Goal: Information Seeking & Learning: Find specific page/section

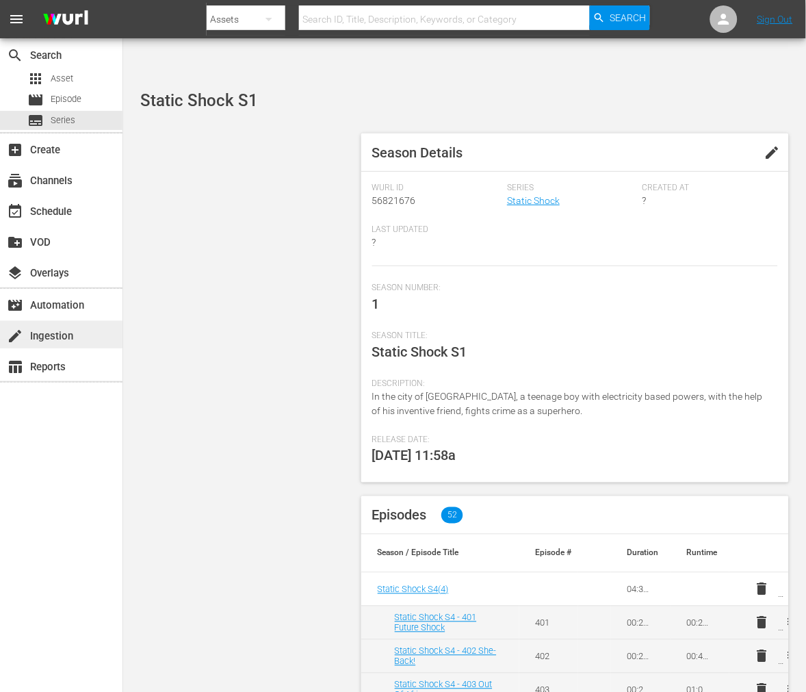
click at [51, 333] on div "create Ingestion" at bounding box center [38, 334] width 77 height 12
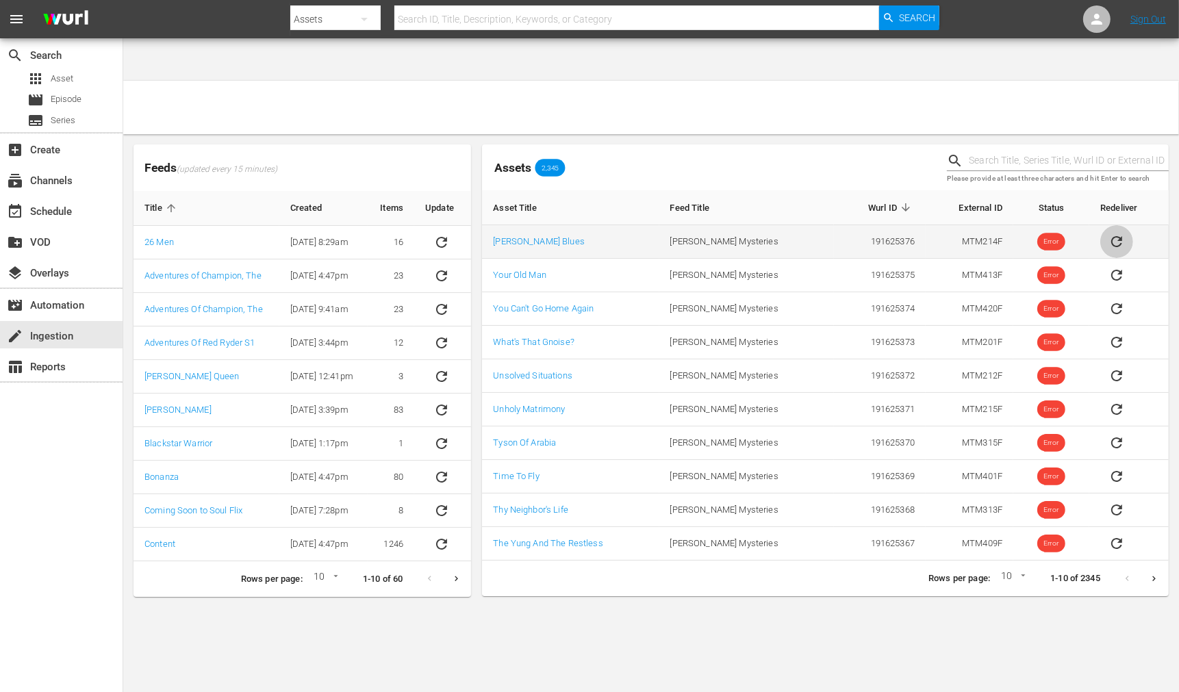
click at [806, 233] on icon "sticky table" at bounding box center [1116, 241] width 16 height 16
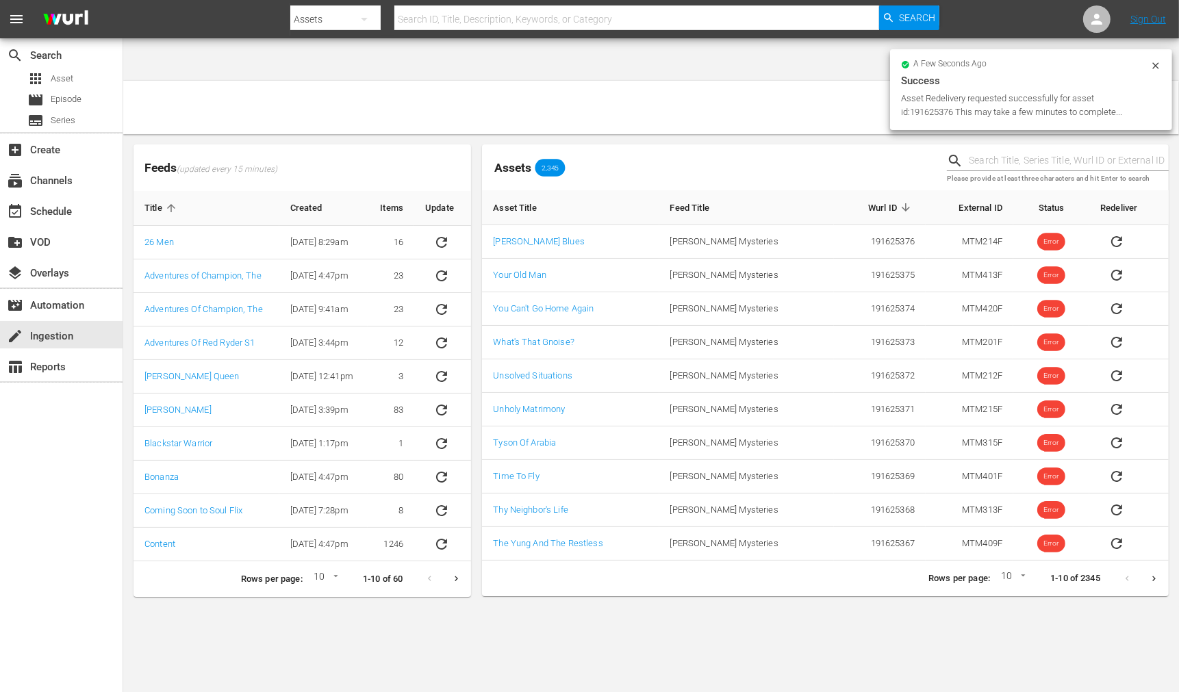
click at [806, 64] on icon at bounding box center [1155, 65] width 6 height 6
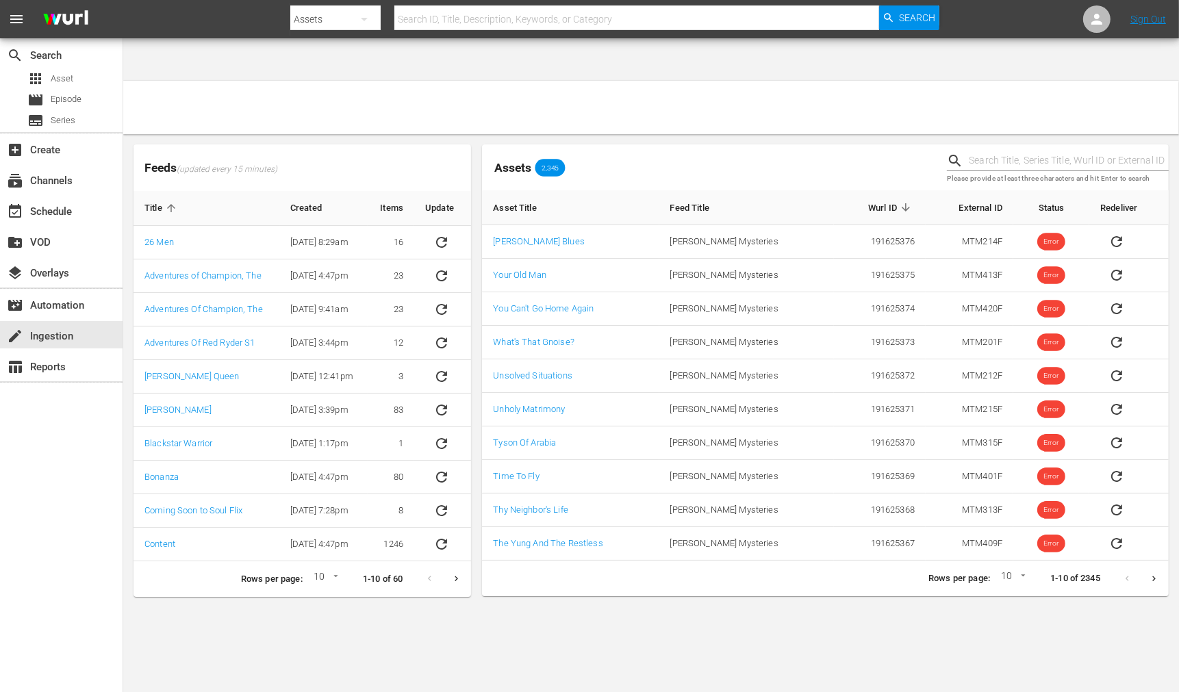
click at [787, 428] on body "menu Search By Assets Search ID, Title, Description, Keywords, or Category Sear…" at bounding box center [589, 388] width 1179 height 692
click at [72, 72] on span "Asset" at bounding box center [62, 79] width 23 height 14
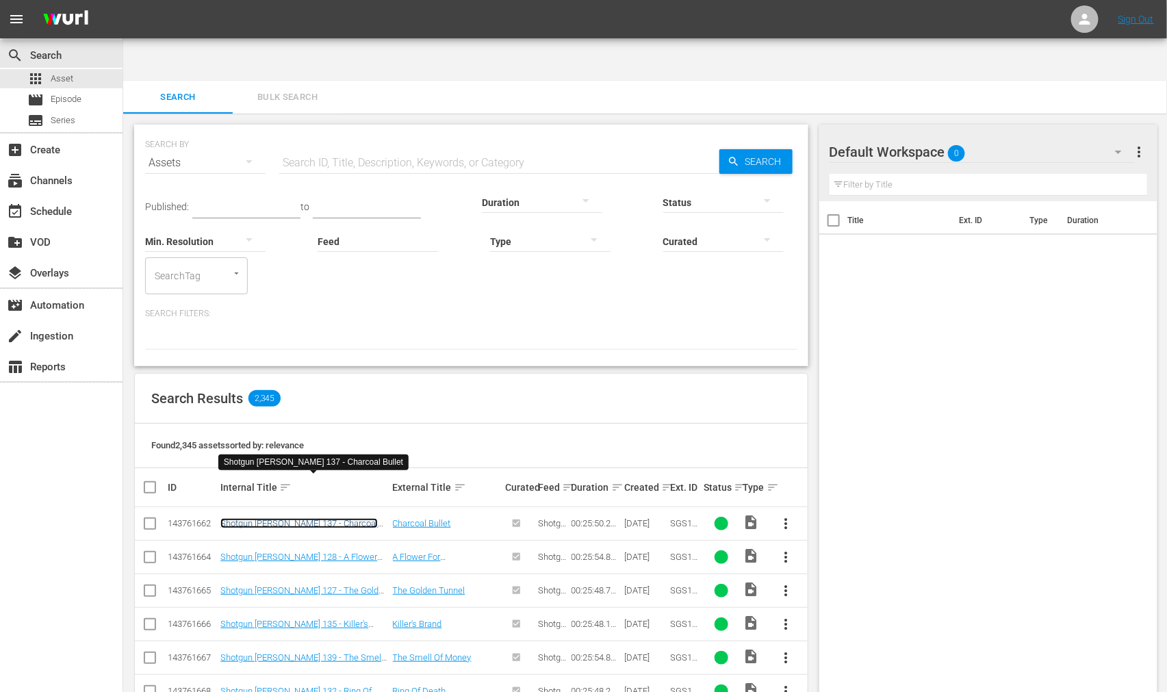
click at [297, 428] on link "Shotgun Slade 137 - Charcoal Bullet" at bounding box center [298, 528] width 157 height 21
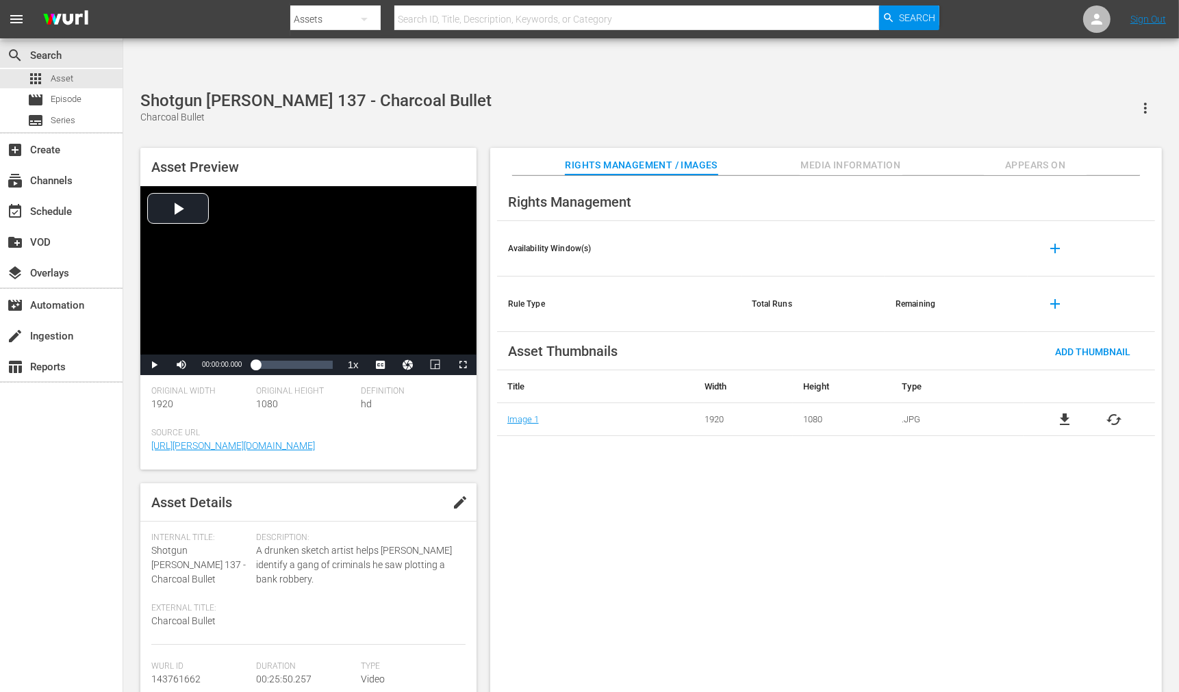
click at [580, 418] on div "Rights Management Availability Window(s) add Rule Type Total Runs Remaining add…" at bounding box center [825, 445] width 671 height 539
click at [55, 73] on span "Asset" at bounding box center [62, 79] width 23 height 14
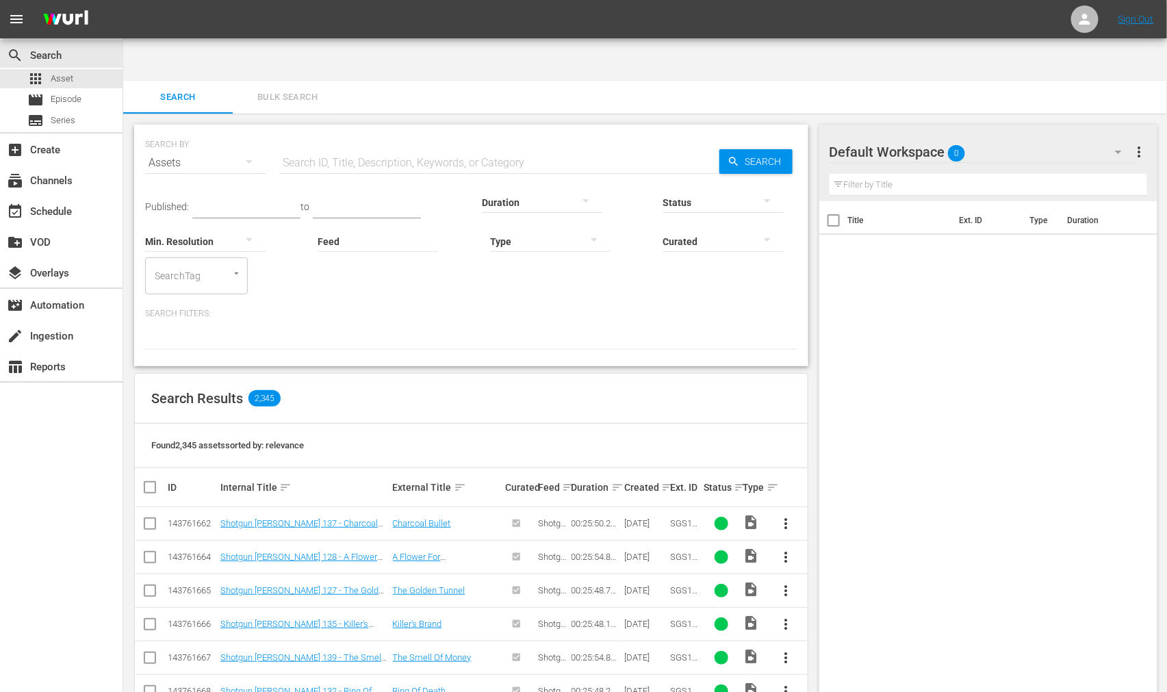
click at [806, 428] on div "Title Ext. ID Type Duration" at bounding box center [988, 460] width 339 height 518
click at [477, 146] on input "text" at bounding box center [499, 162] width 440 height 33
paste input "Man, Pride And Vengeance"
click at [736, 155] on icon "button" at bounding box center [734, 161] width 12 height 12
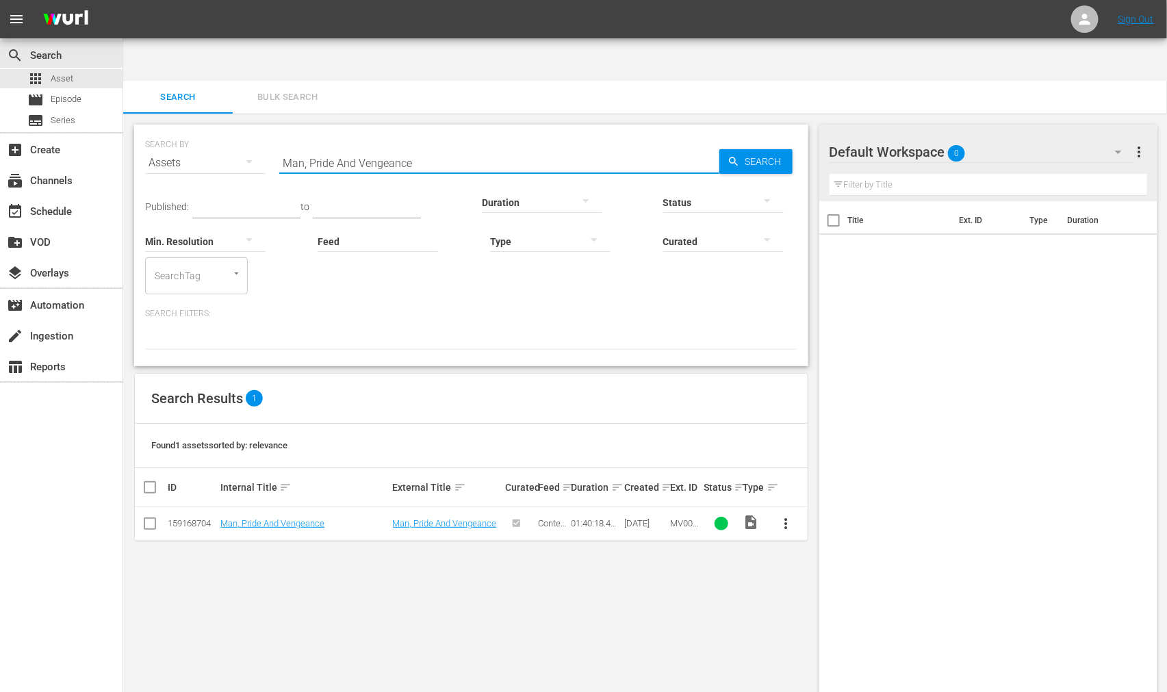
drag, startPoint x: 318, startPoint y: 119, endPoint x: 278, endPoint y: 119, distance: 40.4
click at [278, 130] on div "SEARCH BY Search By Assets Search ID, Title, Description, Keywords, or Category…" at bounding box center [471, 154] width 652 height 49
paste input "cLintock!"
type input "McLintock!"
click at [756, 149] on span "Search" at bounding box center [766, 161] width 53 height 25
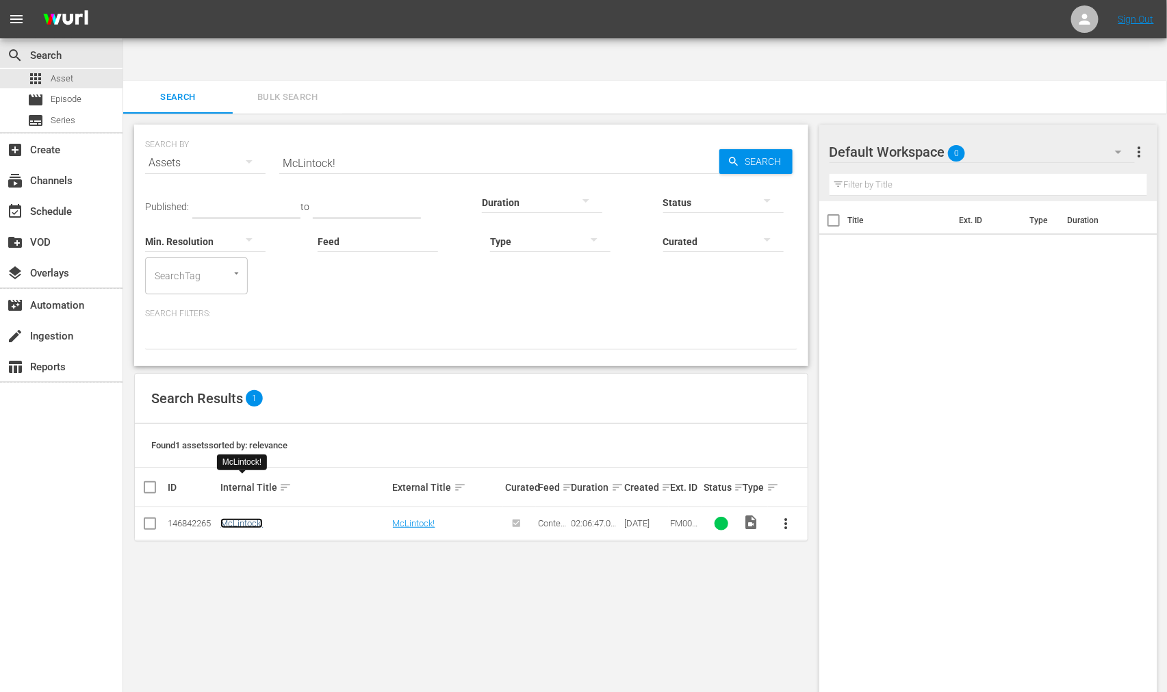
click at [247, 428] on link "McLintock!" at bounding box center [241, 523] width 42 height 10
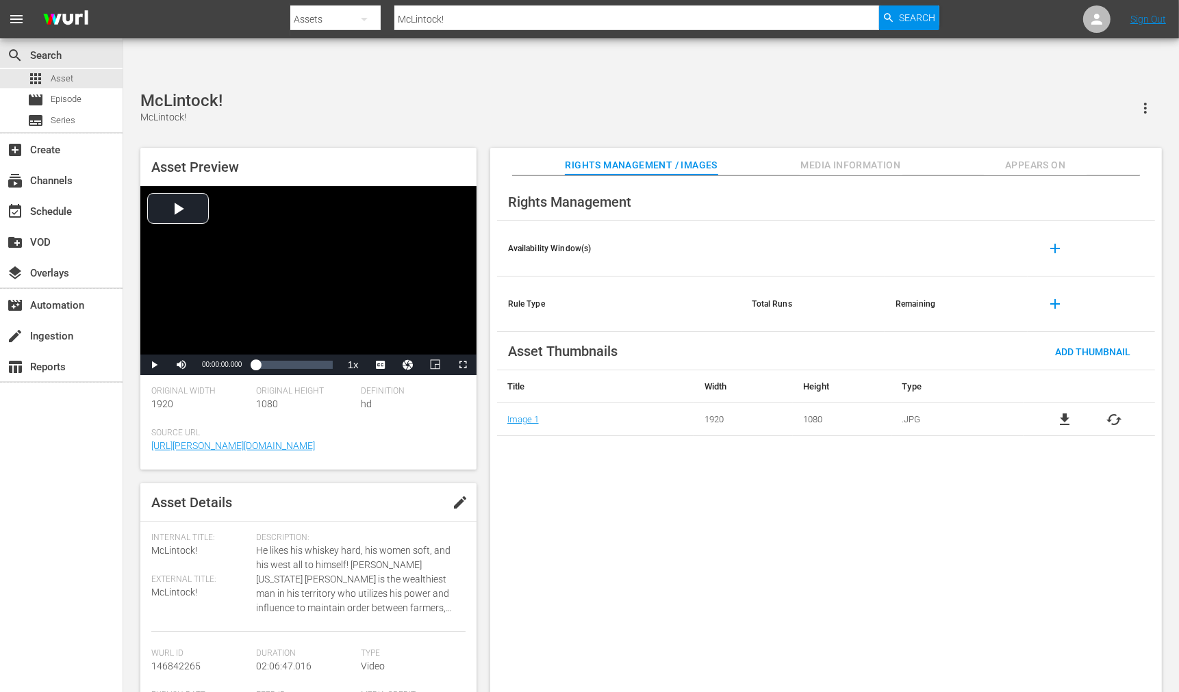
drag, startPoint x: 784, startPoint y: 572, endPoint x: 780, endPoint y: 566, distance: 7.4
click at [784, 428] on div "Rights Management Availability Window(s) add Rule Type Total Runs Remaining add…" at bounding box center [825, 445] width 671 height 539
drag, startPoint x: 546, startPoint y: 26, endPoint x: 364, endPoint y: 8, distance: 183.0
click at [364, 7] on div "Search By Assets Search ID, Title, Description, Keywords, or Category McLintock…" at bounding box center [614, 19] width 648 height 33
paste input "easure Of Faith, A"
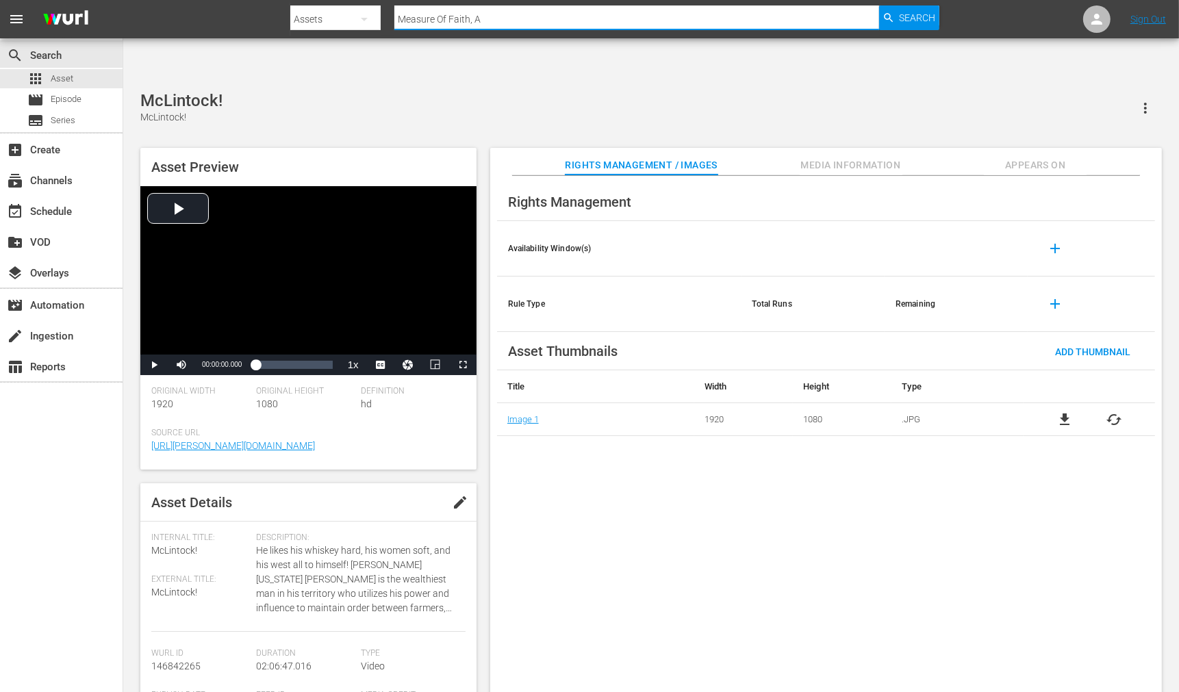
type input "Measure Of Faith, A"
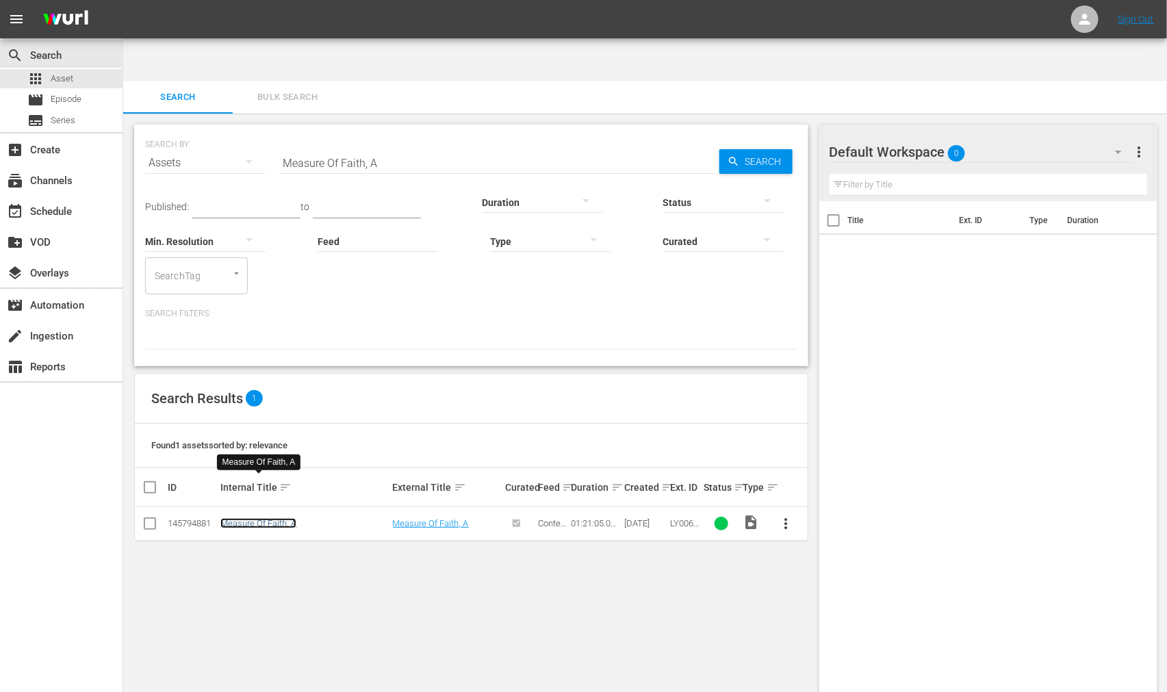
click at [256, 428] on link "Measure Of Faith, A" at bounding box center [258, 523] width 76 height 10
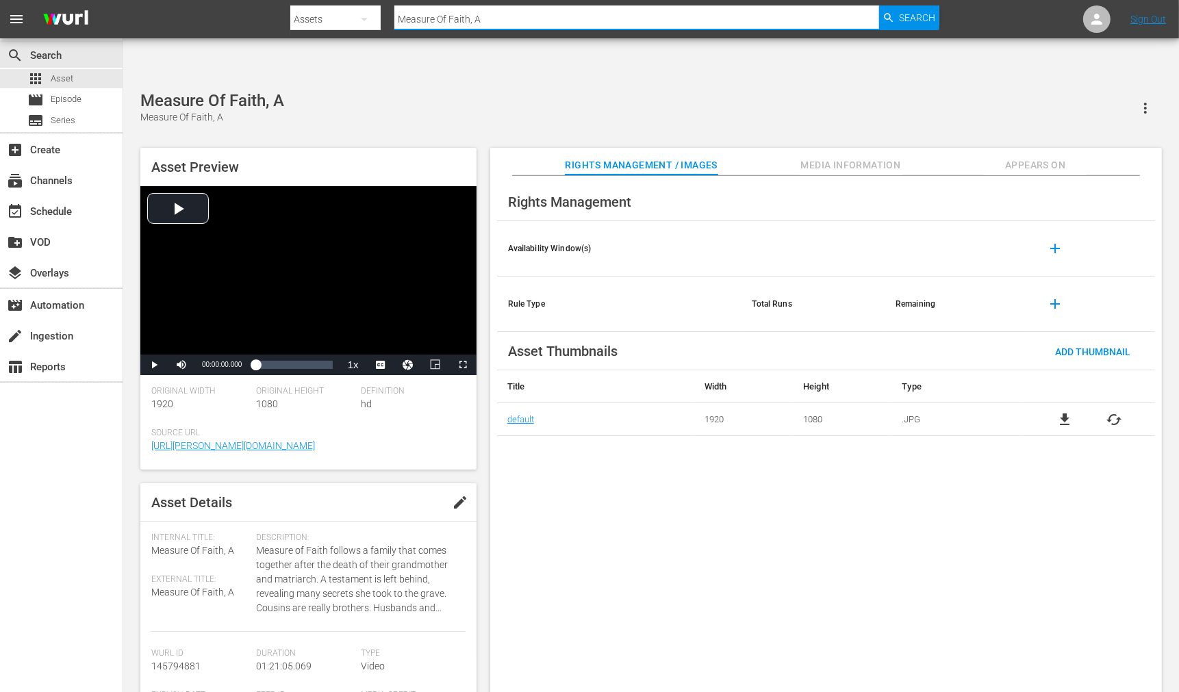
drag, startPoint x: 501, startPoint y: 9, endPoint x: 381, endPoint y: 10, distance: 120.5
click at [381, 10] on div "Search By Assets Search ID, Title, Description, Keywords, or Category Measure O…" at bounding box center [614, 19] width 648 height 33
paste input "oney Talks"
type input "Money Talks"
click at [806, 18] on nav "menu Search By Assets Search ID, Title, Description, Keywords, or Category Mone…" at bounding box center [589, 19] width 1179 height 38
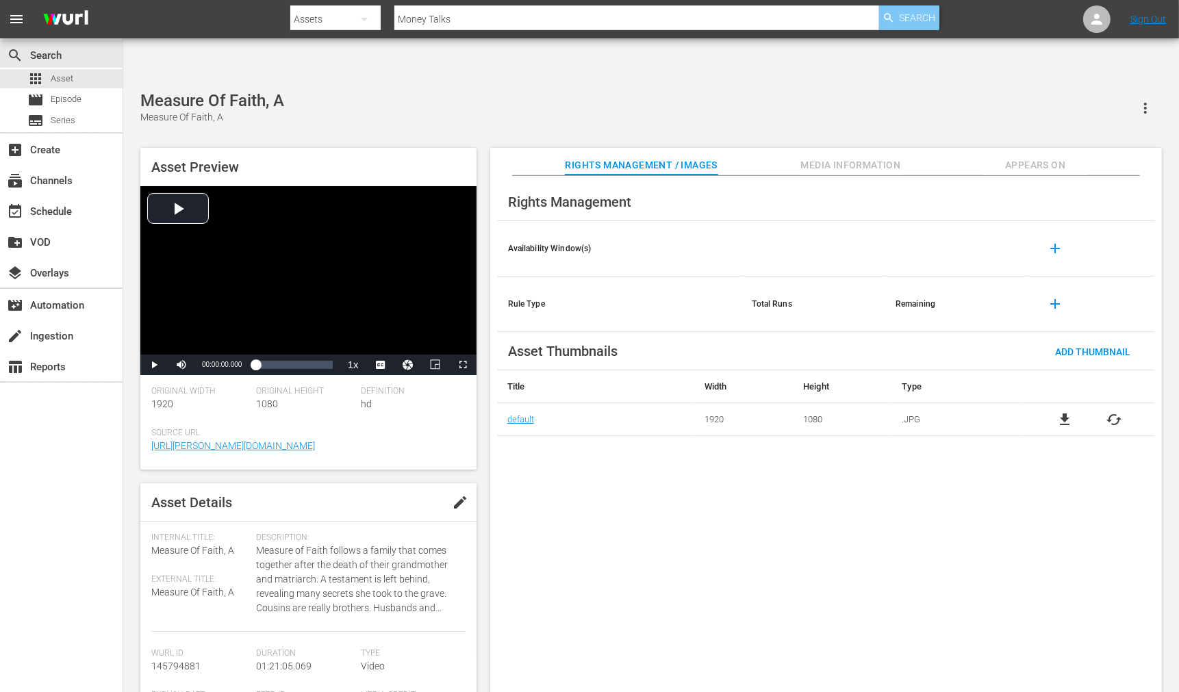
click at [806, 16] on span "Search" at bounding box center [917, 17] width 36 height 25
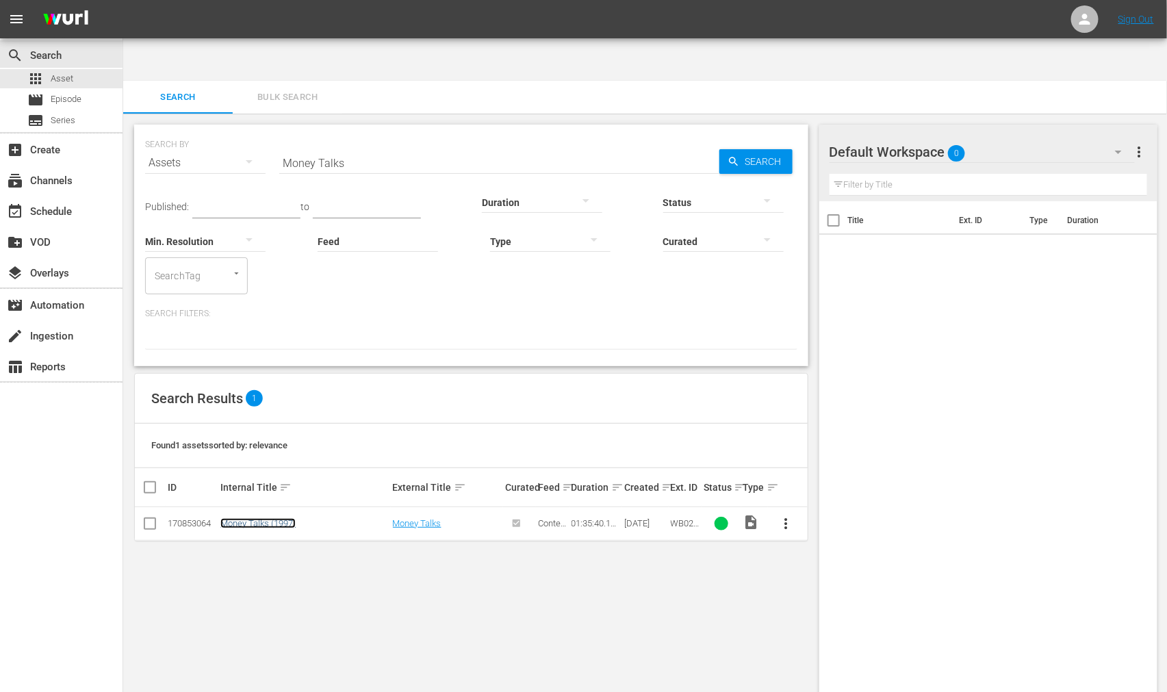
click at [231, 428] on link "Money Talks (1997)" at bounding box center [257, 523] width 75 height 10
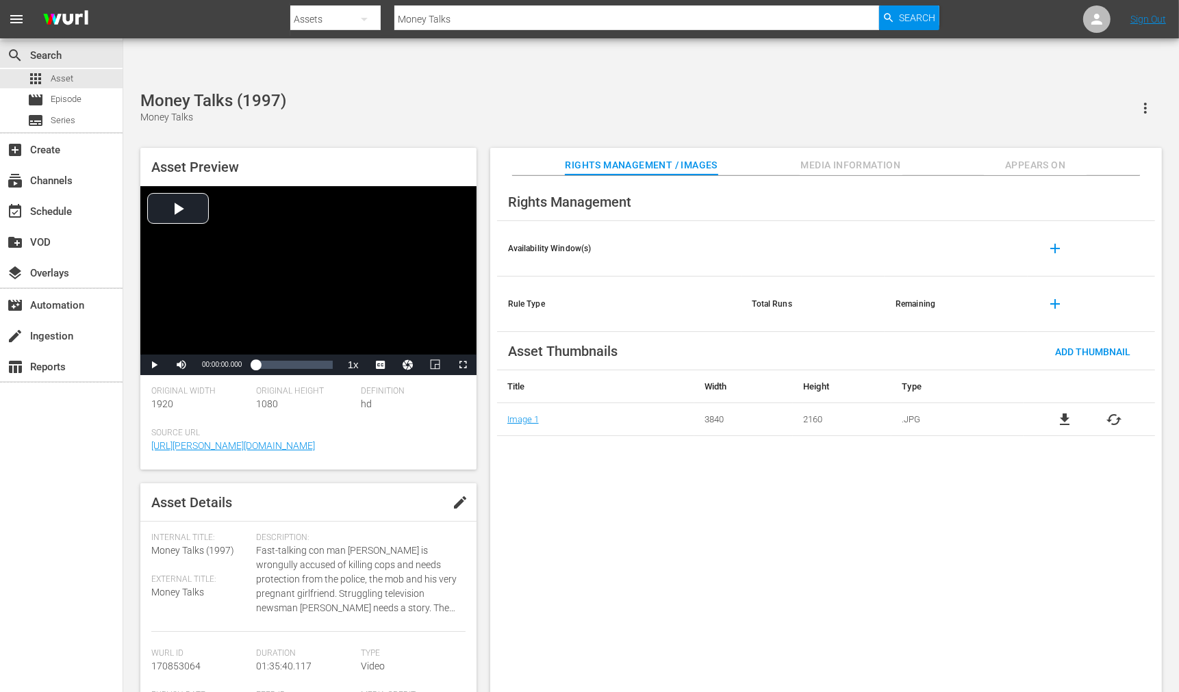
click at [806, 428] on div "Rights Management Availability Window(s) add Rule Type Total Runs Remaining add…" at bounding box center [825, 452] width 671 height 552
drag, startPoint x: 553, startPoint y: 23, endPoint x: 524, endPoint y: 21, distance: 28.9
click at [553, 23] on input "Money Talks" at bounding box center [636, 19] width 485 height 33
drag, startPoint x: 512, startPoint y: 22, endPoint x: 394, endPoint y: 14, distance: 118.7
click at [394, 14] on input "Money Talks" at bounding box center [636, 19] width 485 height 33
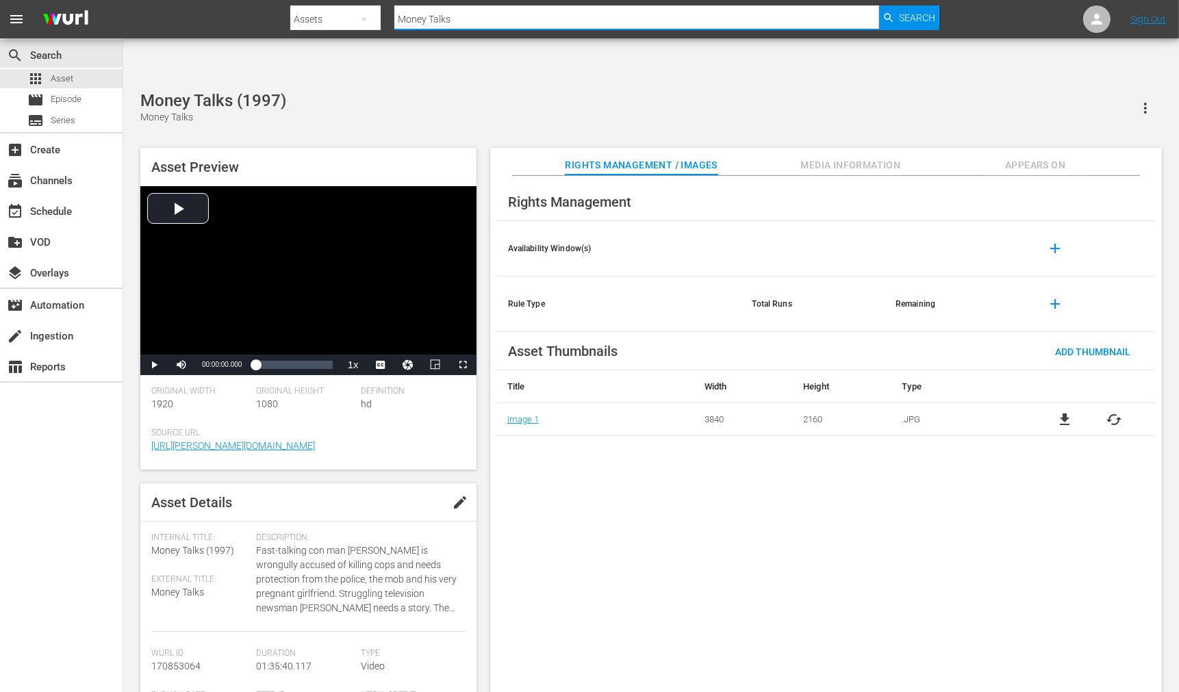
paste input "tana Desperado"
type input "Montana Desperado"
click at [806, 21] on span "Search" at bounding box center [917, 17] width 36 height 25
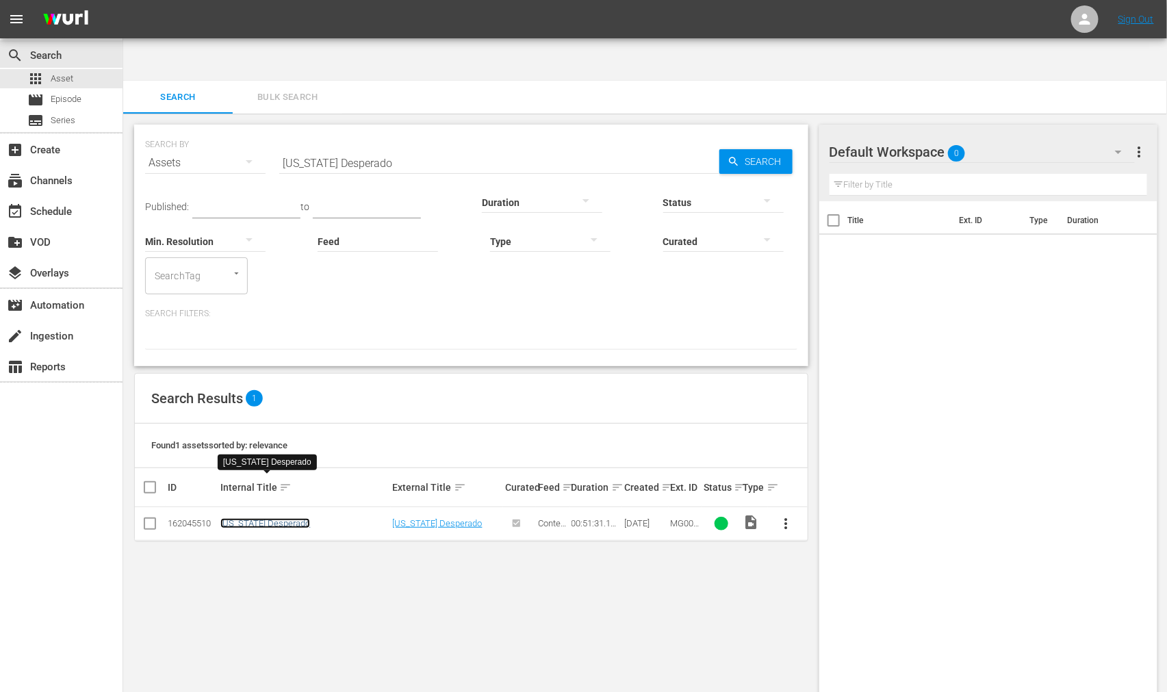
click at [279, 428] on link "Montana Desperado" at bounding box center [265, 523] width 90 height 10
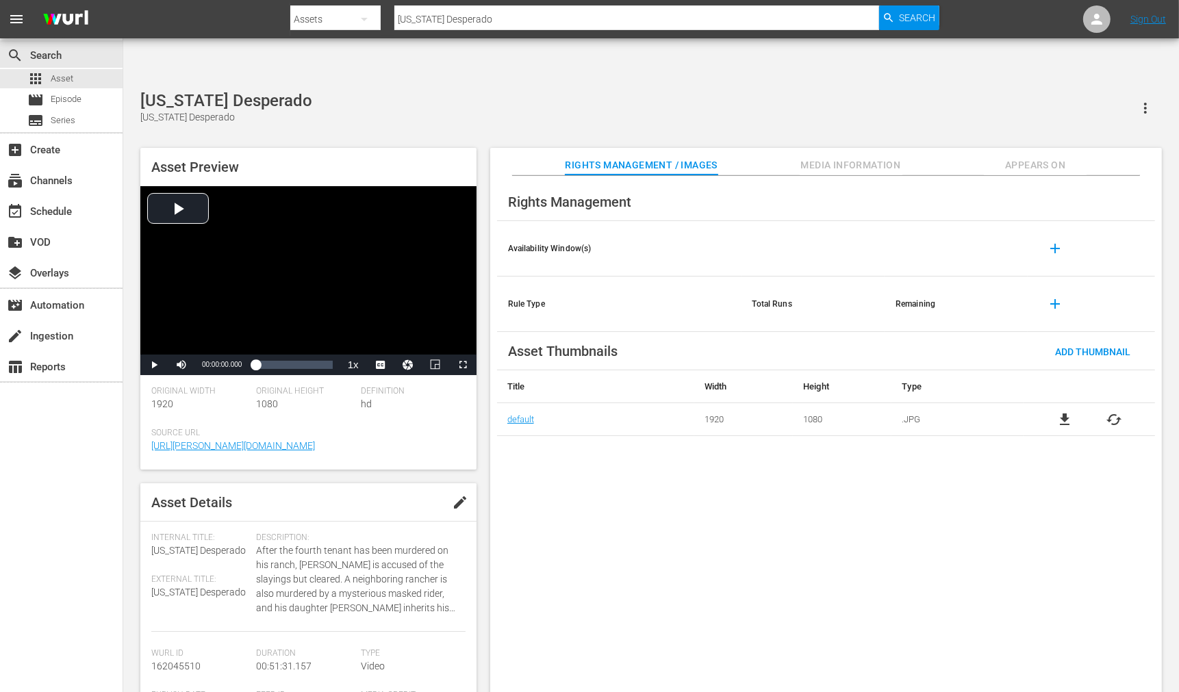
drag, startPoint x: 873, startPoint y: 563, endPoint x: 708, endPoint y: 474, distance: 187.4
click at [806, 428] on div "Rights Management Availability Window(s) add Rule Type Total Runs Remaining add…" at bounding box center [825, 445] width 671 height 539
drag, startPoint x: 498, startPoint y: 25, endPoint x: 384, endPoint y: 24, distance: 113.6
click at [384, 24] on div "Search By Assets Search ID, Title, Description, Keywords, or Category Montana D…" at bounding box center [614, 19] width 648 height 33
click at [496, 12] on input "Montana Desperado" at bounding box center [636, 19] width 485 height 33
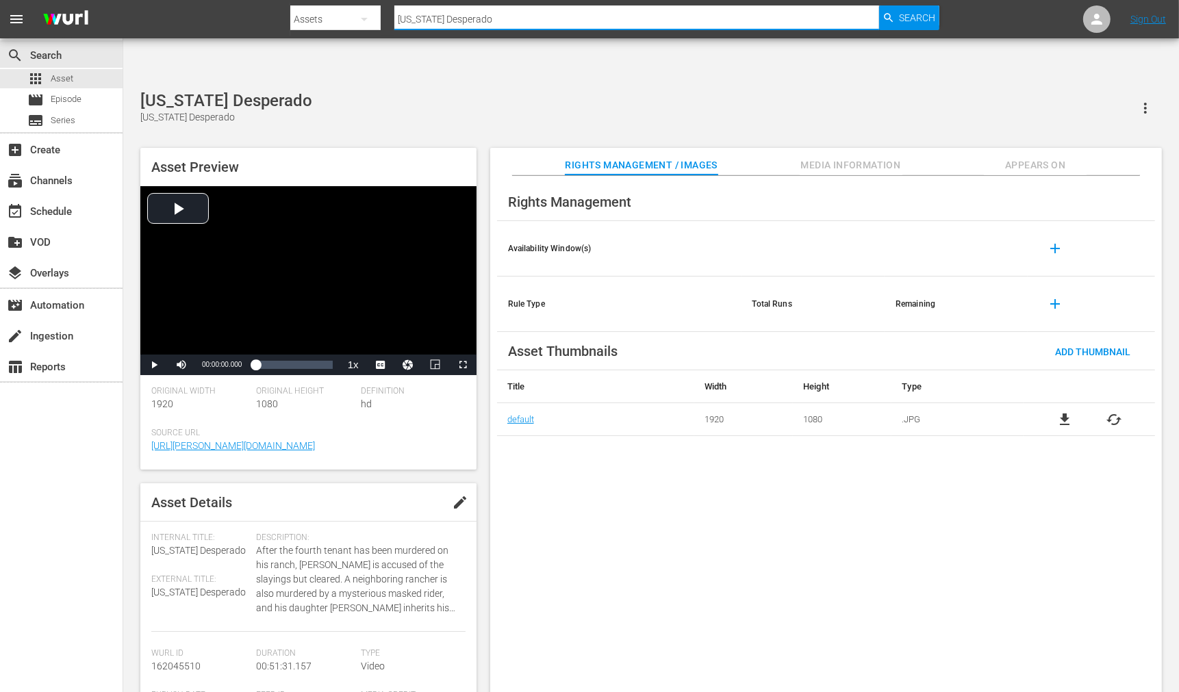
paste input "on Over Montana"
type input "Moon Over Montana"
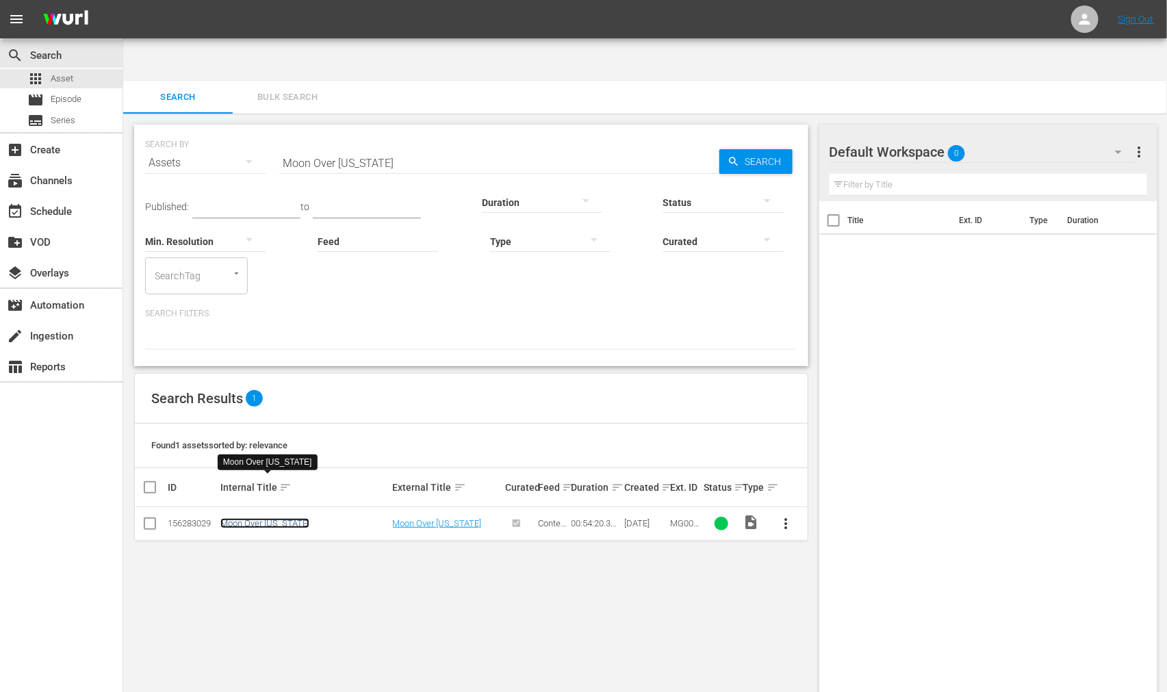
click at [283, 428] on link "Moon Over Montana" at bounding box center [264, 523] width 89 height 10
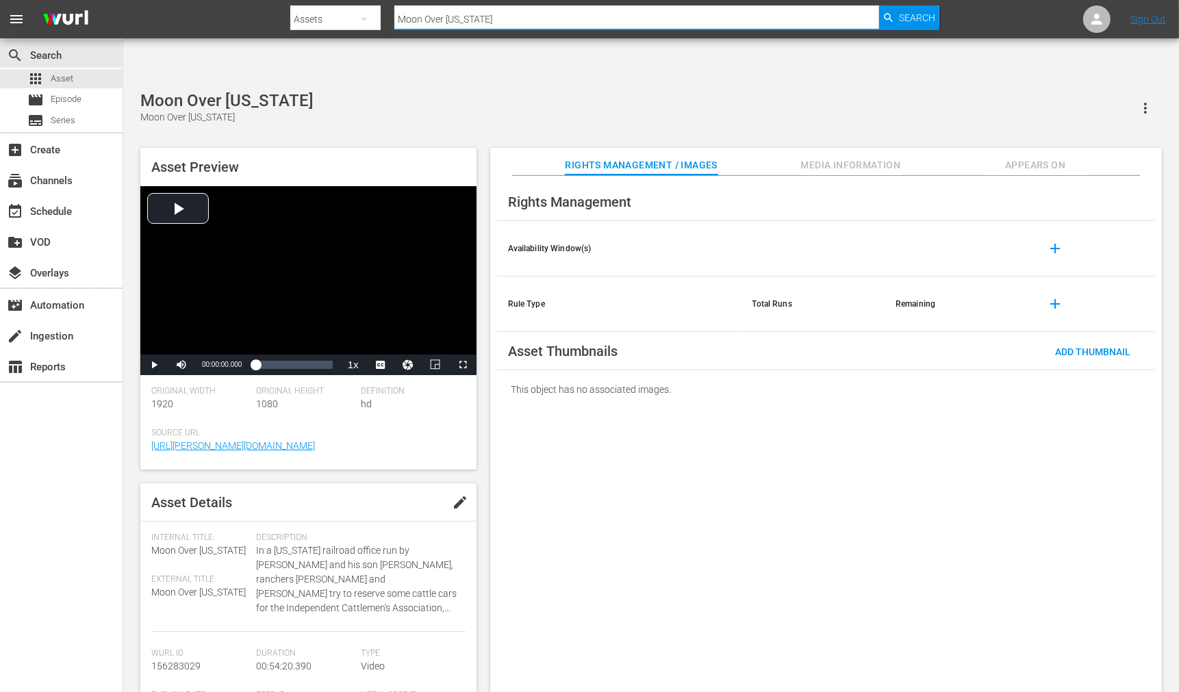
drag, startPoint x: 503, startPoint y: 21, endPoint x: 382, endPoint y: 10, distance: 121.6
click at [382, 10] on div "Search By Assets Search ID, Title, Description, Keywords, or Category Moon Over…" at bounding box center [614, 19] width 648 height 33
paste input "urder At 1600"
type input "Murder At 1600"
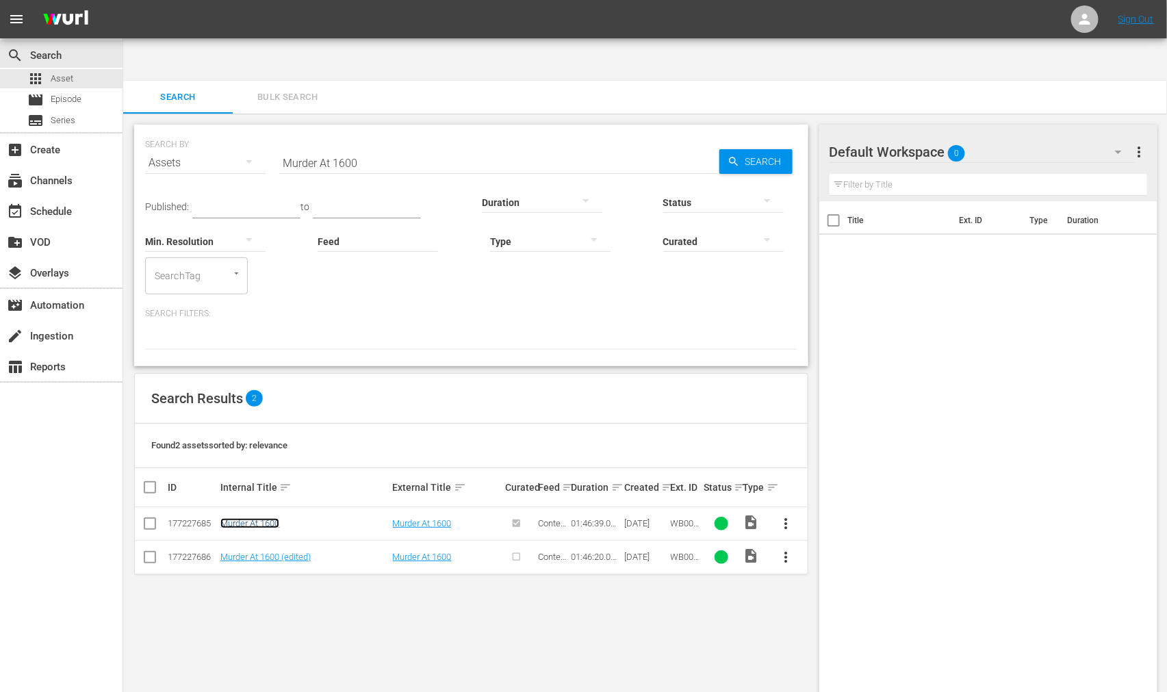
click at [257, 428] on link "Murder At 1600" at bounding box center [249, 523] width 59 height 10
click at [255, 428] on link "Murder At 1600 (edited)" at bounding box center [265, 557] width 90 height 10
drag, startPoint x: 387, startPoint y: 116, endPoint x: 281, endPoint y: 120, distance: 105.5
click at [255, 130] on div "SEARCH BY Search By Assets Search ID, Title, Description, Keywords, or Category…" at bounding box center [471, 154] width 652 height 49
paste input "'Neath The Arizona Skies"
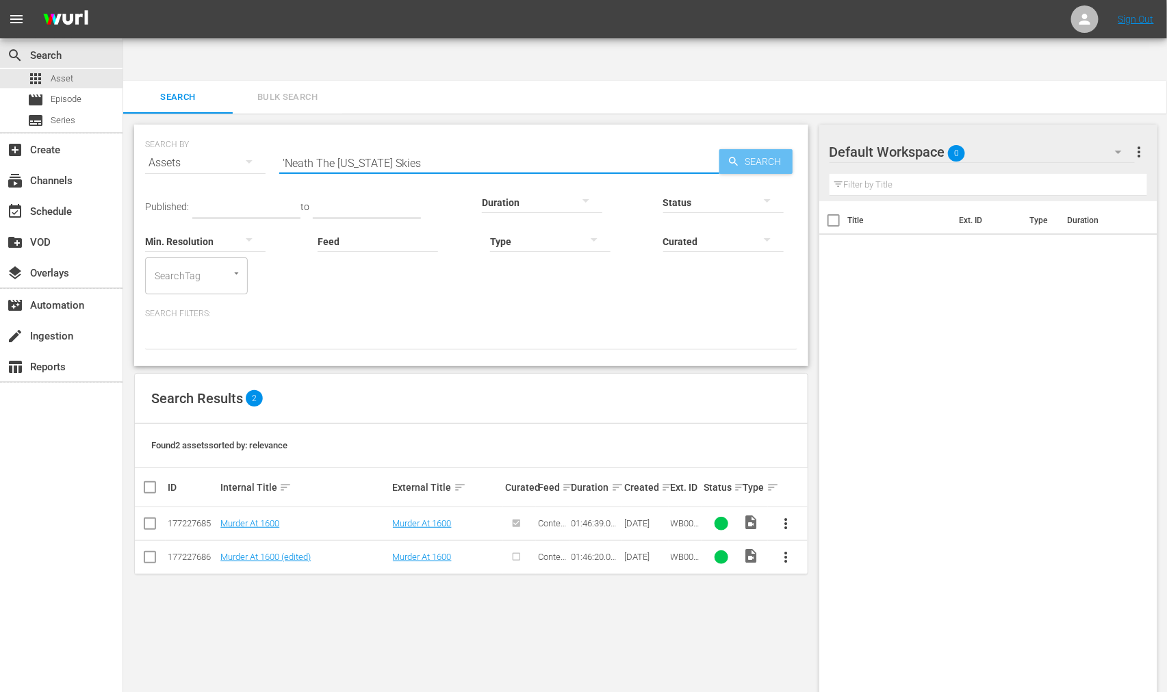
type input "'Neath The Arizona Skies"
click at [747, 149] on span "Search" at bounding box center [766, 161] width 53 height 25
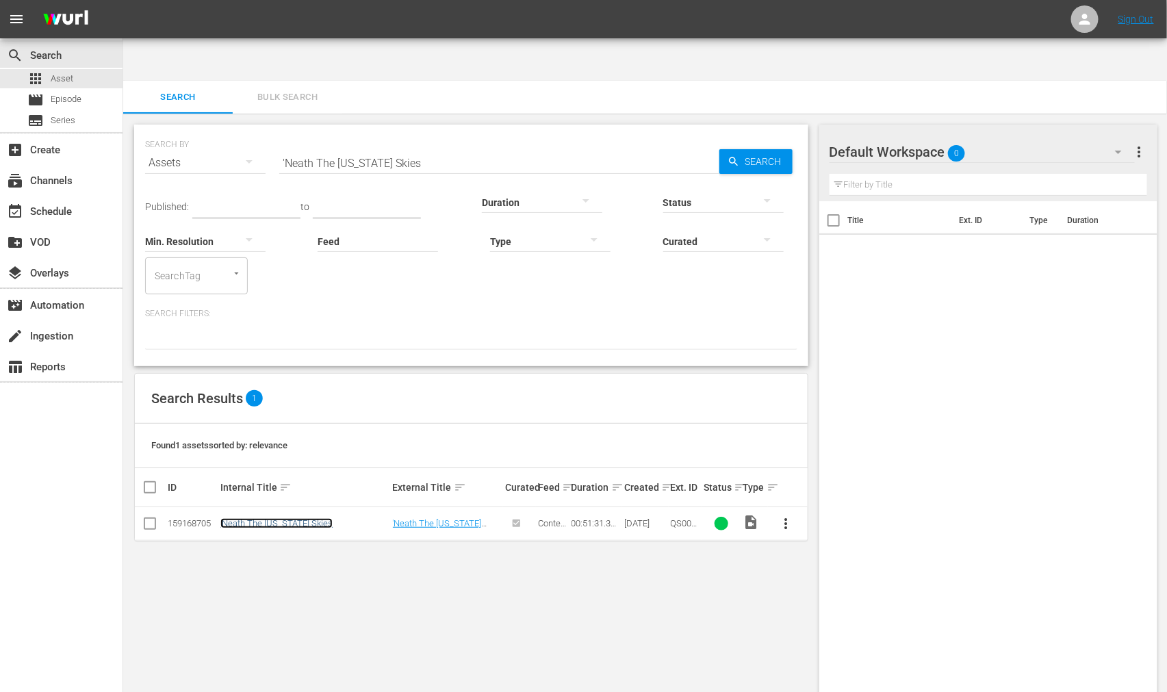
click at [278, 428] on link "'Neath The Arizona Skies" at bounding box center [276, 523] width 112 height 10
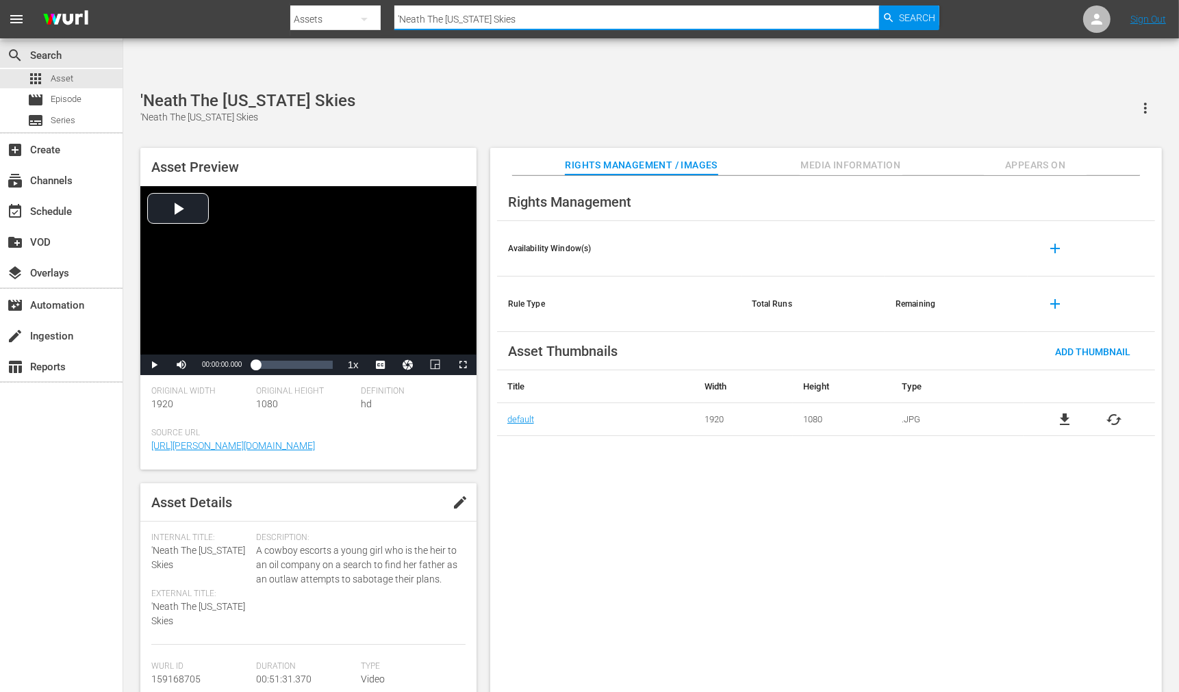
drag, startPoint x: 522, startPoint y: 19, endPoint x: 370, endPoint y: 21, distance: 152.0
click at [370, 21] on div "Search By Assets Search ID, Title, Description, Keywords, or Category 'Neath Th…" at bounding box center [614, 19] width 648 height 33
paste input "Next Dance, The"
type input "Next Dance, The"
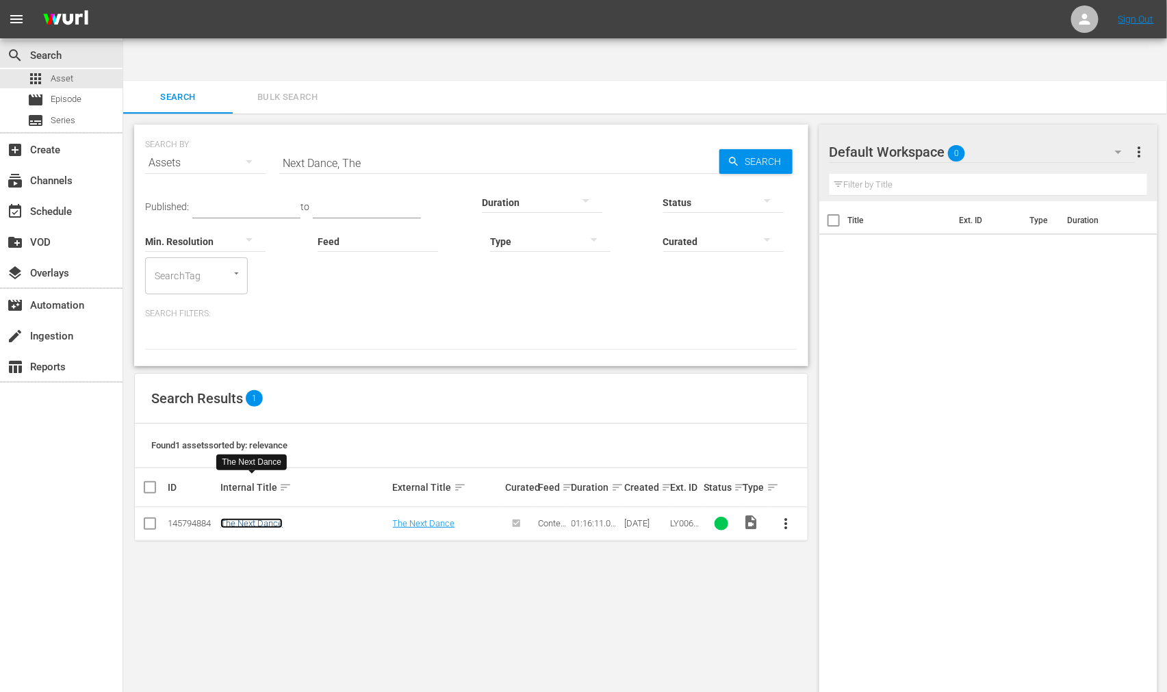
click at [255, 428] on link "The Next Dance" at bounding box center [251, 523] width 62 height 10
drag, startPoint x: 379, startPoint y: 120, endPoint x: 279, endPoint y: 115, distance: 100.0
click at [279, 146] on input "Next Dance, The" at bounding box center [499, 162] width 440 height 33
paste input "ight In Old Mexico, A"
type input "Night In Old Mexico, A"
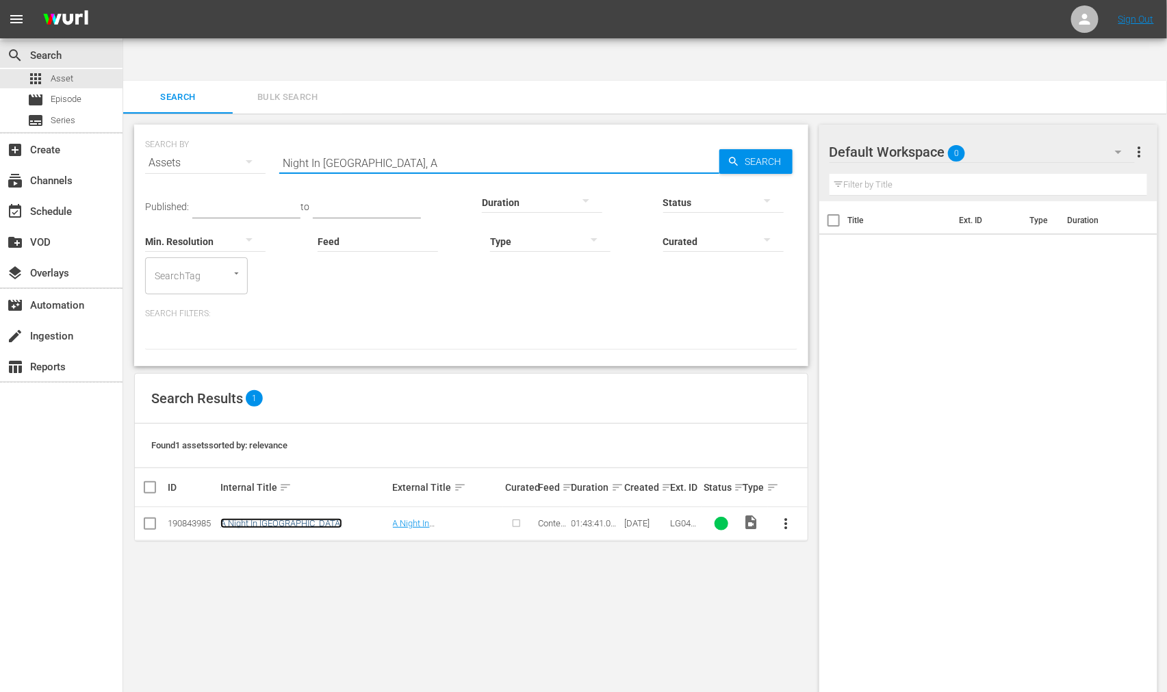
click at [264, 428] on link "A Night In Old Mexico" at bounding box center [281, 523] width 122 height 10
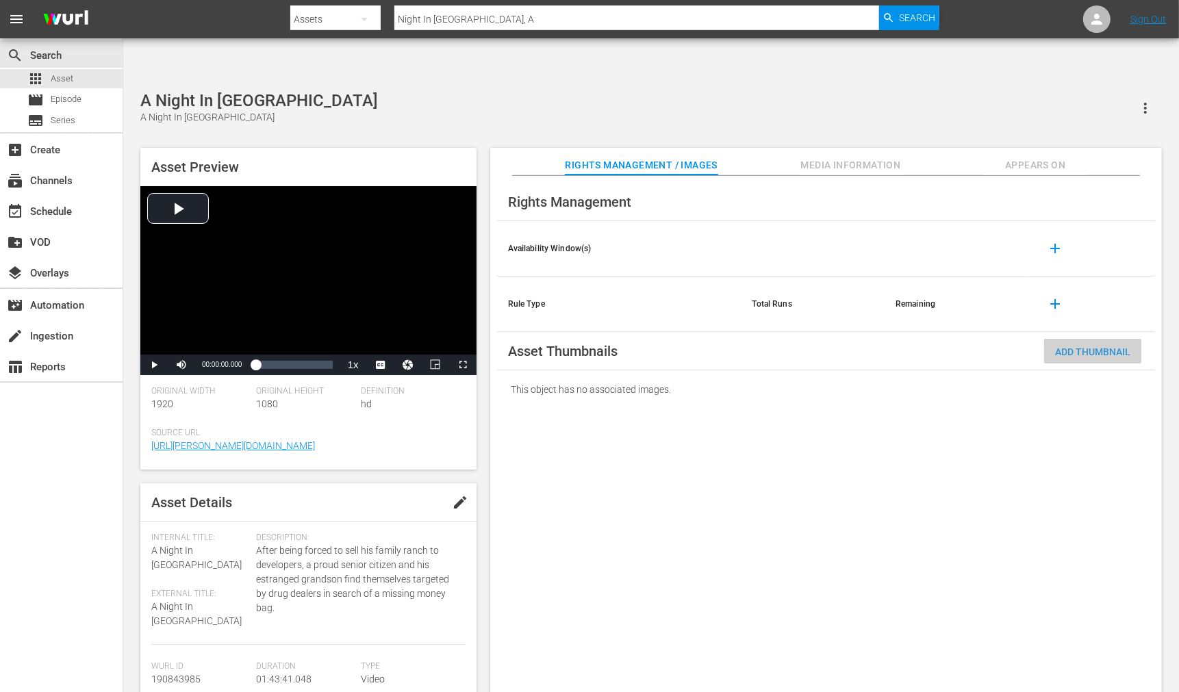
click at [806, 346] on span "Add Thumbnail" at bounding box center [1092, 351] width 97 height 11
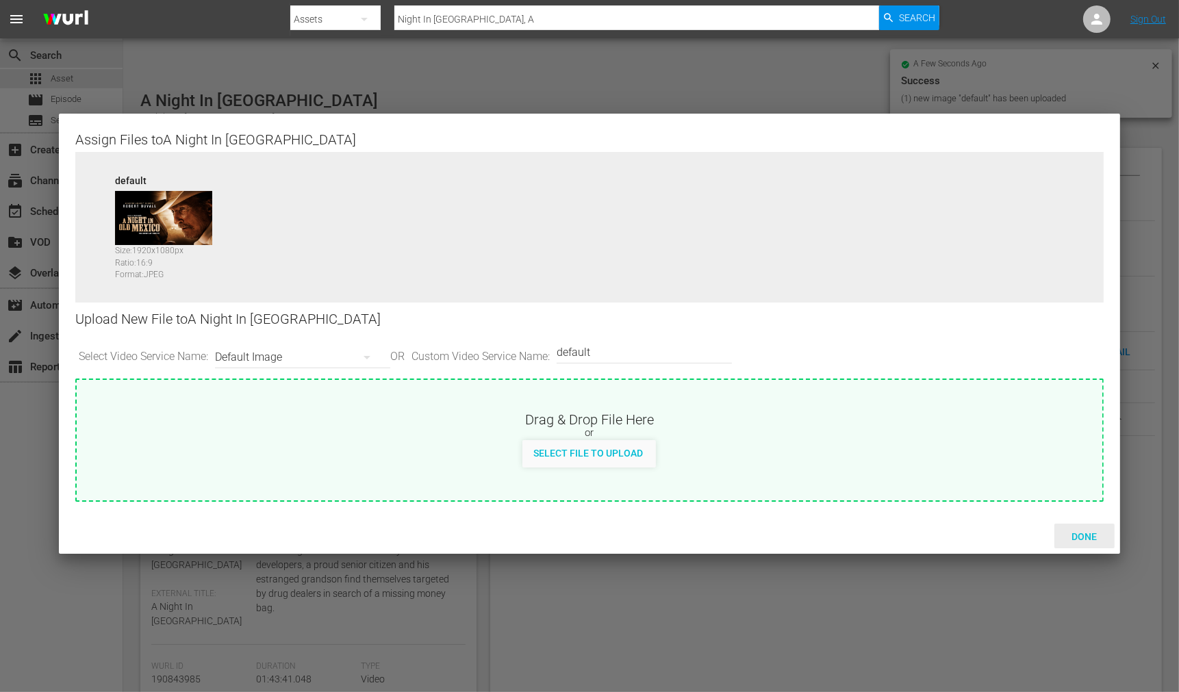
click at [806, 428] on span "Done" at bounding box center [1083, 536] width 47 height 11
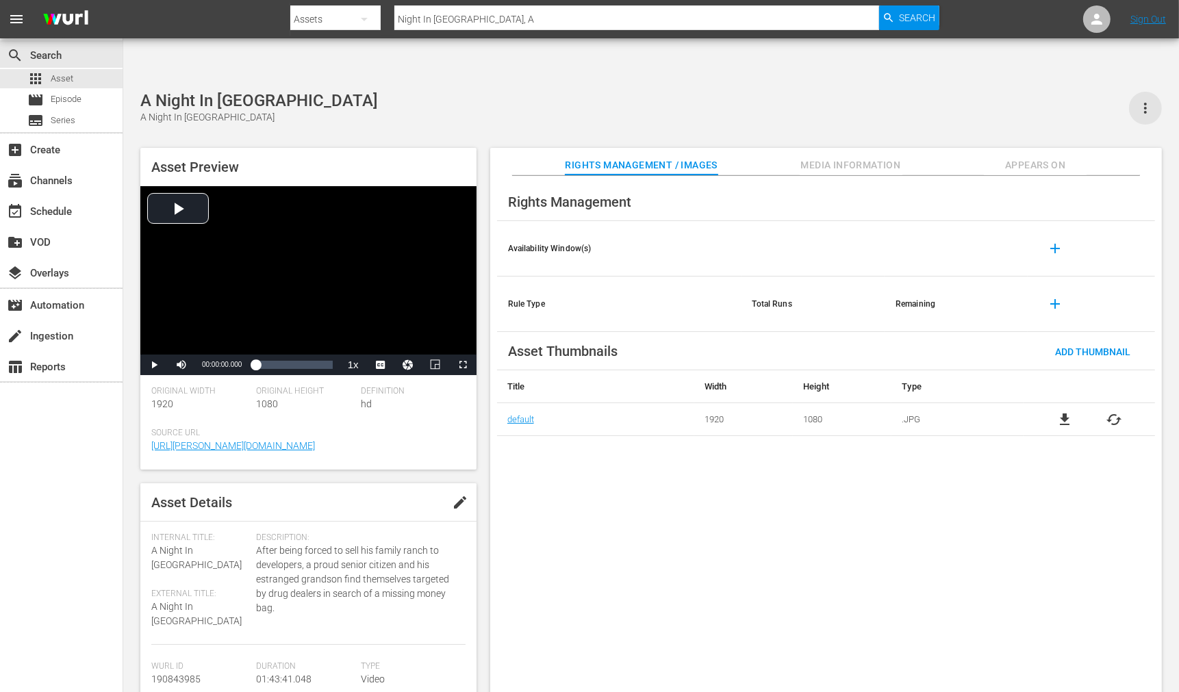
click at [806, 100] on icon "button" at bounding box center [1145, 108] width 16 height 16
drag, startPoint x: 938, startPoint y: 86, endPoint x: 877, endPoint y: 126, distance: 73.1
click at [806, 91] on div "A Night In Old Mexico A Night In Old Mexico Asset Preview Video Player is loadi…" at bounding box center [650, 399] width 1035 height 616
click at [806, 157] on span "Media Information" at bounding box center [850, 165] width 103 height 17
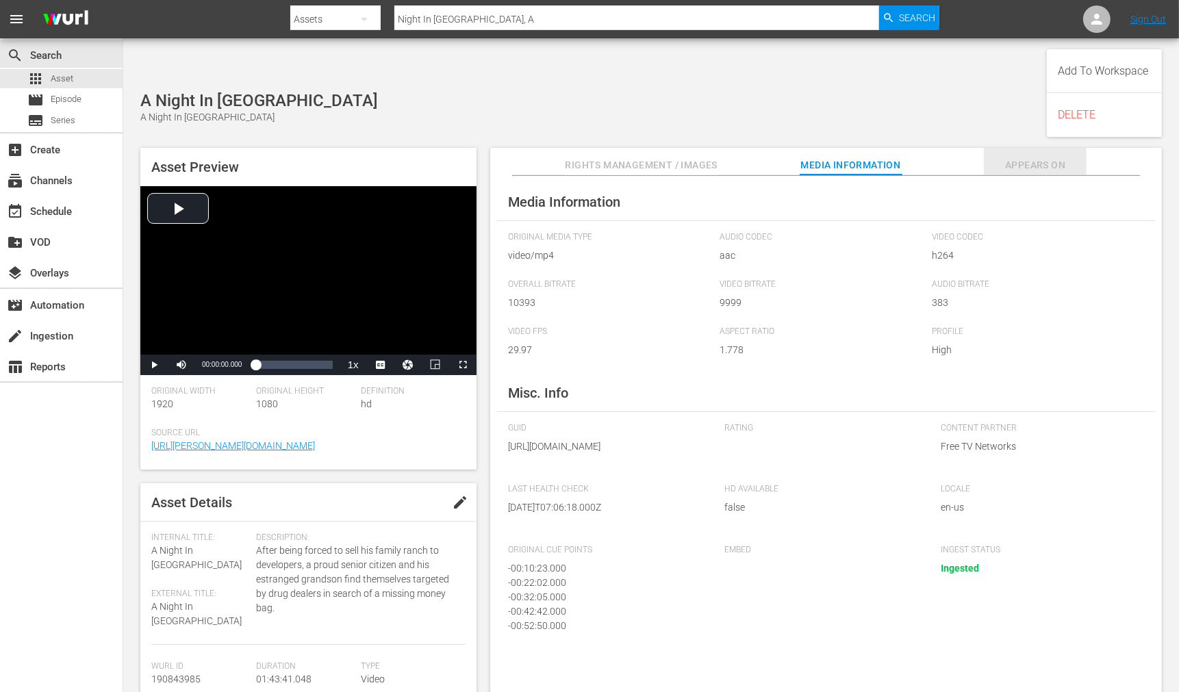
click at [806, 157] on span "Appears On" at bounding box center [1035, 165] width 103 height 17
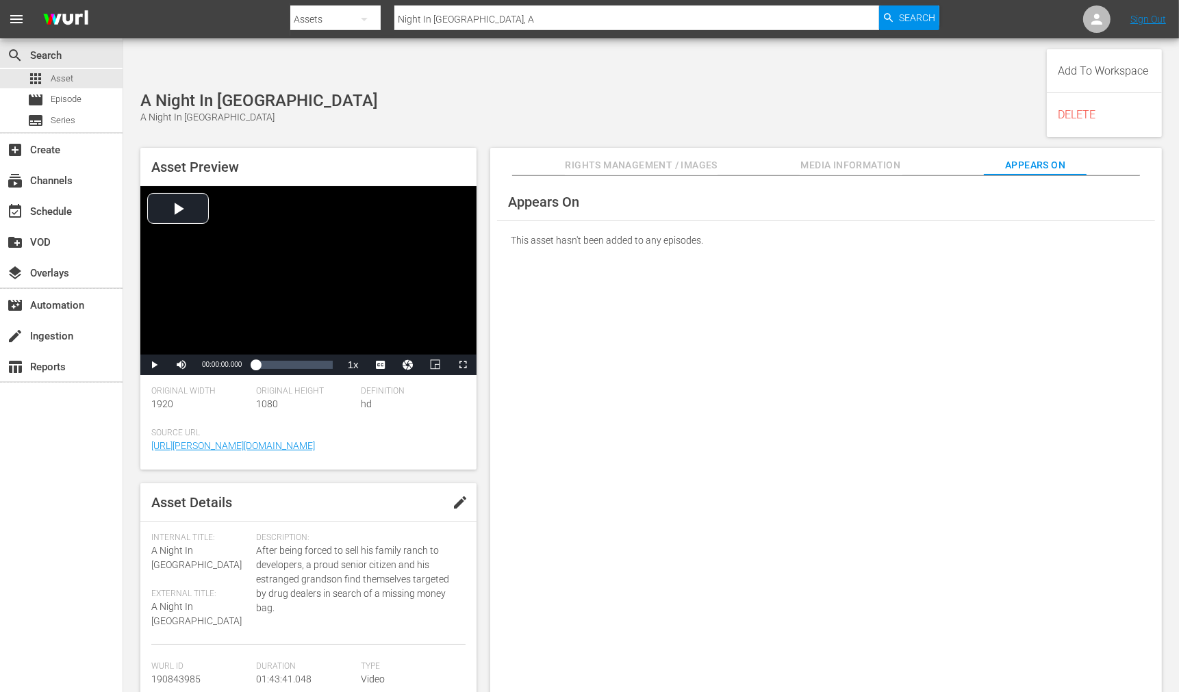
drag, startPoint x: 827, startPoint y: 215, endPoint x: 867, endPoint y: 203, distance: 41.6
click at [806, 221] on div "This asset hasn't been added to any episodes." at bounding box center [826, 240] width 658 height 38
click at [613, 400] on div "Appears On This asset hasn't been added to any episodes." at bounding box center [825, 445] width 671 height 539
drag, startPoint x: 502, startPoint y: 15, endPoint x: 383, endPoint y: 21, distance: 118.6
click at [383, 21] on div "Search By Assets Search ID, Title, Description, Keywords, or Category Night In …" at bounding box center [614, 19] width 648 height 33
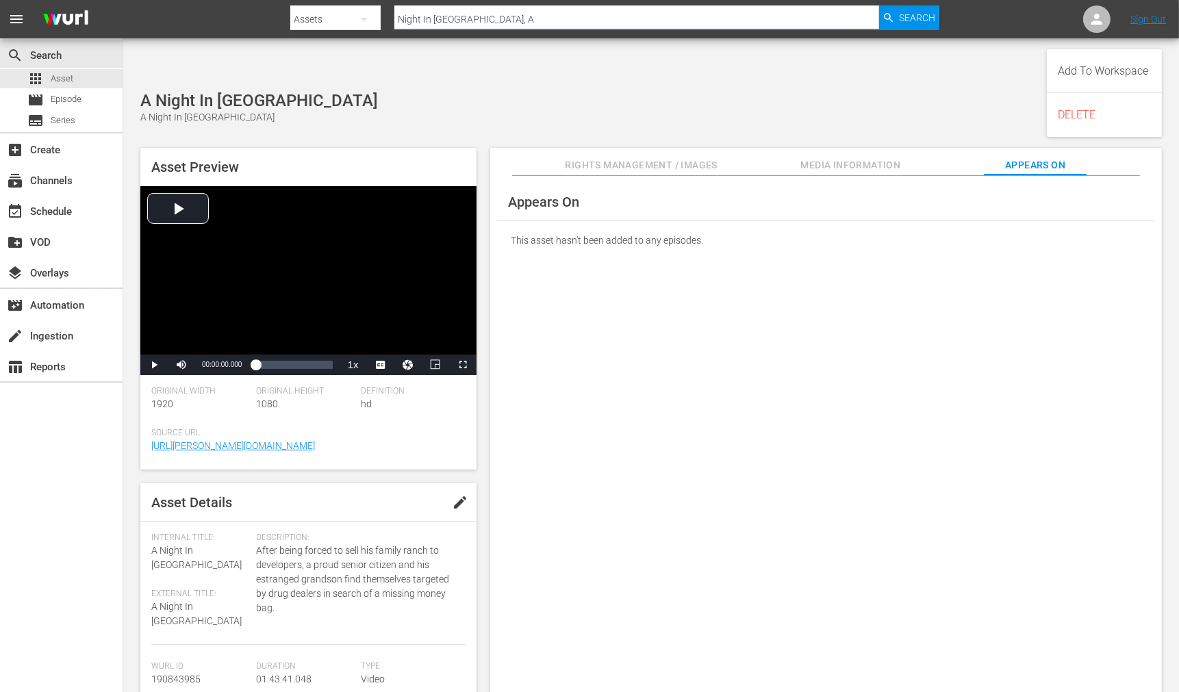
paste input "Vision"
type input "Night Vision"
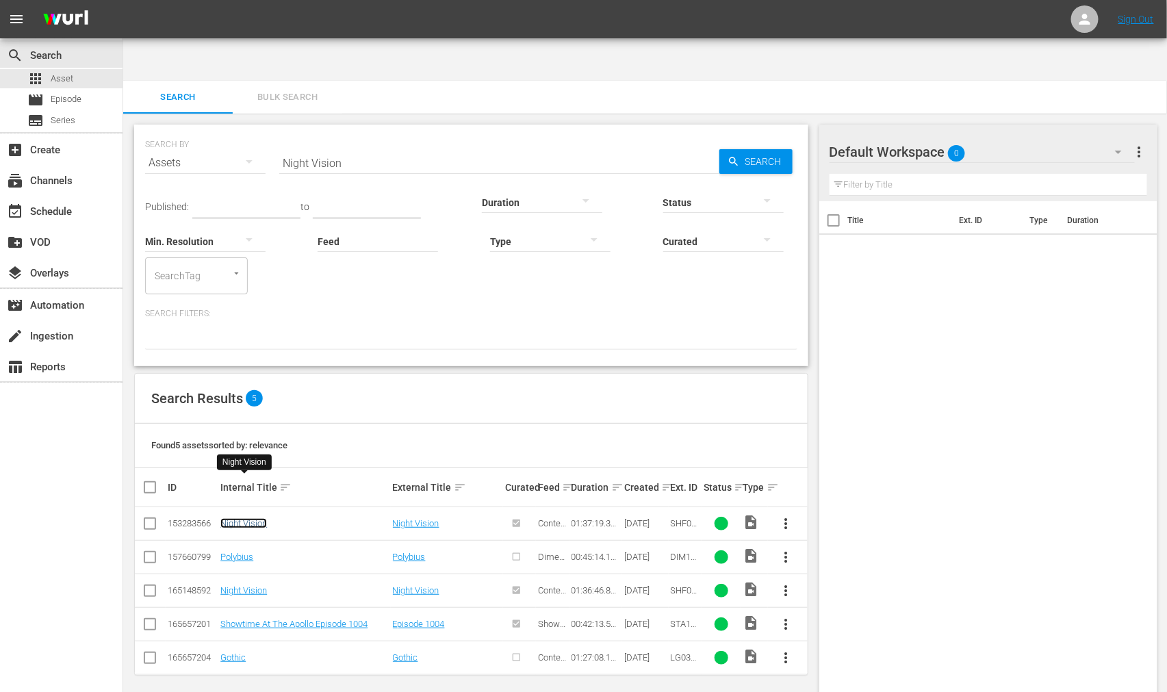
click at [254, 428] on link "Night Vision" at bounding box center [243, 523] width 47 height 10
click at [248, 428] on link "Night Vision" at bounding box center [243, 590] width 47 height 10
click at [245, 428] on link "Night Vision" at bounding box center [243, 590] width 47 height 10
drag, startPoint x: 373, startPoint y: 118, endPoint x: 275, endPoint y: 108, distance: 98.4
click at [275, 130] on div "SEARCH BY Search By Assets Search ID, Title, Description, Keywords, or Category…" at bounding box center [471, 154] width 652 height 49
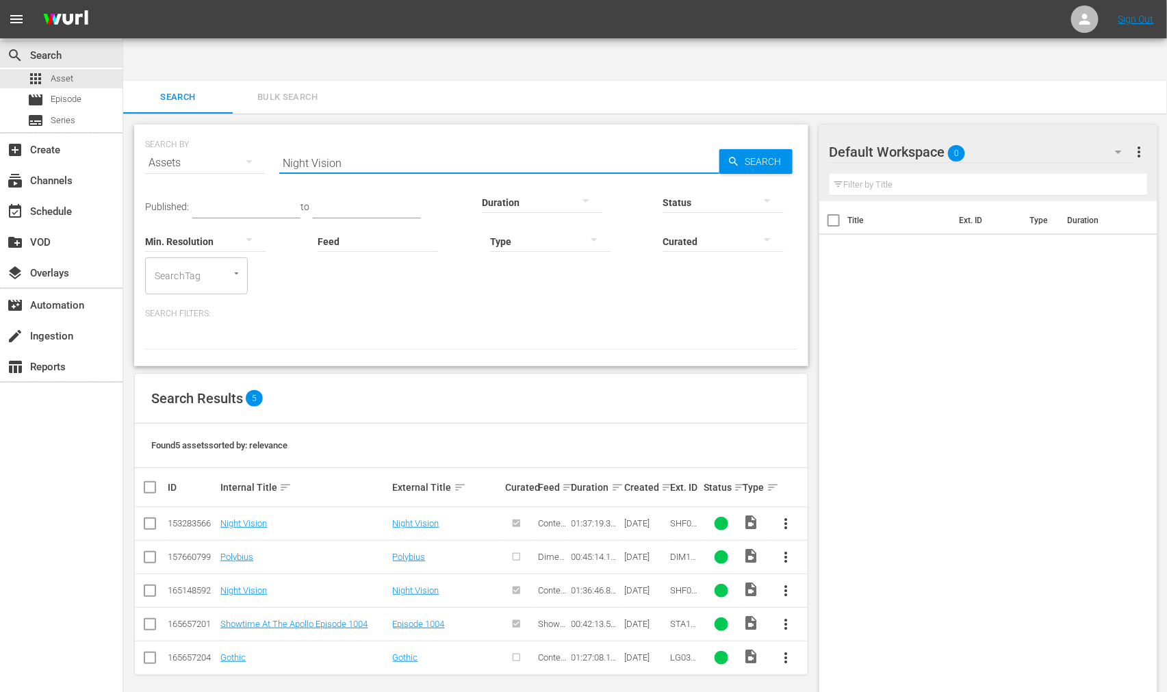
paste input "orthern Patrol"
type input "Northern Patrol"
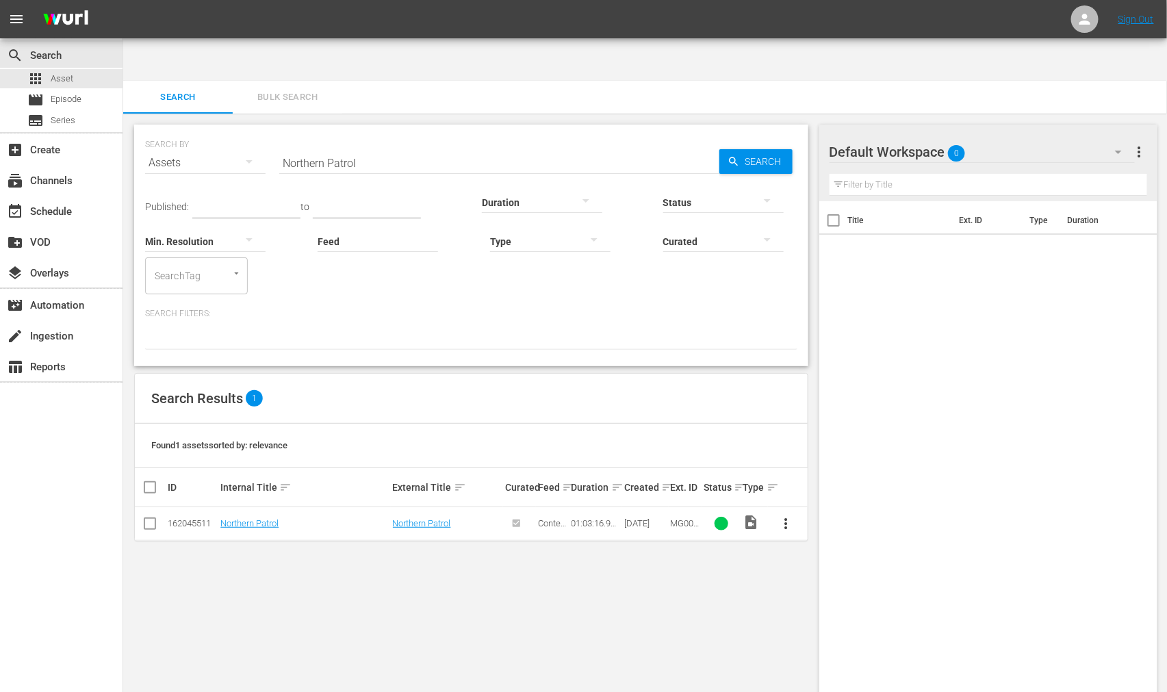
drag, startPoint x: 535, startPoint y: 596, endPoint x: 528, endPoint y: 598, distance: 7.1
click at [535, 428] on div "SEARCH BY Search By Assets Search ID, Title, Description, Keywords, or Category…" at bounding box center [471, 425] width 696 height 622
click at [254, 428] on link "Northern Patrol" at bounding box center [249, 523] width 58 height 10
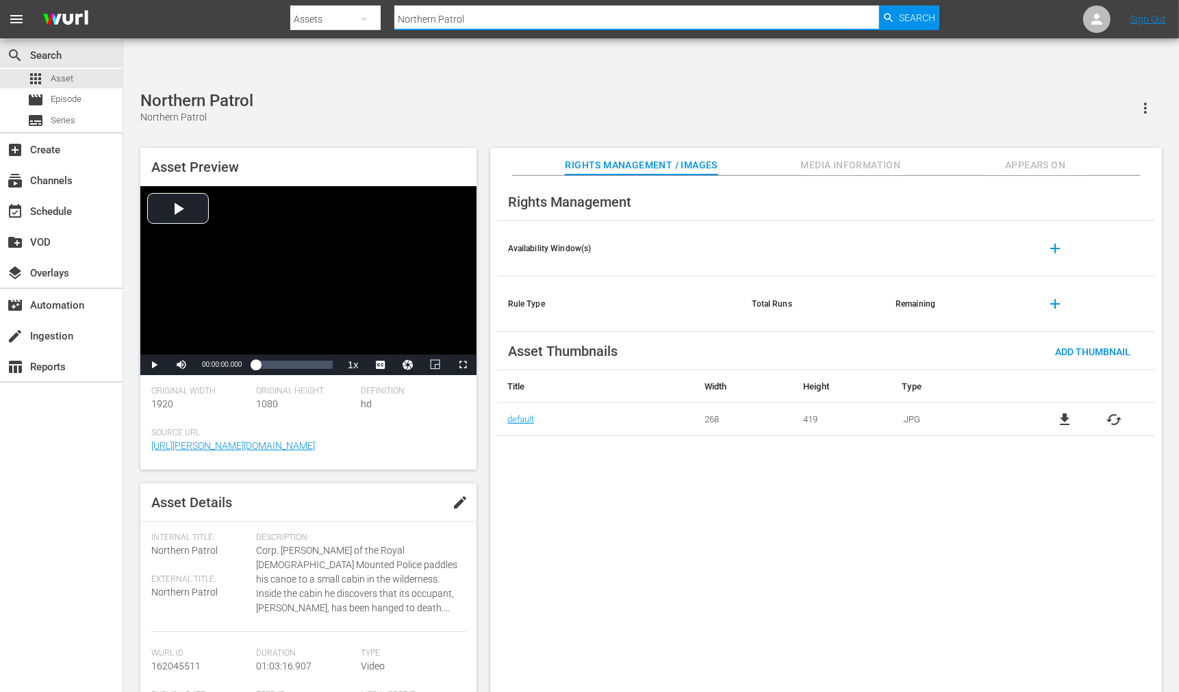
drag, startPoint x: 489, startPoint y: 16, endPoint x: 357, endPoint y: 15, distance: 132.1
click at [357, 15] on div "Search By Assets Search ID, Title, Description, Keywords, or Category Northern …" at bounding box center [614, 19] width 648 height 33
paste input "Oklahoma Annie"
type input "Oklahoma Annie"
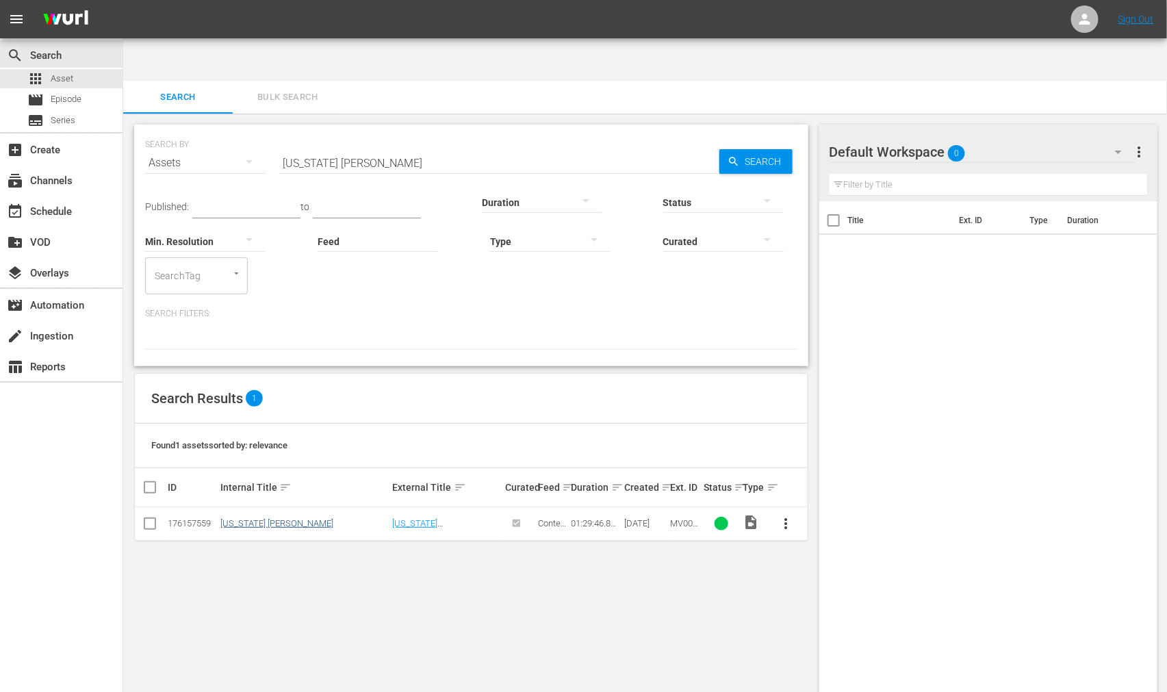
click at [222, 428] on td "Oklahoma Annie" at bounding box center [304, 524] width 172 height 34
click at [231, 428] on link "Oklahoma Annie" at bounding box center [276, 523] width 113 height 10
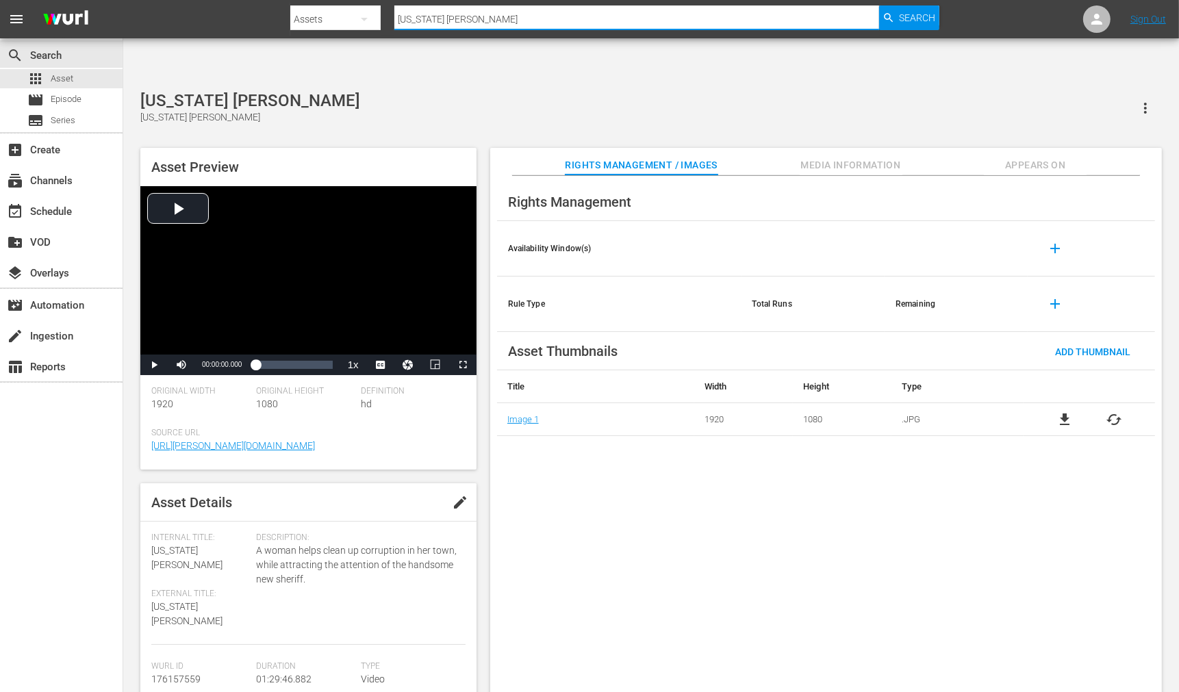
drag, startPoint x: 589, startPoint y: 19, endPoint x: 372, endPoint y: 12, distance: 216.4
click at [372, 12] on div "Search By Assets Search ID, Title, Description, Keywords, or Category Oklahoma …" at bounding box center [614, 19] width 648 height 33
paste input "ne-Eyed Jacks"
type input "One-Eyed Jacks"
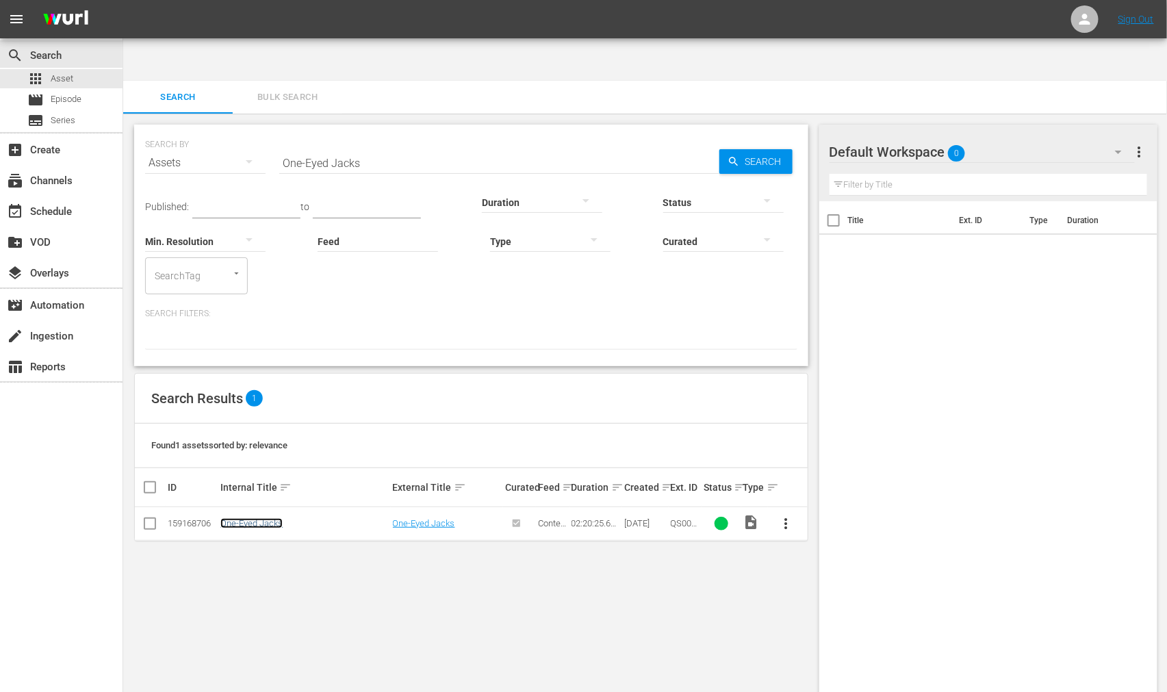
click at [252, 428] on link "One-Eyed Jacks" at bounding box center [251, 523] width 62 height 10
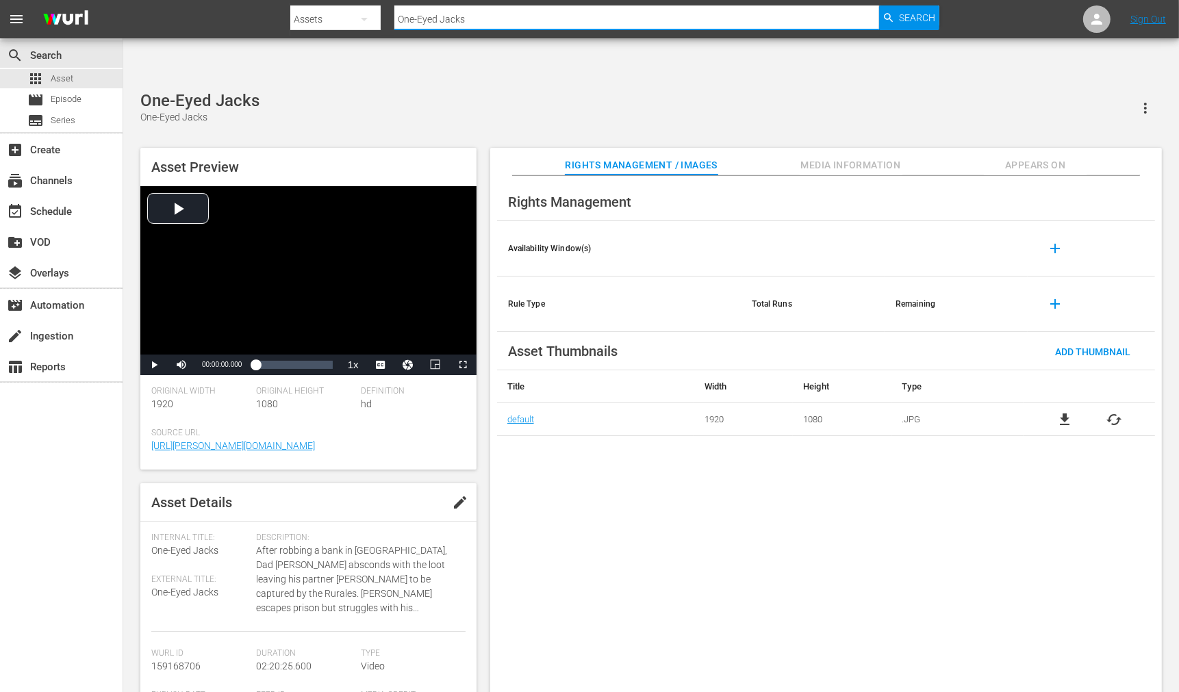
drag, startPoint x: 487, startPoint y: 23, endPoint x: 368, endPoint y: 23, distance: 119.1
click at [368, 23] on div "Search By Assets Search ID, Title, Description, Keywords, or Category One-Eyed …" at bounding box center [614, 19] width 648 height 33
paste input "ver The Border"
type input "Over The Border"
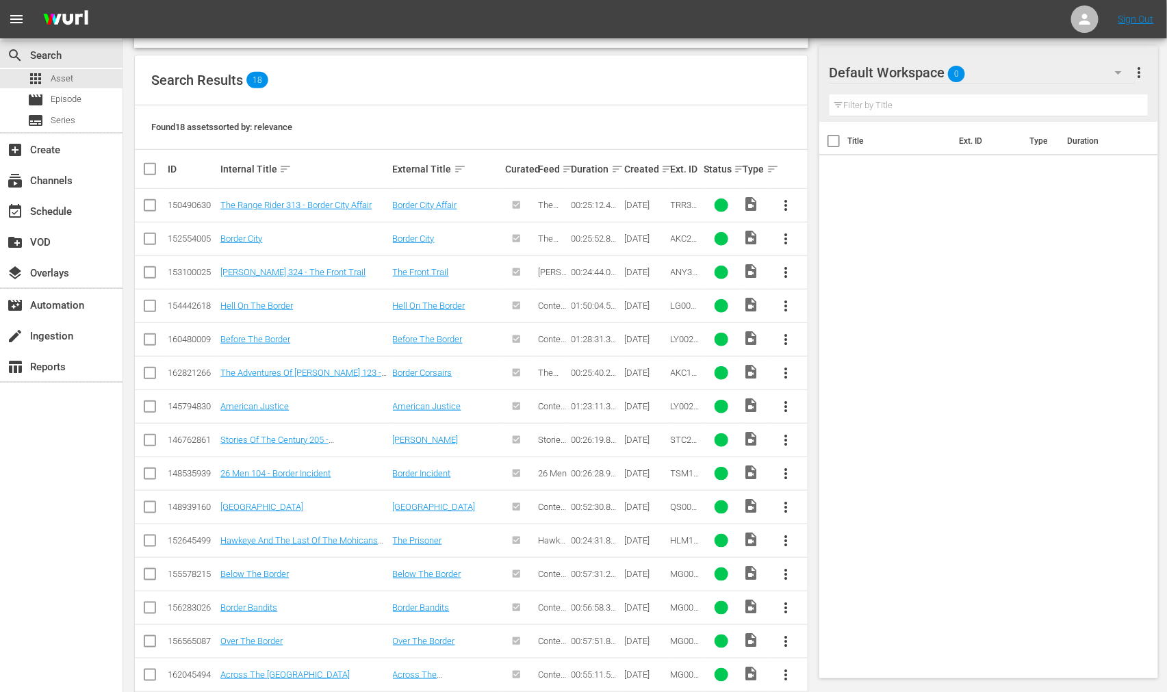
scroll to position [334, 0]
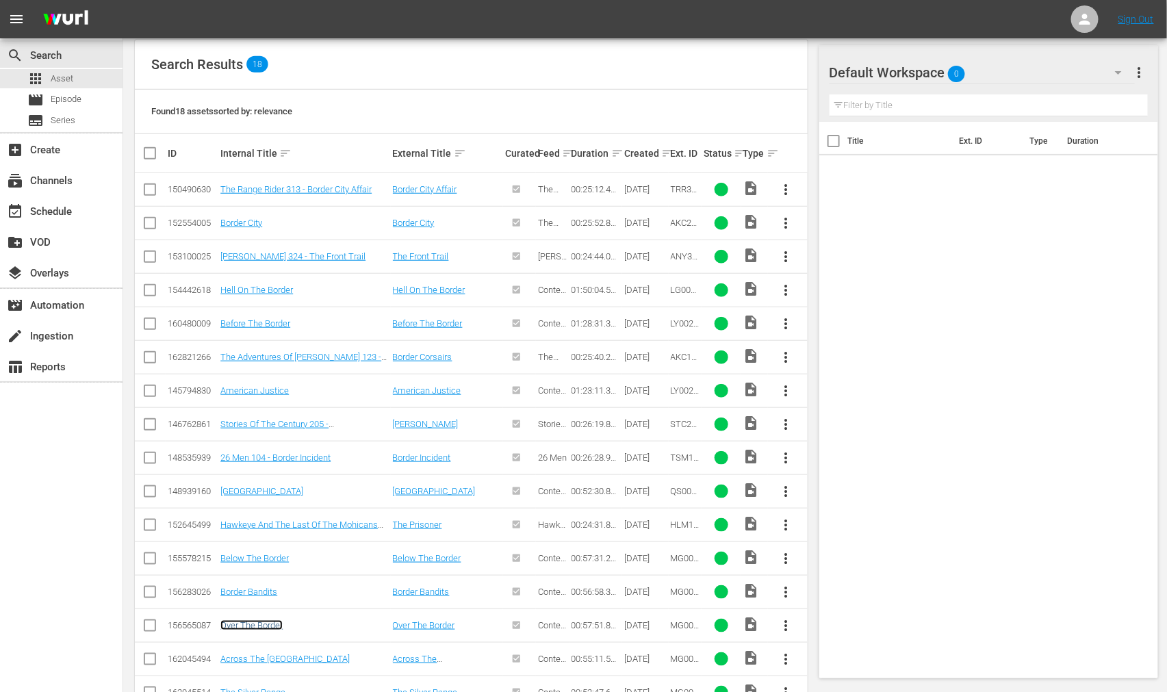
click at [276, 428] on link "Over The Border" at bounding box center [251, 625] width 62 height 10
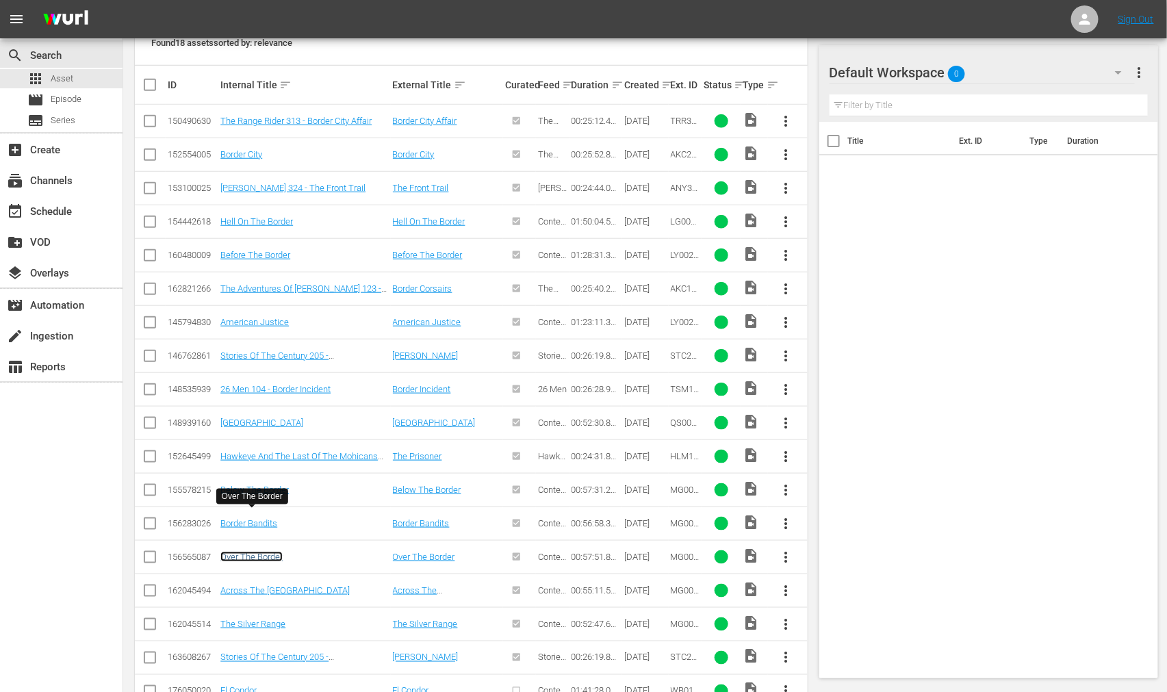
scroll to position [0, 0]
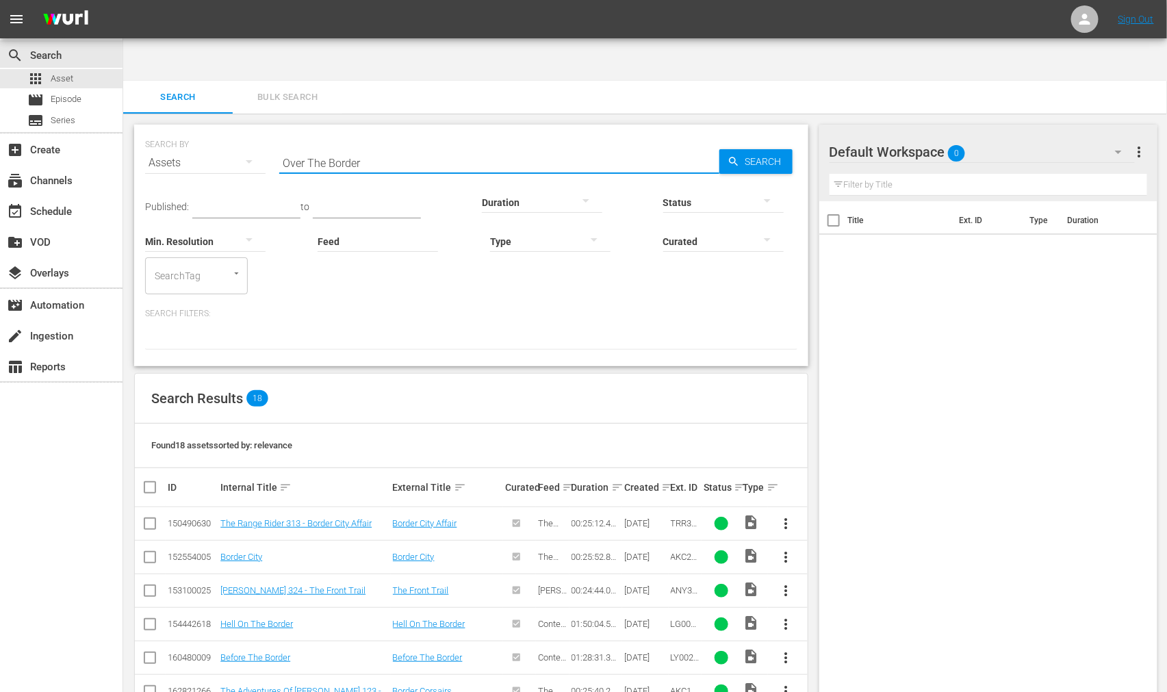
drag, startPoint x: 340, startPoint y: 122, endPoint x: 262, endPoint y: 118, distance: 78.1
click at [263, 130] on div "SEARCH BY Search By Assets Search ID, Title, Description, Keywords, or Category…" at bounding box center [471, 154] width 652 height 49
paste input "Paradise Canyon"
type input "Paradise Canyon"
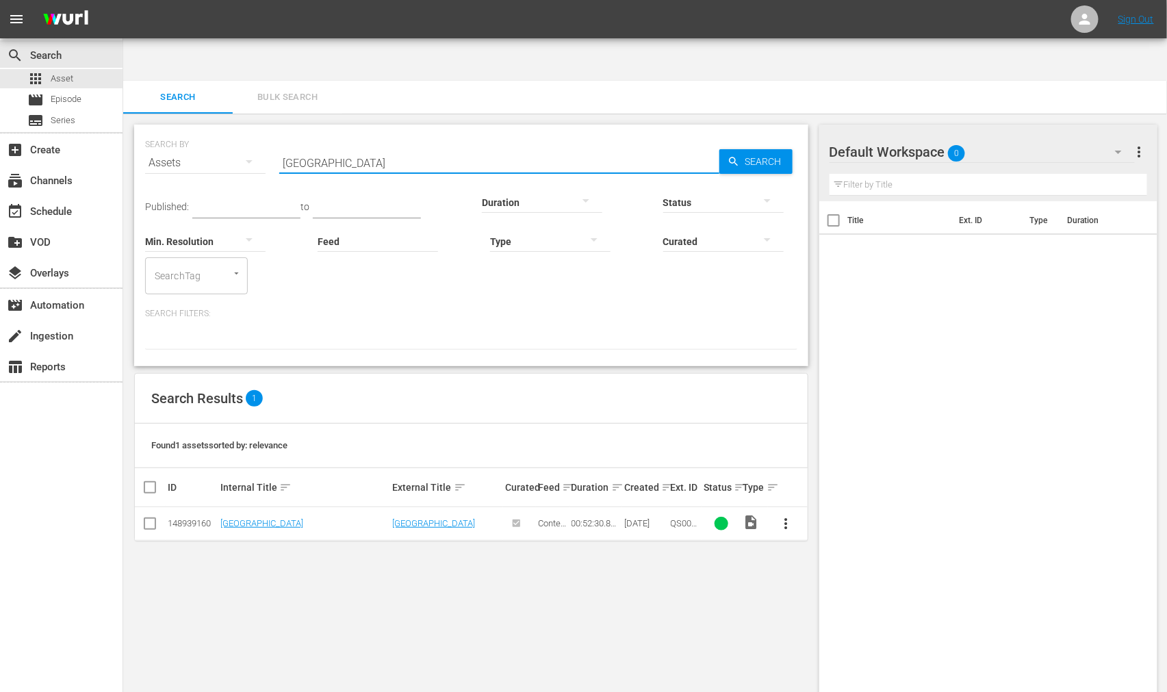
click at [229, 428] on td "Paradise Canyon" at bounding box center [304, 524] width 172 height 34
click at [245, 428] on link "Paradise Canyon" at bounding box center [261, 523] width 83 height 10
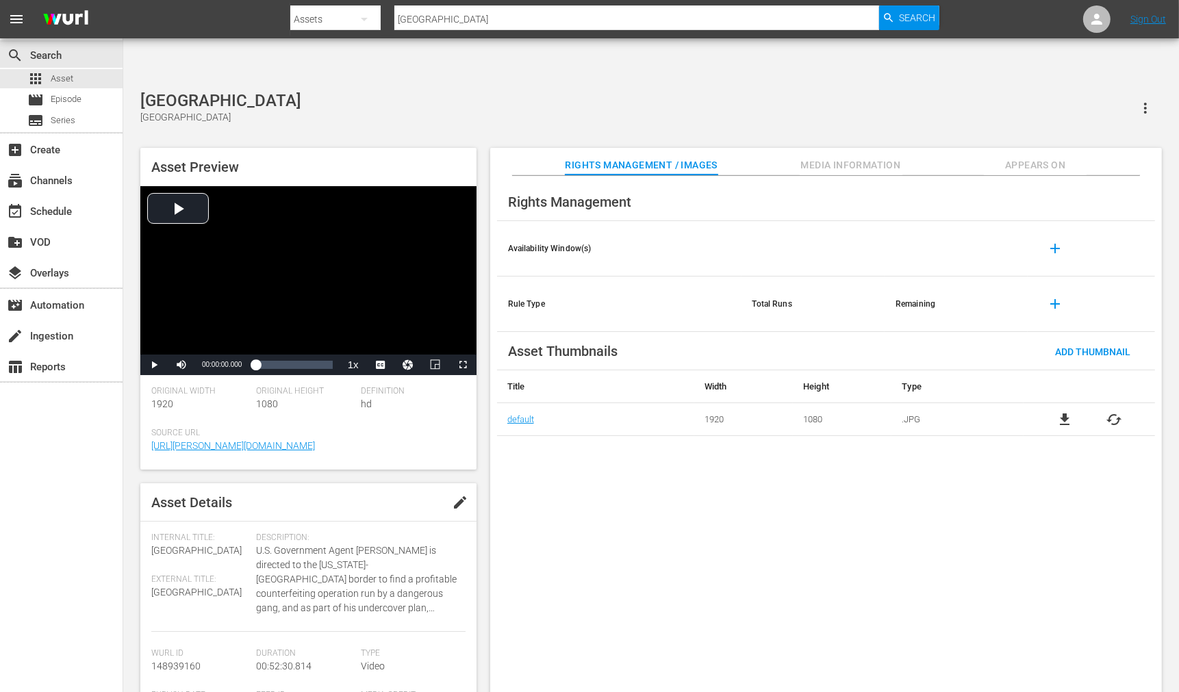
drag, startPoint x: 571, startPoint y: 3, endPoint x: 487, endPoint y: 8, distance: 83.7
click at [487, 8] on nav "menu Search By Assets Search ID, Title, Description, Keywords, or Category Para…" at bounding box center [589, 19] width 1179 height 38
drag, startPoint x: 479, startPoint y: 19, endPoint x: 365, endPoint y: 25, distance: 114.4
click at [365, 25] on div "Search By Assets Search ID, Title, Description, Keywords, or Category Paradise …" at bounding box center [614, 19] width 648 height 33
paste input "stor Shirley"
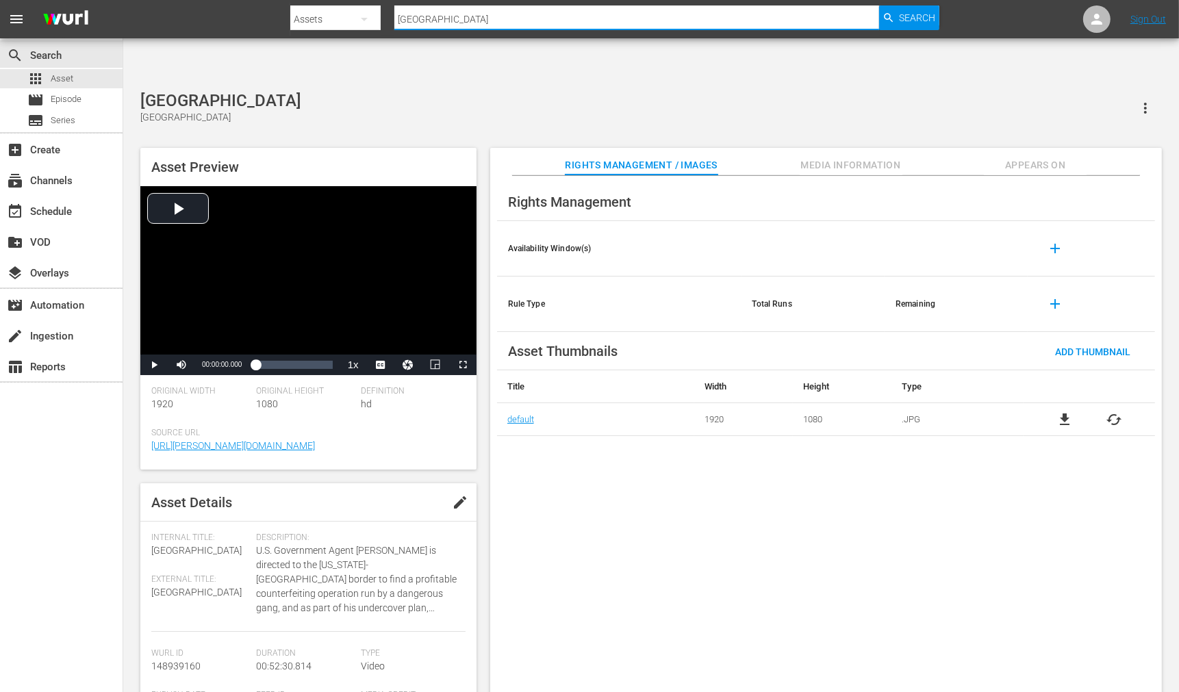
type input "Pastor Shirley"
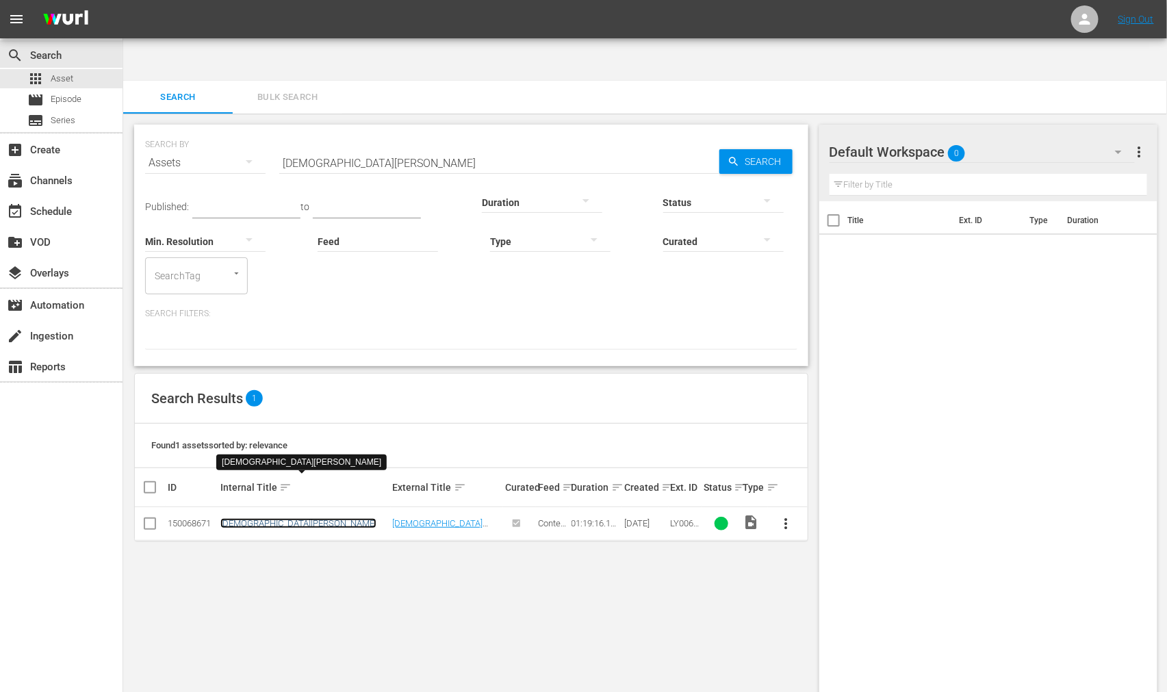
click at [263, 428] on link "Pastor Shirley" at bounding box center [298, 523] width 156 height 10
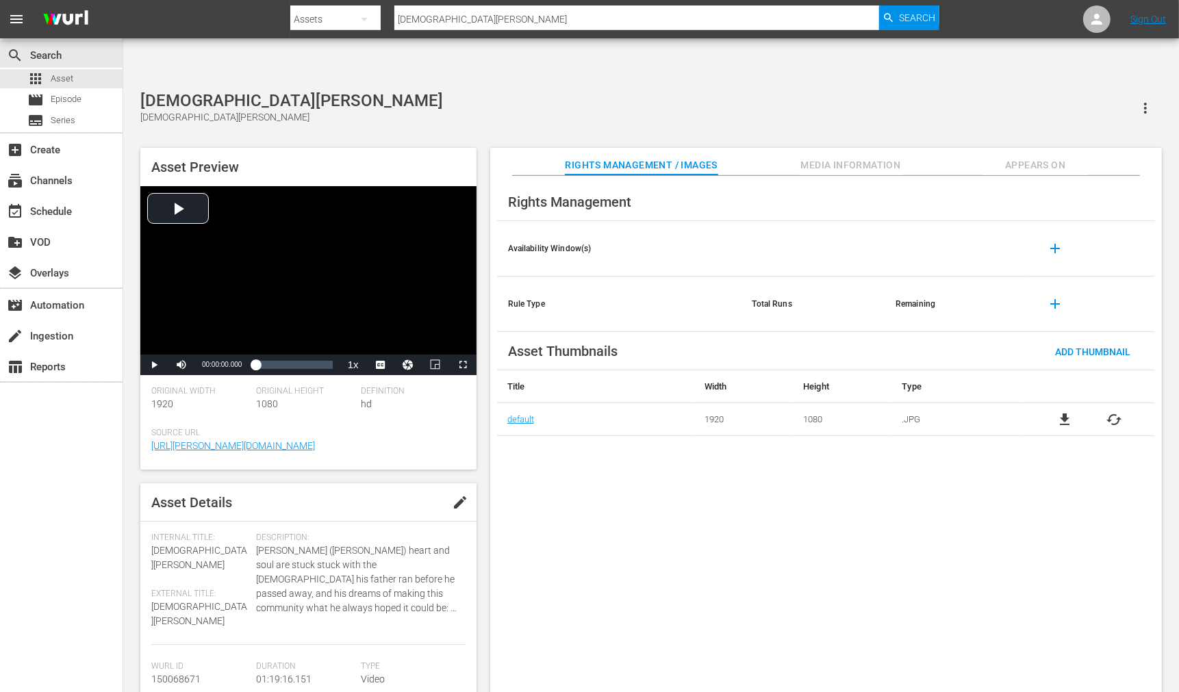
drag, startPoint x: 470, startPoint y: 27, endPoint x: 454, endPoint y: 22, distance: 17.3
click at [454, 22] on input "Pastor Shirley" at bounding box center [636, 19] width 485 height 33
drag, startPoint x: 465, startPoint y: 17, endPoint x: 396, endPoint y: 16, distance: 69.8
click at [396, 16] on input "Pastor Shirley" at bounding box center [636, 19] width 485 height 33
paste input "tch Of Blue, A"
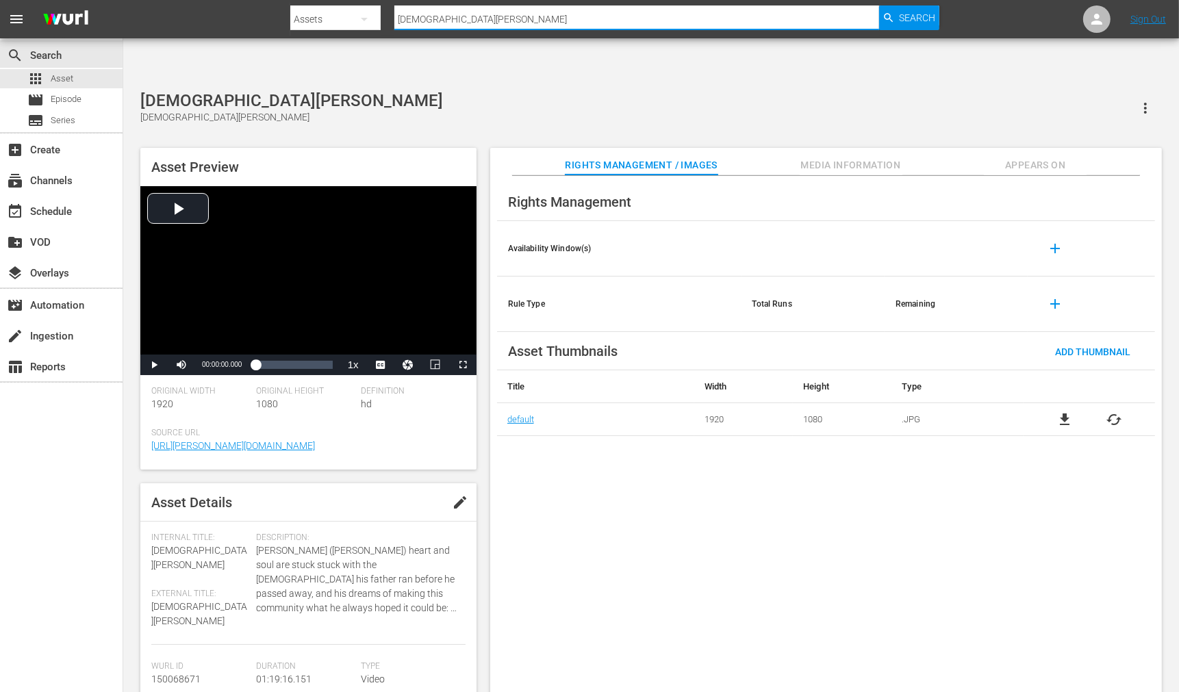
type input "Patch Of Blue, A"
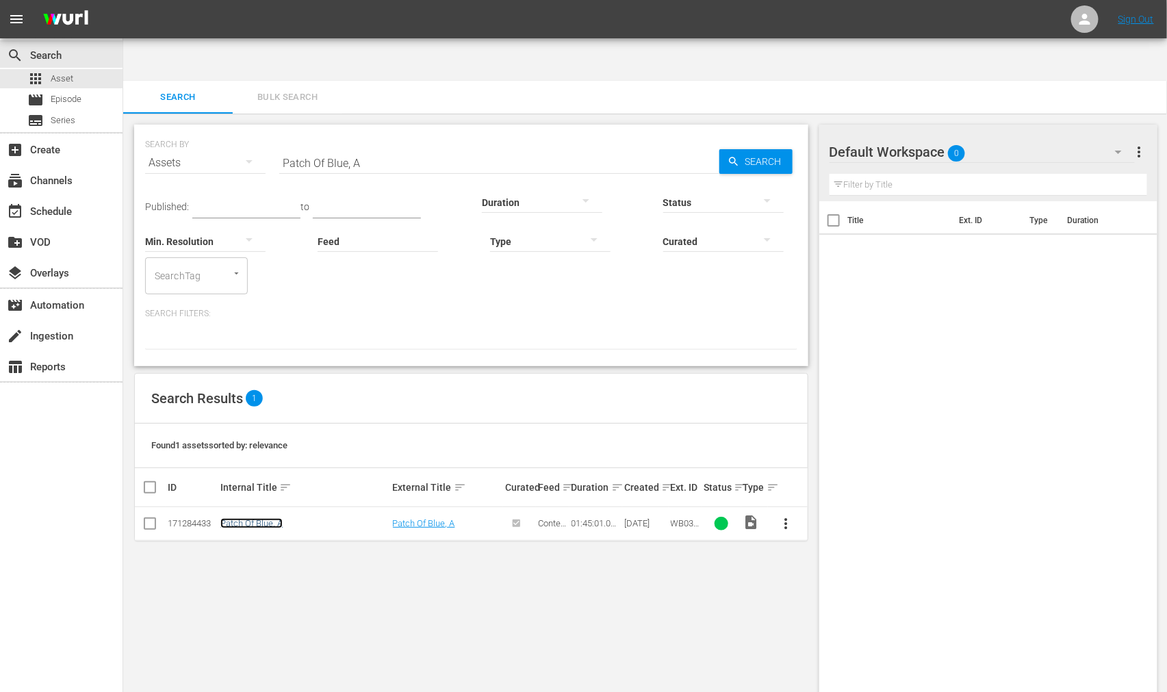
click at [277, 428] on link "Patch Of Blue, A" at bounding box center [251, 523] width 62 height 10
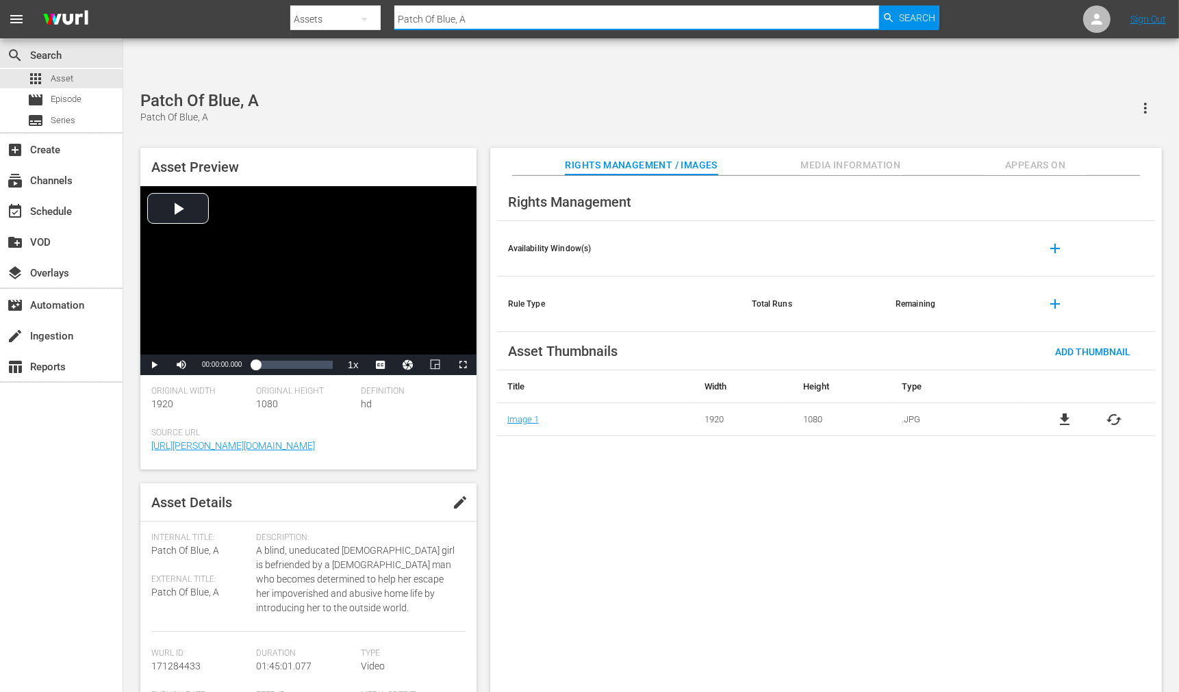
drag, startPoint x: 491, startPoint y: 18, endPoint x: 384, endPoint y: 12, distance: 107.0
click at [384, 12] on div "Search By Assets Search ID, Title, Description, Keywords, or Category Patch Of …" at bounding box center [614, 19] width 648 height 33
paste input "layers Club, The"
type input "Players Club, The"
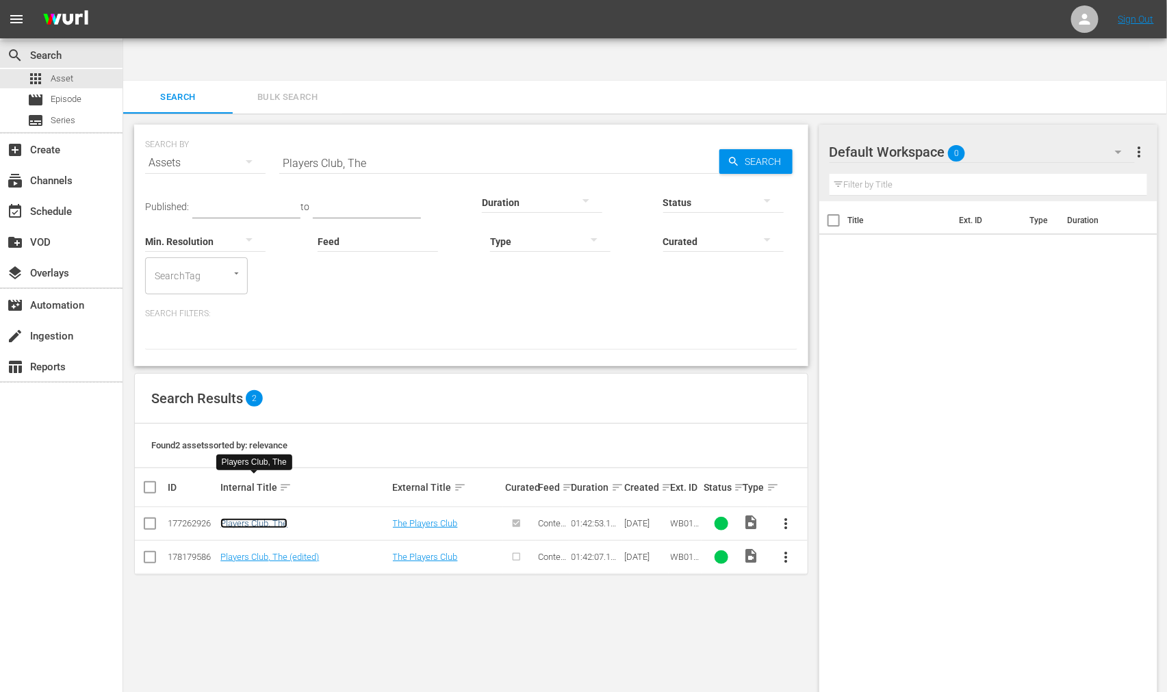
click at [242, 428] on link "Players Club, The" at bounding box center [253, 523] width 67 height 10
click at [240, 428] on link "Players Club, The (edited)" at bounding box center [269, 557] width 99 height 10
drag, startPoint x: 372, startPoint y: 121, endPoint x: 278, endPoint y: 116, distance: 94.6
click at [278, 130] on div "SEARCH BY Search By Assets Search ID, Title, Description, Keywords, or Category…" at bounding box center [471, 154] width 652 height 49
paste input "rairie Fever"
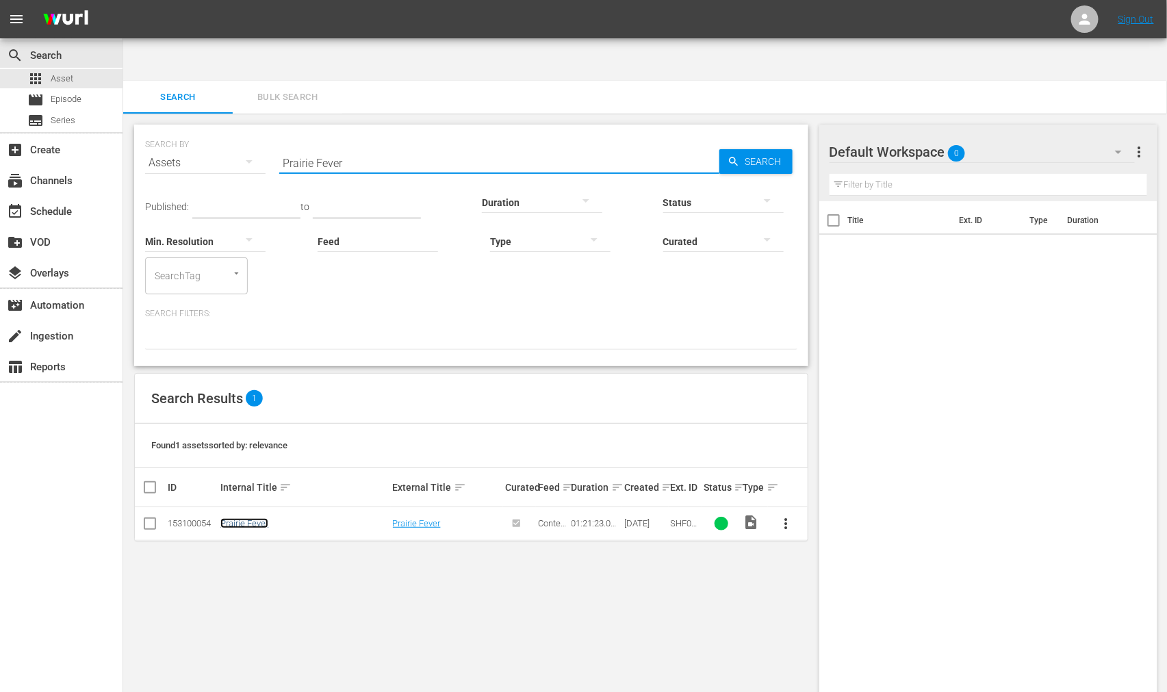
click at [224, 428] on link "Prairie Fever" at bounding box center [244, 523] width 48 height 10
drag, startPoint x: 361, startPoint y: 127, endPoint x: 271, endPoint y: 126, distance: 89.7
click at [271, 130] on div "SEARCH BY Search By Assets Search ID, Title, Description, Keywords, or Category…" at bounding box center [471, 154] width 652 height 49
paste input "eacher's Kid"
click at [238, 428] on link "Preacher's Kid" at bounding box center [247, 523] width 55 height 10
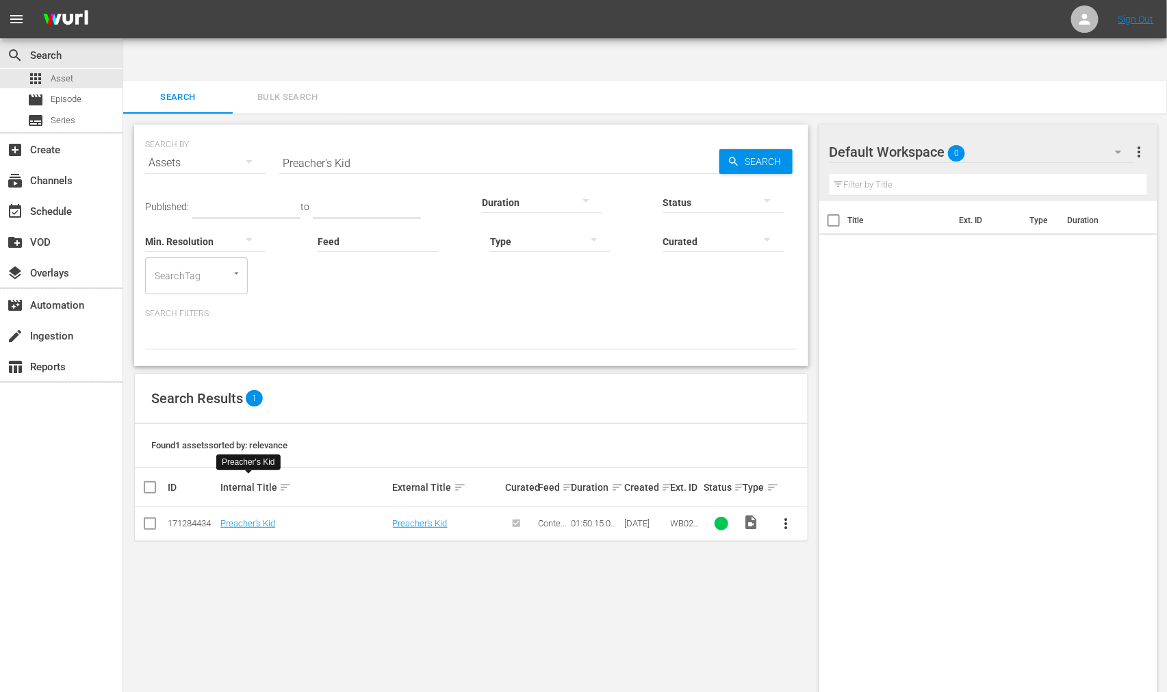
drag, startPoint x: 372, startPoint y: 121, endPoint x: 258, endPoint y: 126, distance: 113.7
click at [258, 130] on div "SEARCH BY Search By Assets Search ID, Title, Description, Keywords, or Category…" at bounding box center [471, 154] width 652 height 49
paste input "ide & Prejudice: Atlanta"
type input "Pride & Prejudice: Atlanta"
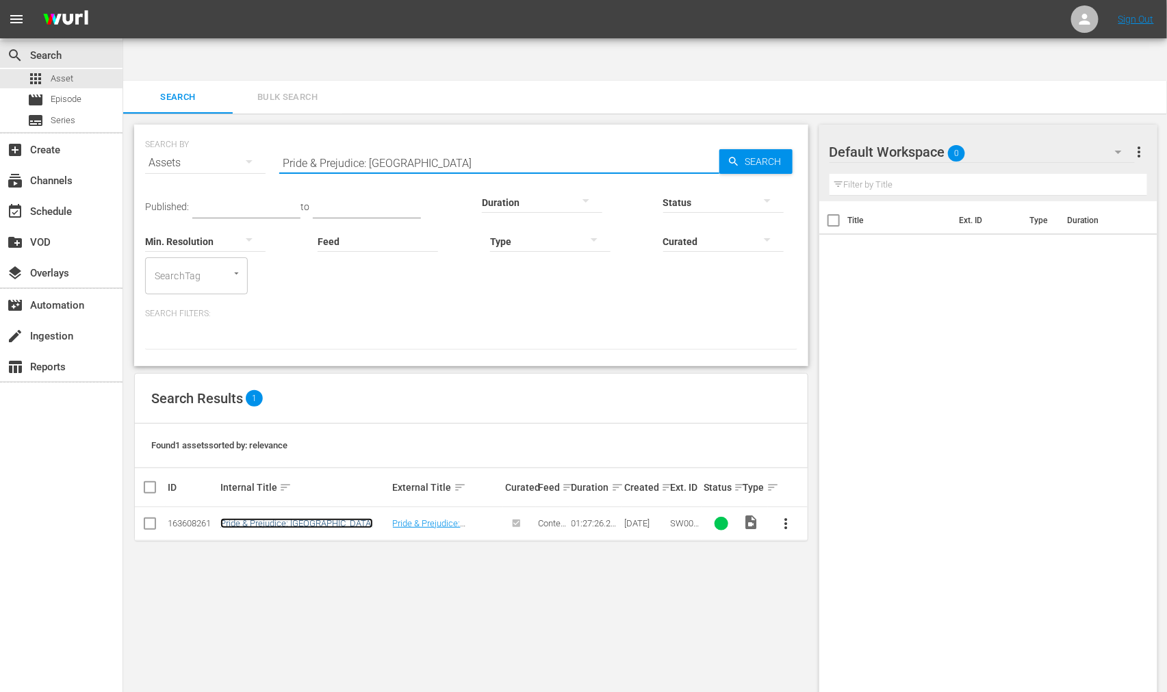
click at [242, 428] on link "Pride & Prejudice: Atlanta" at bounding box center [296, 523] width 153 height 10
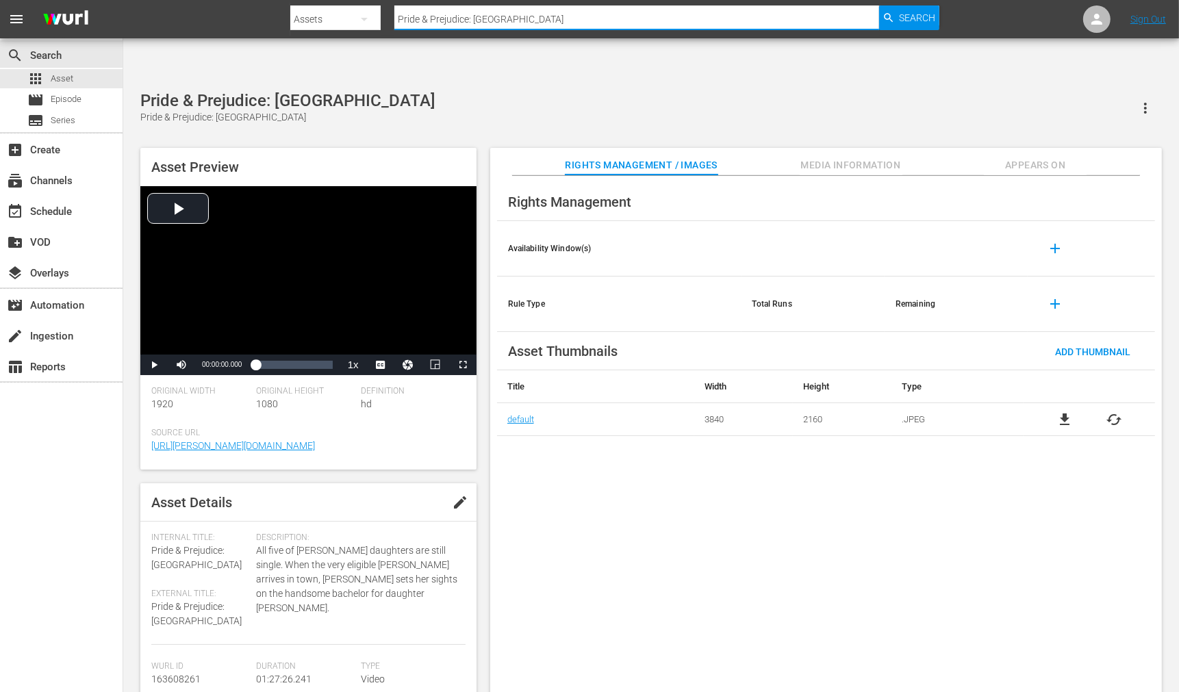
drag, startPoint x: 551, startPoint y: 22, endPoint x: 407, endPoint y: 24, distance: 144.4
click at [407, 24] on input "Pride & Prejudice: Atlanta" at bounding box center [636, 19] width 485 height 33
paste input "Promise"
paste input "text"
type input "Promise"
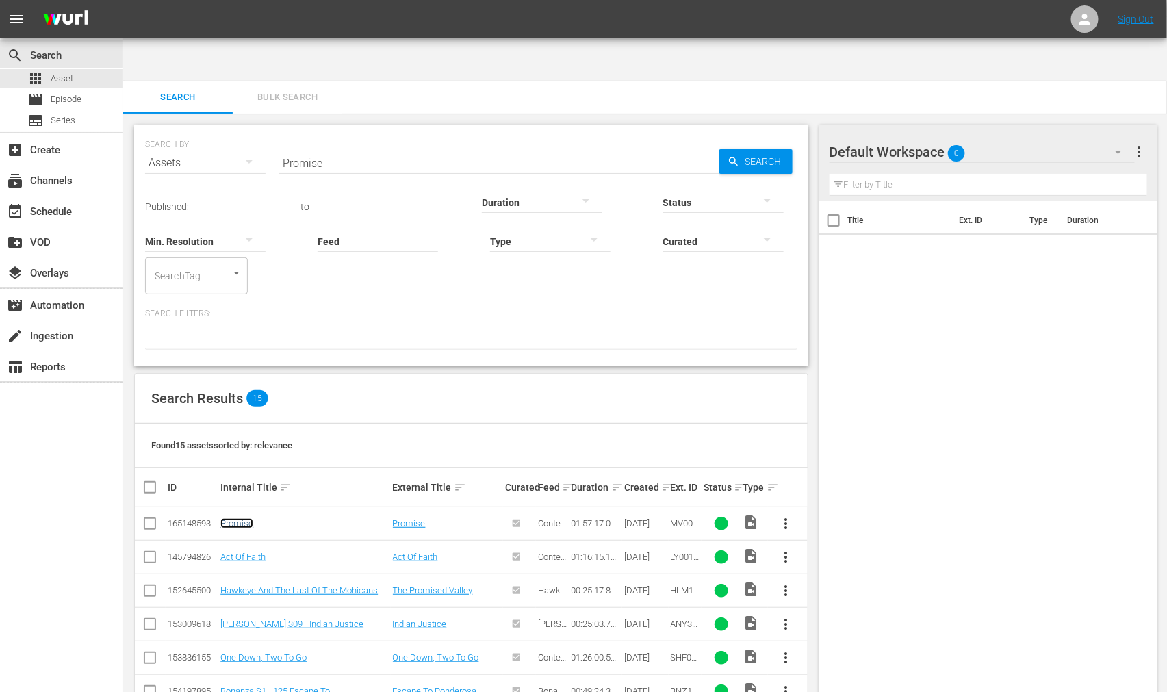
click at [244, 428] on link "Promise" at bounding box center [236, 523] width 33 height 10
drag, startPoint x: 278, startPoint y: 119, endPoint x: 259, endPoint y: 120, distance: 19.2
click at [259, 130] on div "SEARCH BY Search By Assets Search ID, Title, Description, Keywords, or Category…" at bounding box center [471, 154] width 652 height 49
paste input "Rainbow Over The Rockies"
type input "Rainbow Over The Rockies"
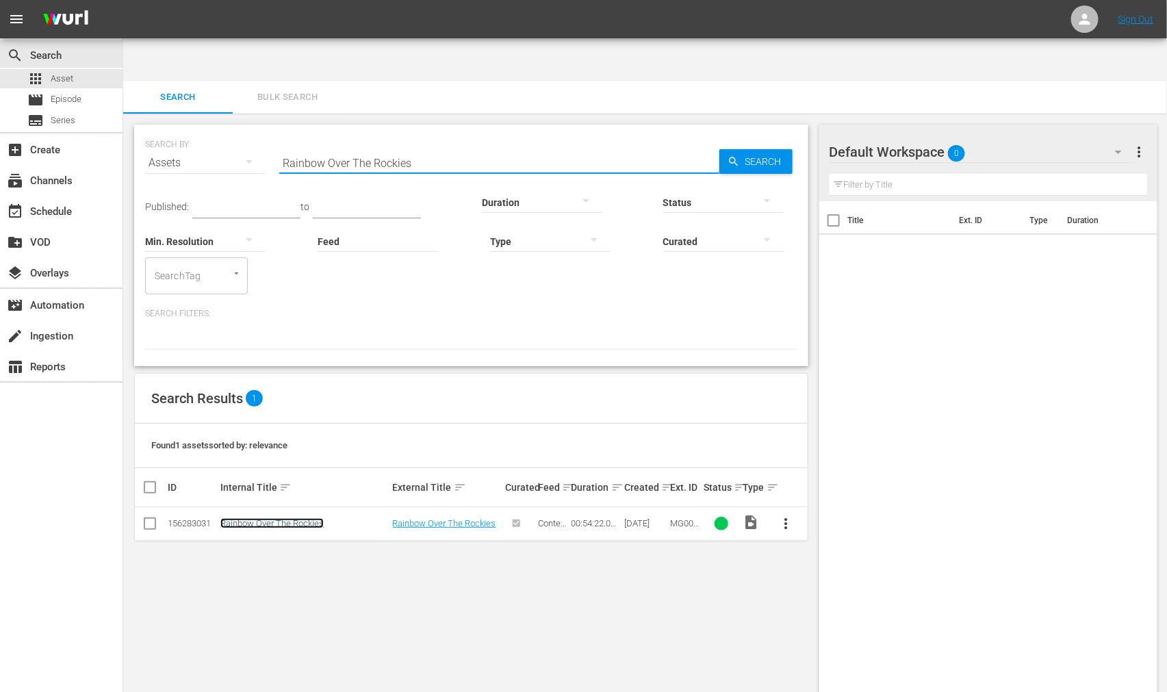
click at [288, 428] on link "Rainbow Over The Rockies" at bounding box center [271, 523] width 103 height 10
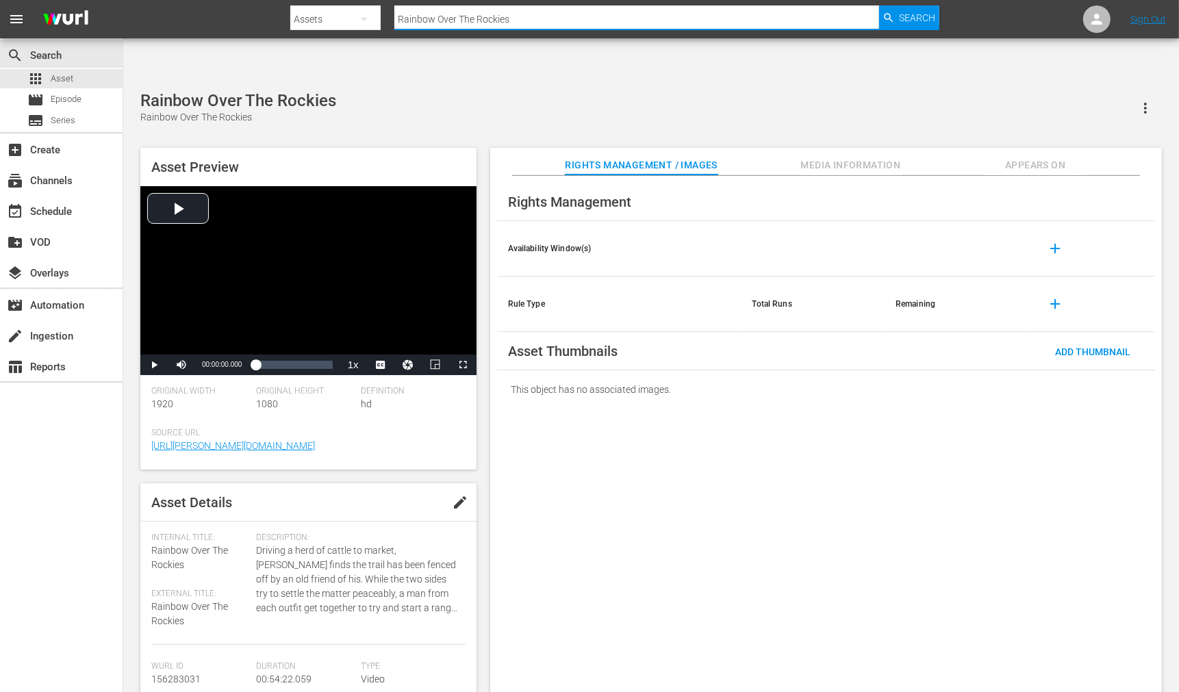
drag, startPoint x: 557, startPoint y: 17, endPoint x: 346, endPoint y: 36, distance: 211.6
click at [346, 36] on div "Search By Assets Search ID, Title, Description, Keywords, or Category Rainbow O…" at bounding box center [614, 19] width 648 height 33
paste input "Valley"
type input "Rainbow Valley"
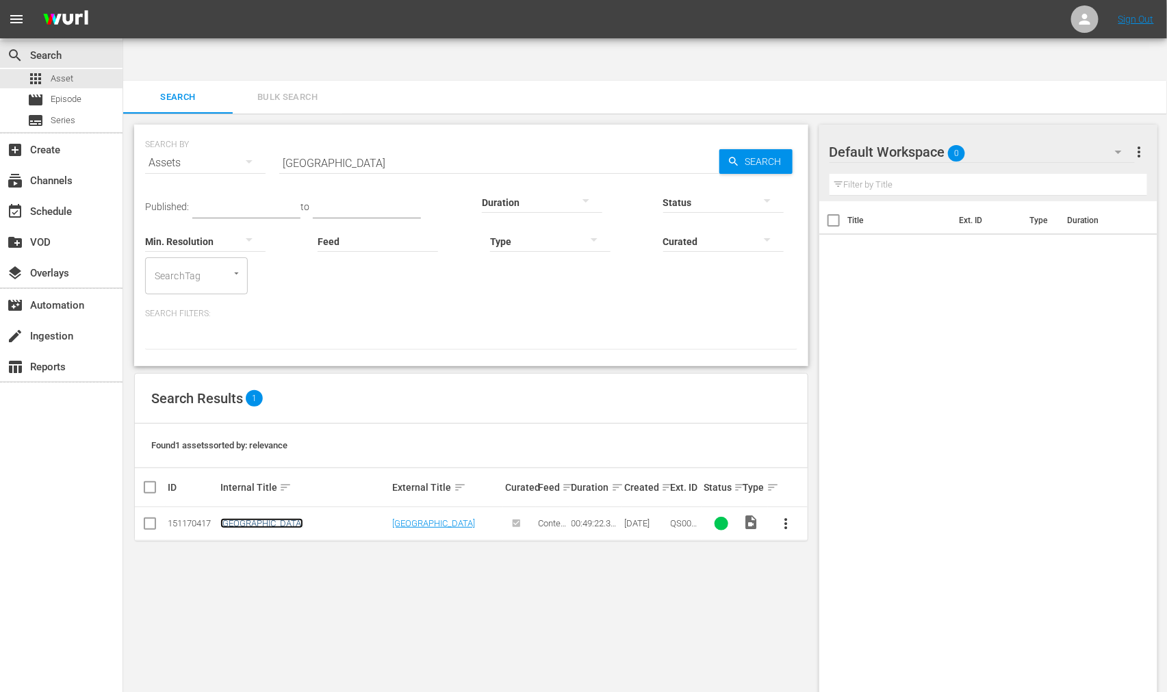
click at [250, 428] on link "Rainbow Valley" at bounding box center [261, 523] width 83 height 10
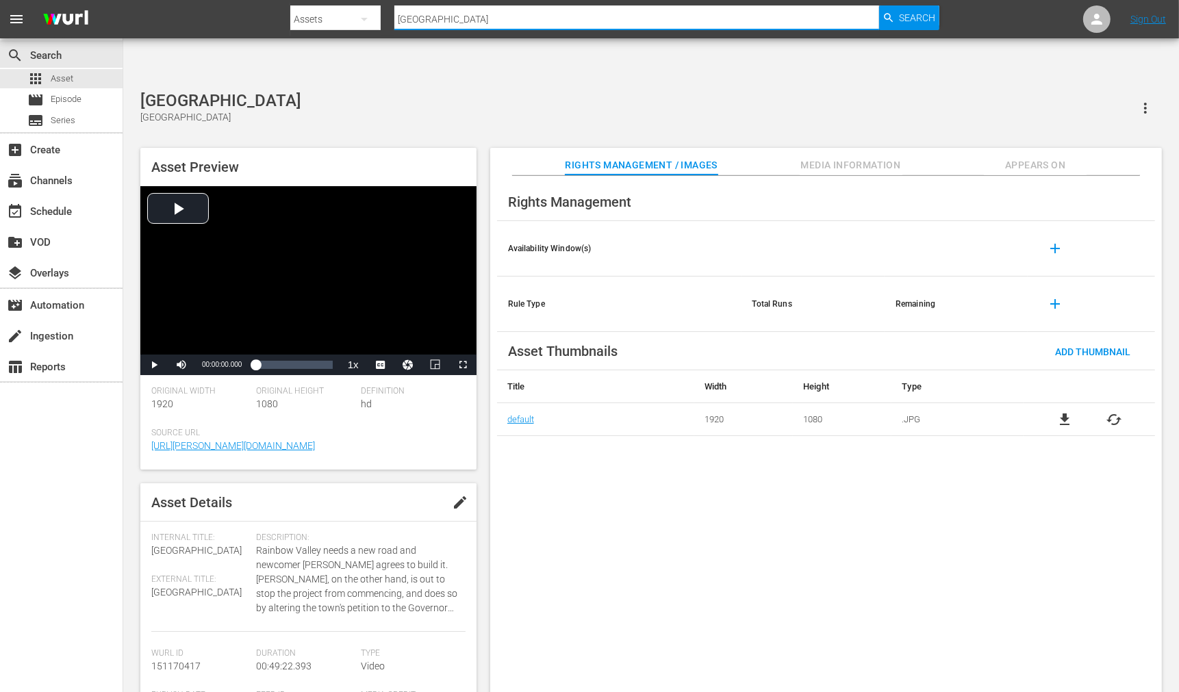
click at [455, 26] on input "Rainbow Valley" at bounding box center [636, 19] width 485 height 33
paste input "ndy Rides Alone"
type input "Randy Rides Alone"
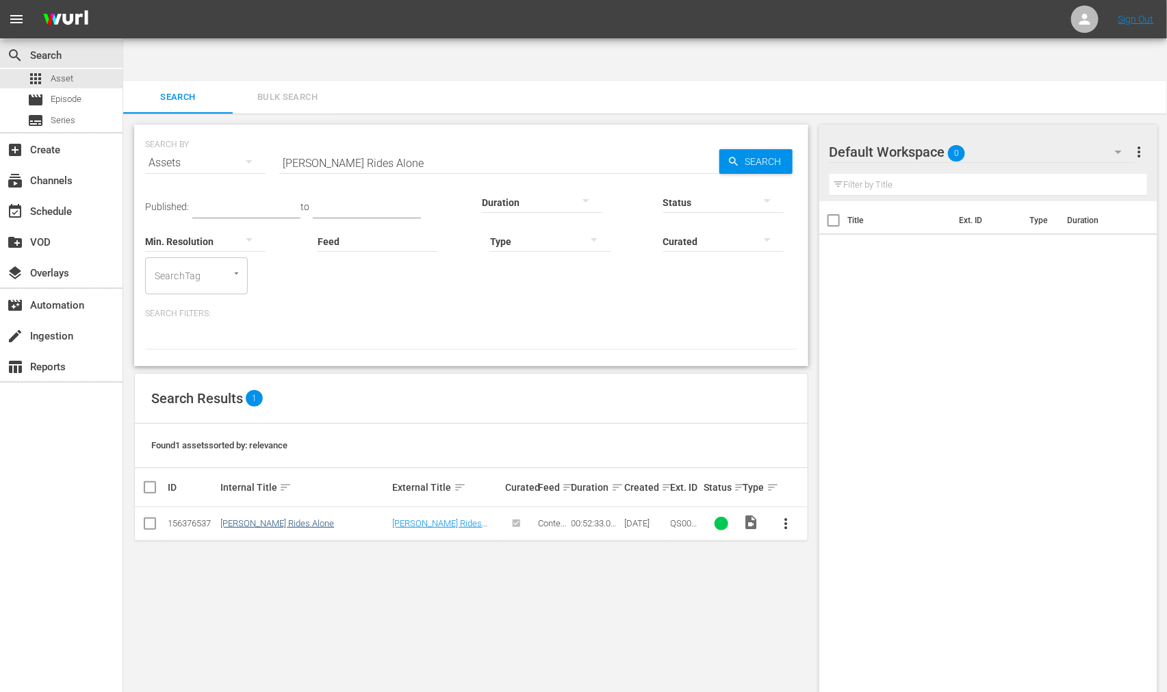
click at [272, 428] on td "Randy Rides Alone" at bounding box center [304, 524] width 172 height 34
click at [272, 428] on link "Randy Rides Alone" at bounding box center [277, 523] width 114 height 10
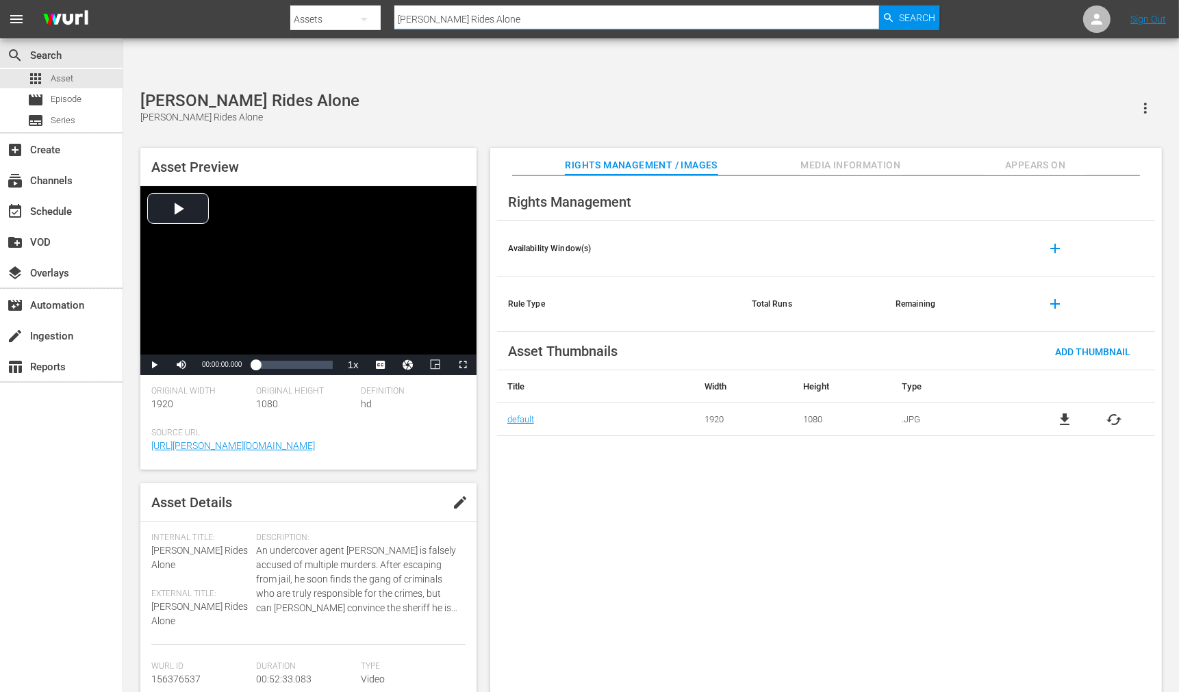
drag, startPoint x: 487, startPoint y: 19, endPoint x: 394, endPoint y: 26, distance: 93.3
click at [394, 26] on input "Randy Rides Alone" at bounding box center [636, 19] width 485 height 33
paste input "ge Renegades"
type input "Range Renegades"
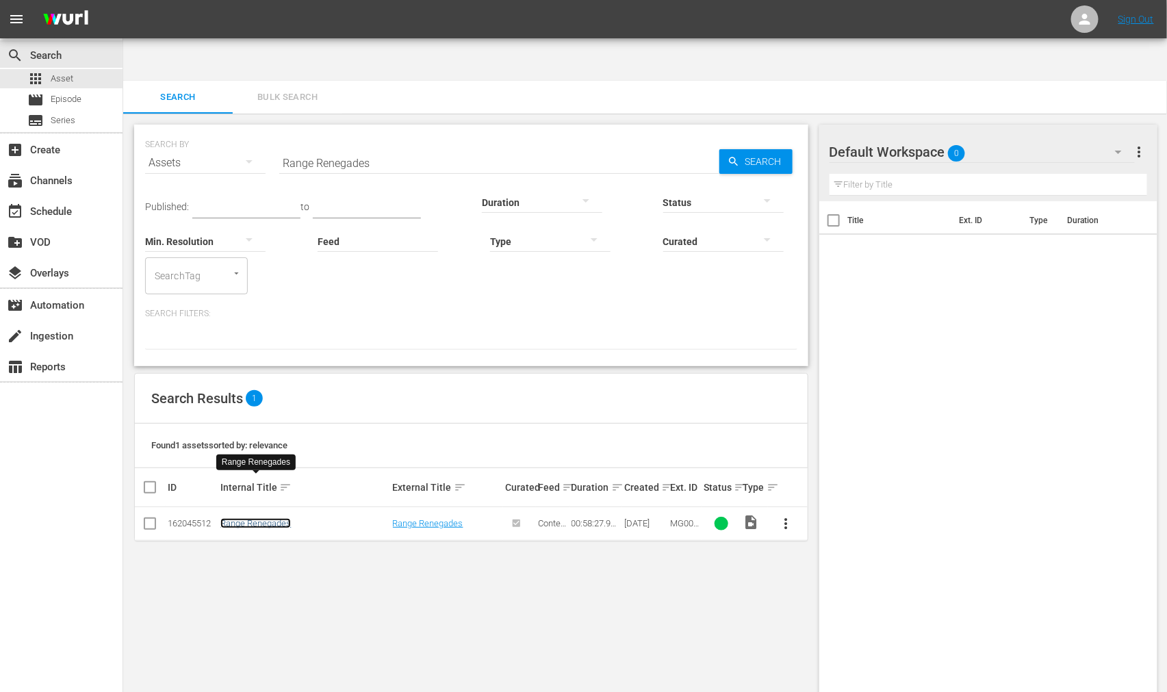
click at [275, 428] on link "Range Renegades" at bounding box center [255, 523] width 70 height 10
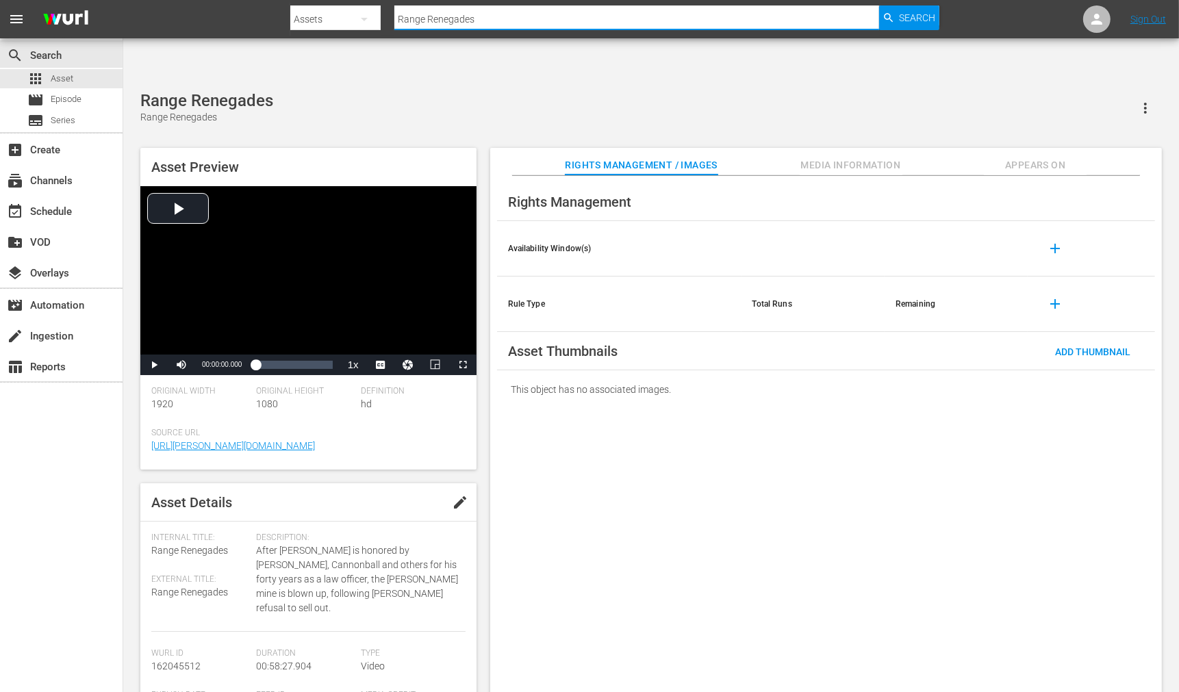
click at [477, 18] on input "Range Renegades" at bounding box center [636, 19] width 485 height 33
paste input "rs Ride, The"
type input "Rangers Ride, The"
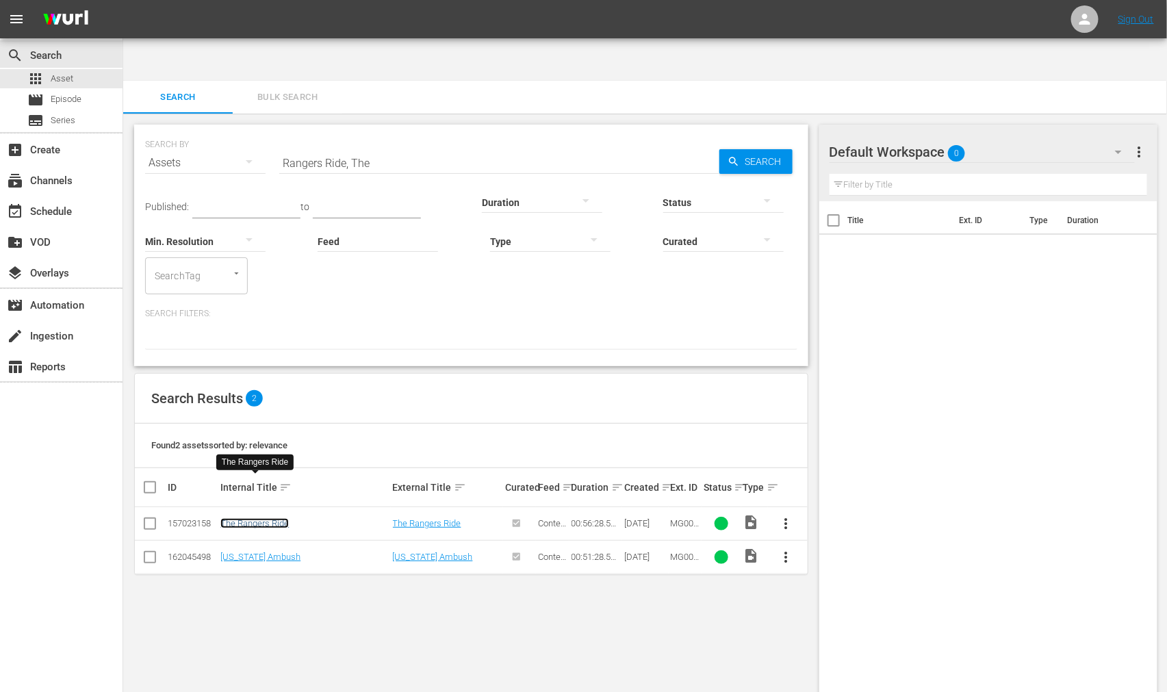
click at [256, 428] on link "The Rangers Ride" at bounding box center [254, 523] width 68 height 10
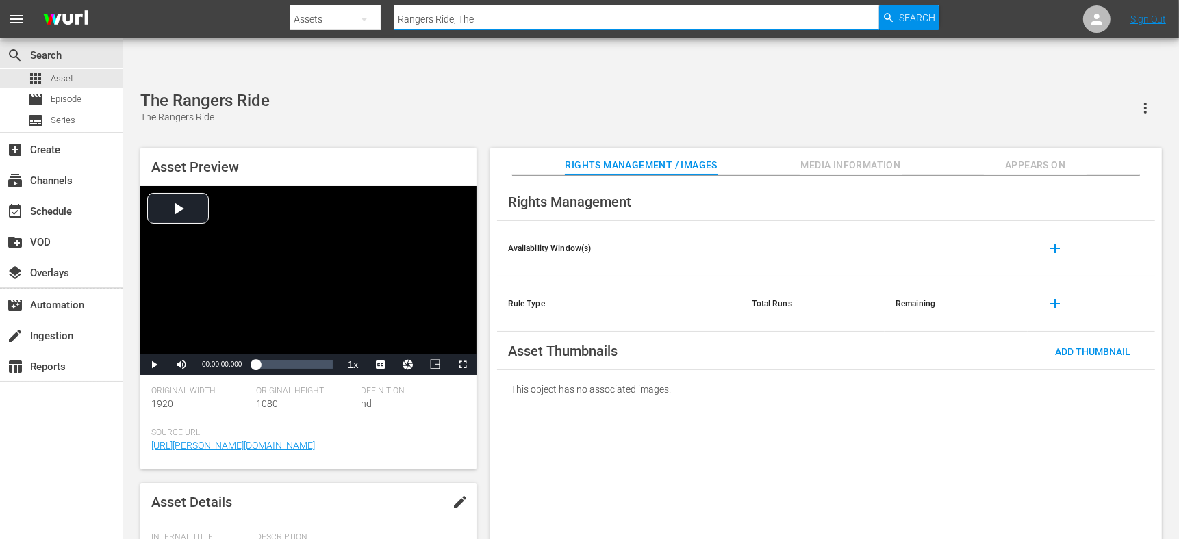
drag, startPoint x: 515, startPoint y: 12, endPoint x: 348, endPoint y: 16, distance: 167.7
click at [348, 16] on div "Search By Assets Search ID, Title, Description, Keywords, or Category Rangers R…" at bounding box center [614, 19] width 648 height 33
paste input "ebel City"
type input "Rebel City"
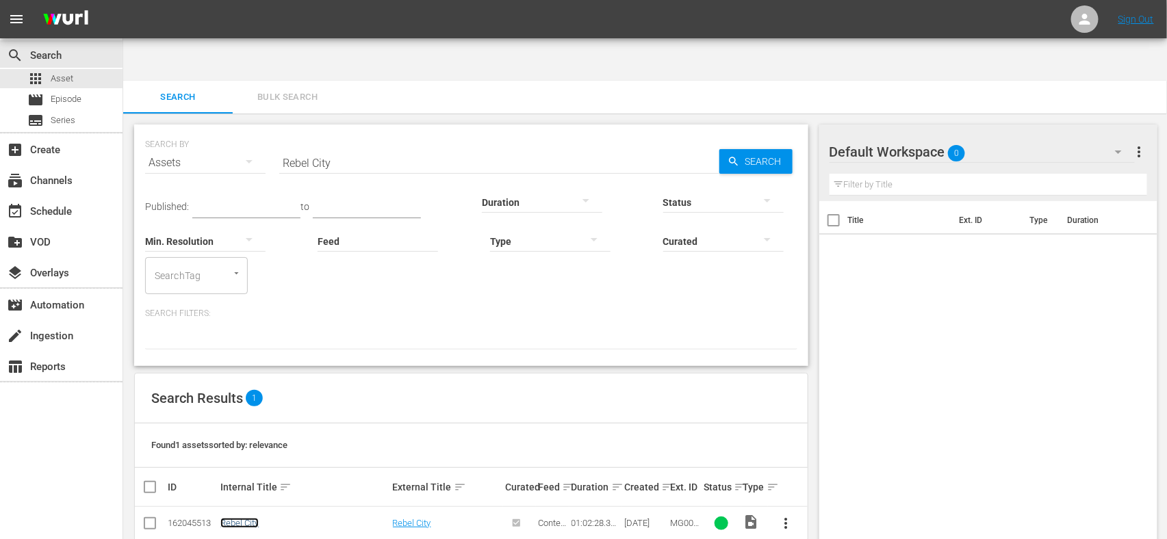
click at [237, 428] on link "Rebel City" at bounding box center [239, 523] width 38 height 10
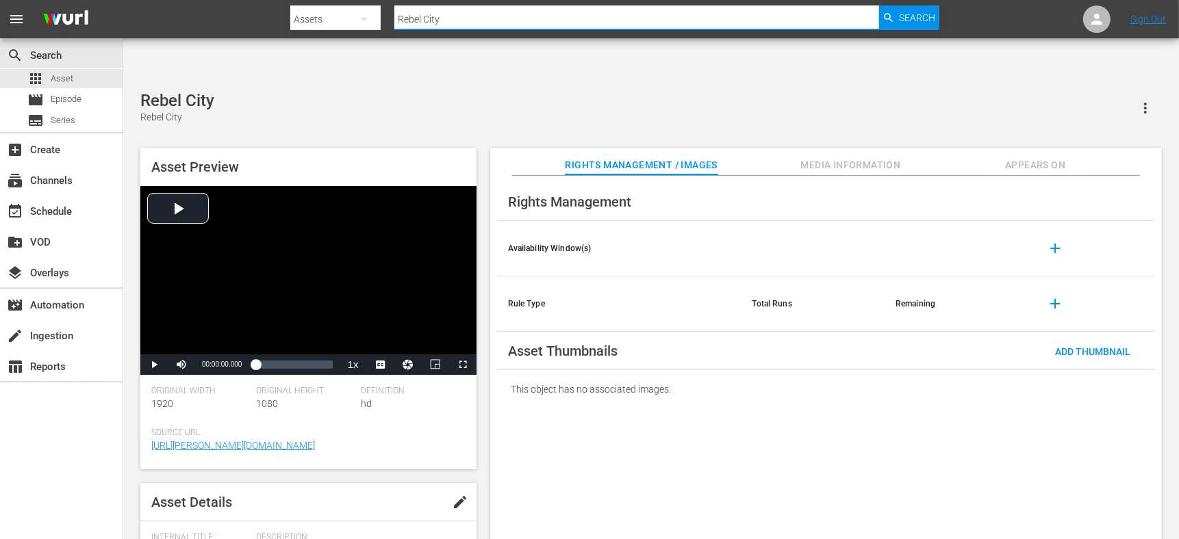
drag, startPoint x: 482, startPoint y: 18, endPoint x: 346, endPoint y: 23, distance: 135.6
click at [346, 23] on div "Search By Assets Search ID, Title, Description, Keywords, or Category Rebel Cit…" at bounding box center [614, 19] width 648 height 33
paste input "d Fury, The"
type input "Red Fury, The"
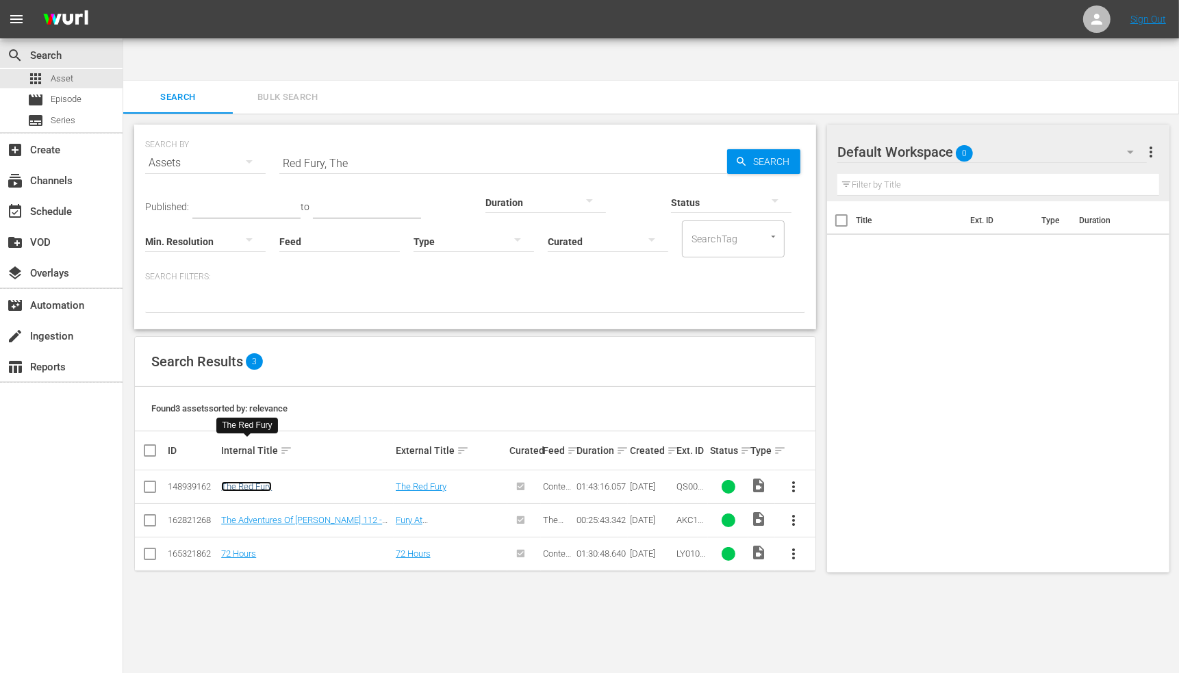
click at [262, 428] on link "The Red Fury" at bounding box center [246, 486] width 51 height 10
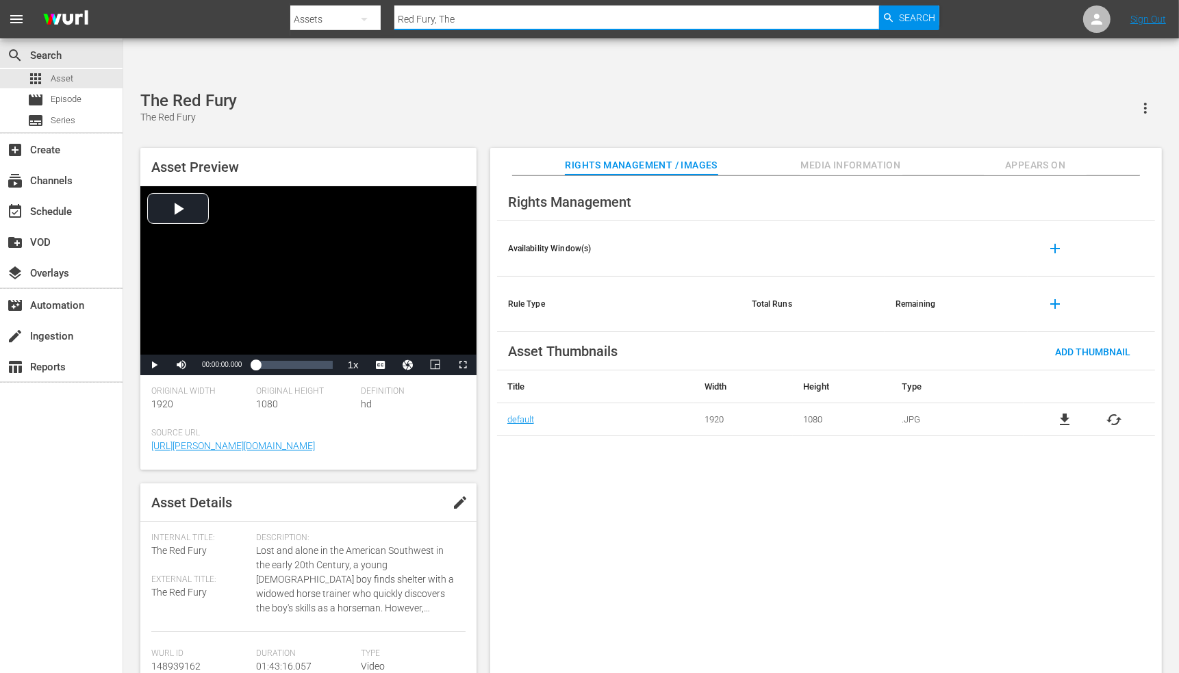
drag, startPoint x: 463, startPoint y: 19, endPoint x: 394, endPoint y: 25, distance: 70.0
click at [394, 25] on input "Red Fury, The" at bounding box center [636, 19] width 485 height 33
paste input "Headed Stranger"
type input "Red Headed Stranger"
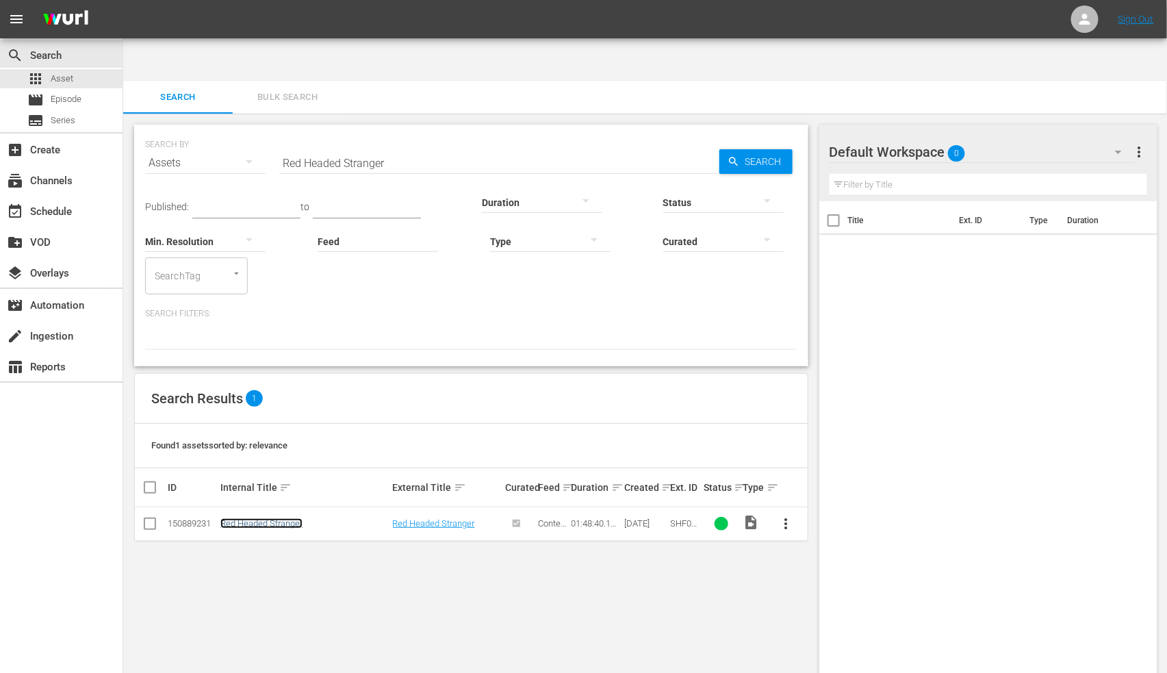
click at [247, 428] on link "Red Headed Stranger" at bounding box center [261, 523] width 82 height 10
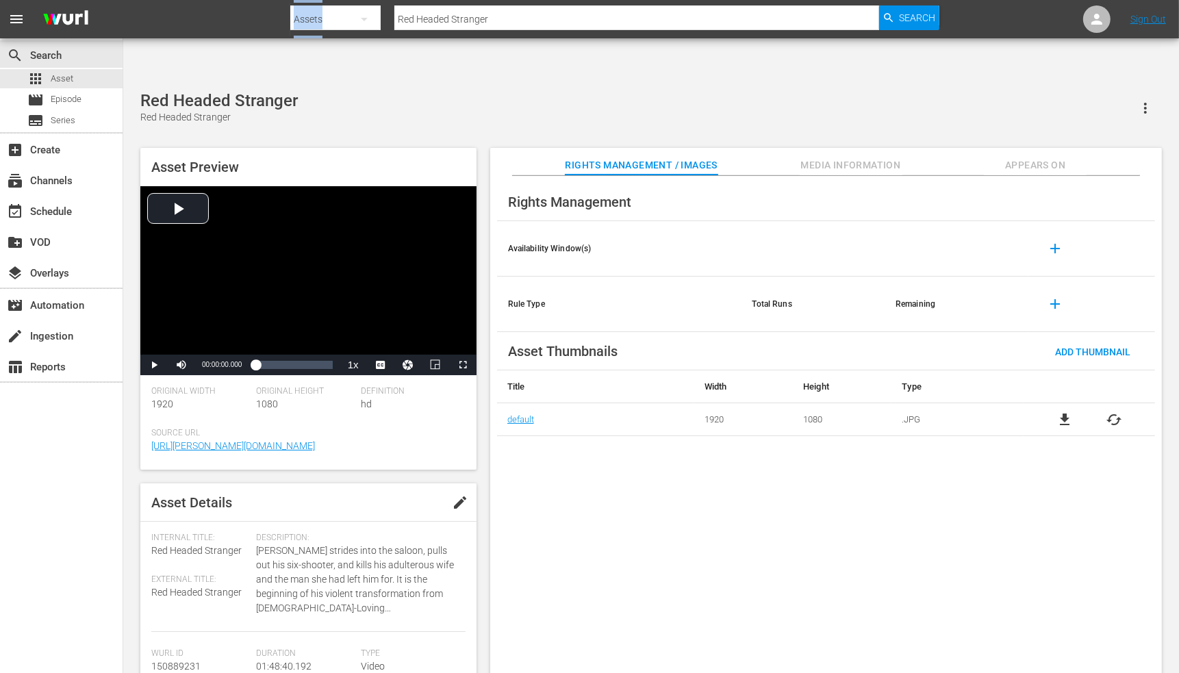
drag, startPoint x: 541, startPoint y: 5, endPoint x: 368, endPoint y: 16, distance: 173.5
click at [368, 16] on div "Search By Assets Search ID, Title, Description, Keywords, or Category Red Heade…" at bounding box center [614, 19] width 648 height 33
click at [400, 17] on input "Red Headed Stranger" at bounding box center [636, 19] width 485 height 33
paste input "velation Trail"
type input "Revelation Trail"
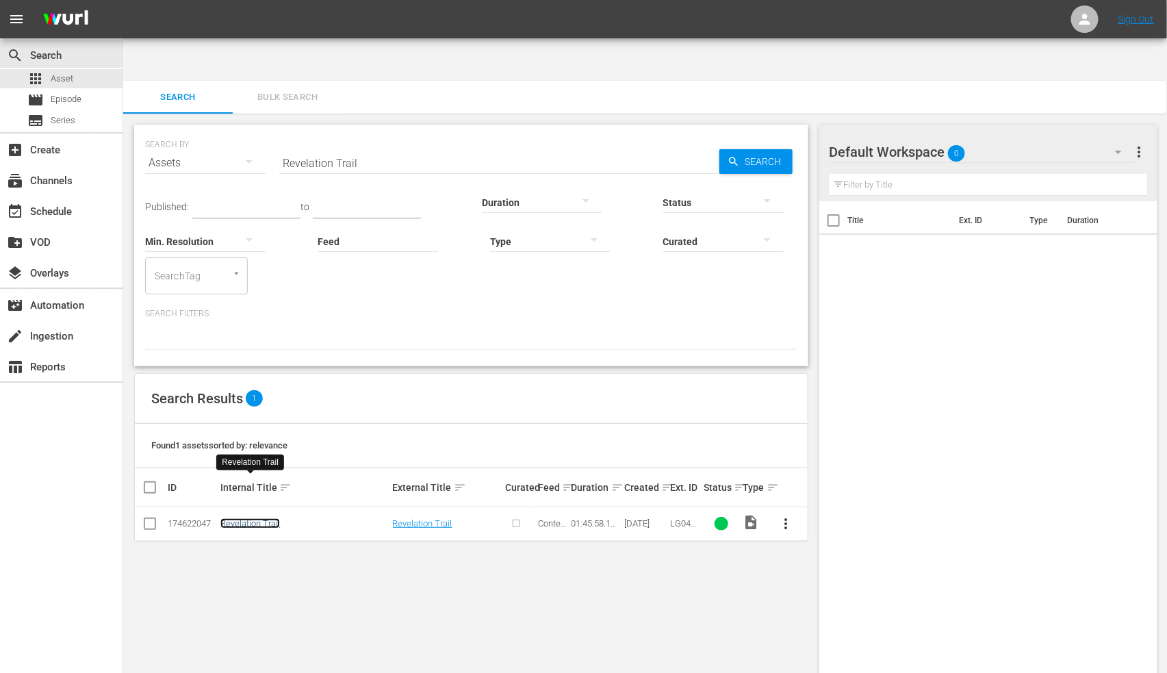
click at [259, 428] on link "Revelation Trail" at bounding box center [250, 523] width 60 height 10
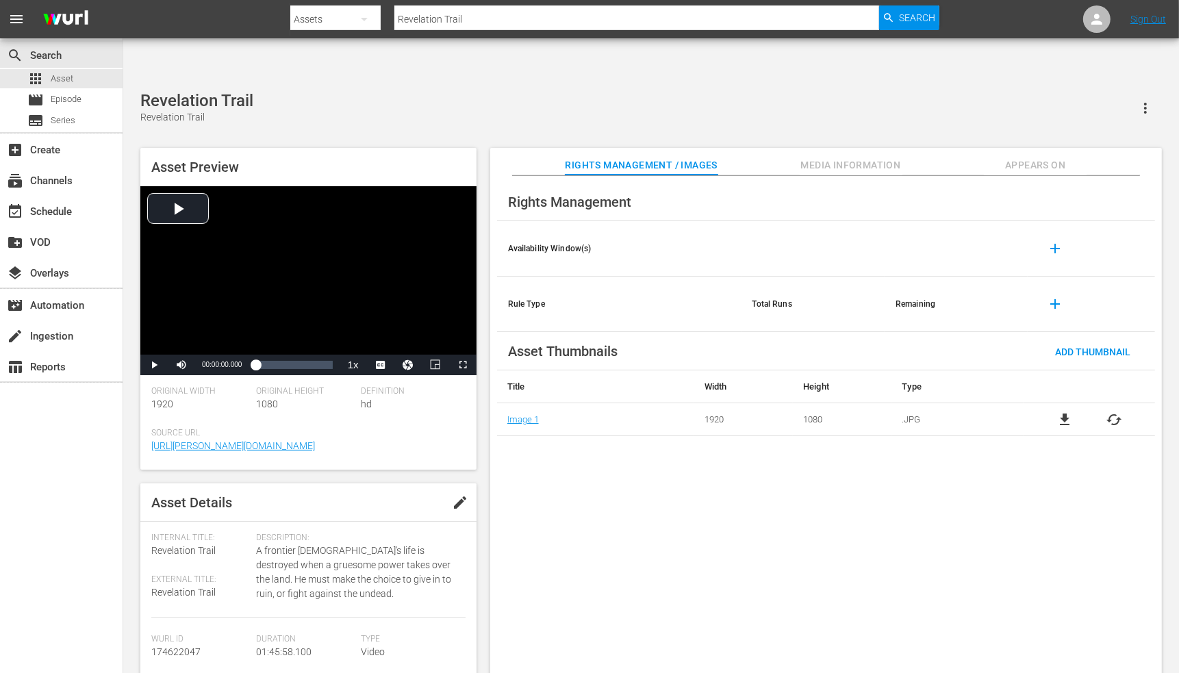
click at [419, 14] on input "Revelation Trail" at bounding box center [636, 19] width 485 height 33
paste input "icochet"
type input "Ricochet"
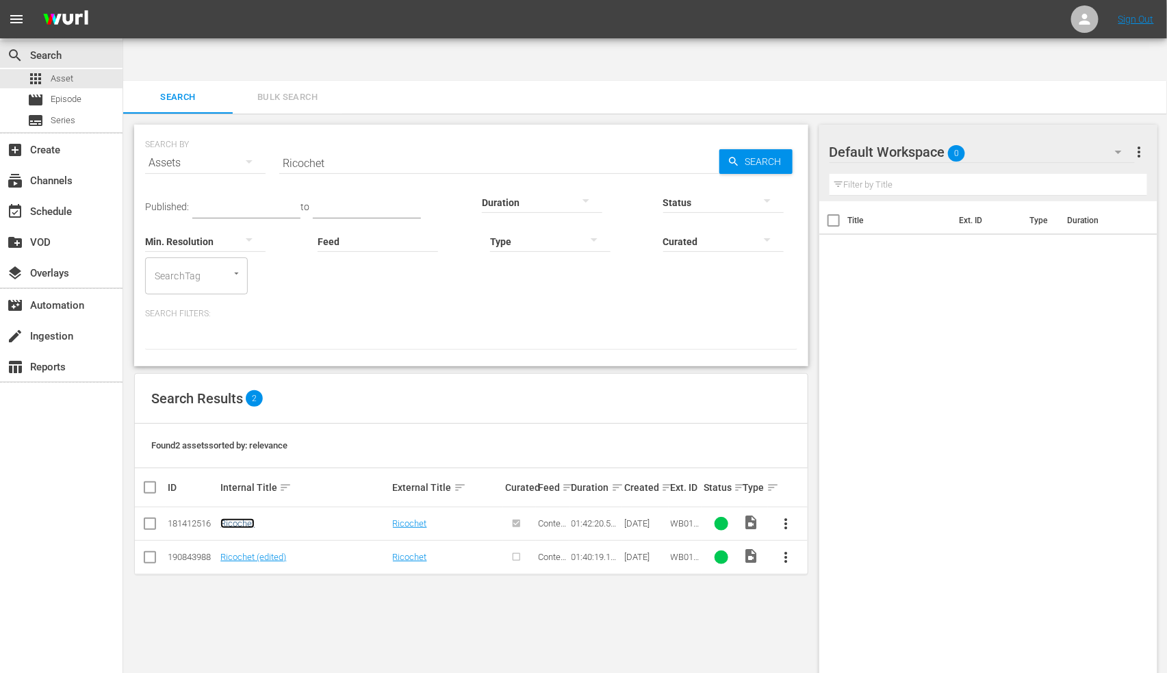
click at [222, 428] on link "Ricochet" at bounding box center [237, 523] width 34 height 10
click at [230, 428] on link "Ricochet (edited)" at bounding box center [253, 557] width 66 height 10
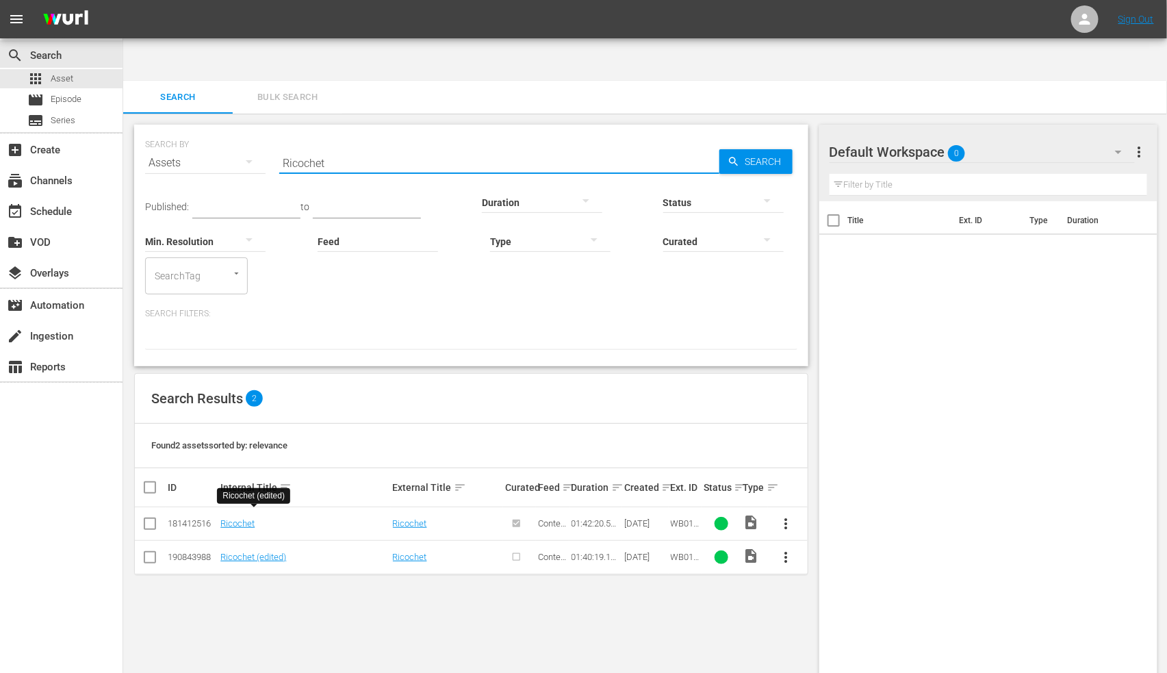
drag, startPoint x: 332, startPoint y: 118, endPoint x: 288, endPoint y: 125, distance: 44.2
click at [289, 146] on input "Ricochet" at bounding box center [499, 162] width 440 height 33
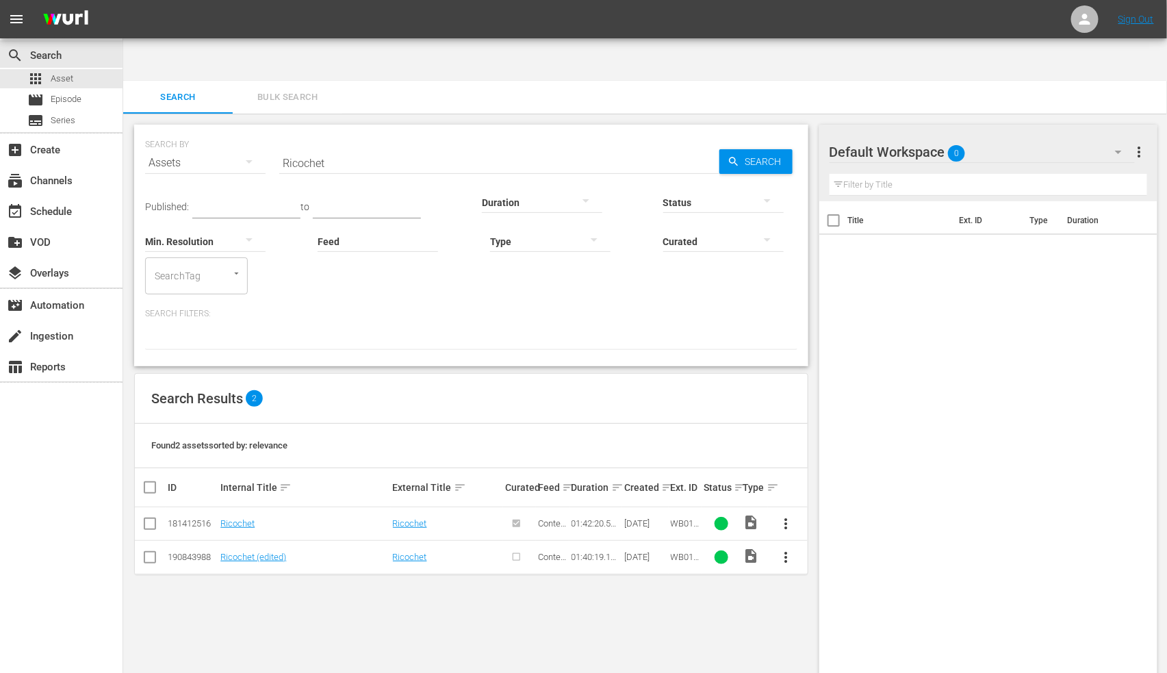
drag, startPoint x: 277, startPoint y: 118, endPoint x: 333, endPoint y: 121, distance: 56.2
click at [333, 130] on div "SEARCH BY Search By Assets Search ID, Title, Description, Keywords, or Category…" at bounding box center [471, 154] width 652 height 49
drag, startPoint x: 324, startPoint y: 118, endPoint x: 269, endPoint y: 118, distance: 55.4
click at [269, 130] on div "SEARCH BY Search By Assets Search ID, Title, Description, Keywords, or Category…" at bounding box center [471, 154] width 652 height 49
paste input "de In The Whirlwind"
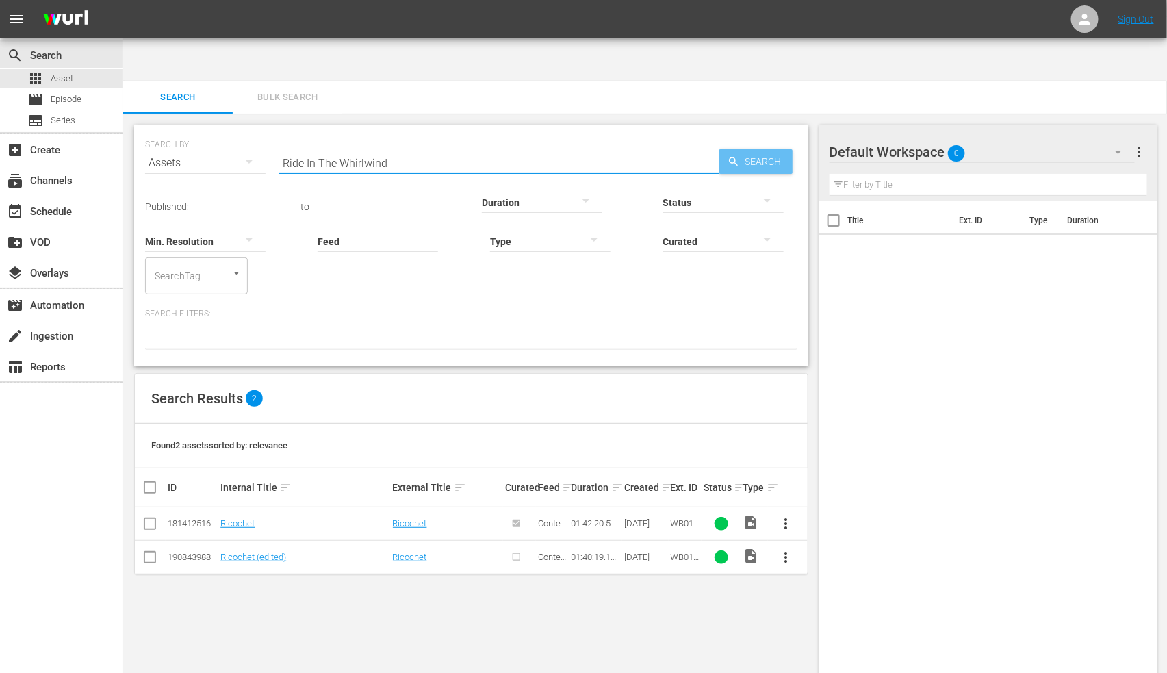
type input "Ride In The Whirlwind"
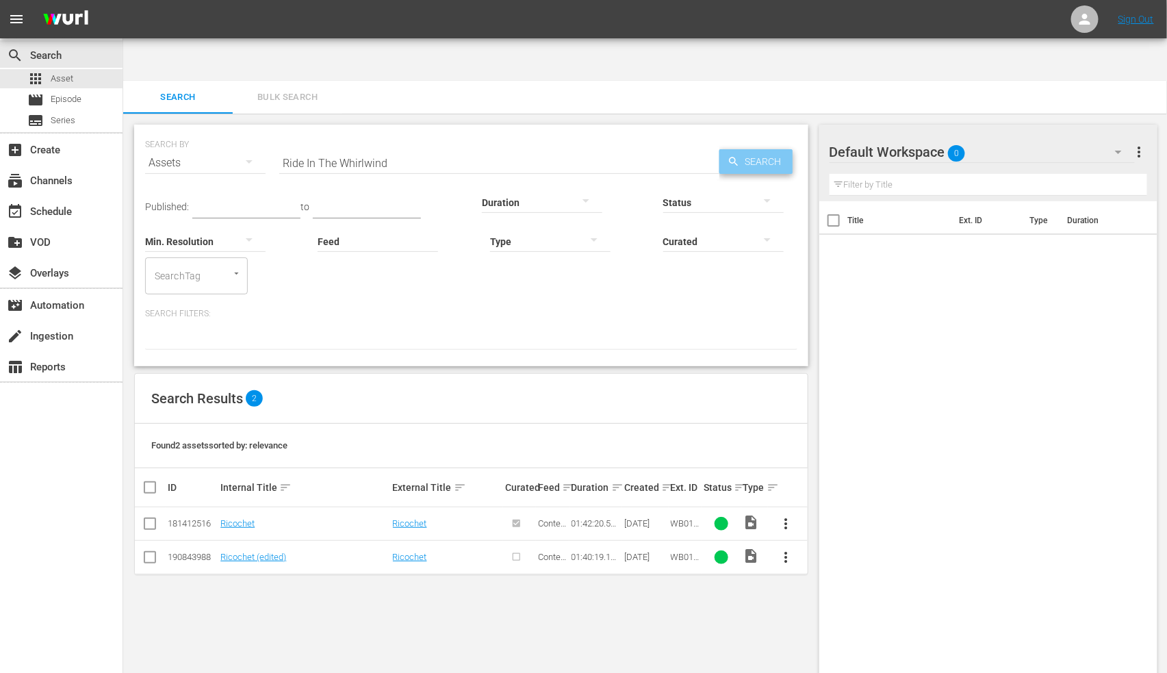
click at [732, 155] on icon "button" at bounding box center [734, 161] width 12 height 12
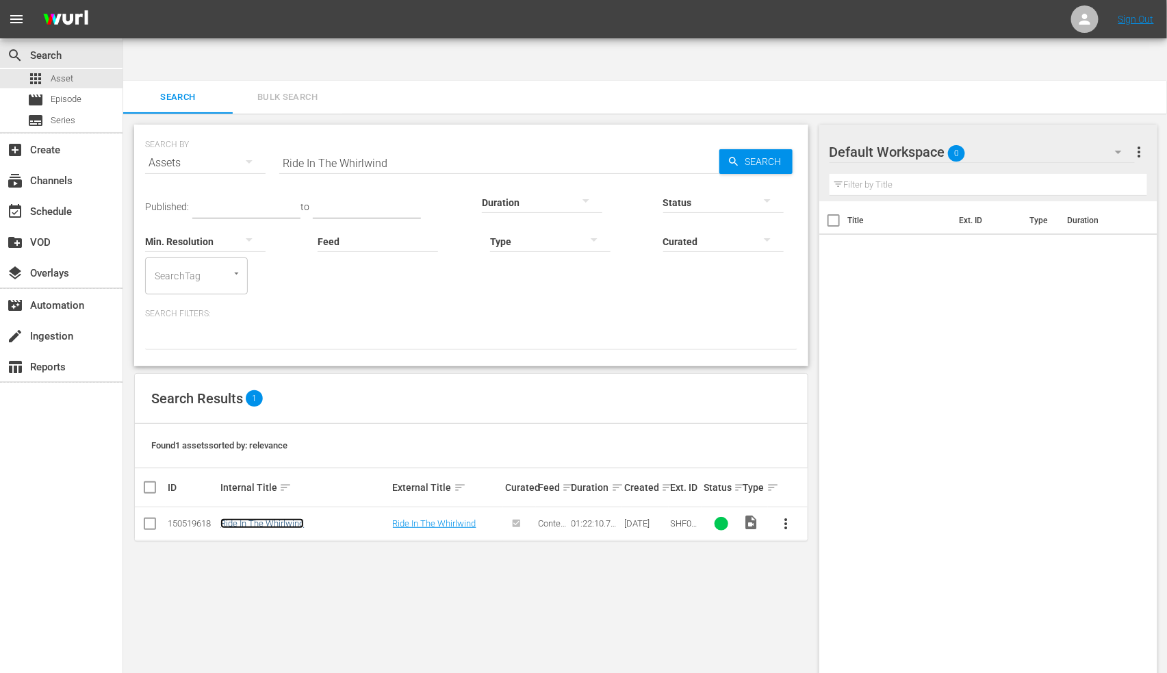
click at [245, 428] on link "Ride In The Whirlwind" at bounding box center [262, 523] width 84 height 10
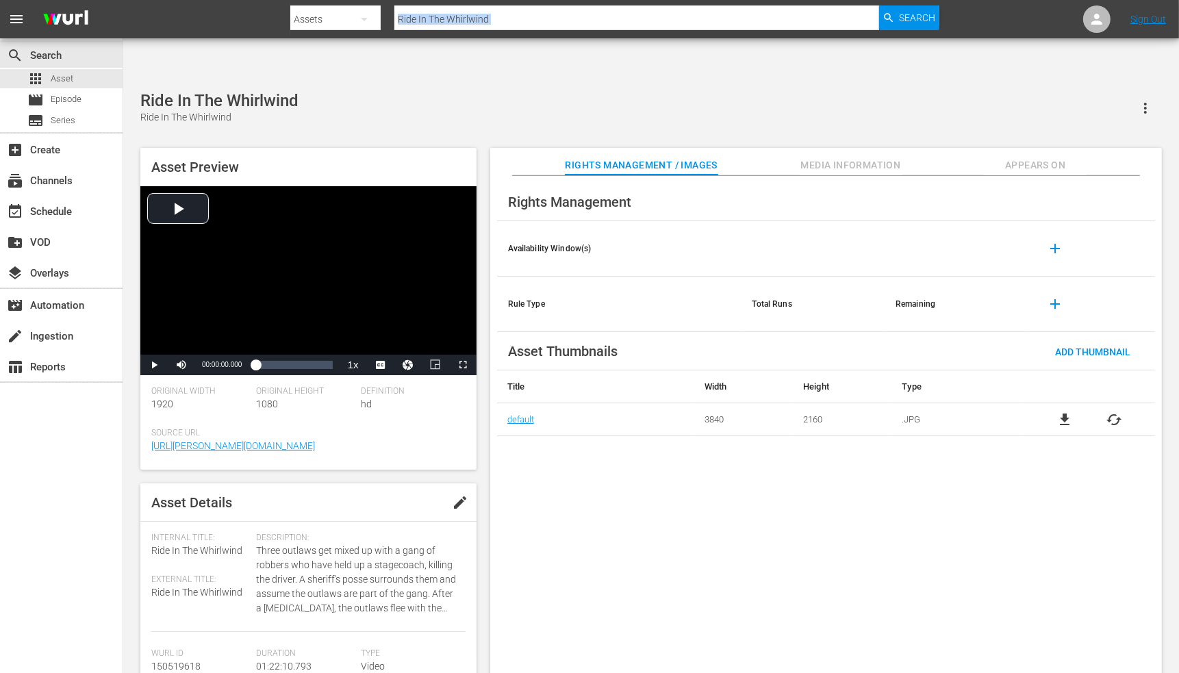
click at [502, 23] on div "Search By Assets Search ID, Title, Description, Keywords, or Category Ride In T…" at bounding box center [614, 19] width 648 height 33
drag, startPoint x: 504, startPoint y: 19, endPoint x: 380, endPoint y: 22, distance: 123.9
click at [380, 22] on div "Search By Assets Search ID, Title, Description, Keywords, or Category Ride In T…" at bounding box center [614, 19] width 648 height 33
paste input "rs Of Destiny"
type input "Riders Of Destiny"
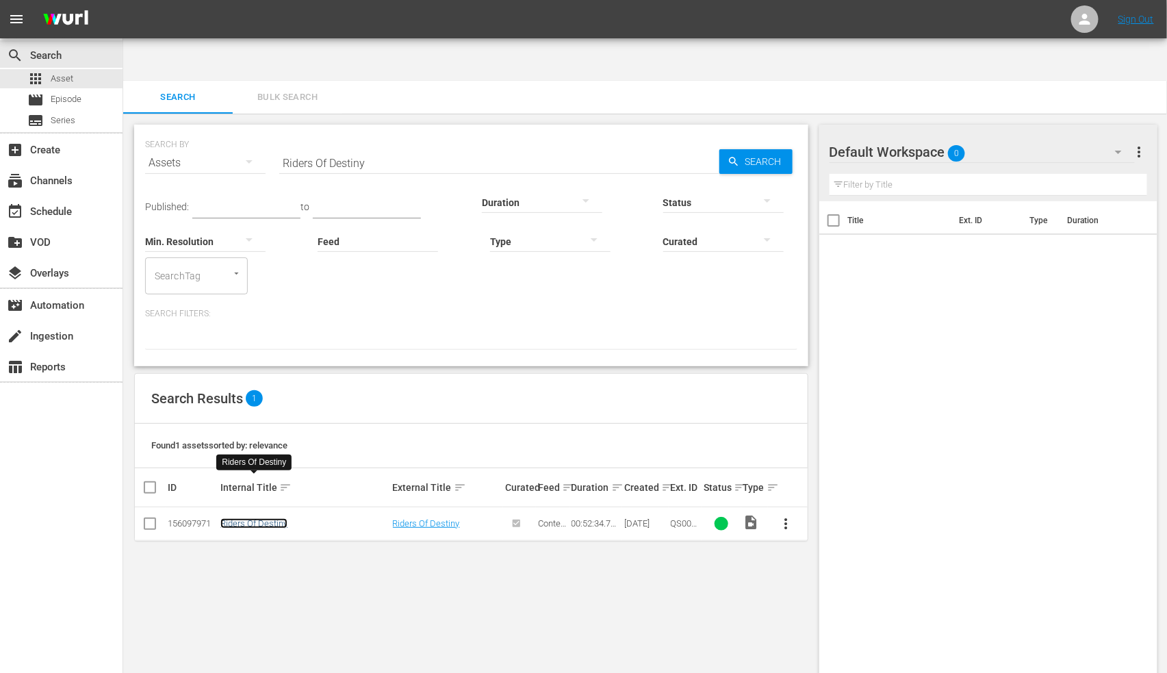
click at [261, 428] on link "Riders Of Destiny" at bounding box center [253, 523] width 67 height 10
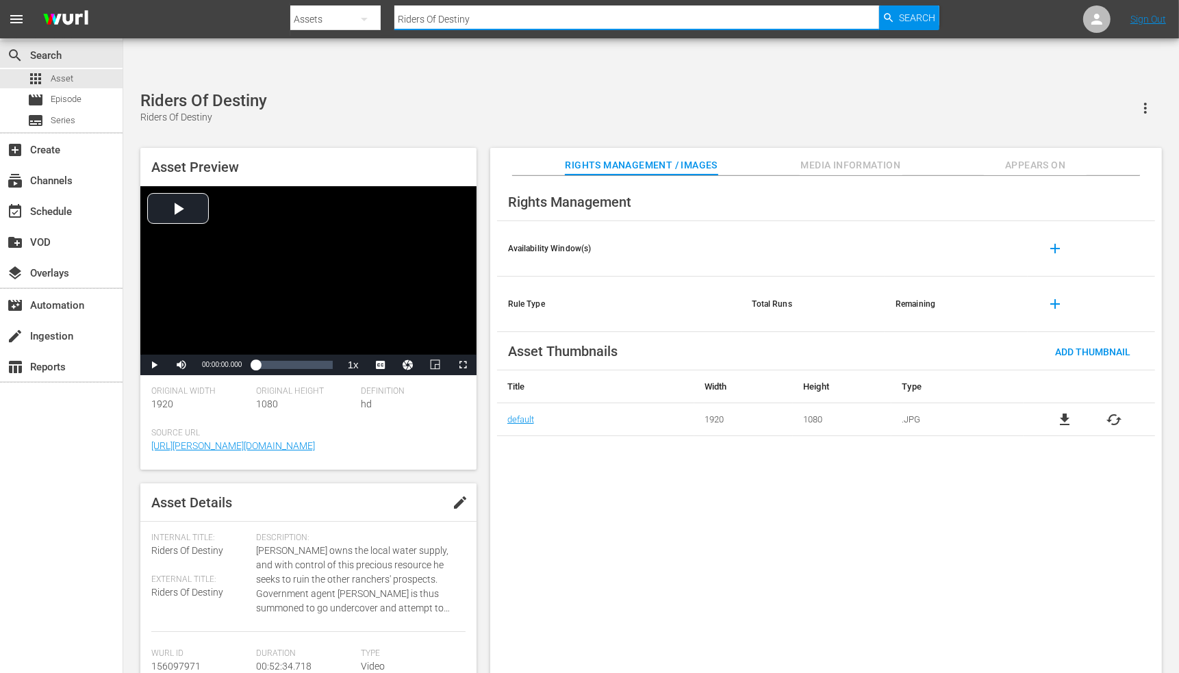
drag, startPoint x: 491, startPoint y: 23, endPoint x: 379, endPoint y: 14, distance: 112.6
click at [379, 14] on div "Search By Assets Search ID, Title, Description, Keywords, or Category Riders Of…" at bounding box center [614, 19] width 648 height 33
paste input "o Diablo"
type input "Rio Diablo"
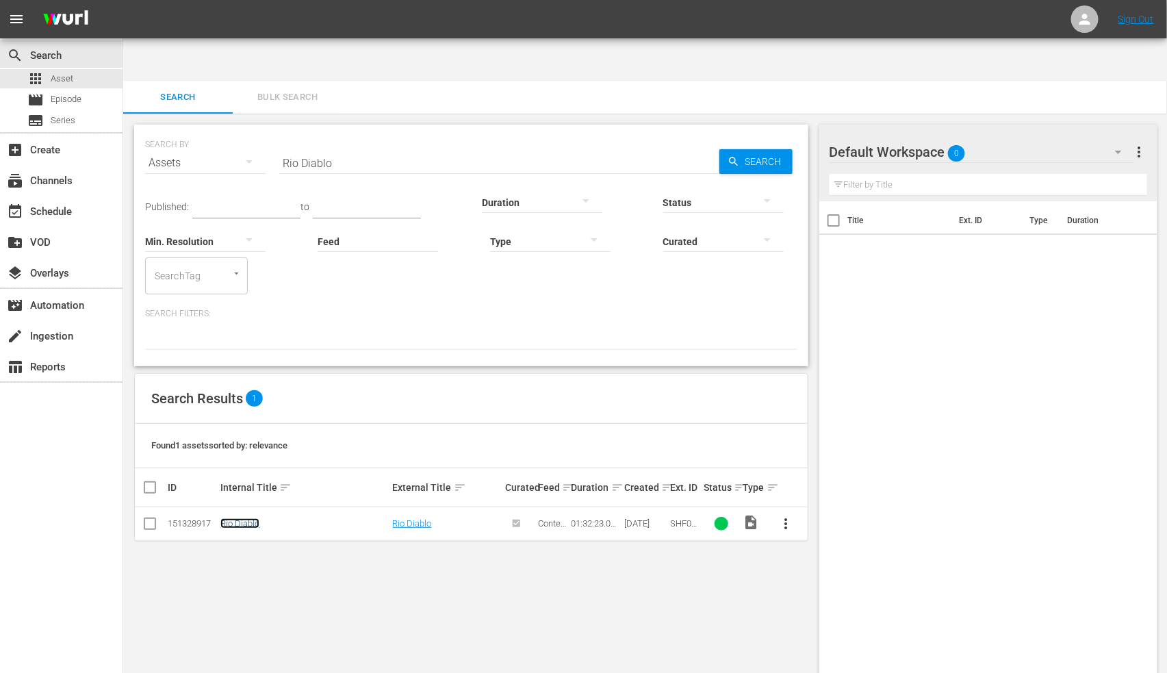
click at [241, 428] on link "Rio Diablo" at bounding box center [239, 523] width 39 height 10
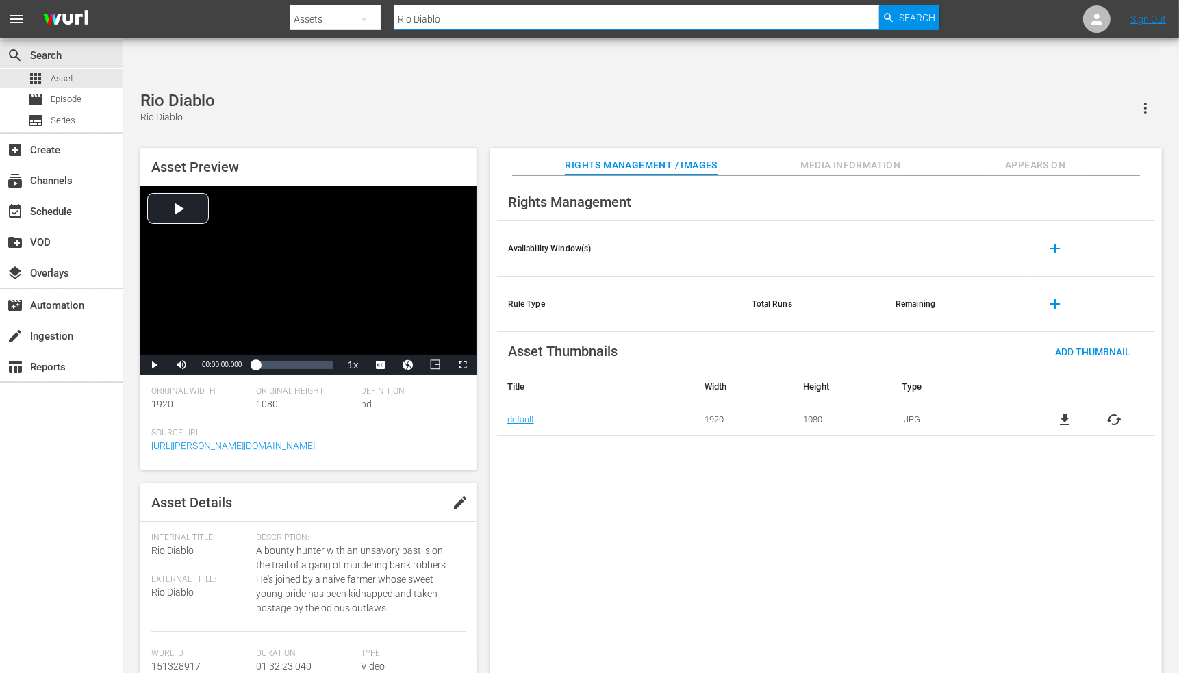
drag, startPoint x: 475, startPoint y: 18, endPoint x: 379, endPoint y: 8, distance: 97.1
click at [379, 8] on div "Search By Assets Search ID, Title, Description, Keywords, or Category Rio Diabl…" at bounding box center [614, 19] width 648 height 33
paste input "se Up Black Man"
type input "Rise Up Black Man"
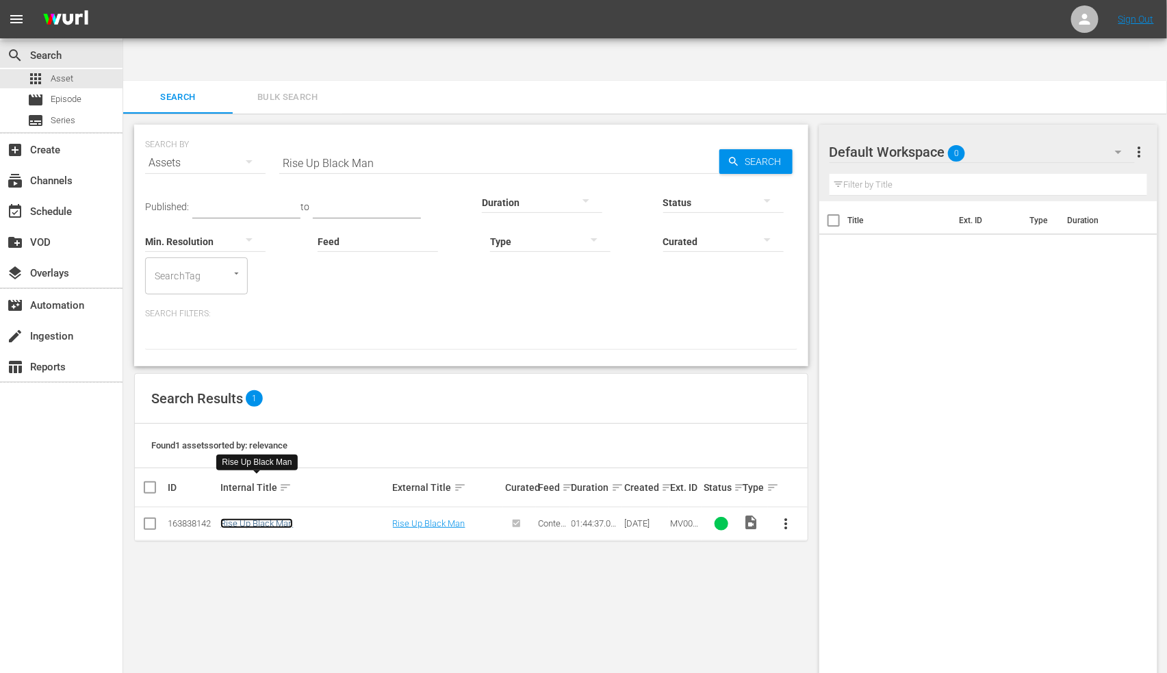
click at [261, 428] on link "Rise Up Black Man" at bounding box center [256, 523] width 73 height 10
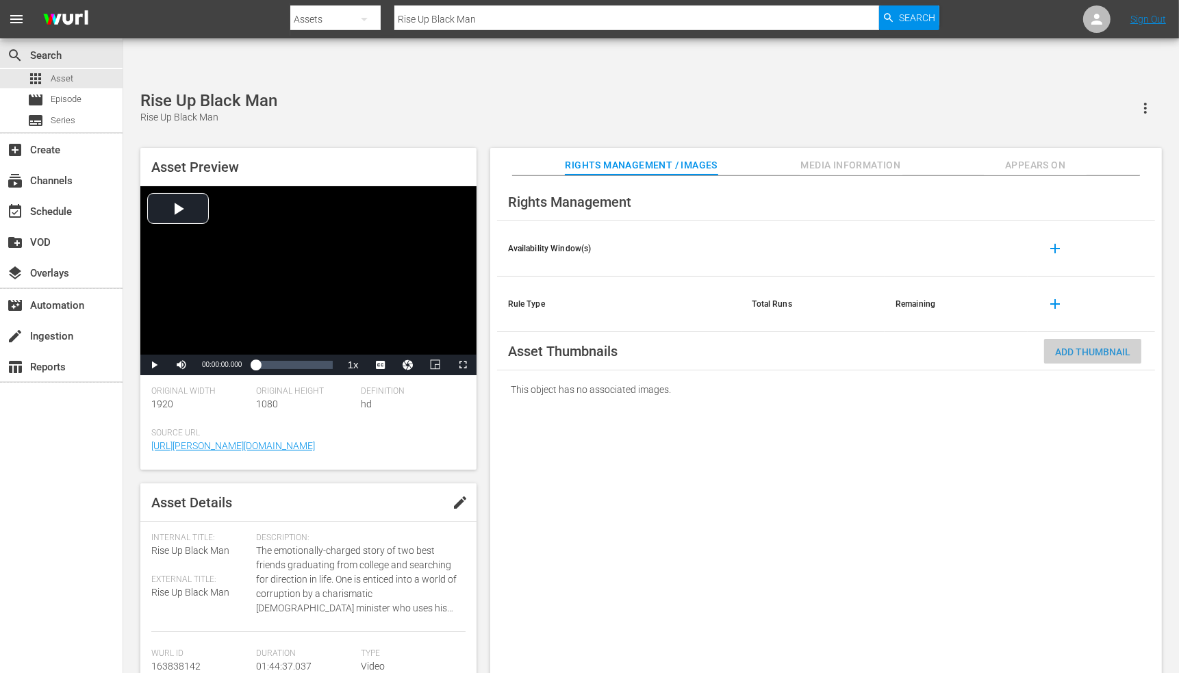
click at [806, 339] on div "Add Thumbnail" at bounding box center [1092, 351] width 97 height 25
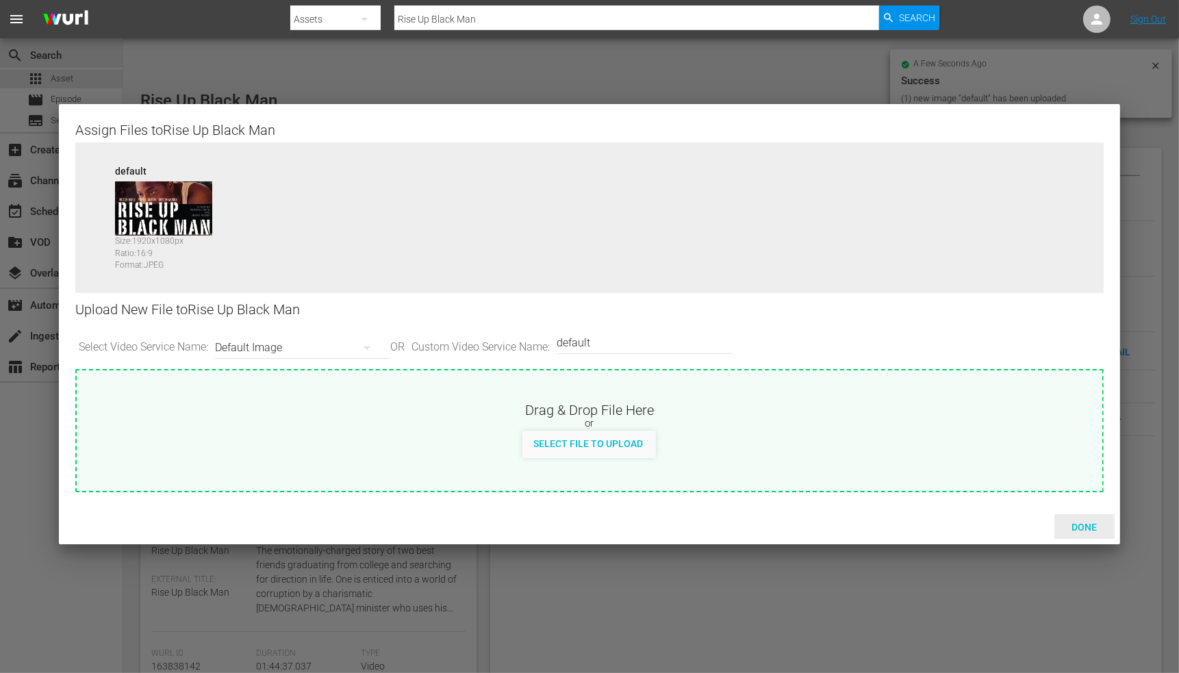
click at [806, 428] on div "Done" at bounding box center [1084, 526] width 60 height 25
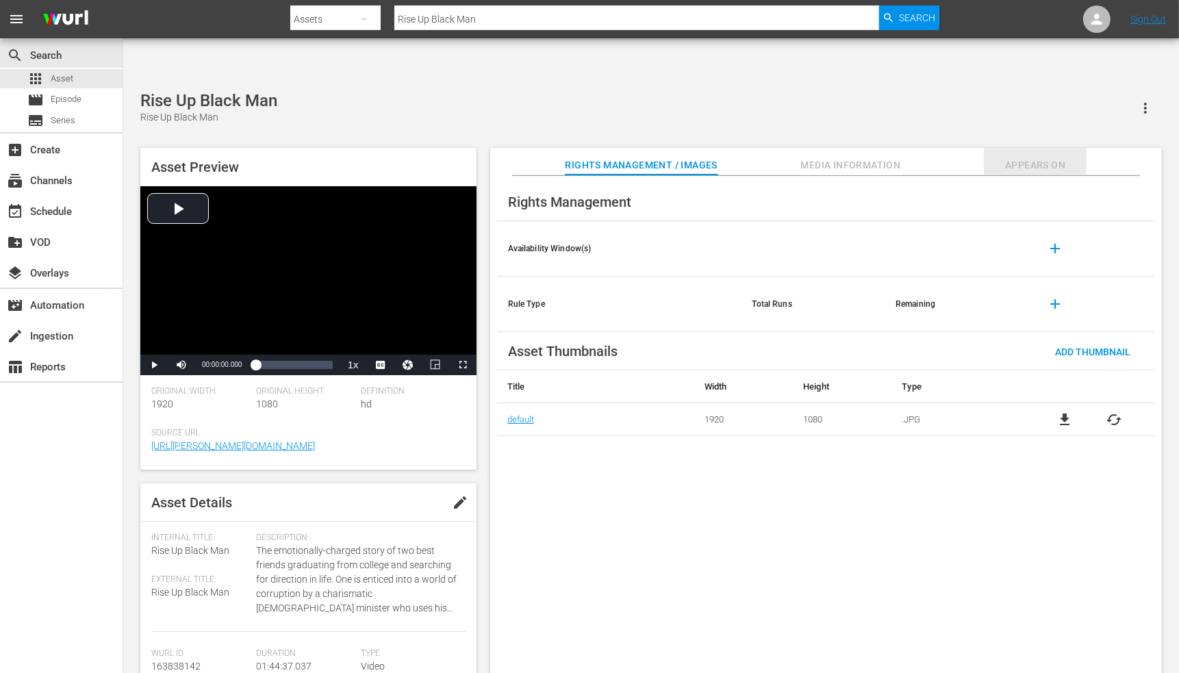
click at [806, 157] on span "Appears On" at bounding box center [1035, 165] width 103 height 17
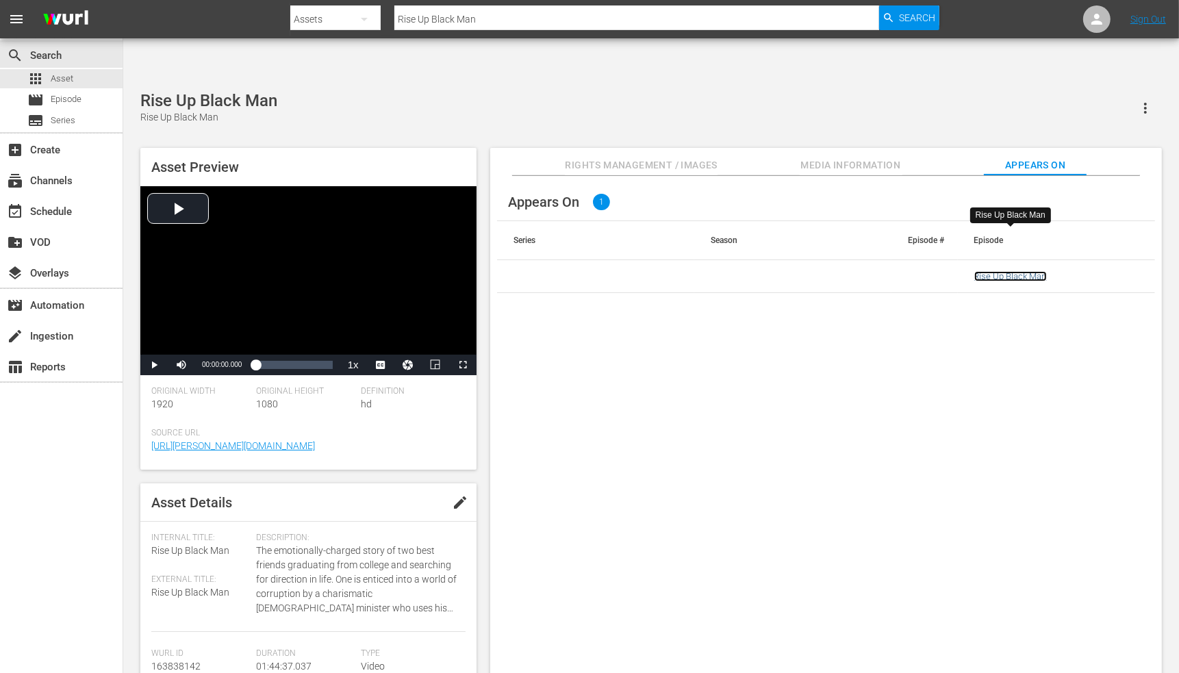
click at [806, 271] on link "Rise Up Black Man" at bounding box center [1010, 276] width 73 height 10
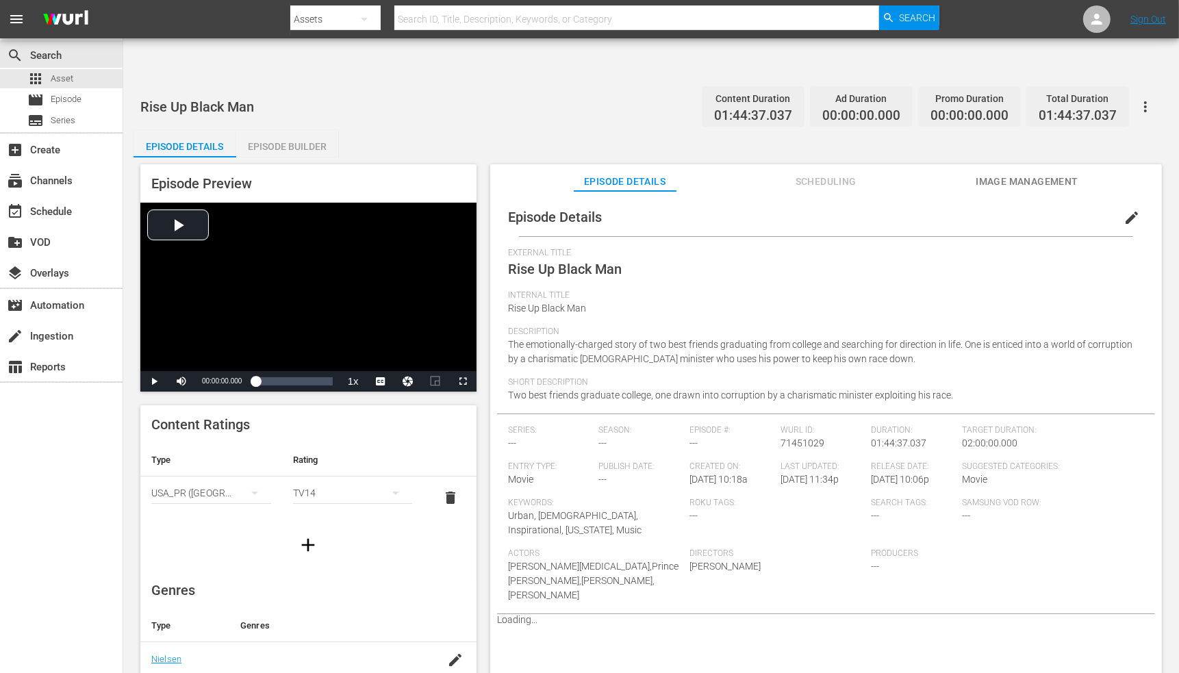
click at [806, 173] on span "Image Management" at bounding box center [1026, 181] width 103 height 17
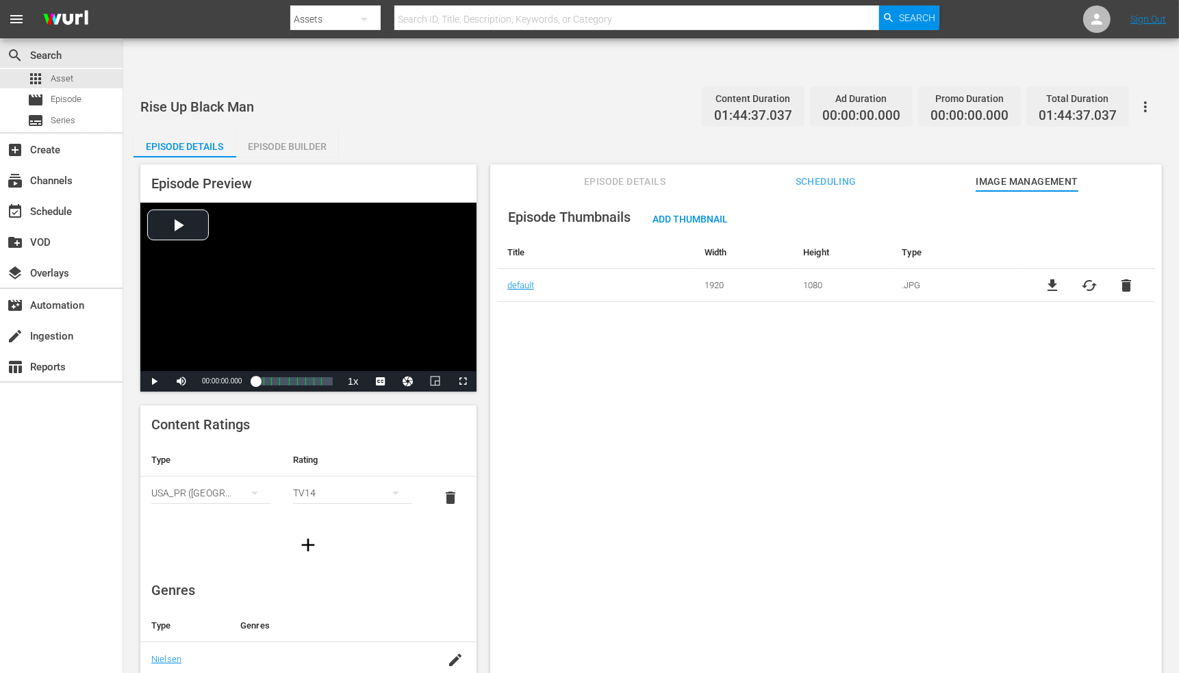
click at [671, 428] on div "Episode Thumbnails Add Thumbnail Title Width Height Type default 1920 1080 .JPG…" at bounding box center [825, 448] width 671 height 515
click at [442, 19] on input "text" at bounding box center [636, 19] width 485 height 33
paste input "River Of Skulls, A"
type input "River Of Skulls, A"
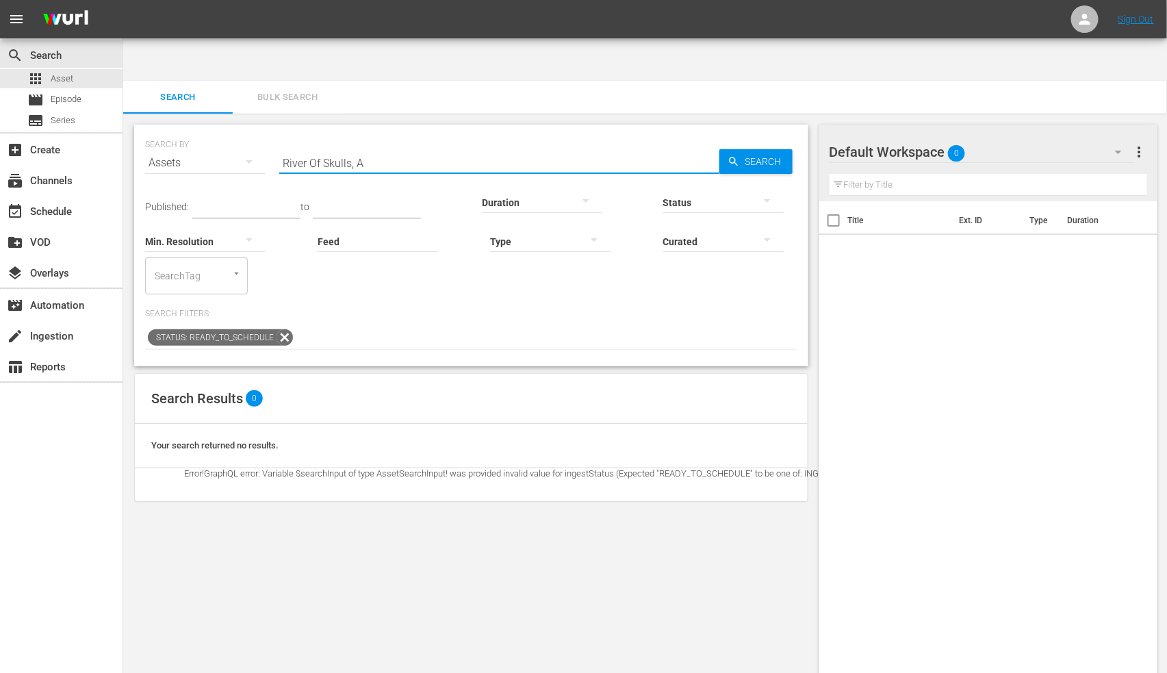
drag, startPoint x: 361, startPoint y: 122, endPoint x: 470, endPoint y: 131, distance: 109.2
click at [469, 146] on div "Search ID, Title, Description, Keywords, or Category River Of Skulls, A" at bounding box center [499, 162] width 440 height 33
type input "River Of Skulls"
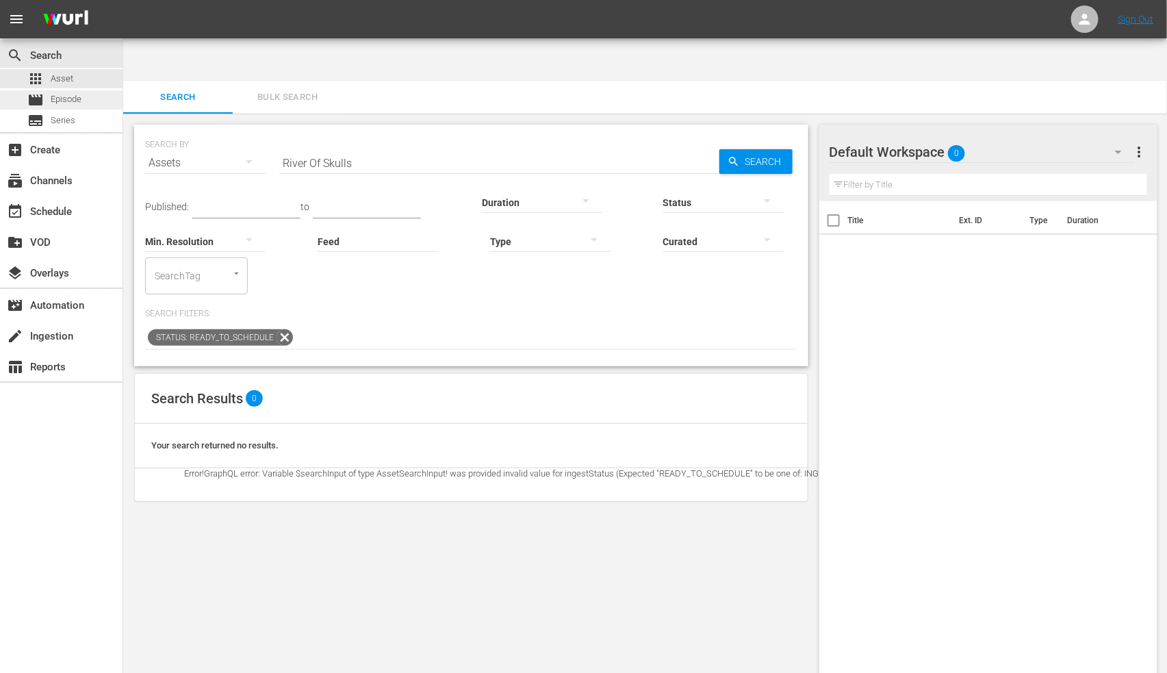
click at [67, 96] on span "Episode" at bounding box center [66, 99] width 31 height 14
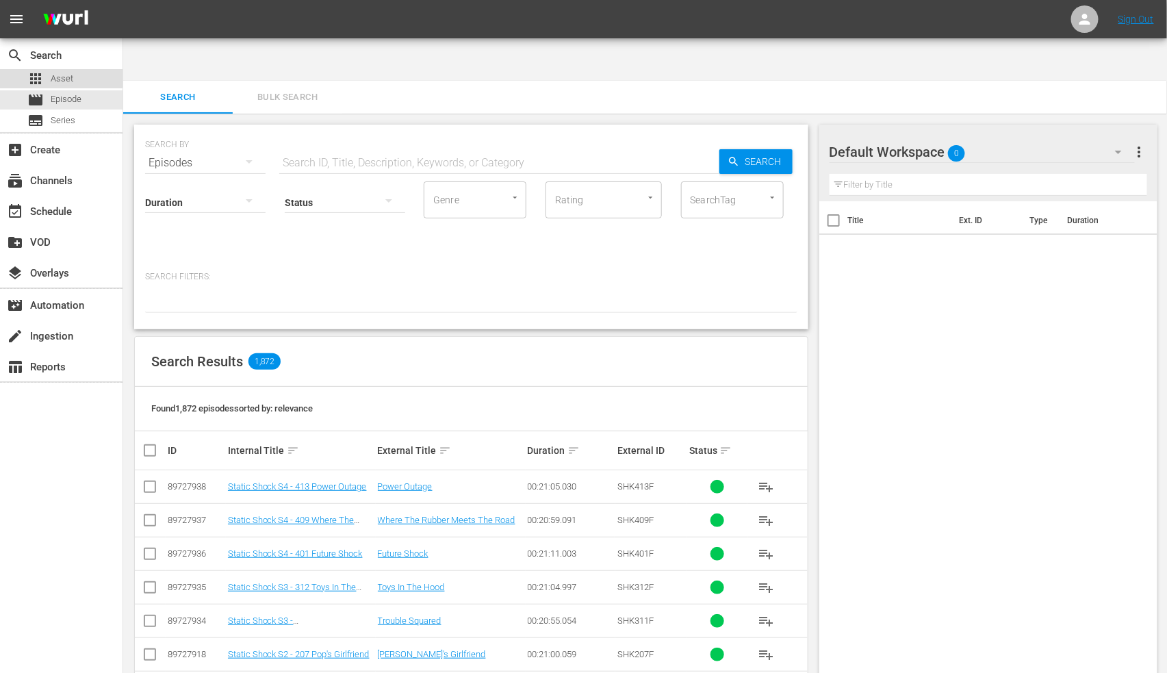
click at [58, 77] on span "Asset" at bounding box center [62, 79] width 23 height 14
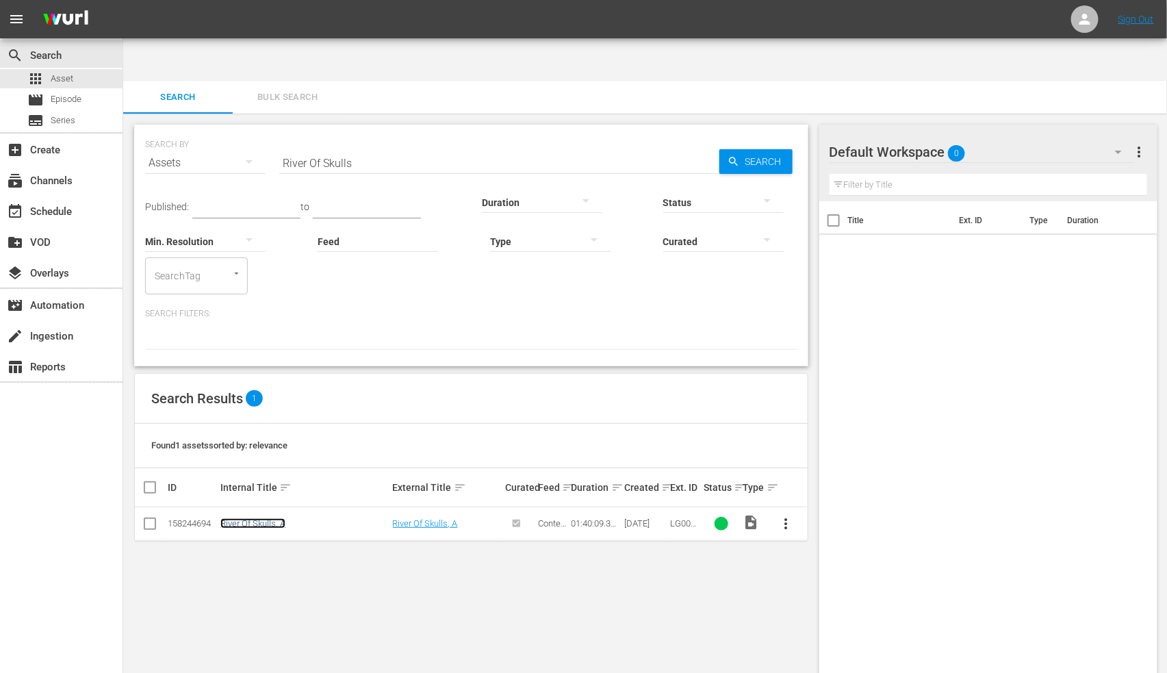
click at [255, 428] on link "River Of Skulls, A" at bounding box center [252, 523] width 65 height 10
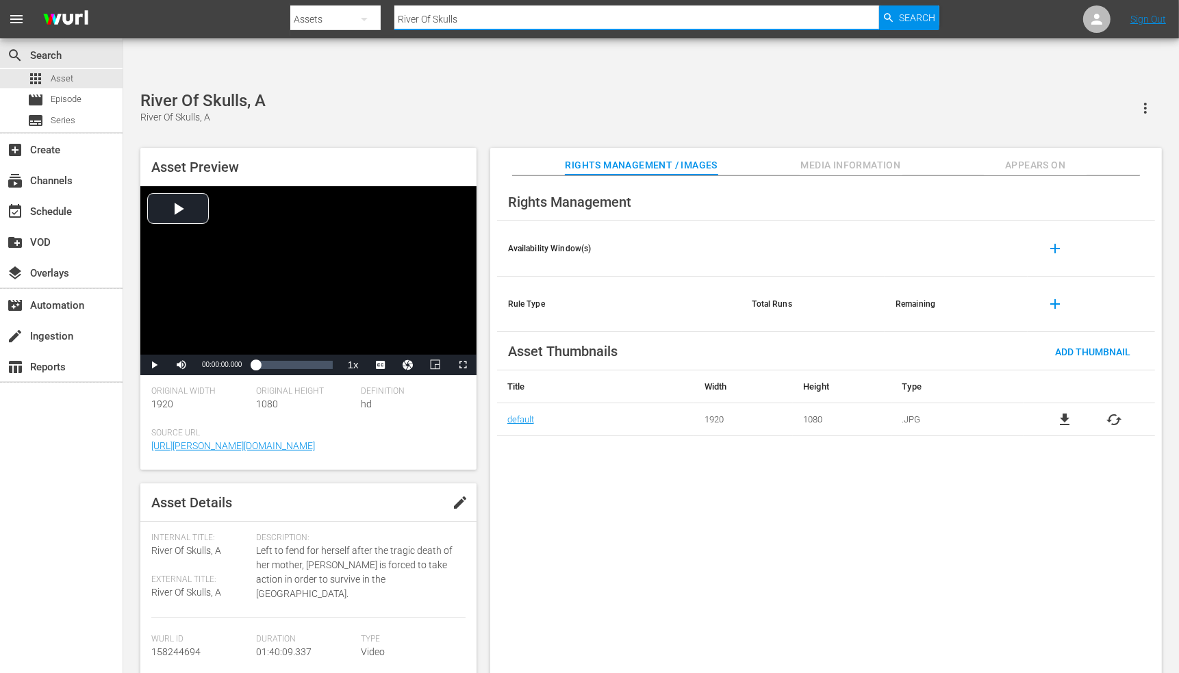
drag, startPoint x: 487, startPoint y: 19, endPoint x: 401, endPoint y: 23, distance: 85.6
click at [402, 22] on input "River Of Skulls" at bounding box center [636, 19] width 485 height 33
paste input "Rosewood"
paste input "text"
type input "Rosewood"
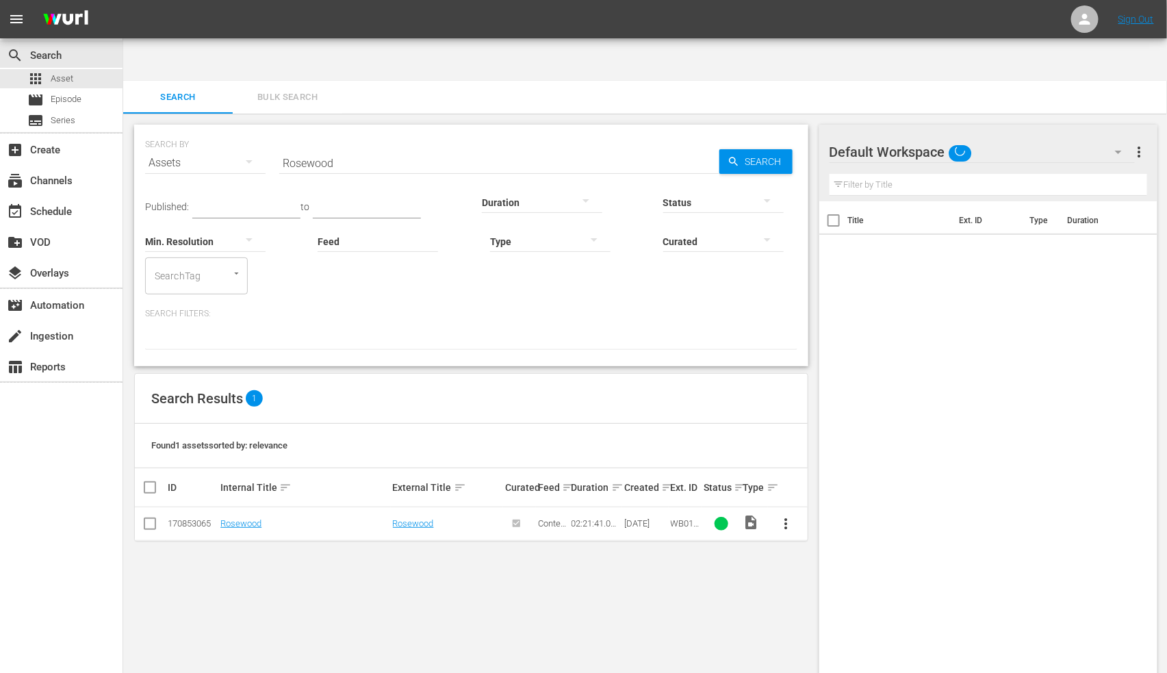
click at [238, 428] on link "Rosewood" at bounding box center [240, 523] width 41 height 10
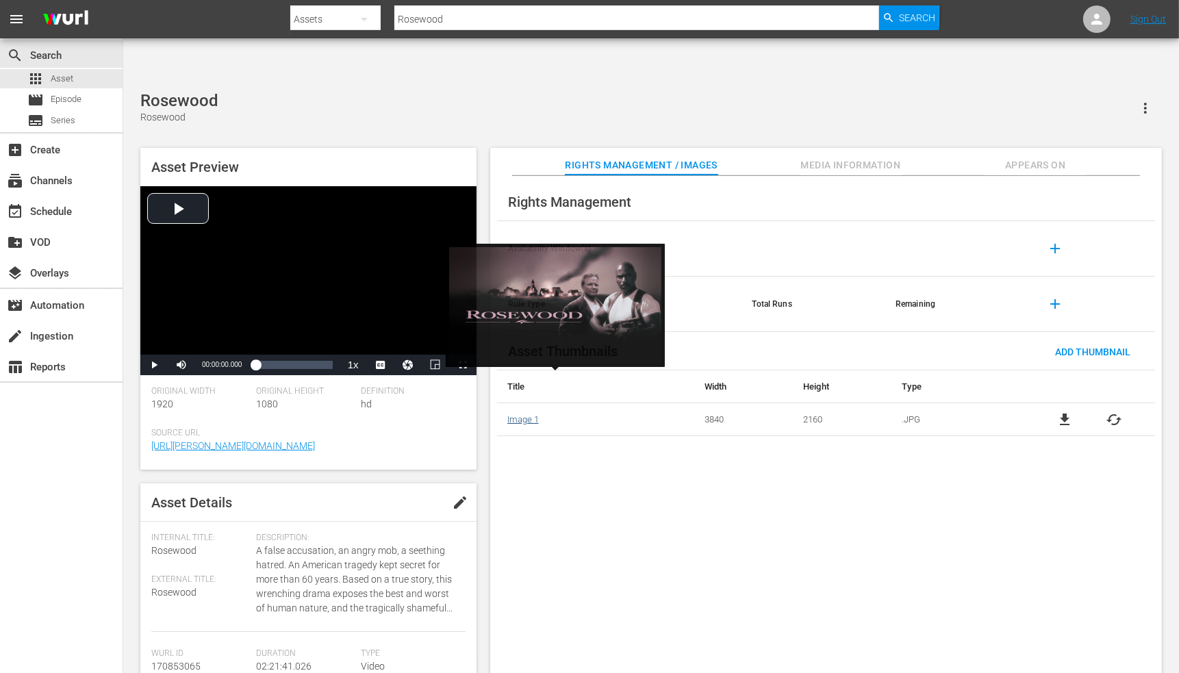
click at [523, 414] on link "Image 1" at bounding box center [522, 419] width 31 height 10
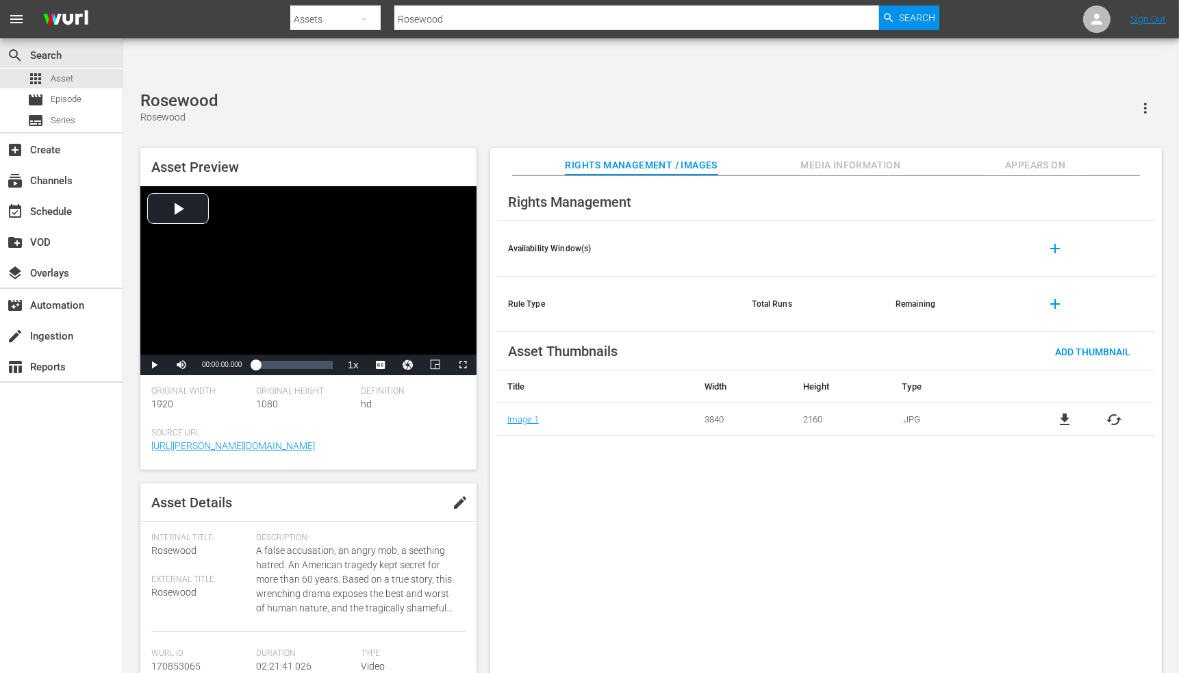
click at [699, 428] on div "Rights Management Availability Window(s) add Rule Type Total Runs Remaining add…" at bounding box center [825, 436] width 671 height 520
click at [806, 411] on span "cached" at bounding box center [1113, 419] width 16 height 16
click at [791, 428] on div "Rights Management Availability Window(s) add Rule Type Total Runs Remaining add…" at bounding box center [825, 436] width 671 height 520
drag, startPoint x: 467, startPoint y: 22, endPoint x: 406, endPoint y: 21, distance: 61.6
click at [406, 21] on input "Rosewood" at bounding box center [636, 19] width 485 height 33
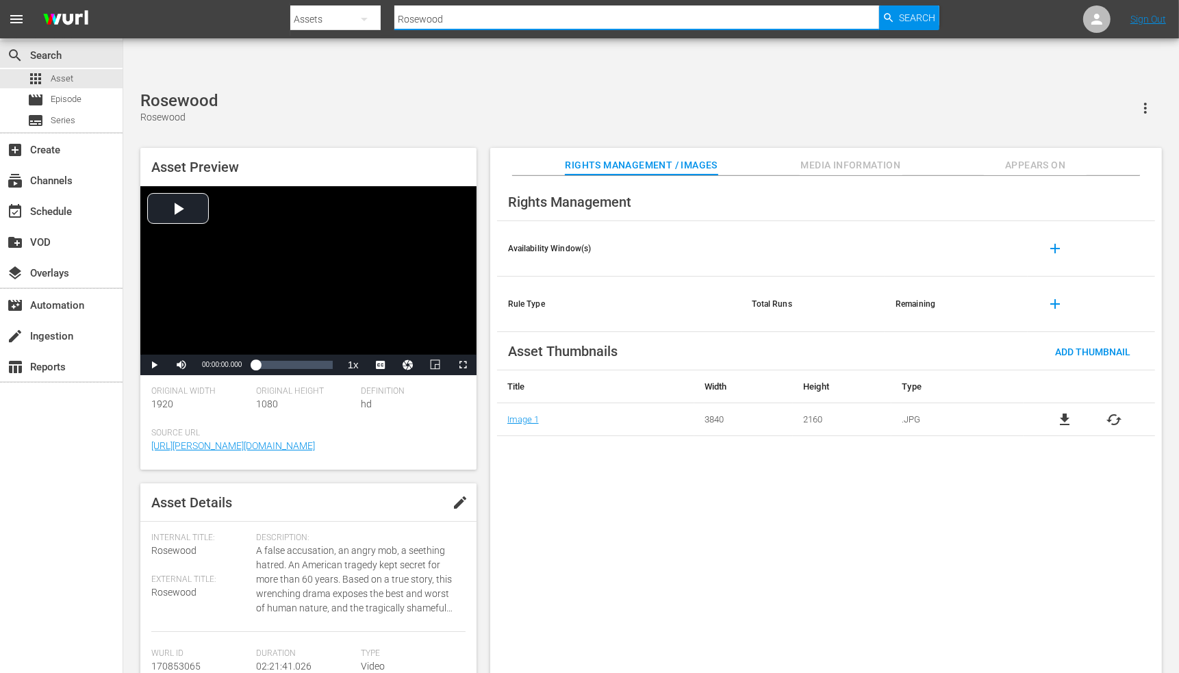
paste input "Round Midnight"
paste input "text"
type input "Round Midnight"
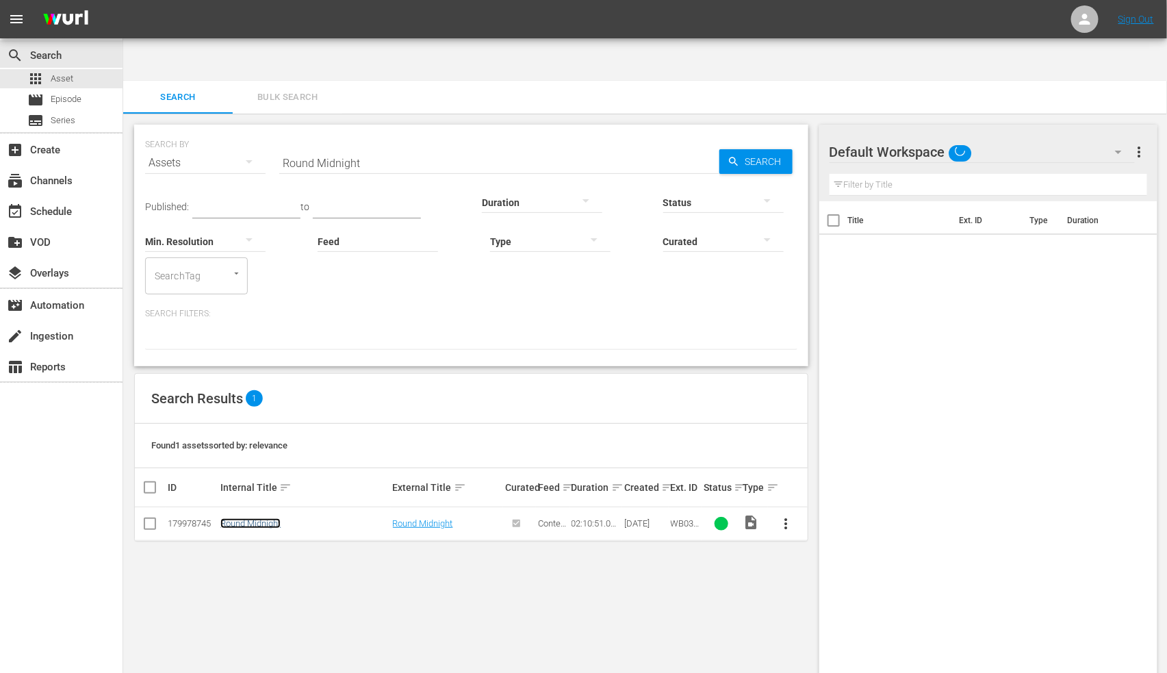
click at [247, 428] on link "Round Midnight" at bounding box center [250, 523] width 60 height 10
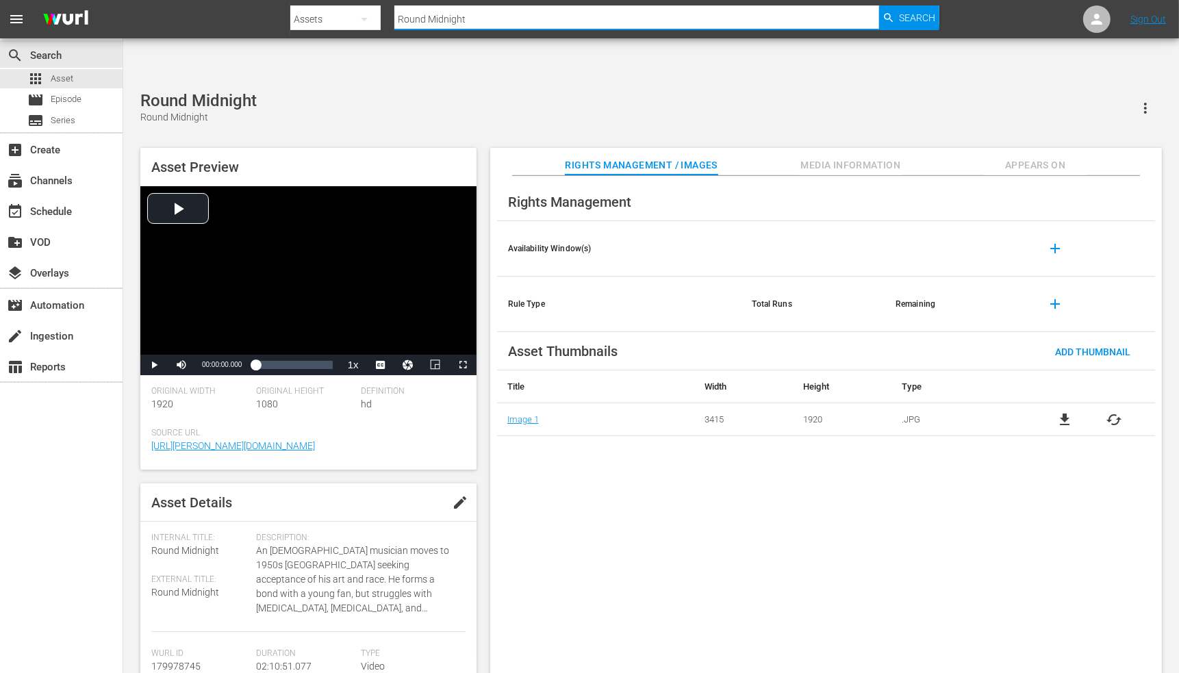
drag, startPoint x: 474, startPoint y: 25, endPoint x: 394, endPoint y: 18, distance: 81.0
click at [394, 18] on input "Round Midnight" at bounding box center [636, 19] width 485 height 33
paste input "udy Ray Moore: Rude"
type input "Rudy Ray Moore: Rude"
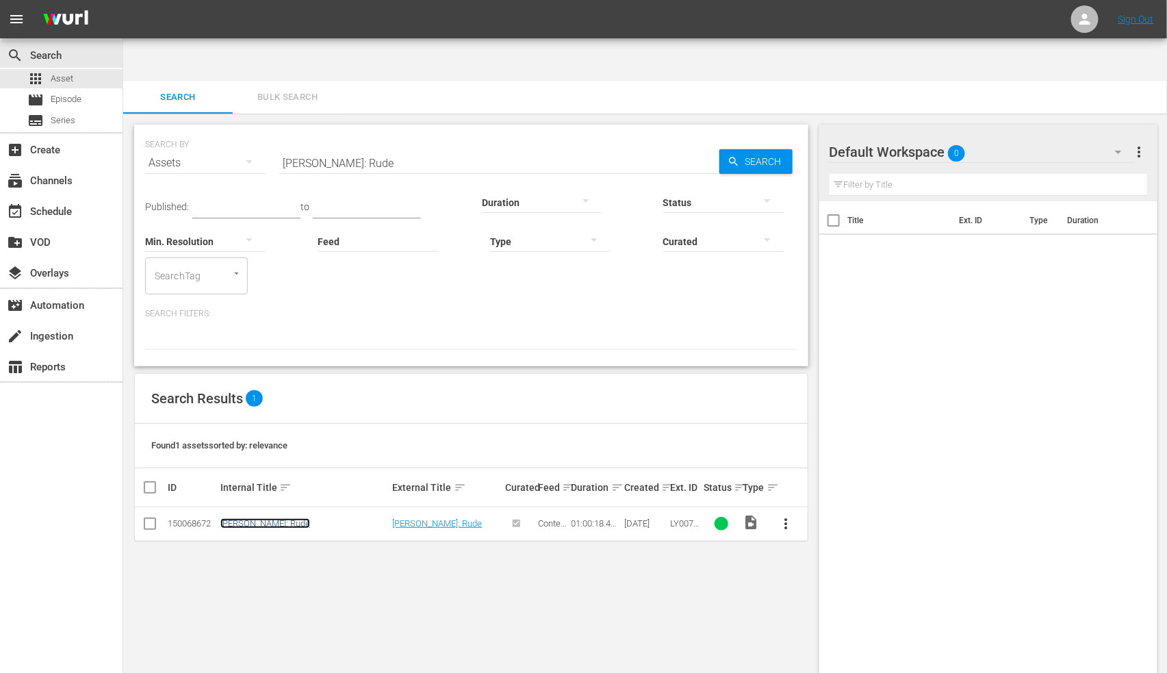
click at [235, 428] on link "Rudy Ray Moore: Rude" at bounding box center [265, 523] width 90 height 10
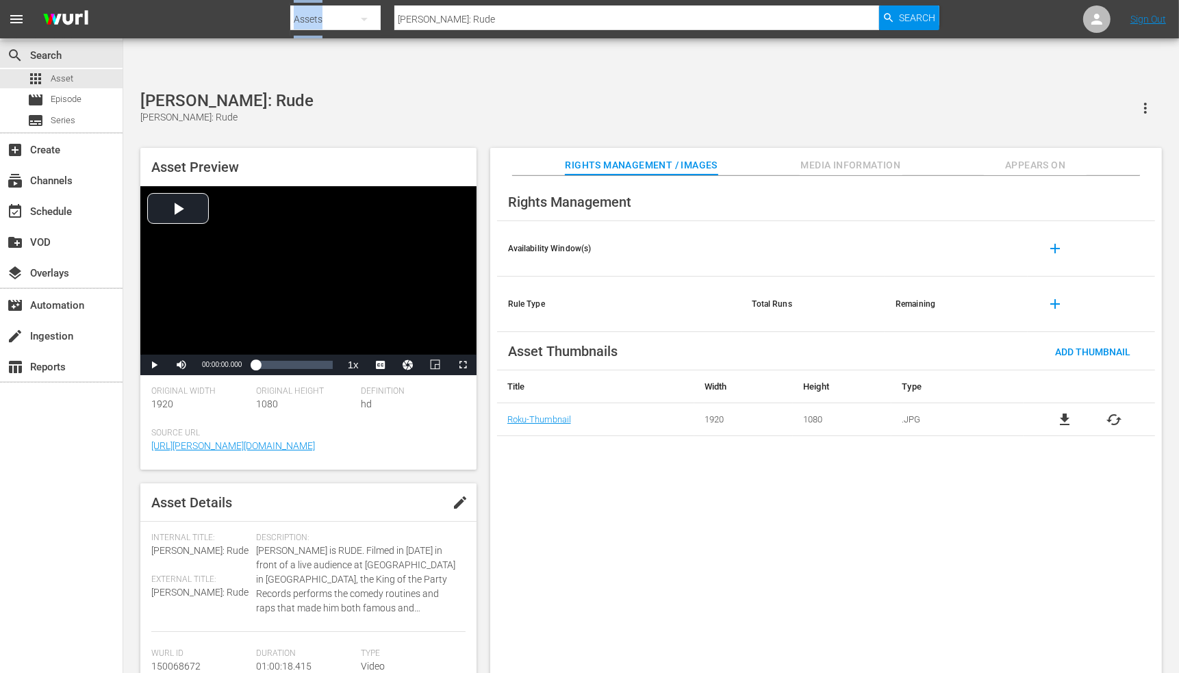
drag, startPoint x: 528, startPoint y: 10, endPoint x: 493, endPoint y: 16, distance: 35.4
click at [493, 16] on div "Search By Assets Search ID, Title, Description, Keywords, or Category Rudy Ray …" at bounding box center [614, 19] width 648 height 33
drag, startPoint x: 498, startPoint y: 23, endPoint x: 351, endPoint y: 26, distance: 147.2
click at [351, 26] on div "Search By Assets Search ID, Title, Description, Keywords, or Category Rudy Ray …" at bounding box center [614, 19] width 648 height 33
paste input "n, Man, Run"
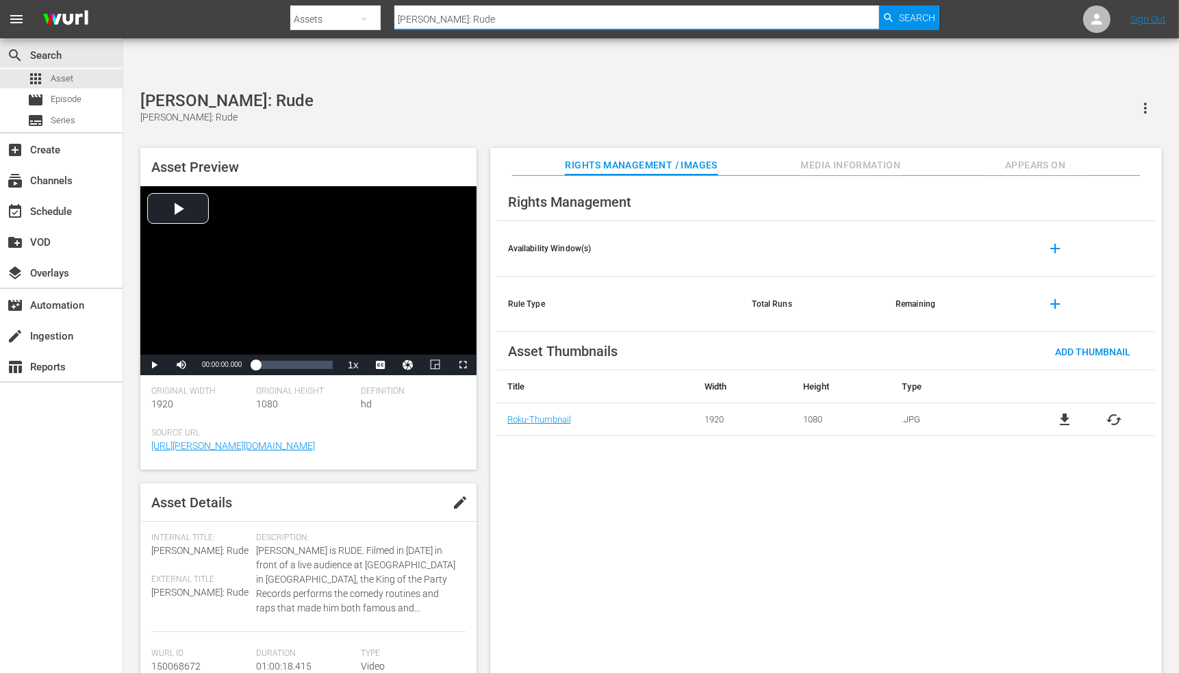
type input "Run, Man, Run"
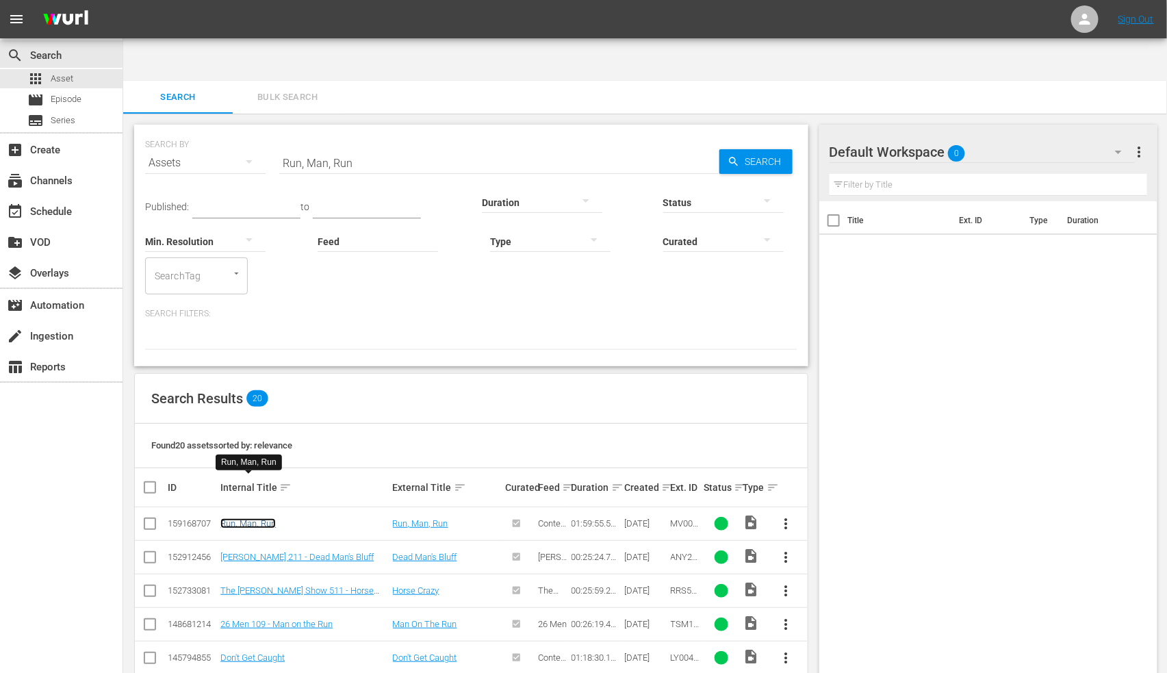
click at [265, 428] on link "Run, Man, Run" at bounding box center [247, 523] width 55 height 10
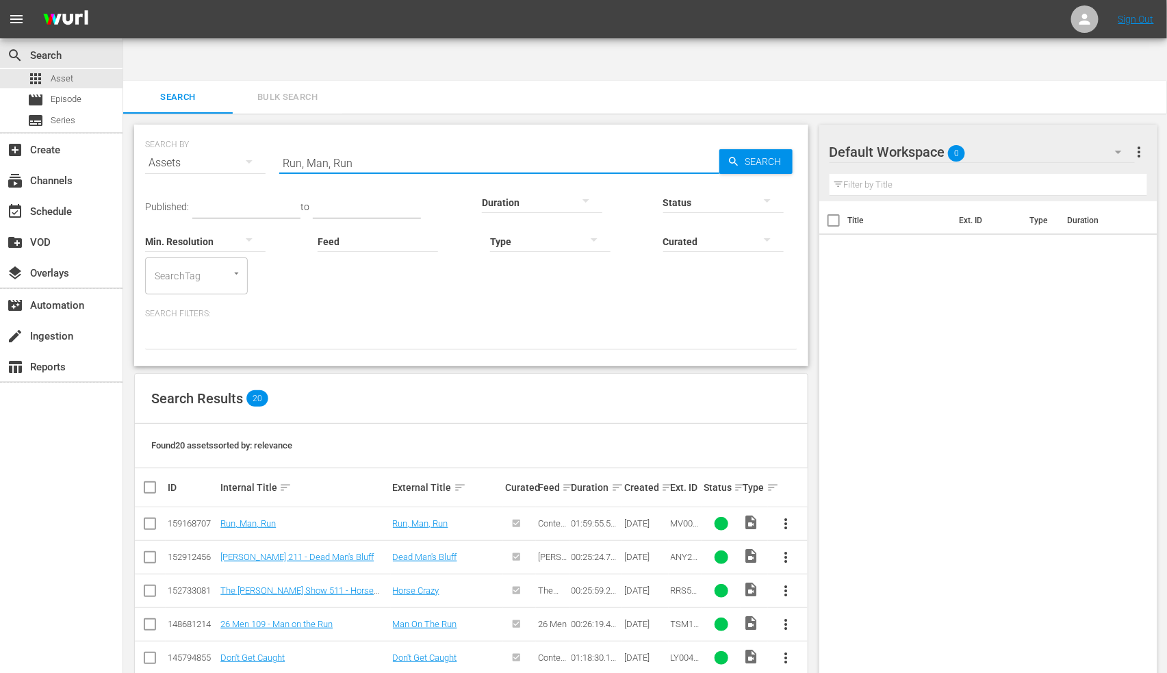
drag, startPoint x: 270, startPoint y: 117, endPoint x: 253, endPoint y: 111, distance: 17.5
click at [253, 130] on div "SEARCH BY Search By Assets Search ID, Title, Description, Keywords, or Category…" at bounding box center [471, 154] width 652 height 49
paste input "Sacred Ground"
type input "Sacred Ground"
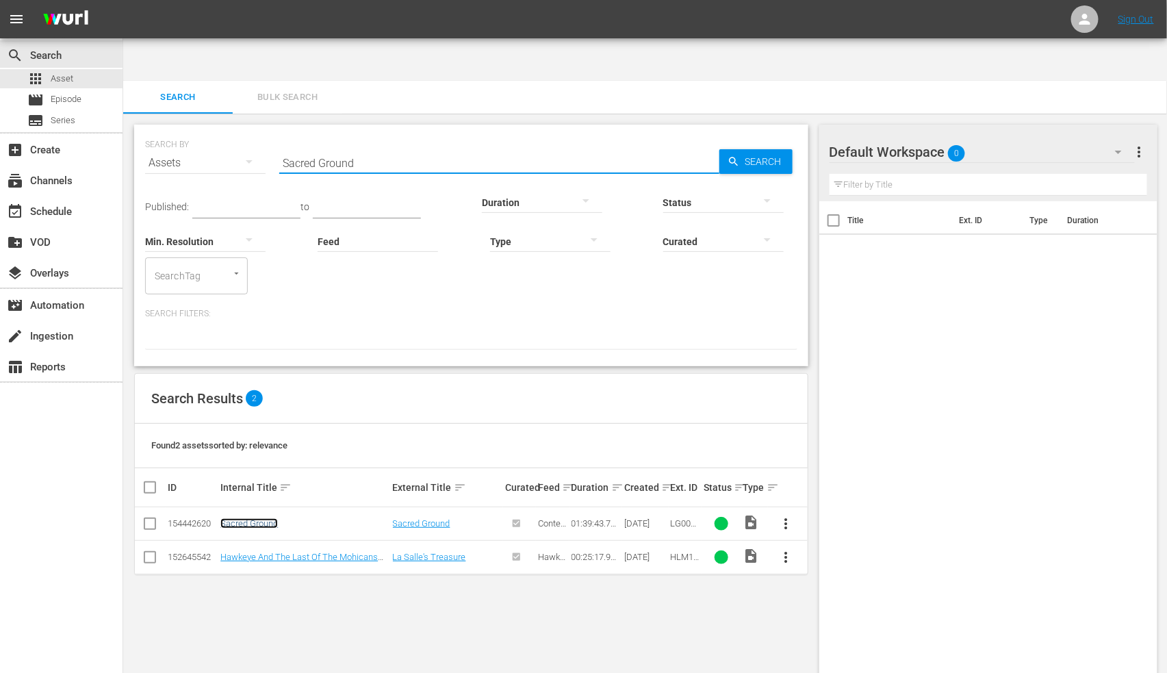
click at [268, 428] on link "Sacred Ground" at bounding box center [248, 523] width 57 height 10
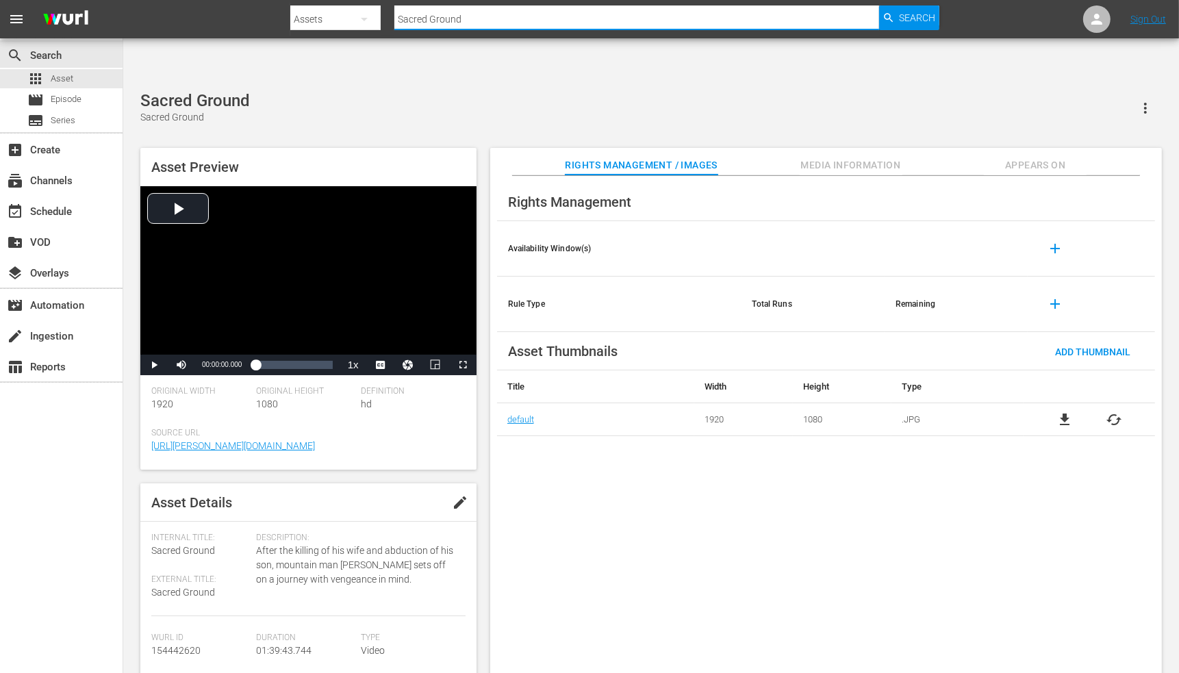
drag, startPoint x: 487, startPoint y: 15, endPoint x: 370, endPoint y: 16, distance: 117.0
click at [370, 16] on div "Search By Assets Search ID, Title, Description, Keywords, or Category Sacred Gr…" at bounding box center [614, 19] width 648 height 33
paste input "ddle Serenade"
type input "Saddle Serenade"
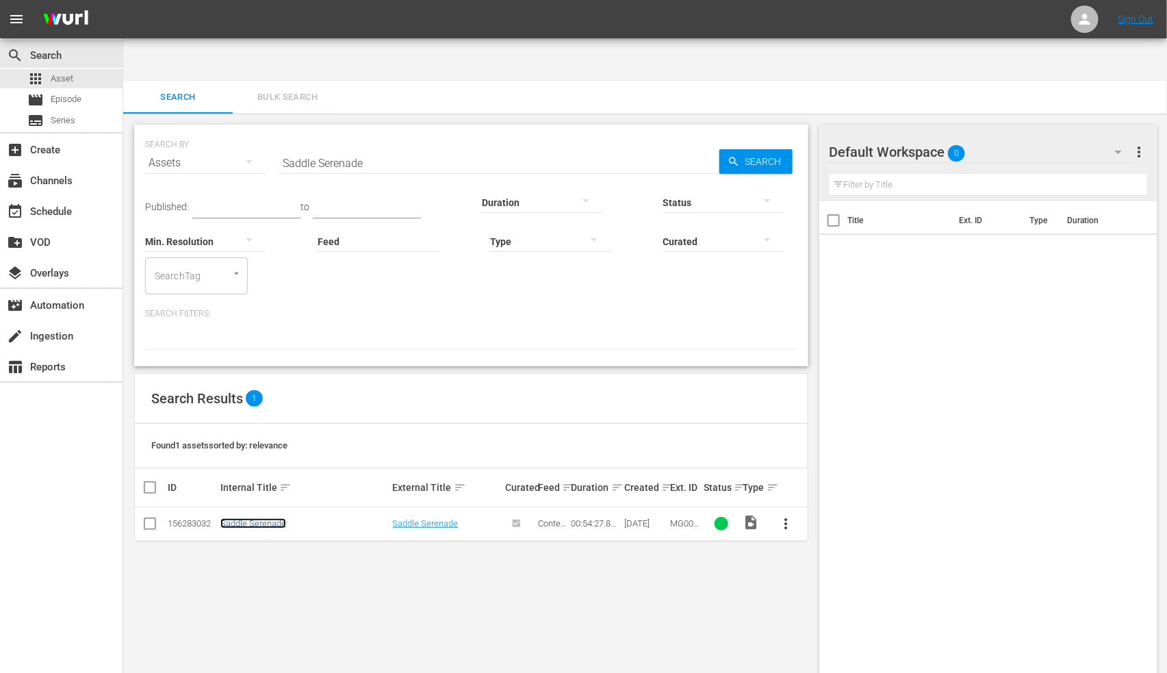
click at [279, 428] on link "Saddle Serenade" at bounding box center [253, 523] width 66 height 10
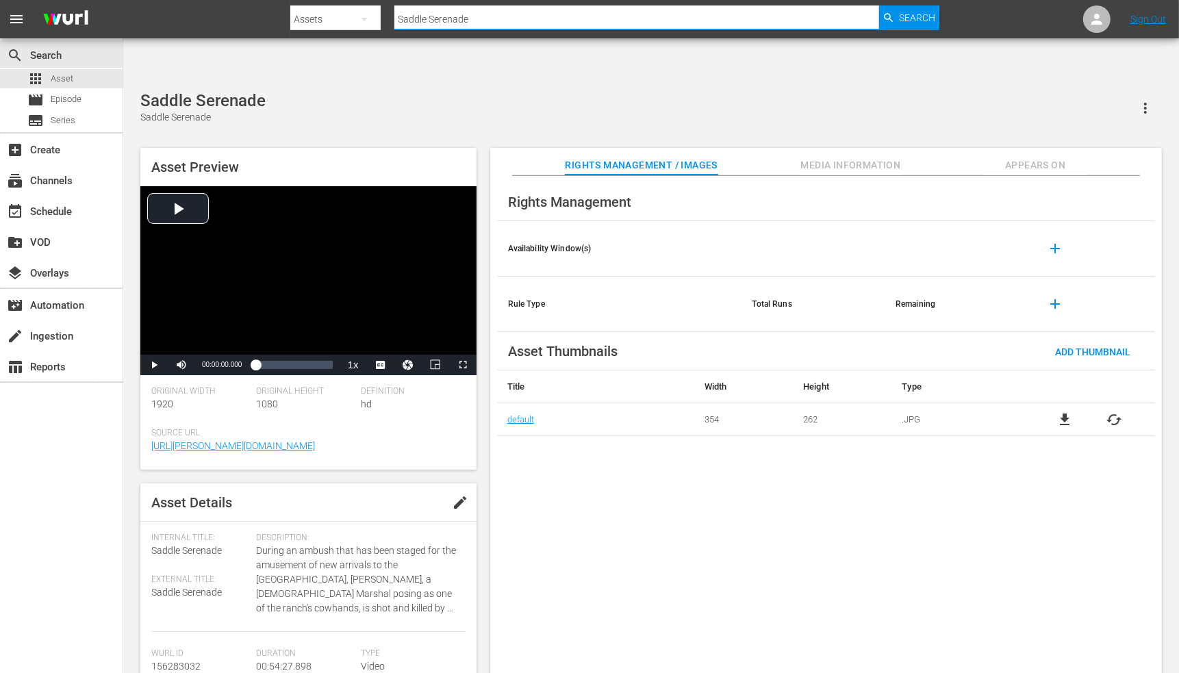
drag, startPoint x: 515, startPoint y: 25, endPoint x: 370, endPoint y: 23, distance: 144.4
click at [371, 22] on div "Search By Assets Search ID, Title, Description, Keywords, or Category Saddle Se…" at bounding box center [614, 19] width 648 height 33
paste input "gebrush Trail"
type input "Sagebrush Trail"
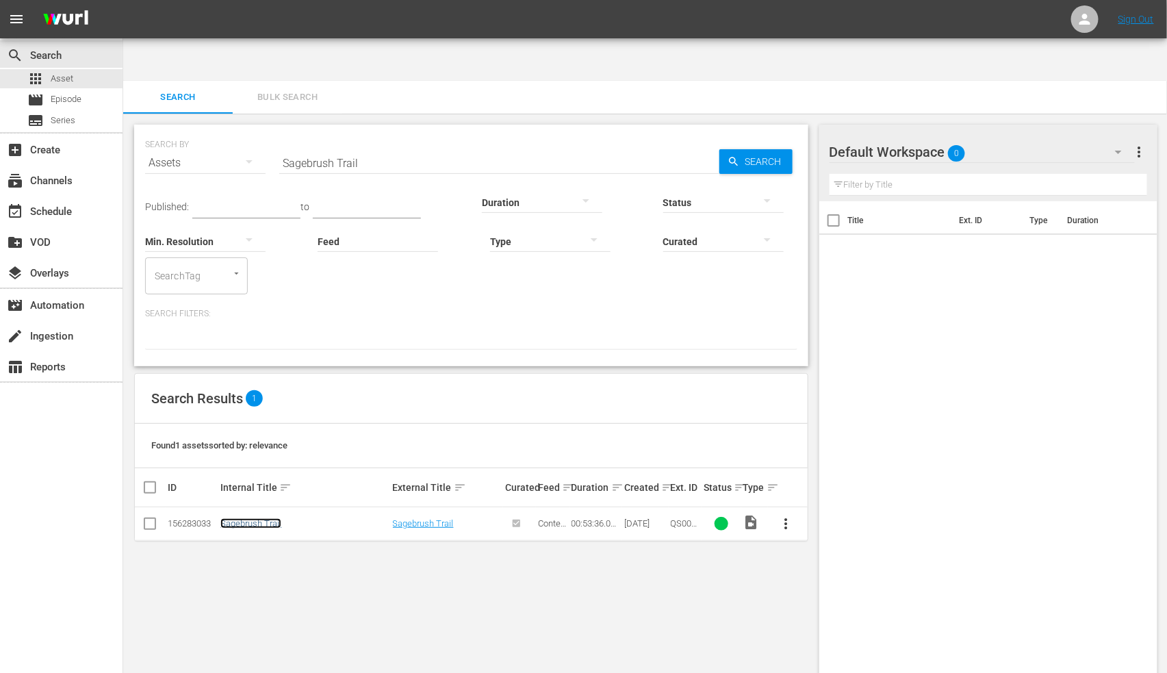
click at [263, 428] on link "Sagebrush Trail" at bounding box center [250, 523] width 61 height 10
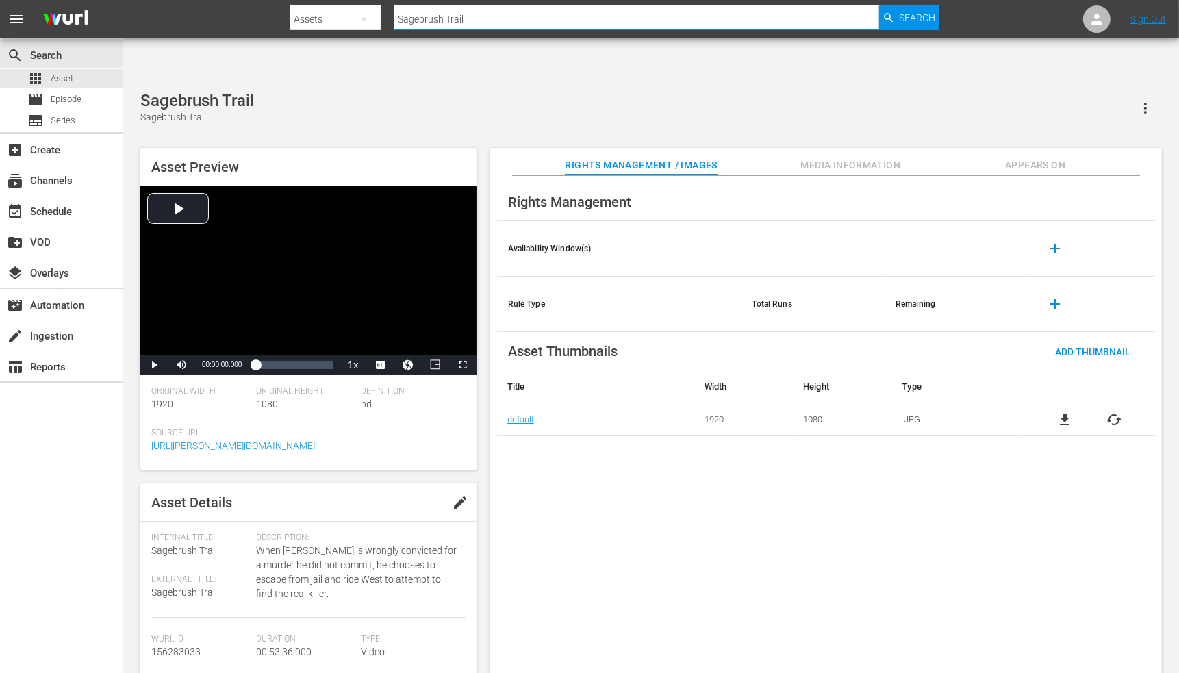
drag, startPoint x: 489, startPoint y: 18, endPoint x: 406, endPoint y: 16, distance: 82.8
click at [406, 16] on input "Sagebrush Trail" at bounding box center [636, 19] width 485 height 33
paste input "even Alone"
type input "Seven Alone"
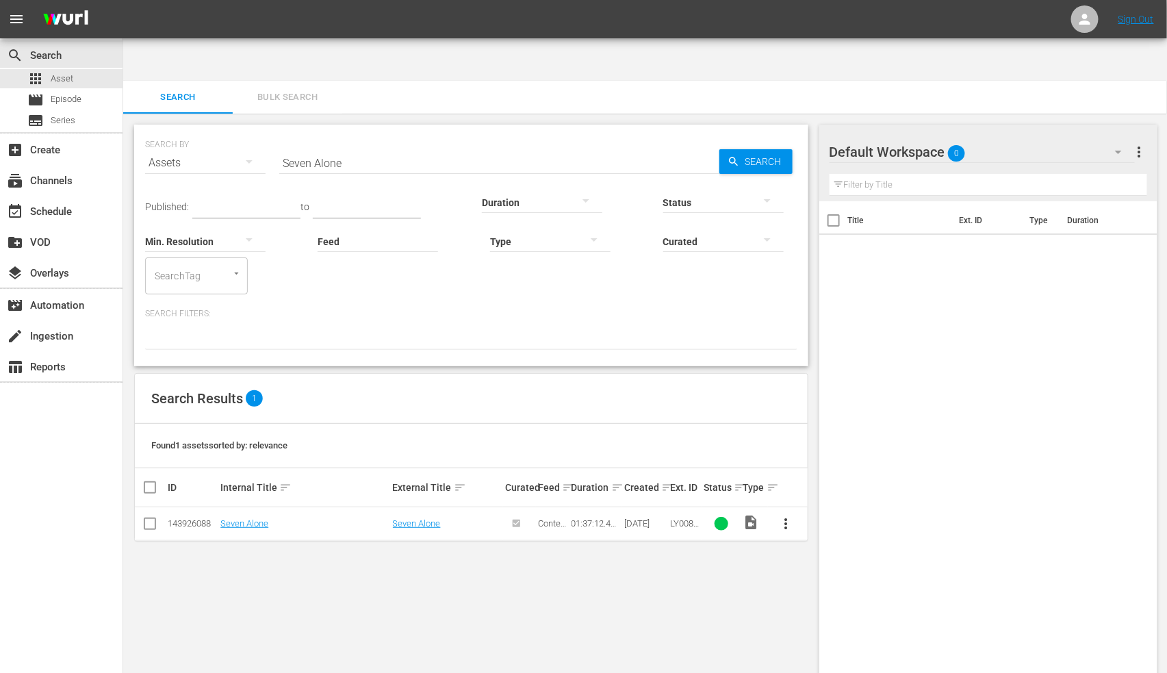
click at [229, 428] on td "Seven Alone" at bounding box center [304, 524] width 172 height 34
click at [227, 428] on link "Seven Alone" at bounding box center [244, 523] width 48 height 10
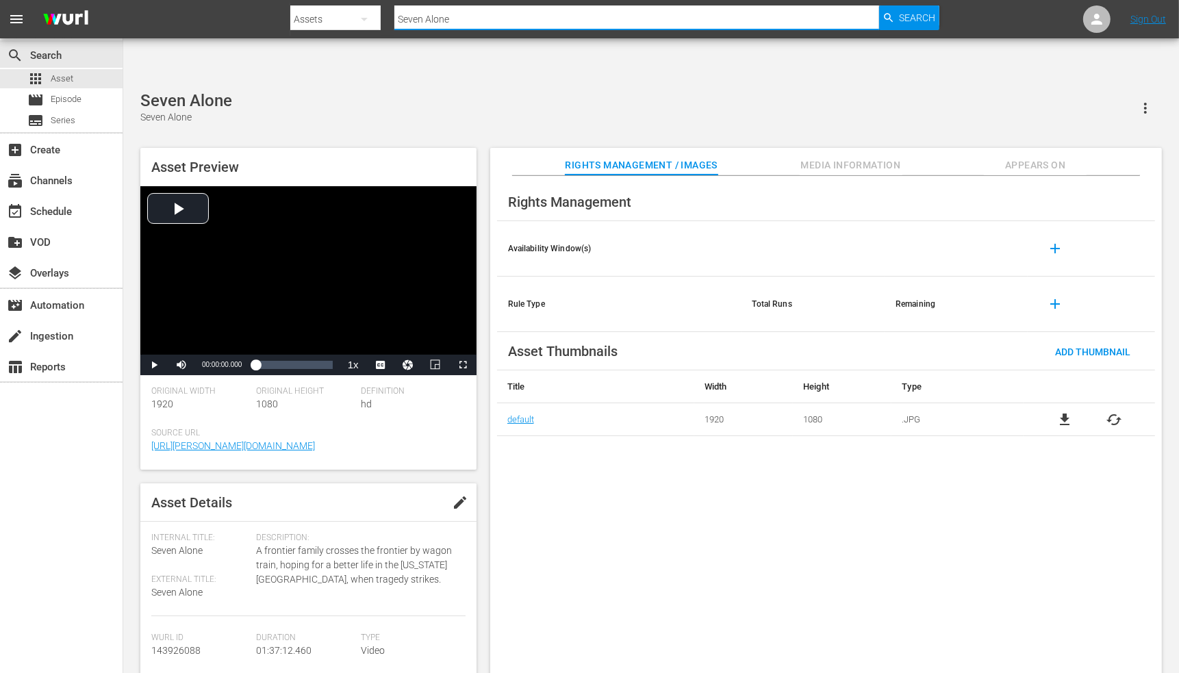
drag, startPoint x: 480, startPoint y: 27, endPoint x: 371, endPoint y: 21, distance: 109.7
click at [387, 11] on div "Search By Assets Search ID, Title, Description, Keywords, or Category Seven Alo…" at bounding box center [614, 19] width 648 height 33
paste input "hadows On The Rang"
type input "Shadows On The Range"
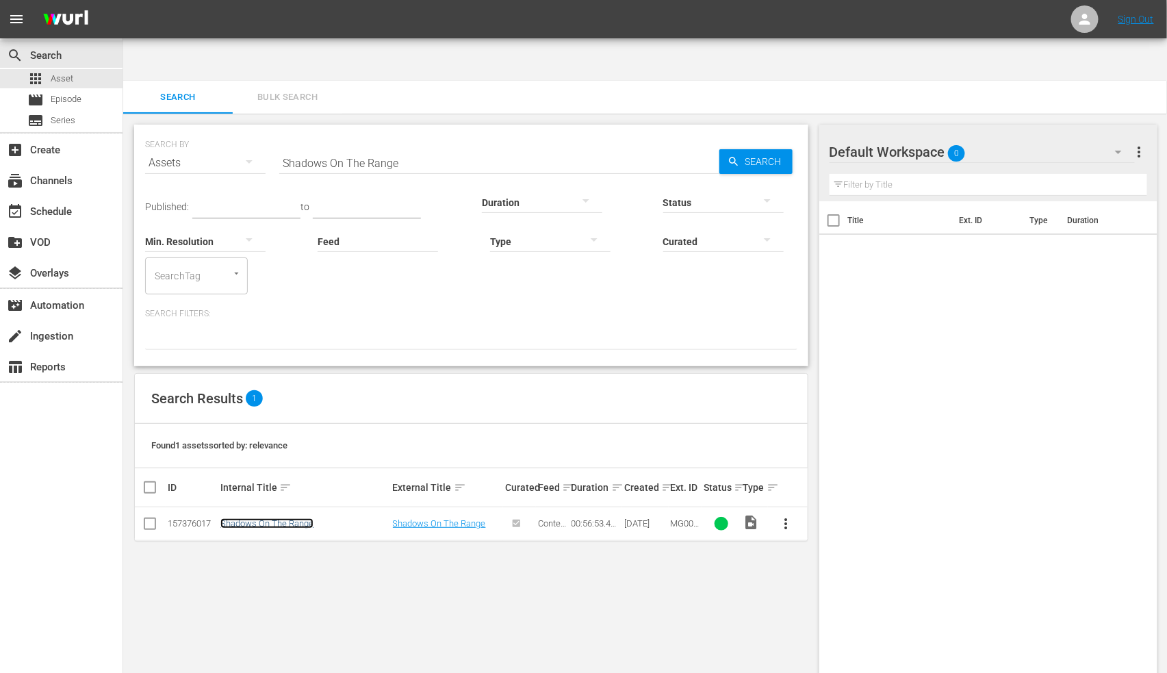
click at [262, 428] on link "Shadows On The Range" at bounding box center [266, 523] width 93 height 10
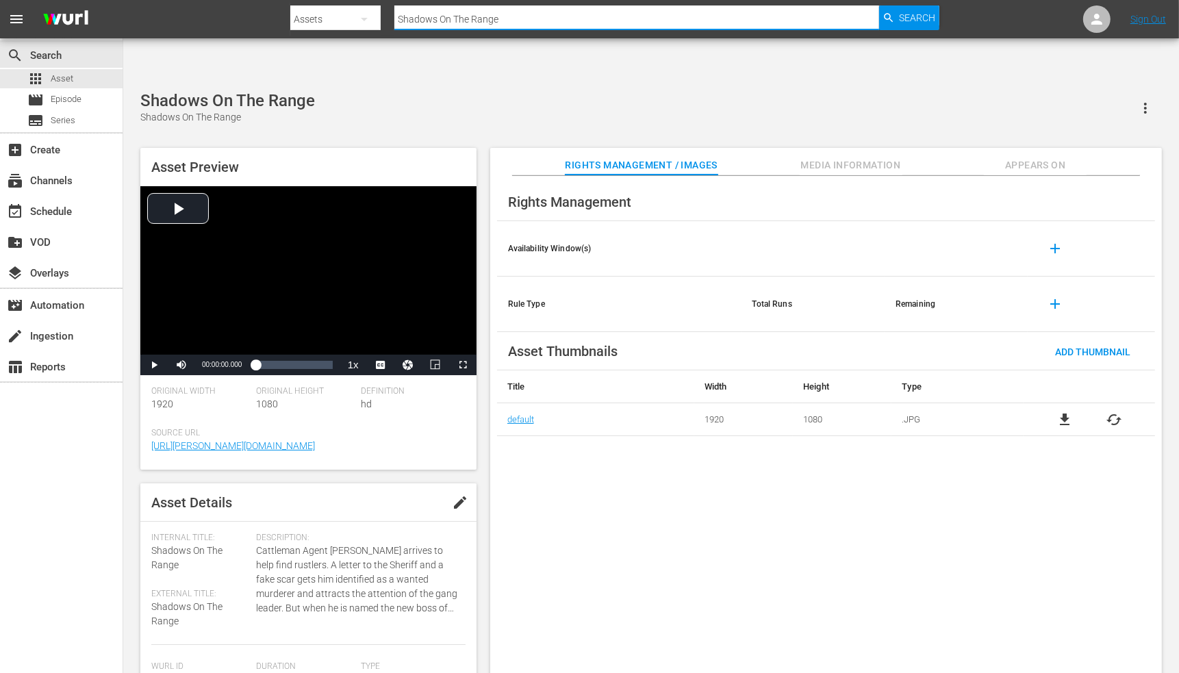
drag, startPoint x: 578, startPoint y: 22, endPoint x: 360, endPoint y: 31, distance: 217.8
click at [360, 27] on div "Search By Assets Search ID, Title, Description, Keywords, or Category Shadows O…" at bounding box center [614, 19] width 648 height 33
paste input "eriff Of Medicine Bow, Th"
type input "Sheriff Of Medicine Bow, The"
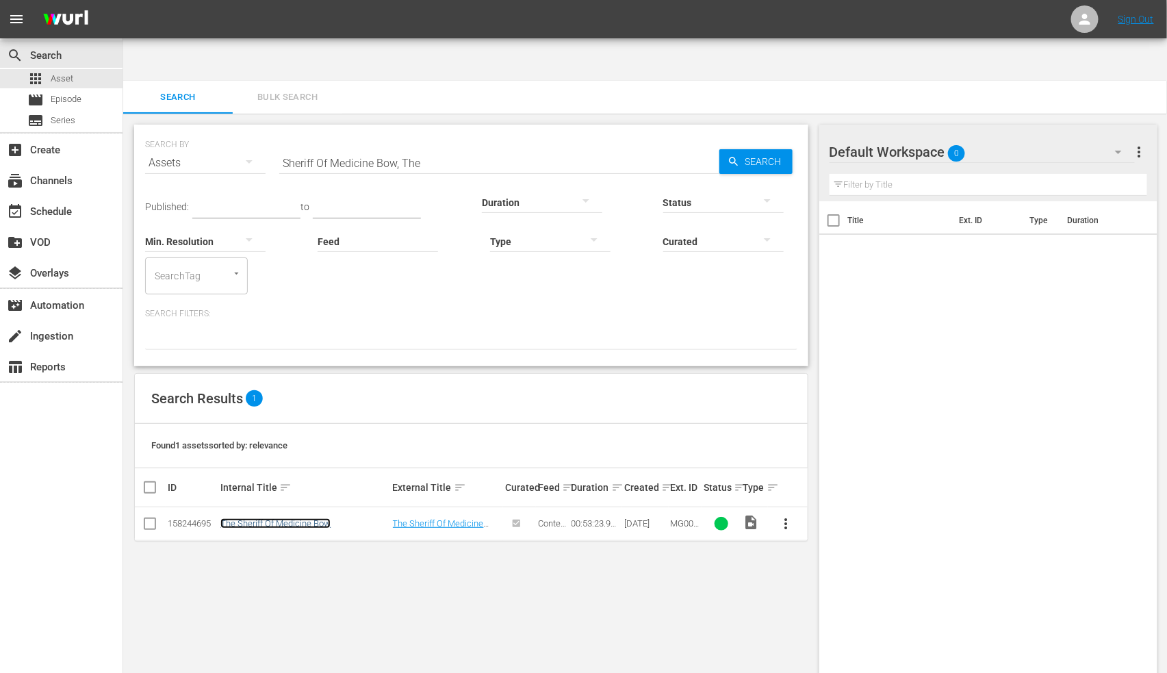
click at [293, 428] on link "The Sheriff Of Medicine Bow" at bounding box center [275, 523] width 110 height 10
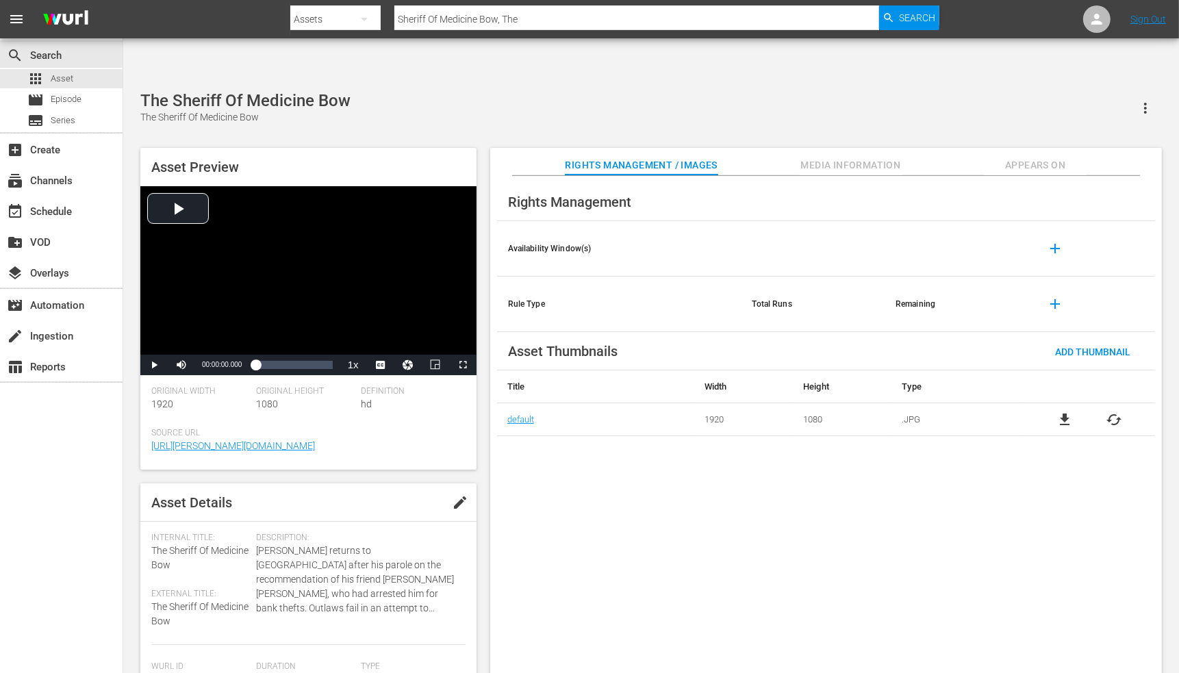
click at [534, 19] on input "Sheriff Of Medicine Bow, The" at bounding box center [636, 19] width 485 height 33
paste input "ooting"
type input "Shooting, The"
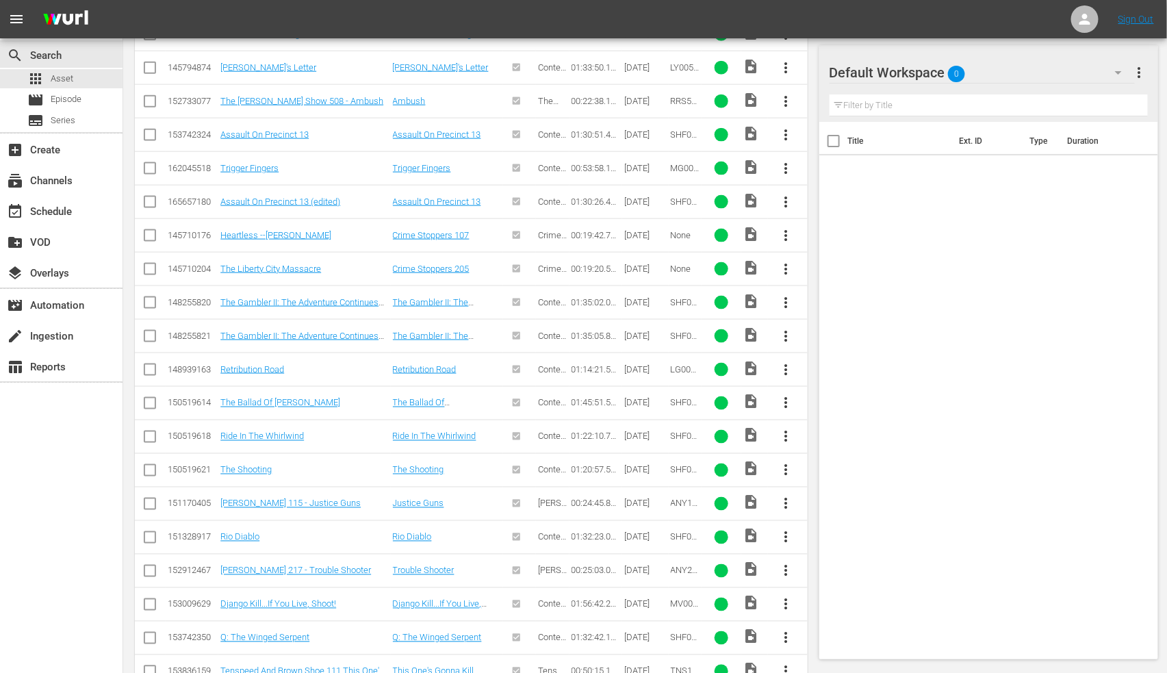
scroll to position [658, 0]
click at [233, 428] on link "The Shooting" at bounding box center [245, 469] width 51 height 10
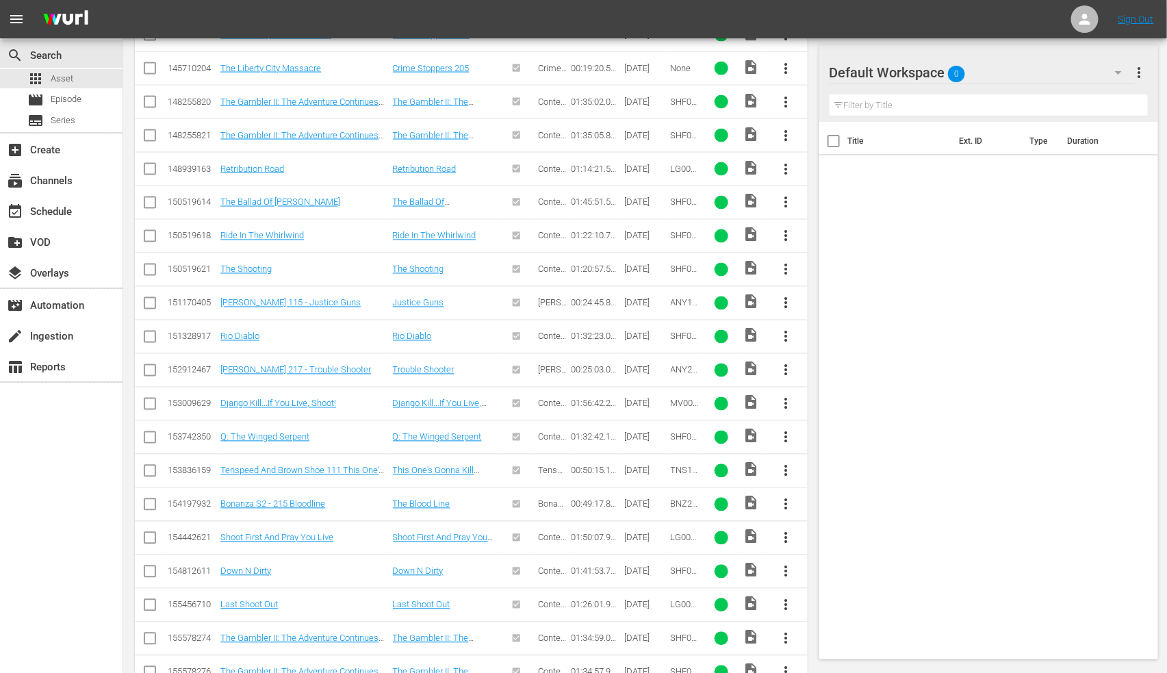
scroll to position [0, 0]
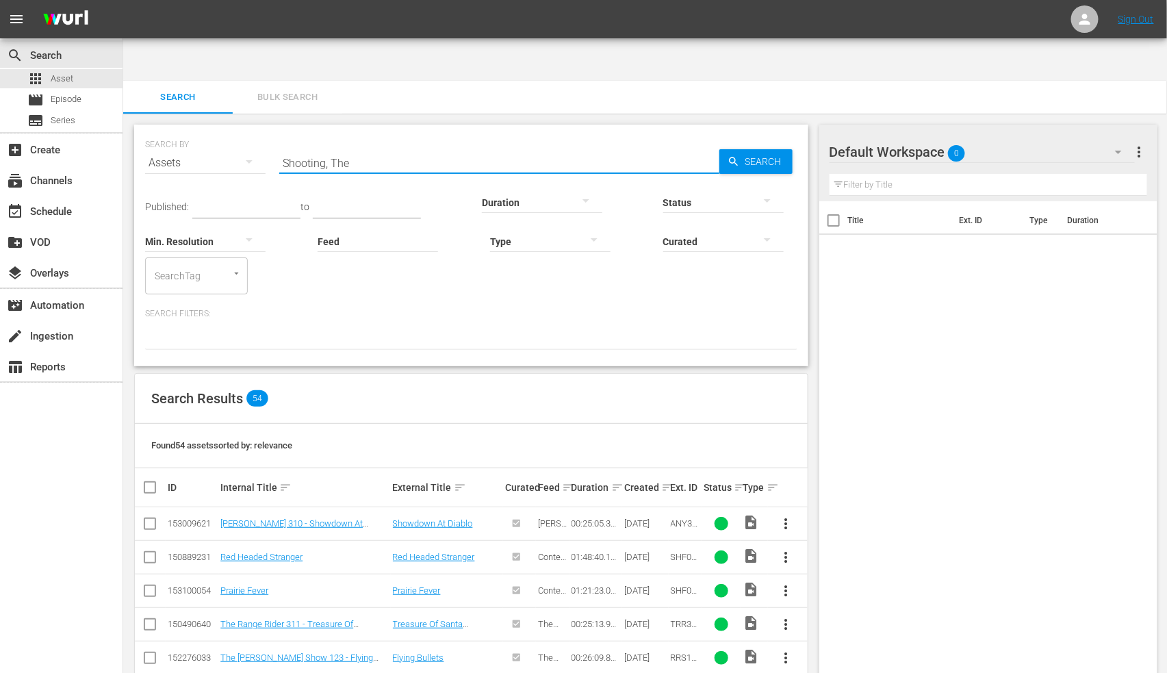
drag, startPoint x: 361, startPoint y: 122, endPoint x: 225, endPoint y: 124, distance: 136.9
click at [225, 130] on div "SEARCH BY Search By Assets Search ID, Title, Description, Keywords, or Category…" at bounding box center [471, 154] width 652 height 49
paste input "uld've Put A Ring On It"
type input "Should've Put A Ring On It"
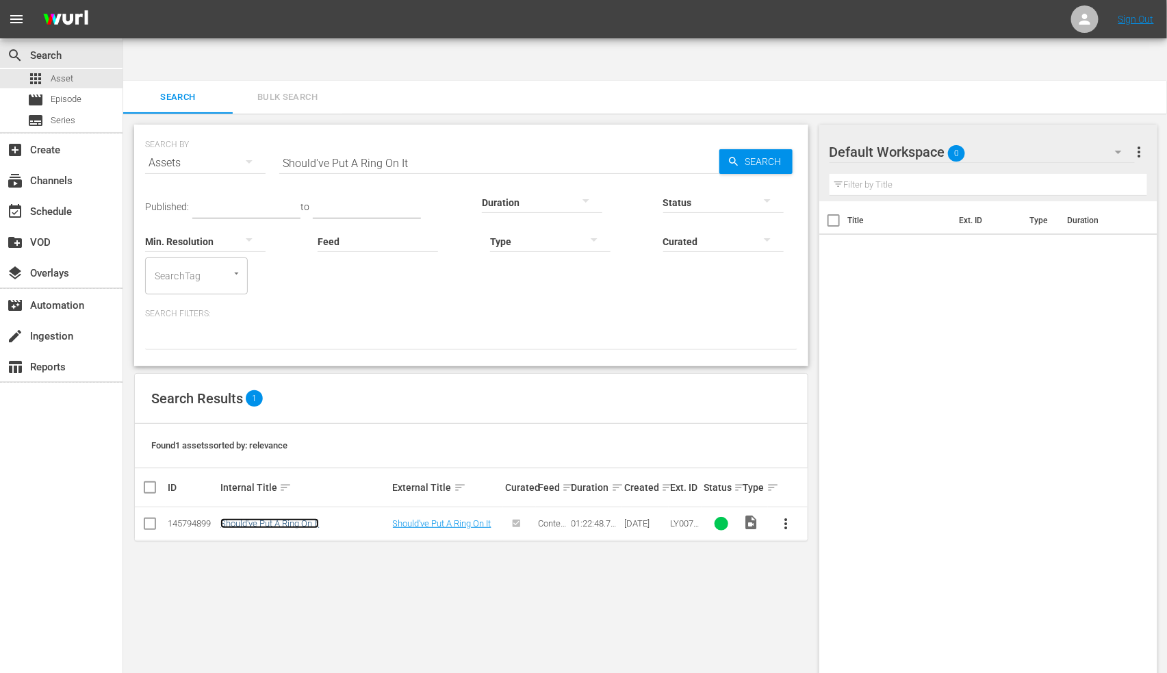
click at [296, 428] on link "Should've Put A Ring On It" at bounding box center [269, 523] width 99 height 10
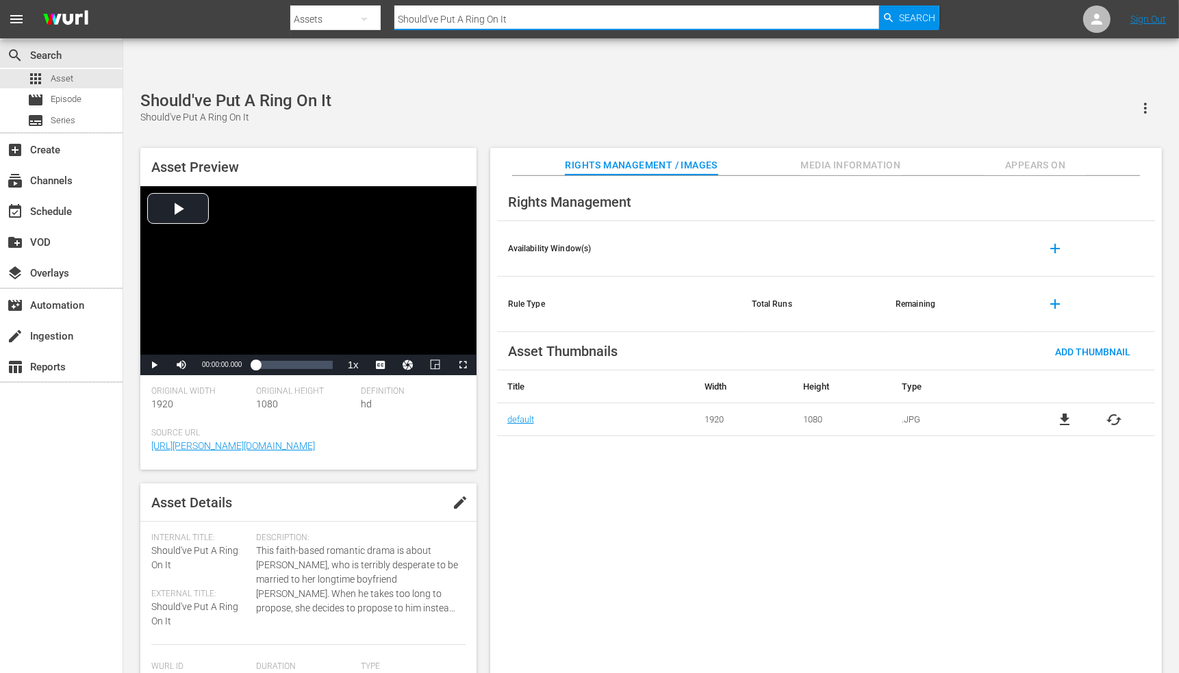
drag, startPoint x: 593, startPoint y: 14, endPoint x: 363, endPoint y: 25, distance: 230.2
click at [359, 23] on div "Search By Assets Search ID, Title, Description, Keywords, or Category Should've…" at bounding box center [614, 19] width 648 height 33
paste input "wtime"
type input "Showtime"
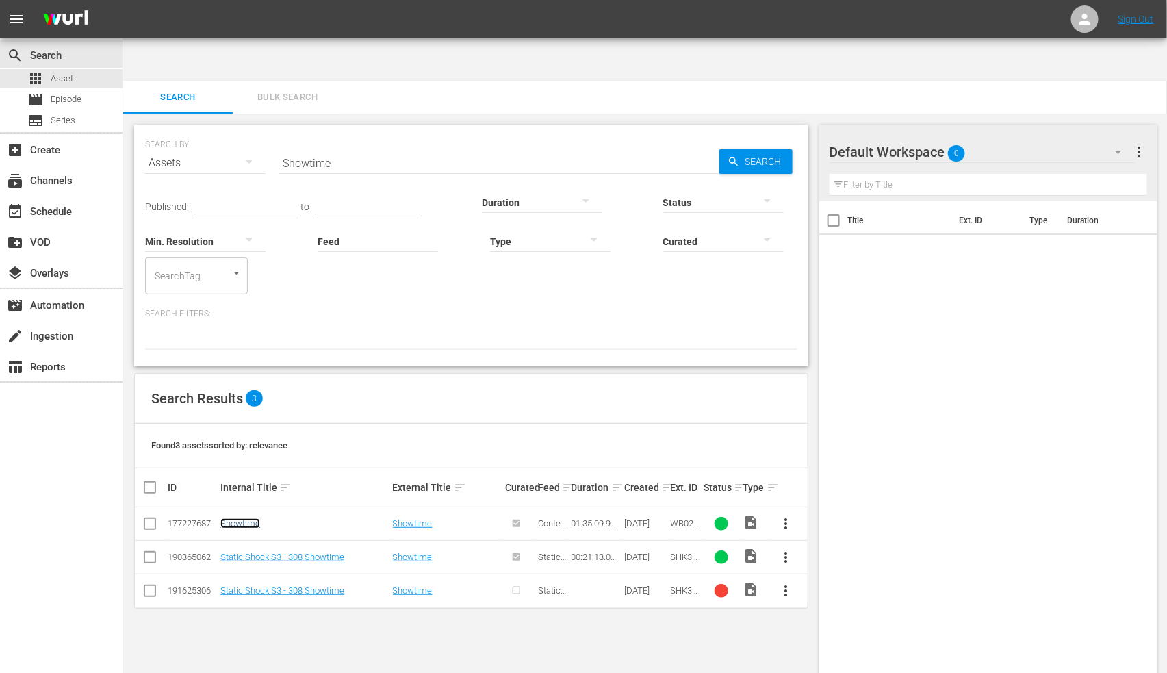
click at [249, 428] on link "Showtime" at bounding box center [240, 523] width 40 height 10
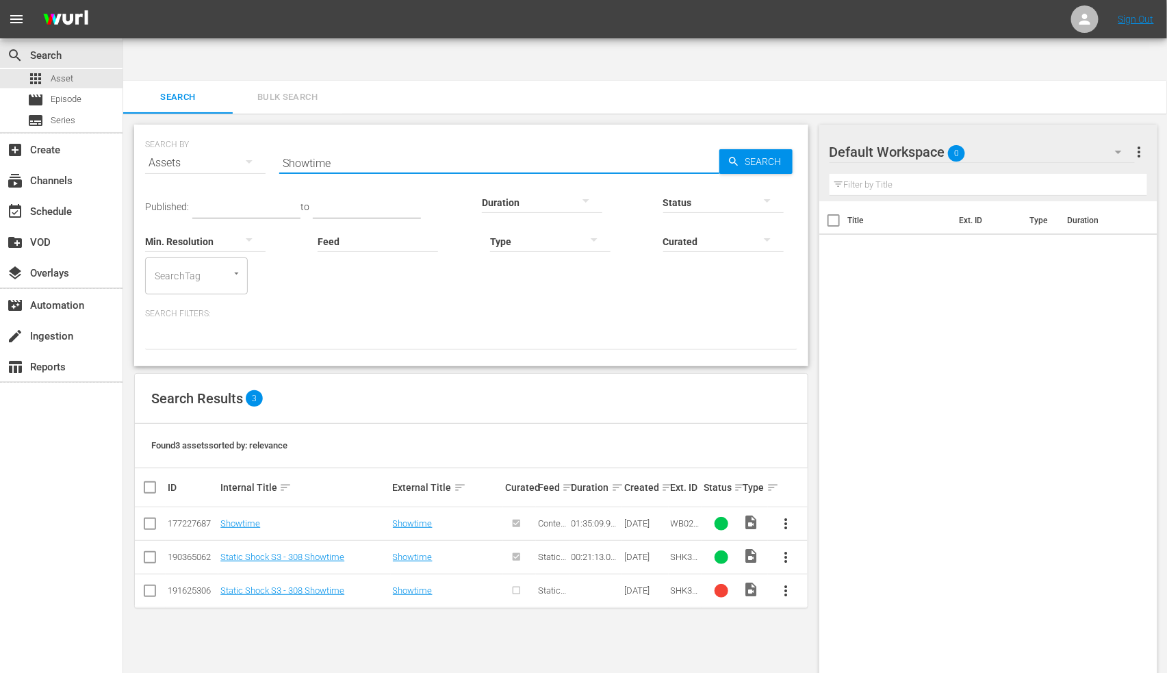
drag, startPoint x: 324, startPoint y: 111, endPoint x: 233, endPoint y: 116, distance: 90.5
click at [233, 130] on div "SEARCH BY Search By Assets Search ID, Title, Description, Keywords, or Category…" at bounding box center [471, 154] width 652 height 49
paste input "ilver Raiders"
type input "Silver Raiders"
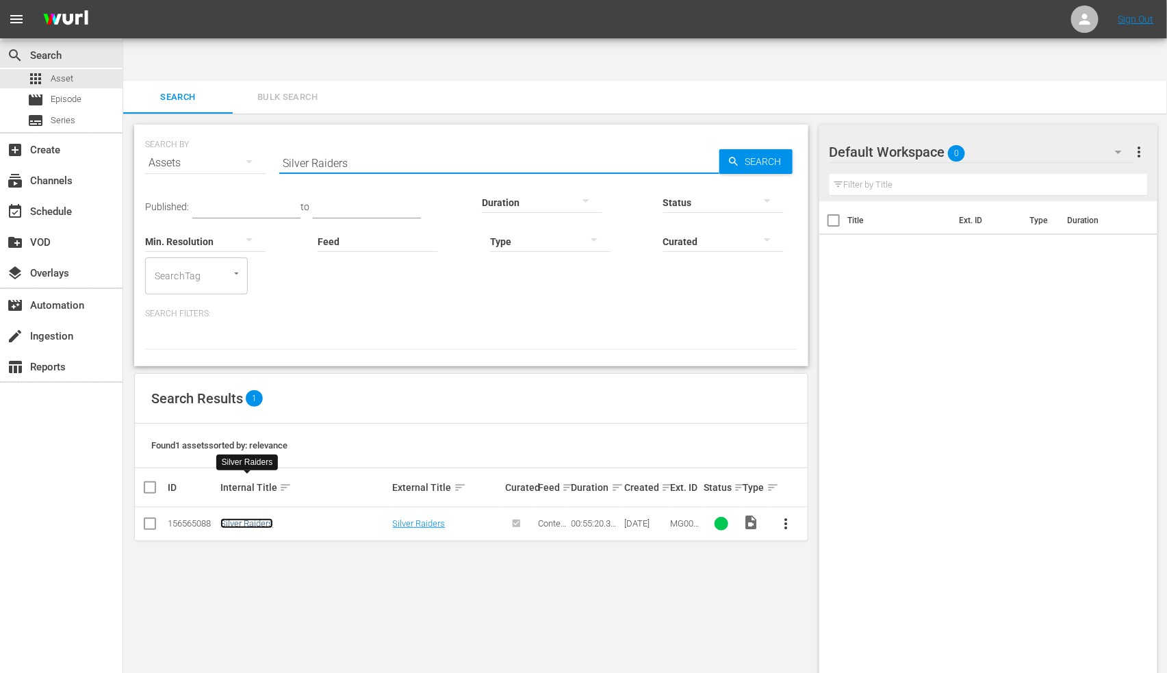
click at [258, 428] on link "Silver Raiders" at bounding box center [246, 523] width 53 height 10
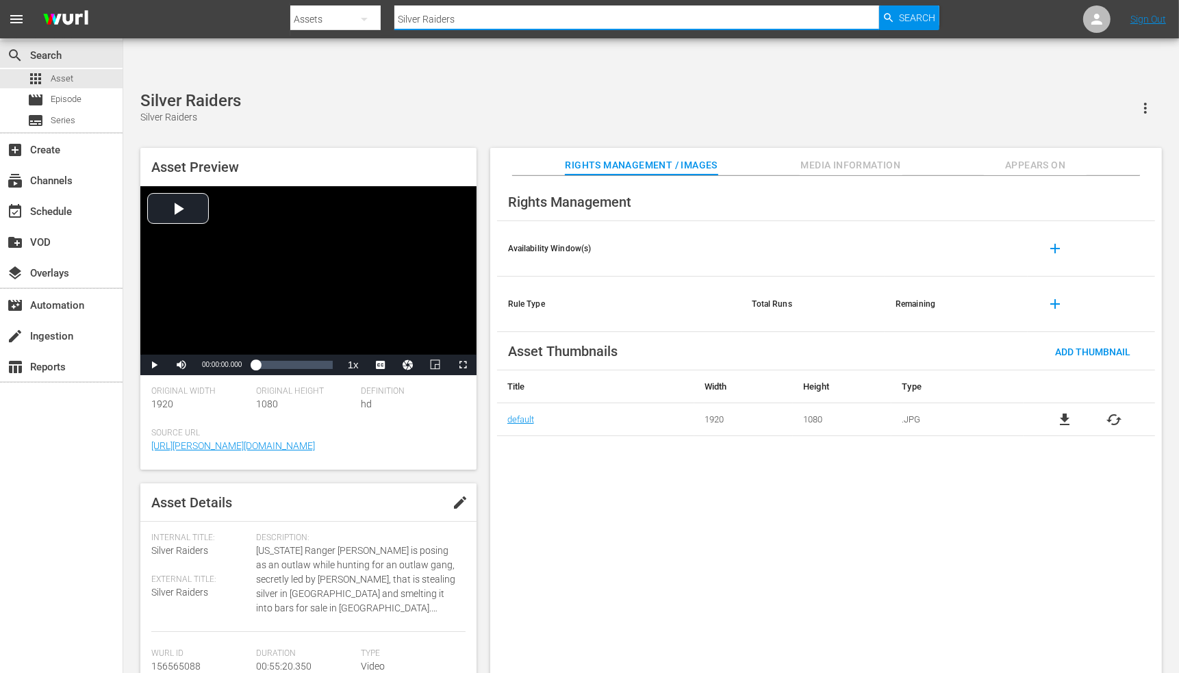
drag, startPoint x: 487, startPoint y: 24, endPoint x: 360, endPoint y: 25, distance: 126.6
click at [360, 25] on div "Search By Assets Search ID, Title, Description, Keywords, or Category Silver Ra…" at bounding box center [614, 19] width 648 height 33
paste input "nge, The"
type input "Silver Range, The"
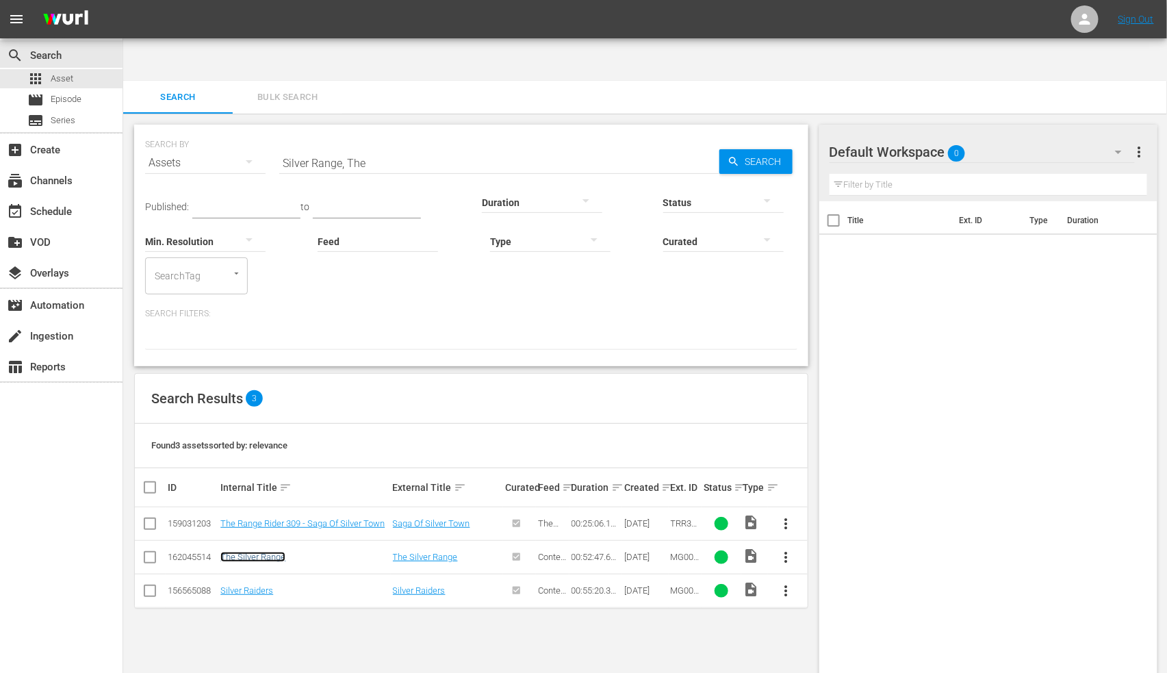
click at [278, 428] on link "The Silver Range" at bounding box center [252, 557] width 65 height 10
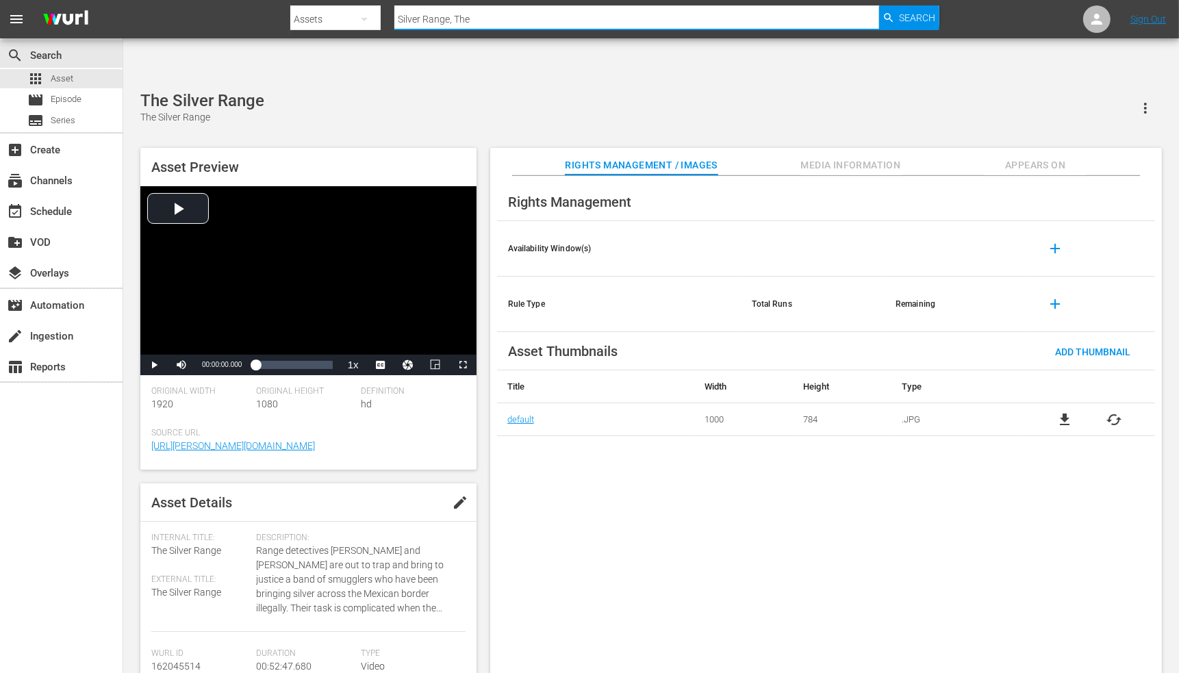
drag, startPoint x: 537, startPoint y: 25, endPoint x: 343, endPoint y: 12, distance: 194.8
click at [343, 12] on div "Search By Assets Search ID, Title, Description, Keywords, or Category Silver Ra…" at bounding box center [614, 19] width 648 height 33
paste input "Trails"
type input "Silver Trails"
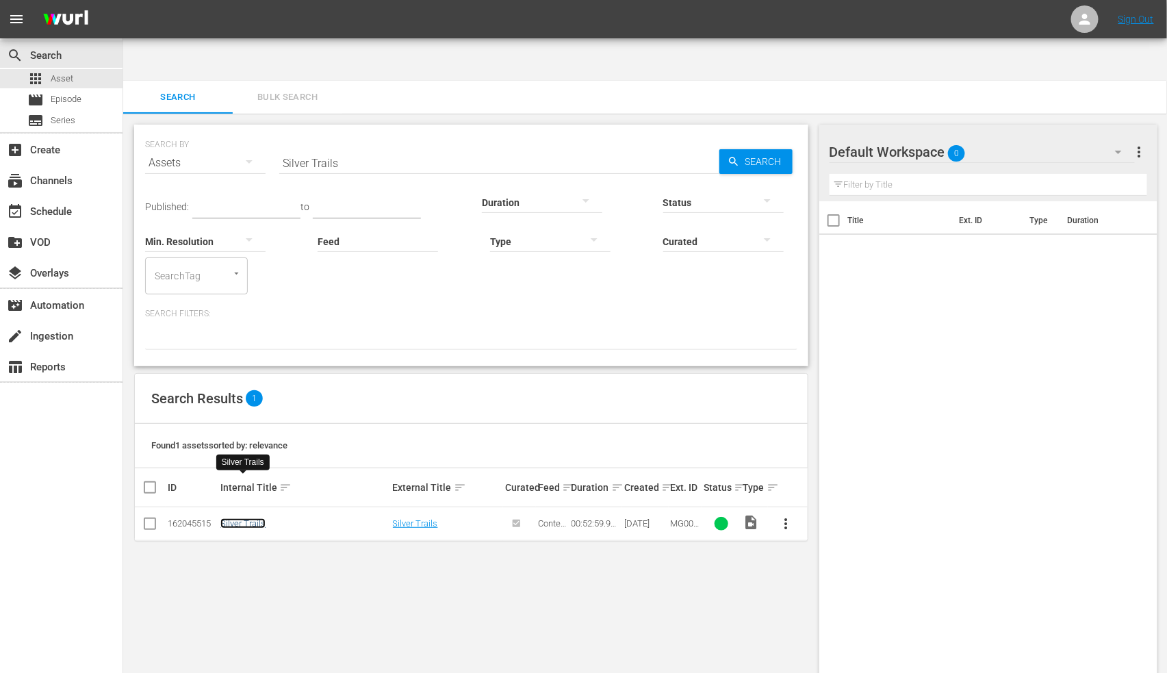
click at [231, 428] on link "Silver Trails" at bounding box center [242, 523] width 45 height 10
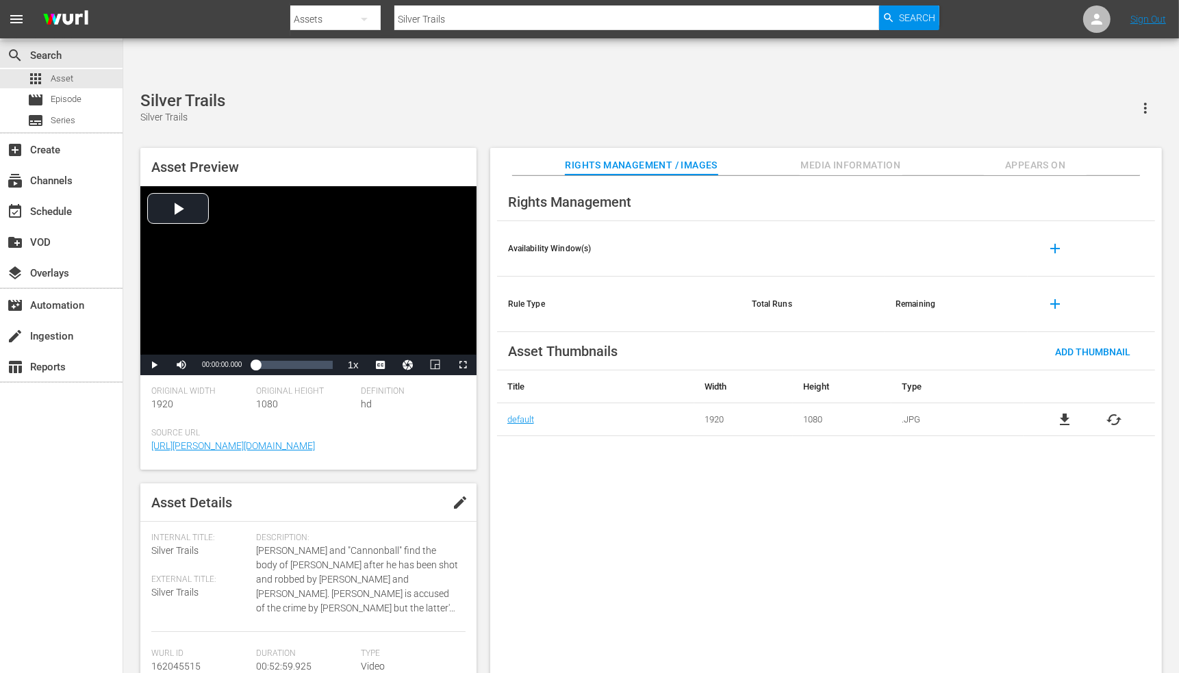
click at [591, 419] on div "Rights Management Availability Window(s) add Rule Type Total Runs Remaining add…" at bounding box center [825, 436] width 671 height 520
drag, startPoint x: 500, startPoint y: 16, endPoint x: 348, endPoint y: 26, distance: 153.0
click at [348, 26] on div "Search By Assets Search ID, Title, Description, Keywords, or Category Silver Tr…" at bounding box center [614, 19] width 648 height 33
paste input "sters Brothers, The"
type input "Sisters Brothers, The"
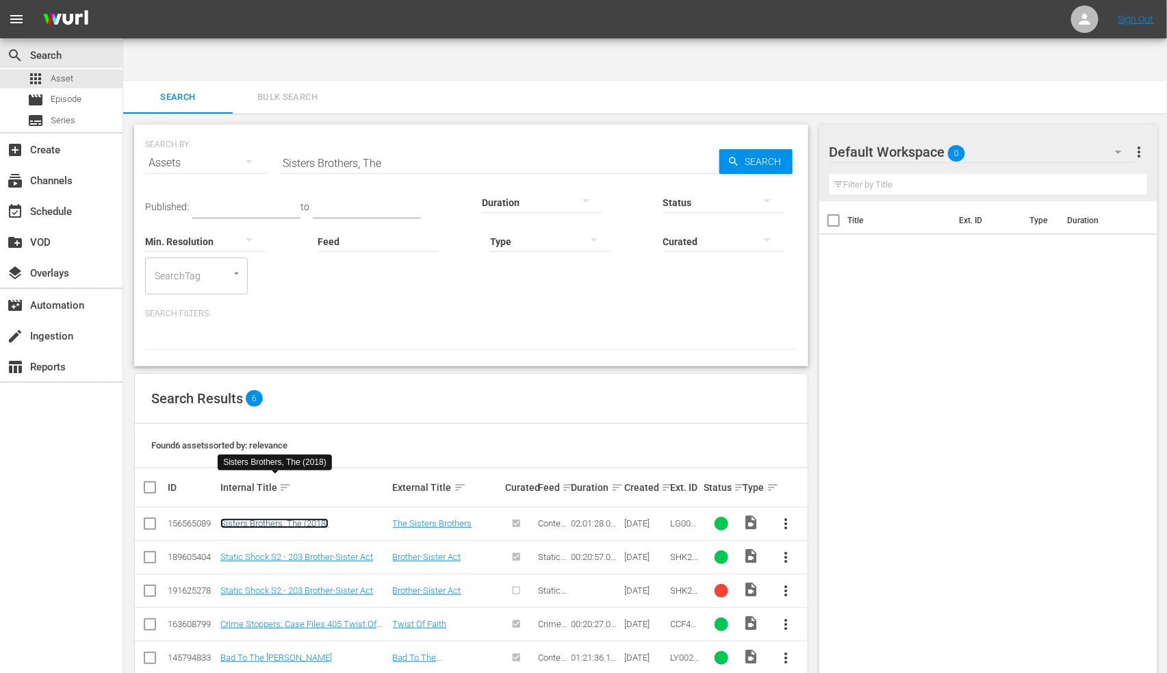
click at [313, 428] on link "Sisters Brothers, The (2018)" at bounding box center [274, 523] width 108 height 10
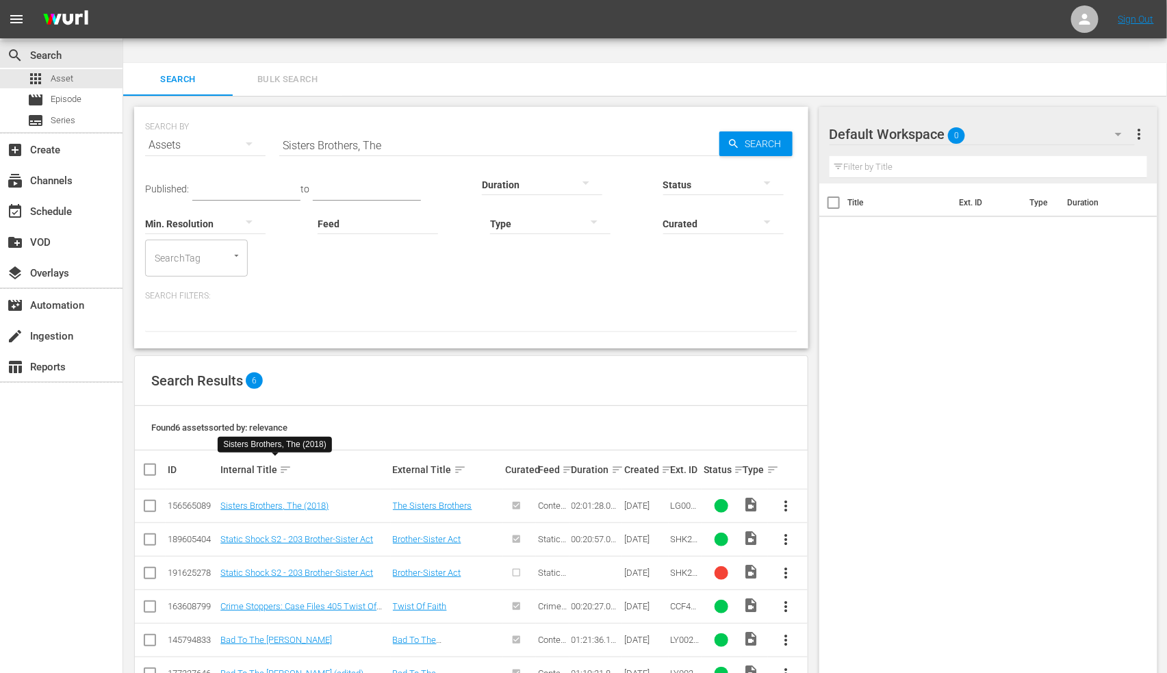
drag, startPoint x: 392, startPoint y: 97, endPoint x: 241, endPoint y: 99, distance: 150.6
click at [241, 112] on div "SEARCH BY Search By Assets Search ID, Title, Description, Keywords, or Category…" at bounding box center [471, 136] width 652 height 49
paste input "x Gun Mesa"
type input "Six Gun Mesa"
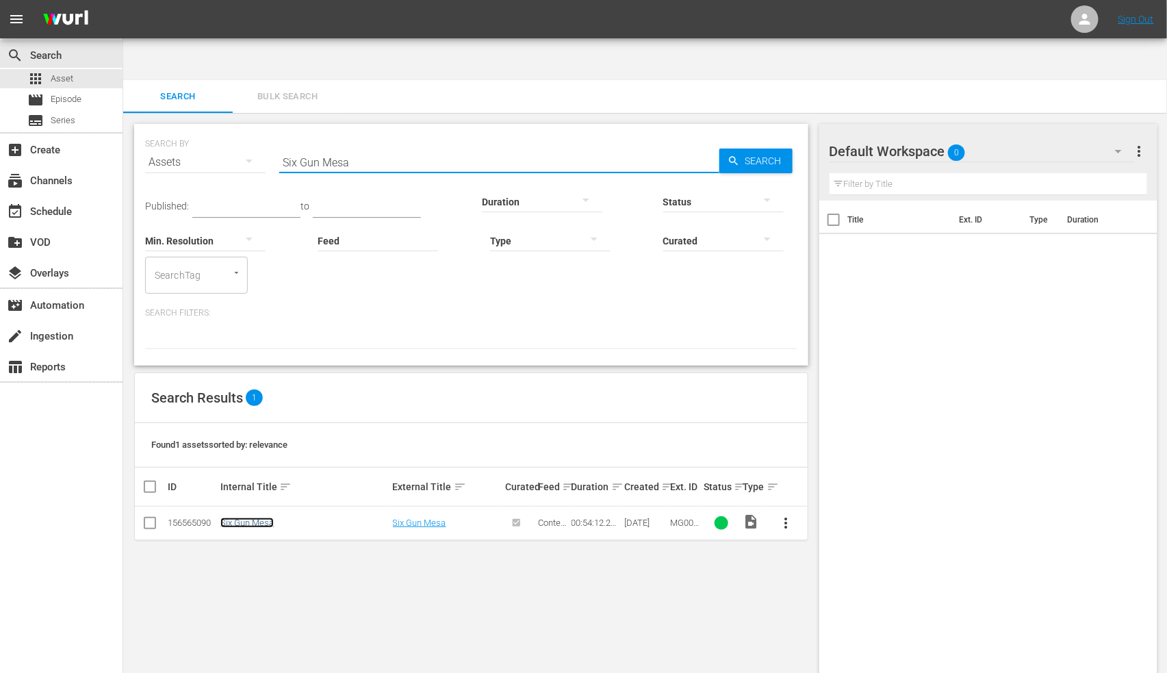
click at [261, 428] on link "Six Gun Mesa" at bounding box center [246, 522] width 53 height 10
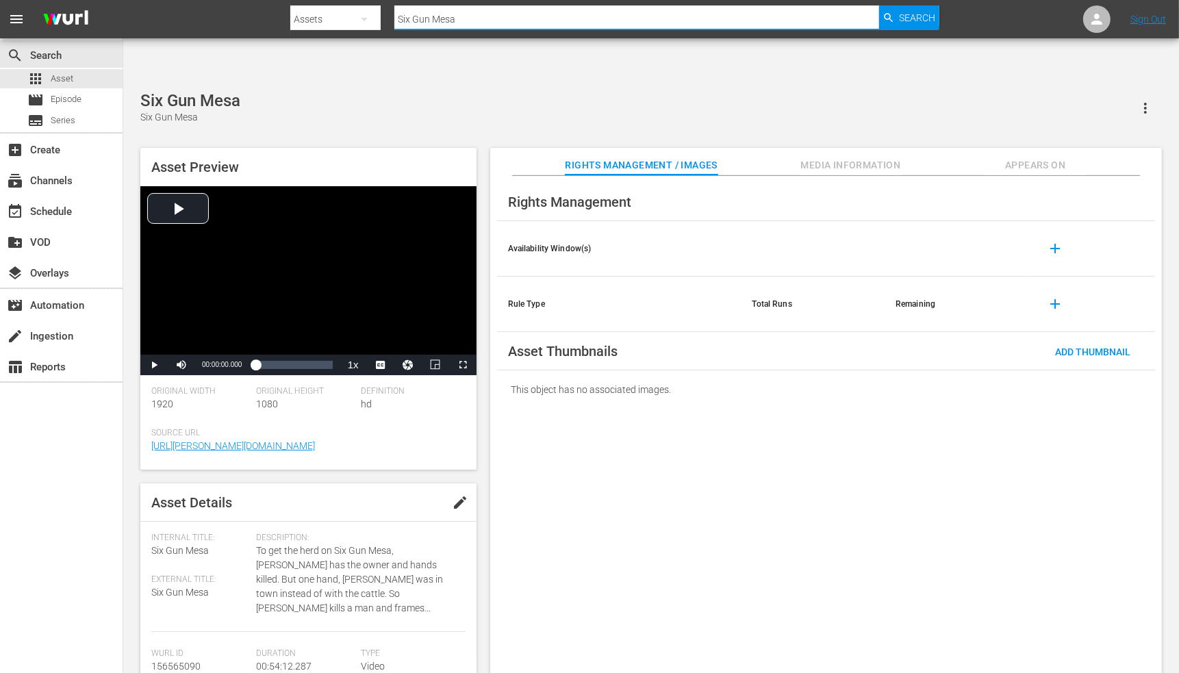
drag, startPoint x: 496, startPoint y: 22, endPoint x: 388, endPoint y: 10, distance: 108.1
click at [388, 10] on div "Search By Assets Search ID, Title, Description, Keywords, or Category Six Gun M…" at bounding box center [614, 19] width 648 height 33
paste input "Serenade"
type input "Six Gun Serenade"
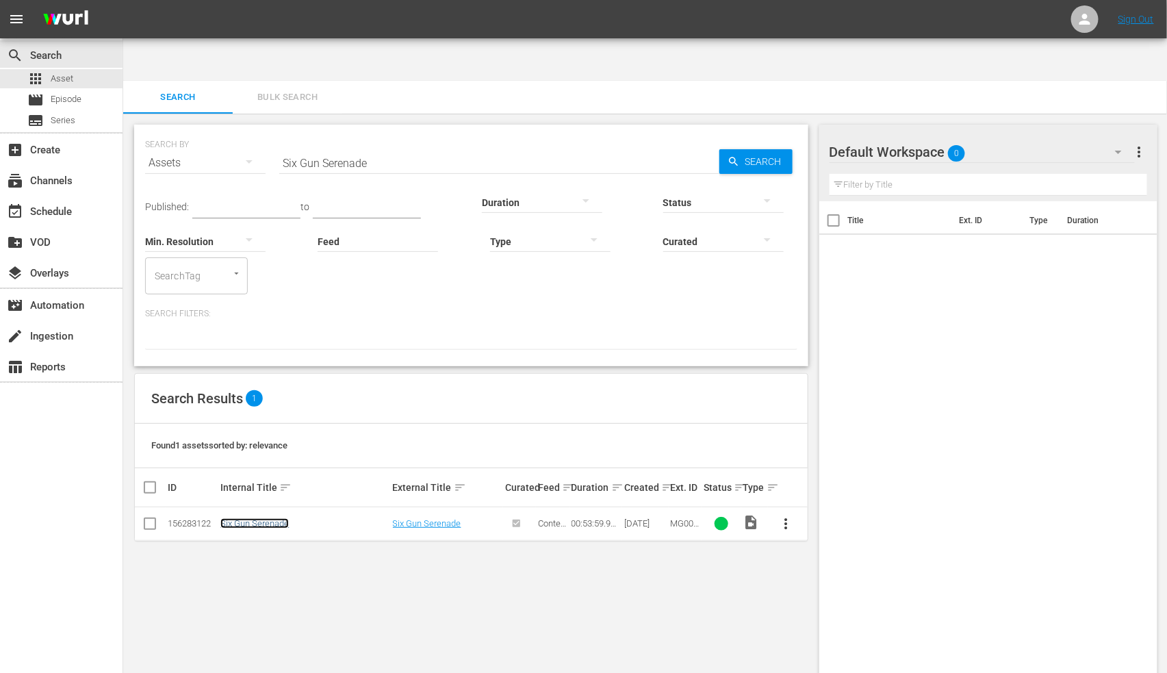
click at [259, 428] on link "Six Gun Serenade" at bounding box center [254, 523] width 68 height 10
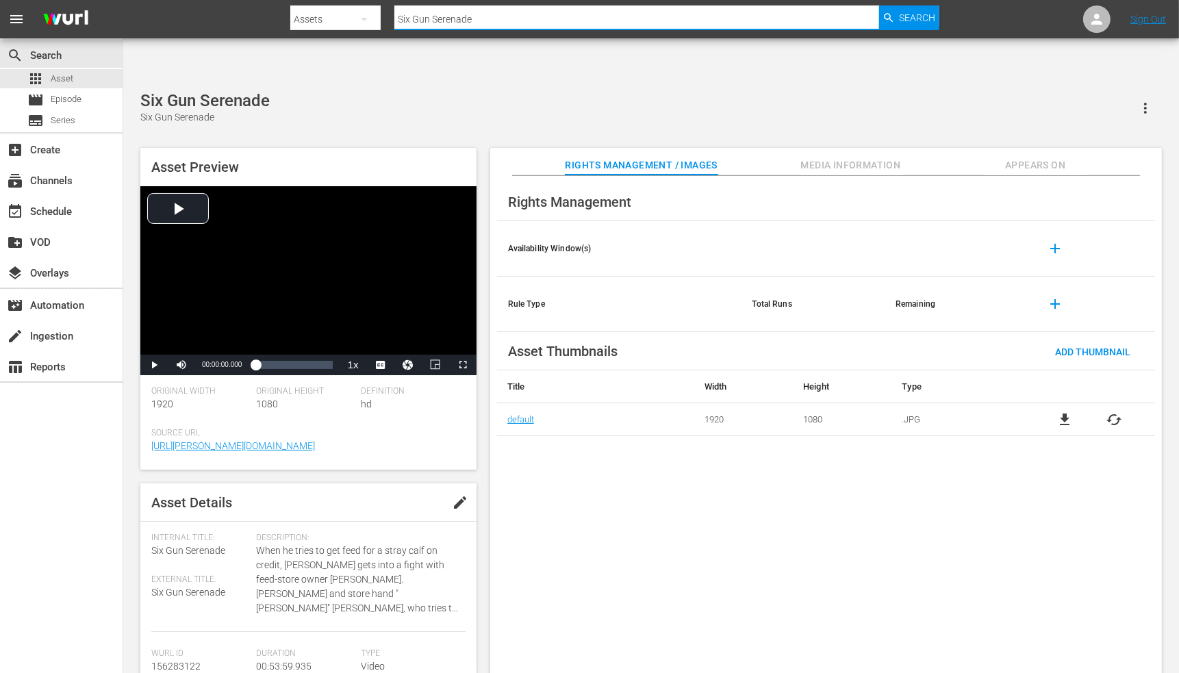
drag, startPoint x: 477, startPoint y: 21, endPoint x: 361, endPoint y: 18, distance: 116.4
click at [361, 18] on div "Search By Assets Search ID, Title, Description, Keywords, or Category Six Gun S…" at bounding box center [614, 19] width 648 height 33
paste input "gun"
type input "Sixgun"
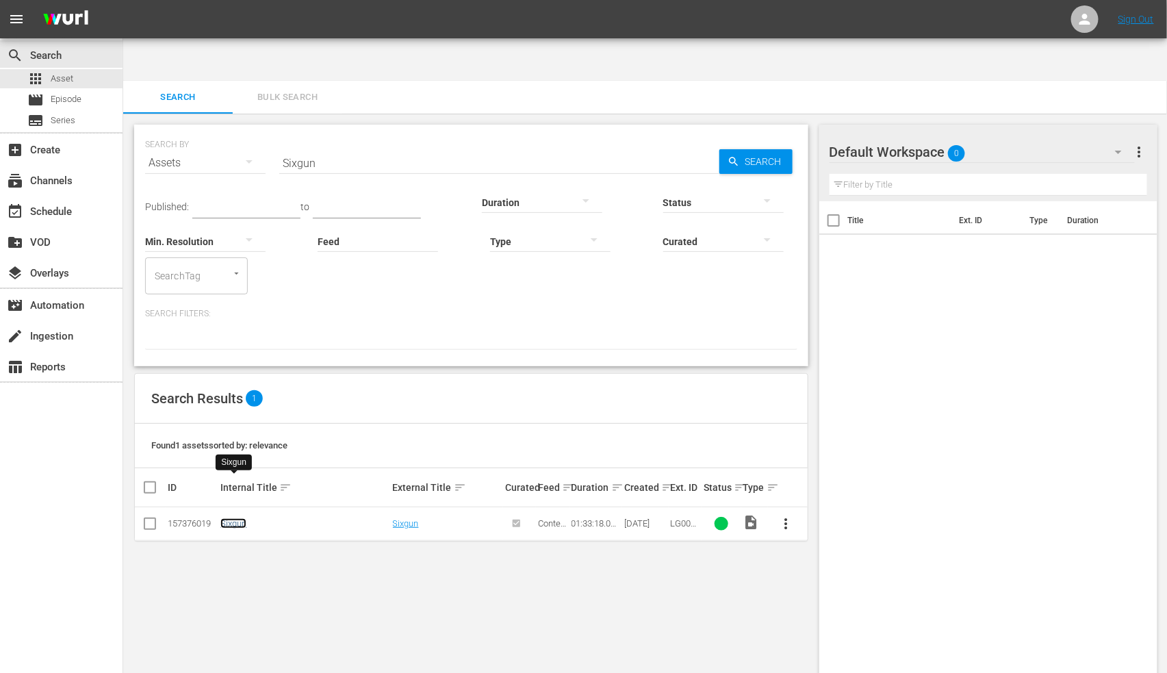
click at [231, 428] on link "Sixgun" at bounding box center [233, 523] width 26 height 10
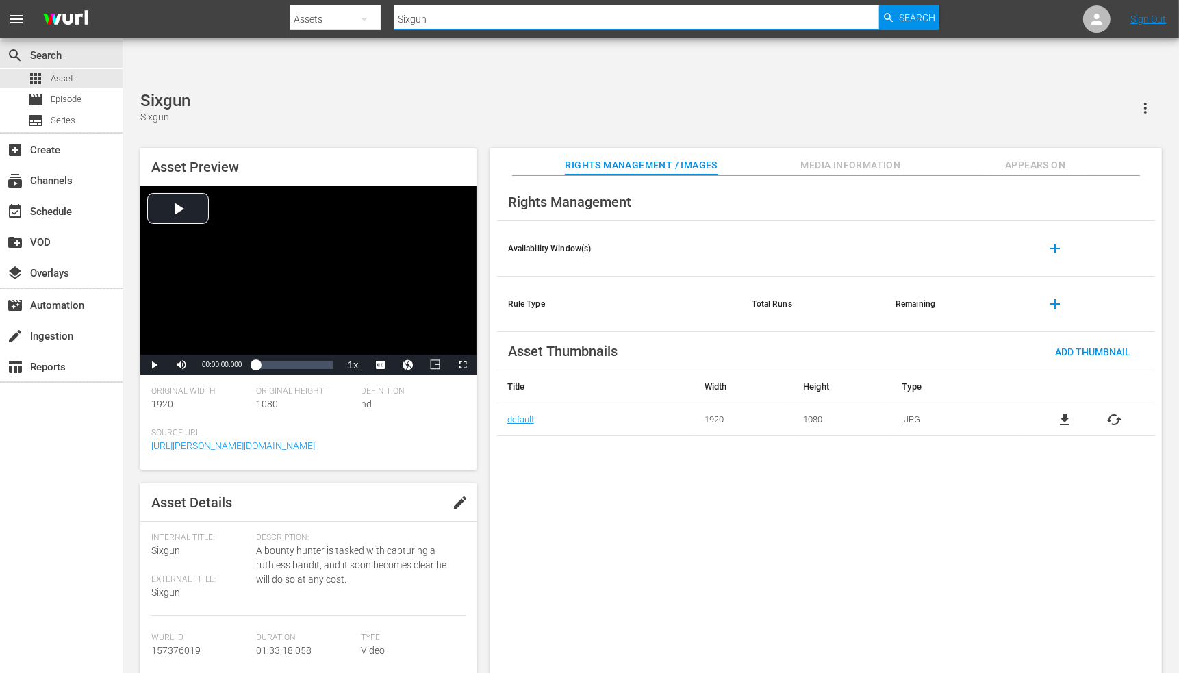
drag, startPoint x: 453, startPoint y: 25, endPoint x: 366, endPoint y: 24, distance: 86.9
click at [367, 24] on div "Search By Assets Search ID, Title, Description, Keywords, or Category Sixgun Se…" at bounding box center [614, 19] width 648 height 33
paste input "nakes On A Plane"
type input "Snakes On A Plane"
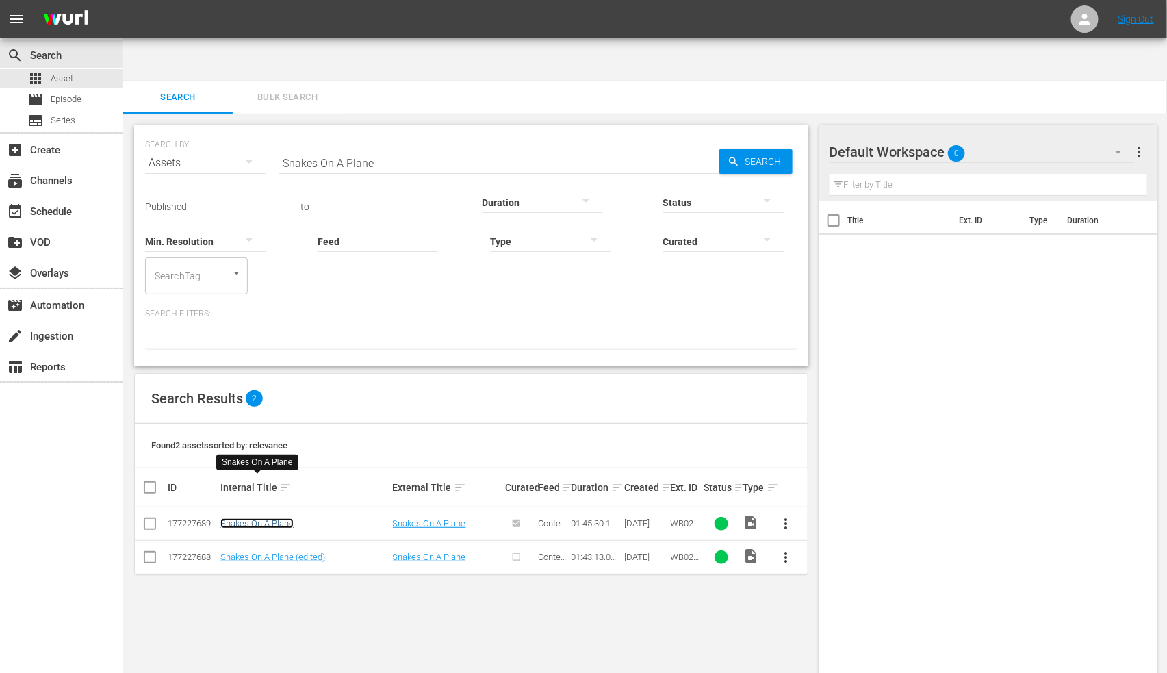
click at [272, 428] on link "Snakes On A Plane" at bounding box center [256, 523] width 73 height 10
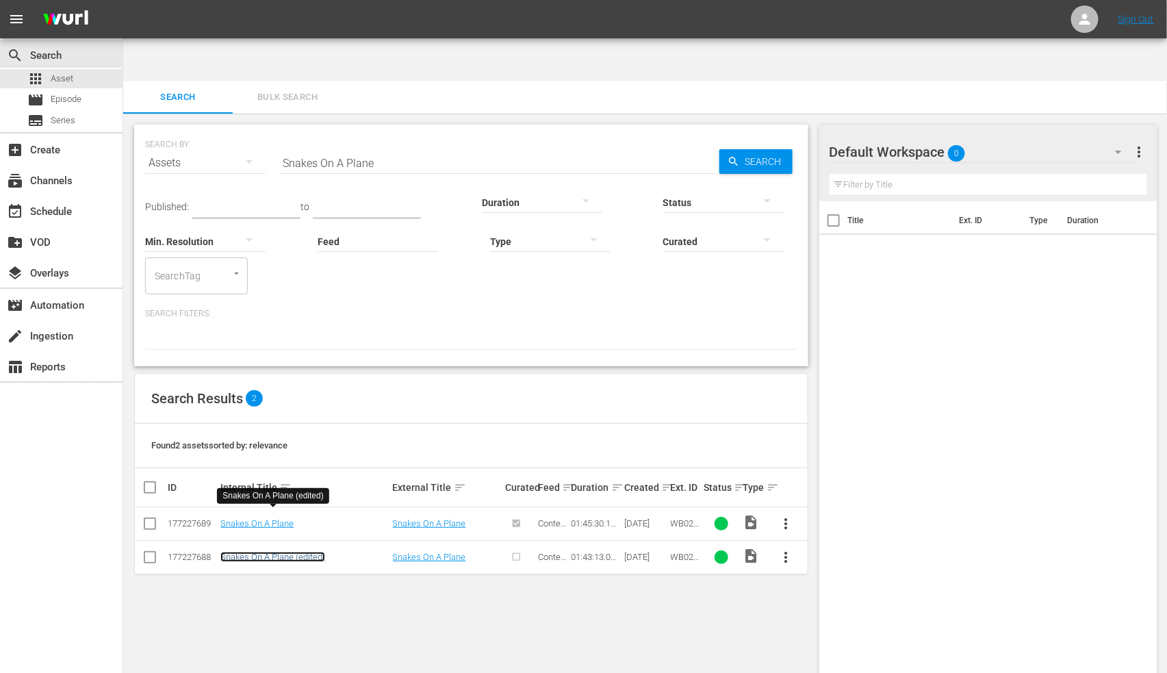
click at [268, 428] on link "Snakes On A Plane (edited)" at bounding box center [272, 557] width 105 height 10
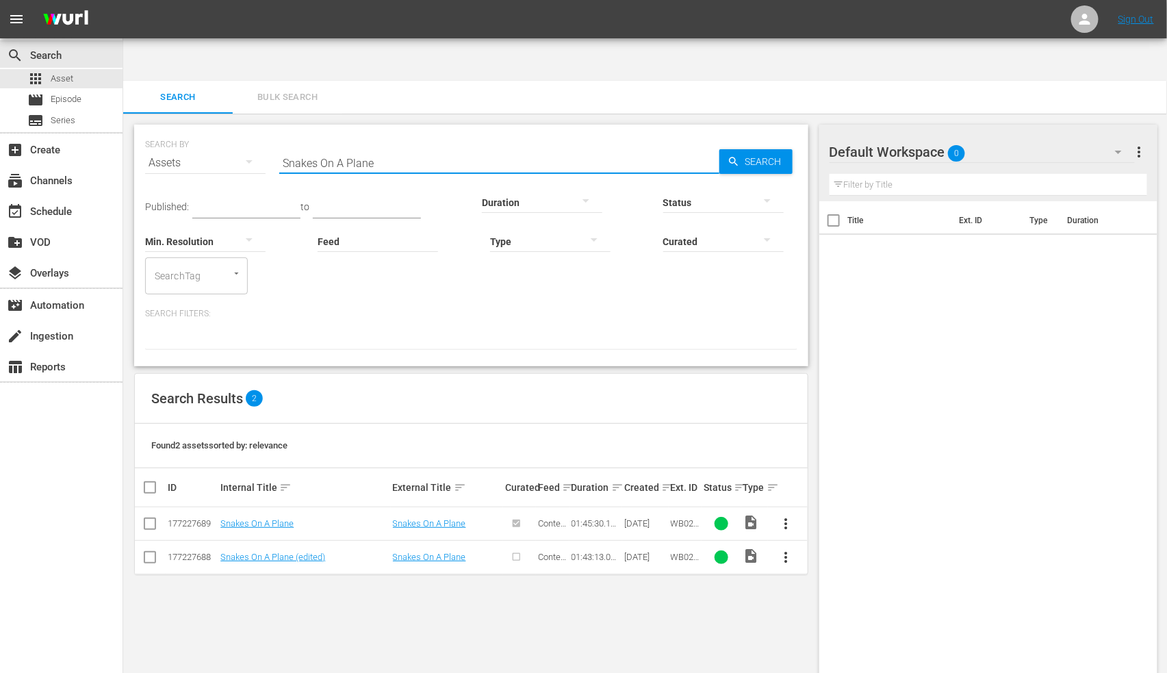
drag, startPoint x: 379, startPoint y: 121, endPoint x: 274, endPoint y: 113, distance: 104.4
click at [274, 130] on div "SEARCH BY Search By Assets Search ID, Title, Description, Keywords, or Category…" at bounding box center [471, 154] width 652 height 49
paste input "outh Central"
type input "South Central"
click at [258, 428] on link "South Central" at bounding box center [261, 523] width 83 height 10
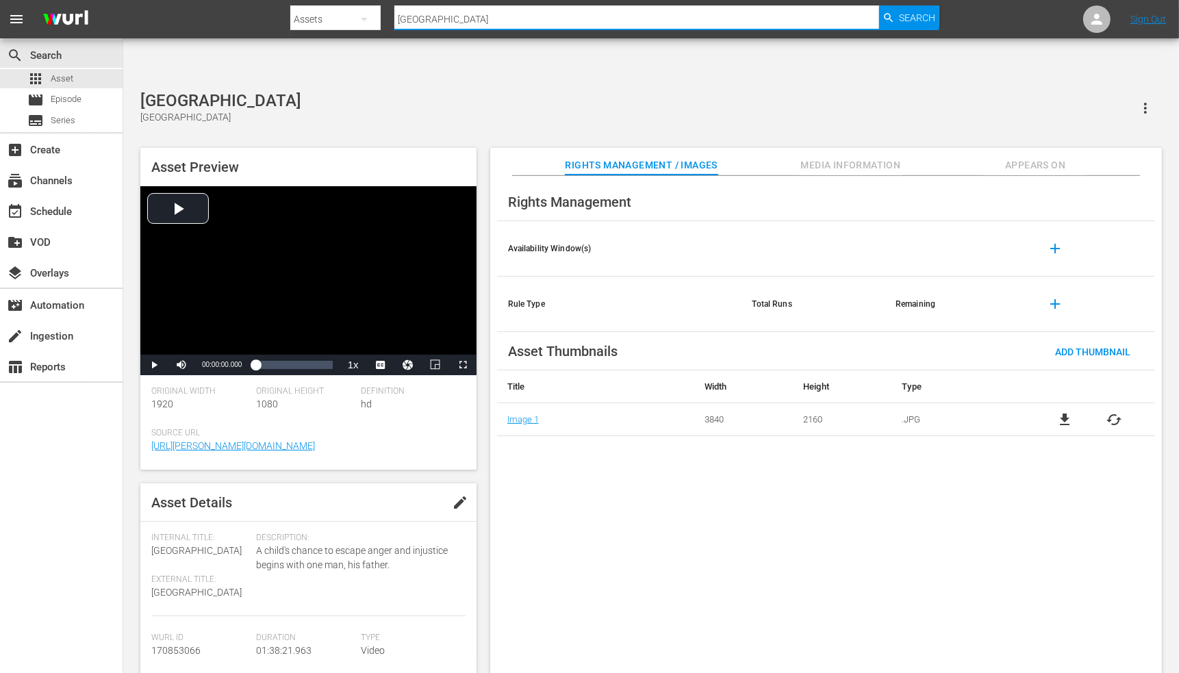
drag, startPoint x: 443, startPoint y: 19, endPoint x: 391, endPoint y: 12, distance: 52.5
click at [392, 12] on div "Search By Assets Search ID, Title, Description, Keywords, or Category South Cen…" at bounding box center [614, 19] width 648 height 33
paste input "pawn"
type input "Spawn"
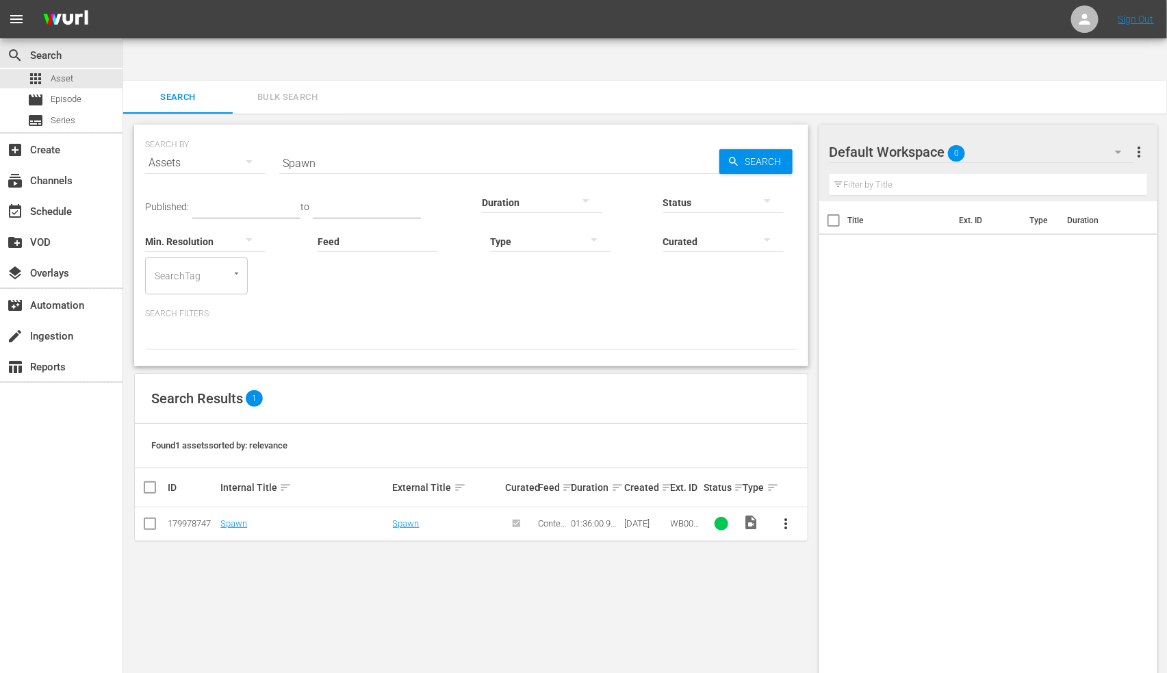
click at [237, 428] on td "Spawn" at bounding box center [304, 524] width 172 height 34
click at [235, 428] on link "Spawn" at bounding box center [233, 523] width 27 height 10
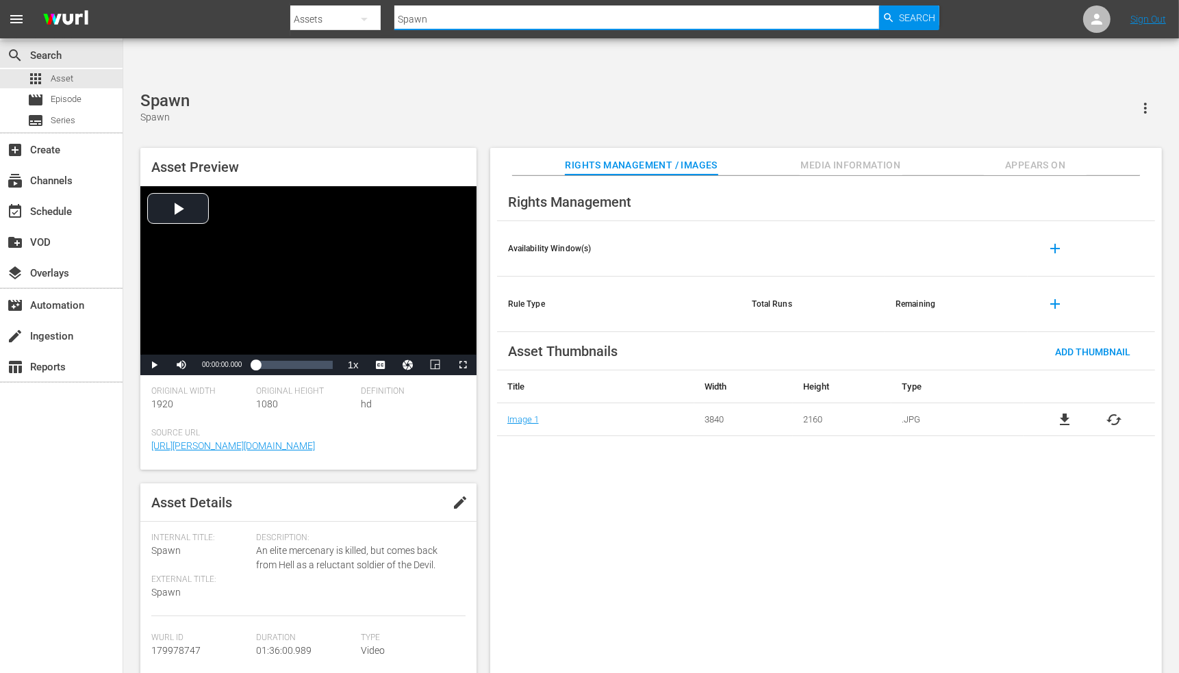
drag, startPoint x: 467, startPoint y: 12, endPoint x: 346, endPoint y: 38, distance: 123.9
click at [346, 36] on div "Search By Assets Search ID, Title, Description, Keywords, or Category Spawn Sea…" at bounding box center [614, 19] width 648 height 33
paste input "oilers, The"
type input "Spoilers, The"
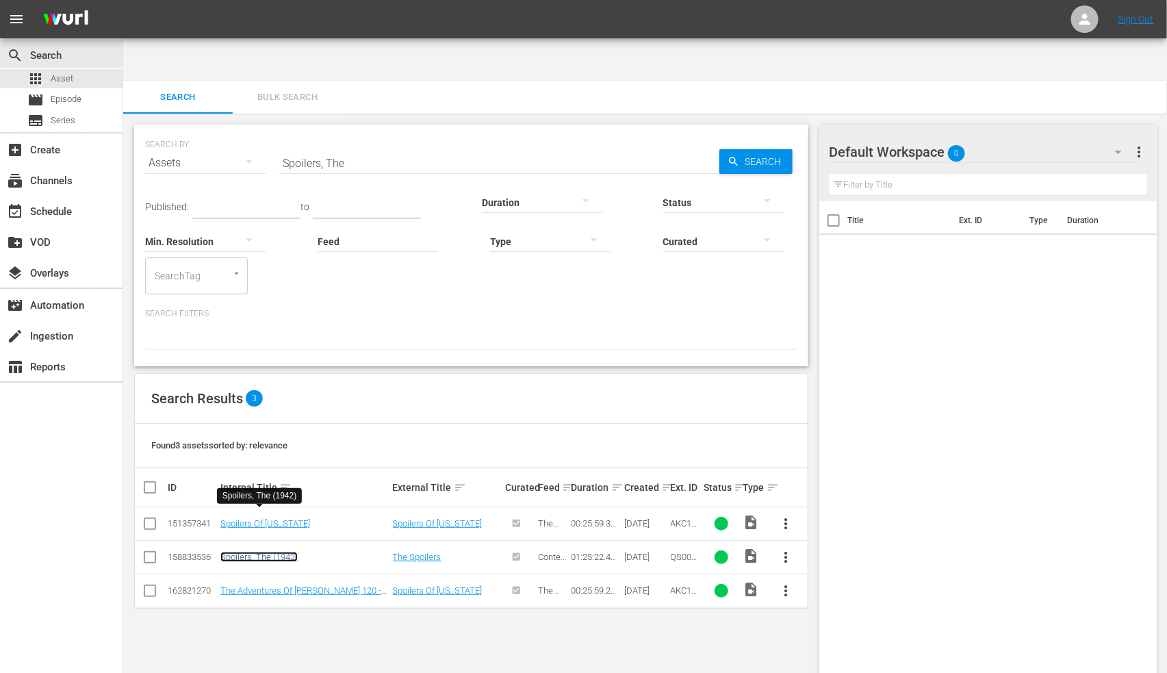
click at [268, 428] on link "Spoilers, The (1942)" at bounding box center [258, 557] width 77 height 10
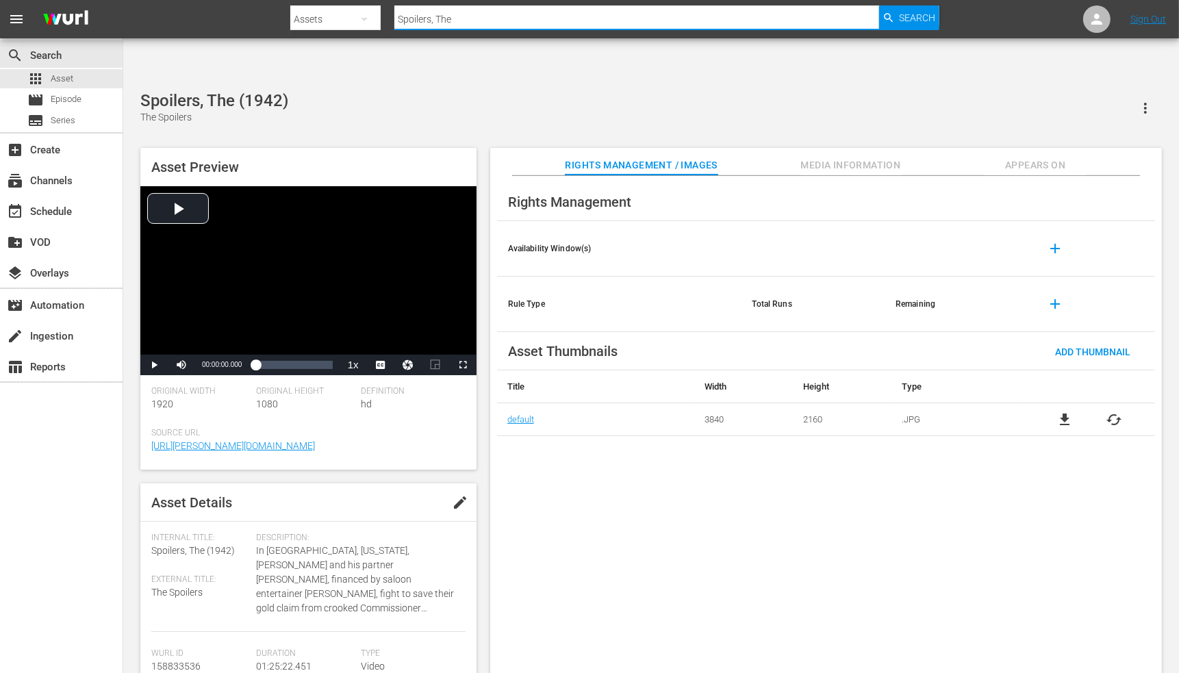
drag, startPoint x: 419, startPoint y: 10, endPoint x: 359, endPoint y: 14, distance: 59.7
click at [359, 14] on div "Search By Assets Search ID, Title, Description, Keywords, or Category Spoilers,…" at bounding box center [614, 19] width 648 height 33
paste input "ringtime In Texas"
type input "Springtime In Texas"
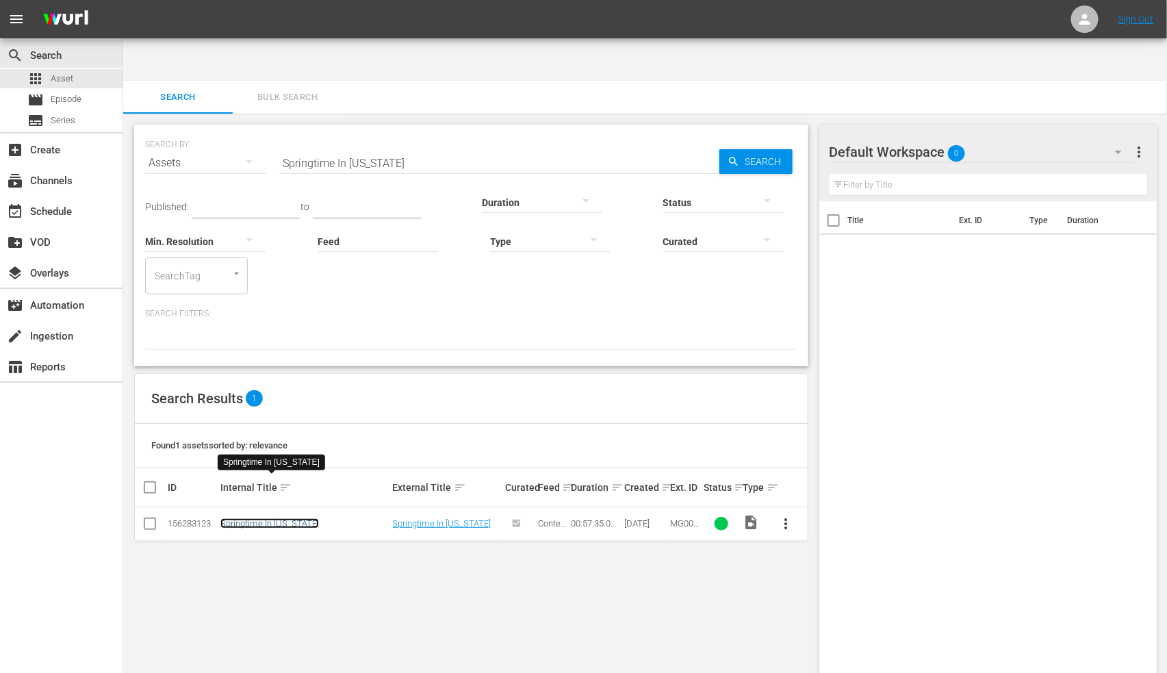
click at [288, 428] on link "Springtime In Texas" at bounding box center [269, 523] width 99 height 10
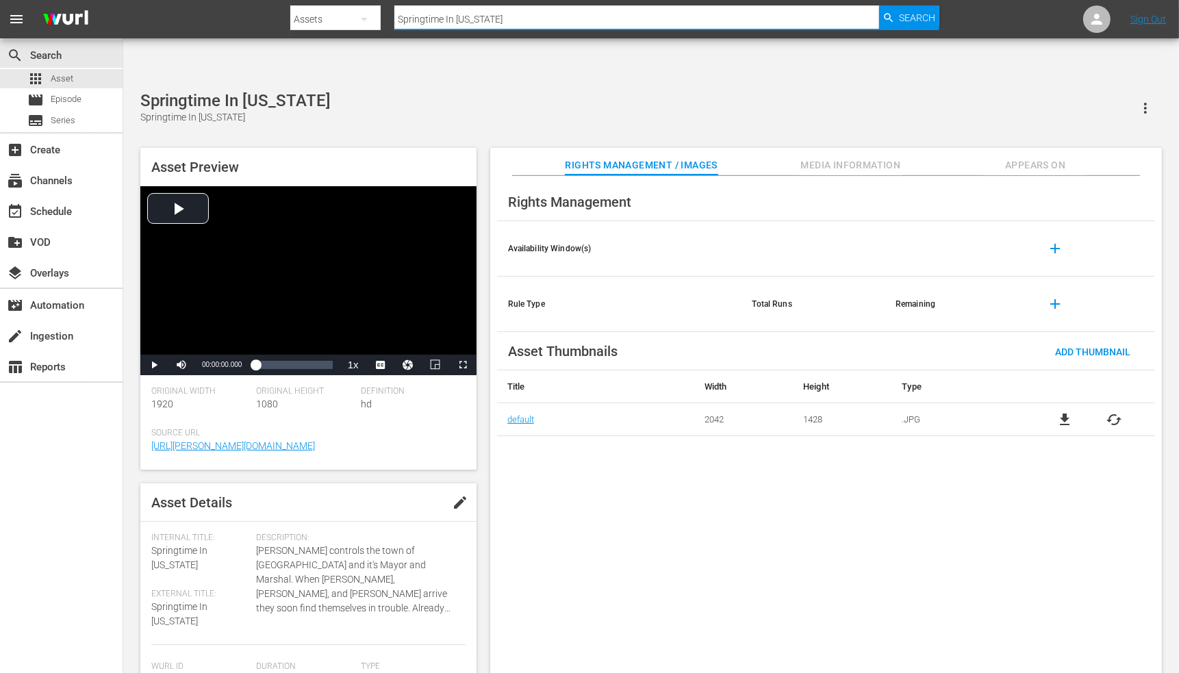
drag, startPoint x: 470, startPoint y: 23, endPoint x: 381, endPoint y: 23, distance: 88.3
click at [381, 23] on div "Search By Assets Search ID, Title, Description, Keywords, or Category Springtim…" at bounding box center [614, 19] width 648 height 33
paste input "tanding Tall"
type input "Standing Tall"
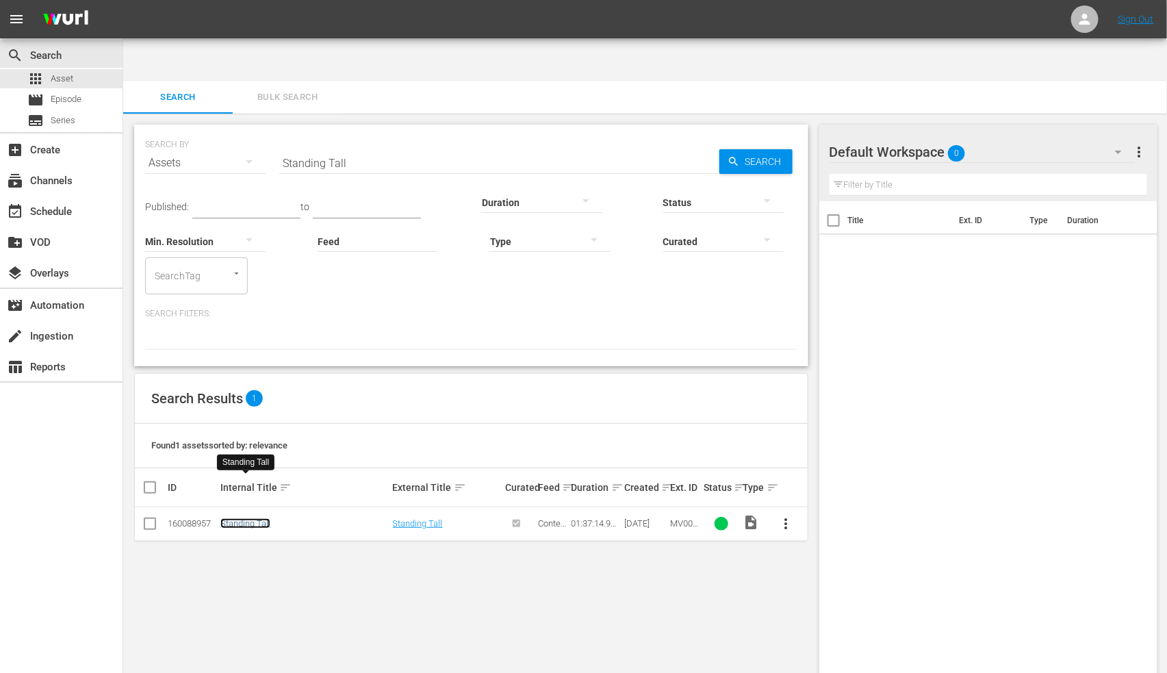
click at [253, 428] on link "Standing Tall" at bounding box center [245, 523] width 50 height 10
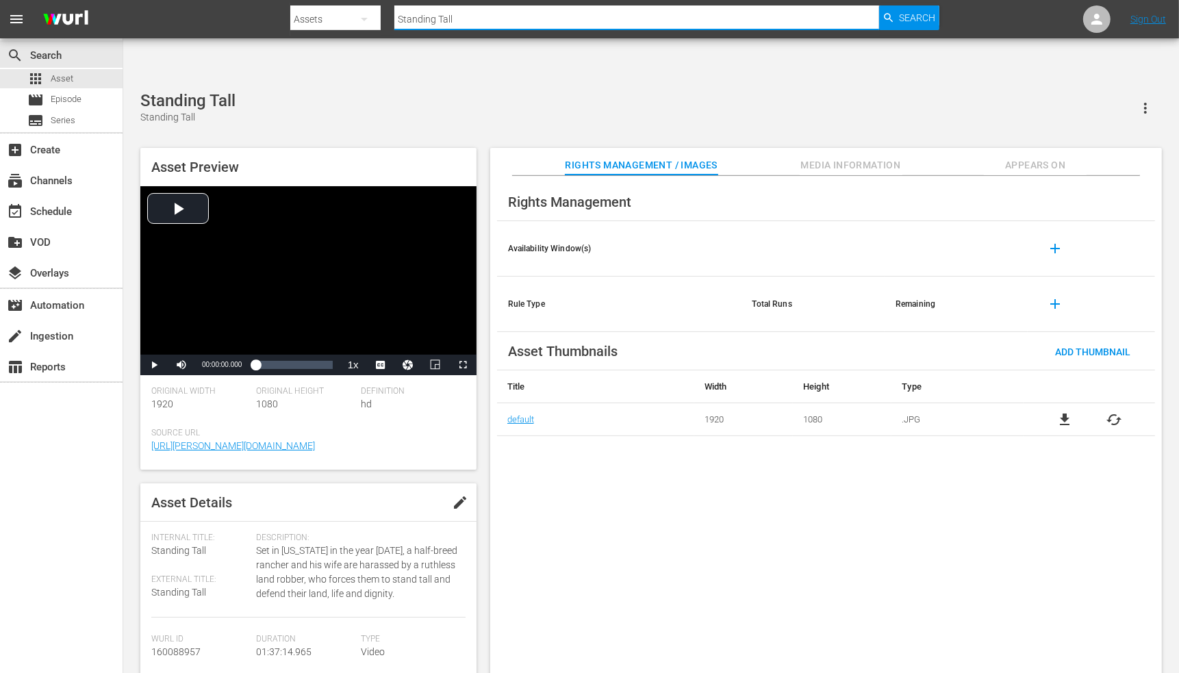
drag, startPoint x: 464, startPoint y: 21, endPoint x: 365, endPoint y: 17, distance: 99.3
click at [367, 15] on div "Search By Assets Search ID, Title, Description, Keywords, or Category Standing …" at bounding box center [614, 19] width 648 height 33
paste input "r Packer, The"
type input "Star Packer, The"
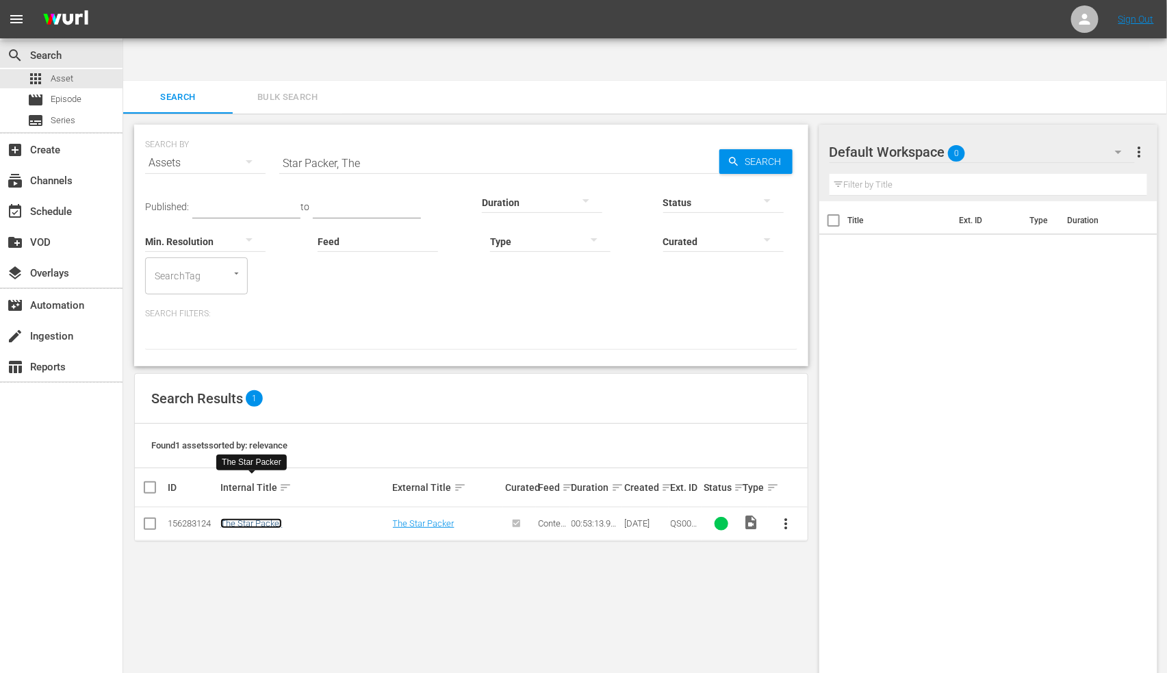
click at [251, 428] on link "The Star Packer" at bounding box center [251, 523] width 62 height 10
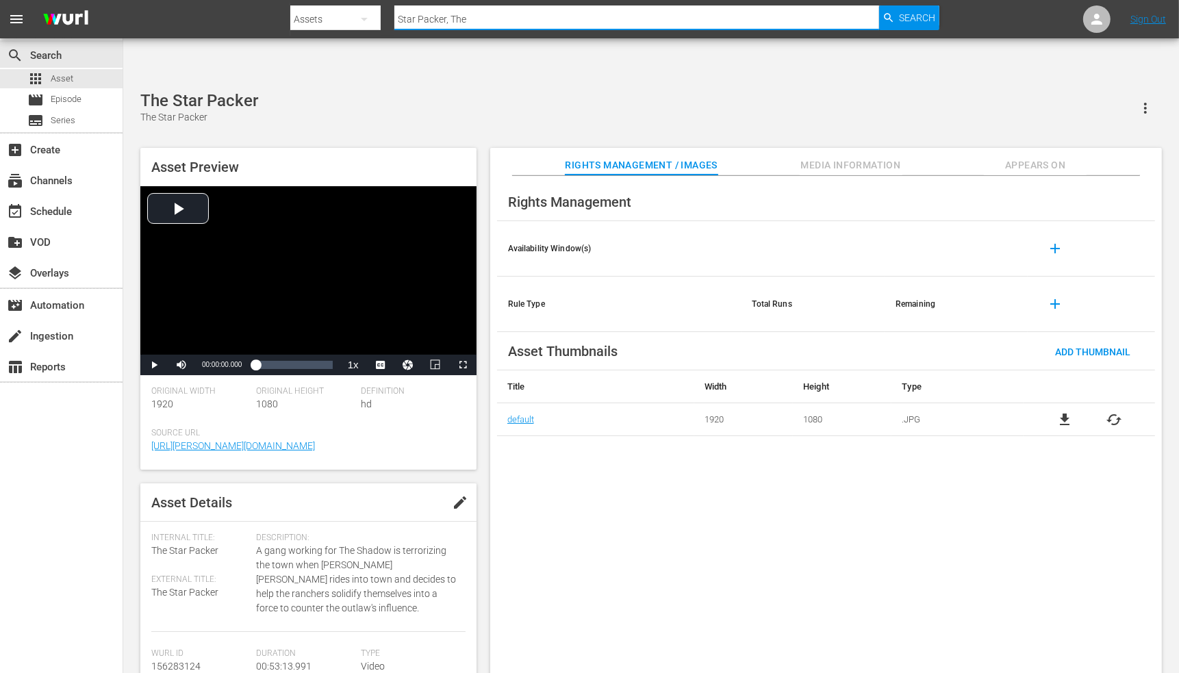
drag, startPoint x: 497, startPoint y: 7, endPoint x: 394, endPoint y: 21, distance: 104.3
click at [394, 21] on input "Star Packer, The" at bounding box center [636, 19] width 485 height 33
paste input "raight Outta Oakland"
type input "Straight Outta Oakland"
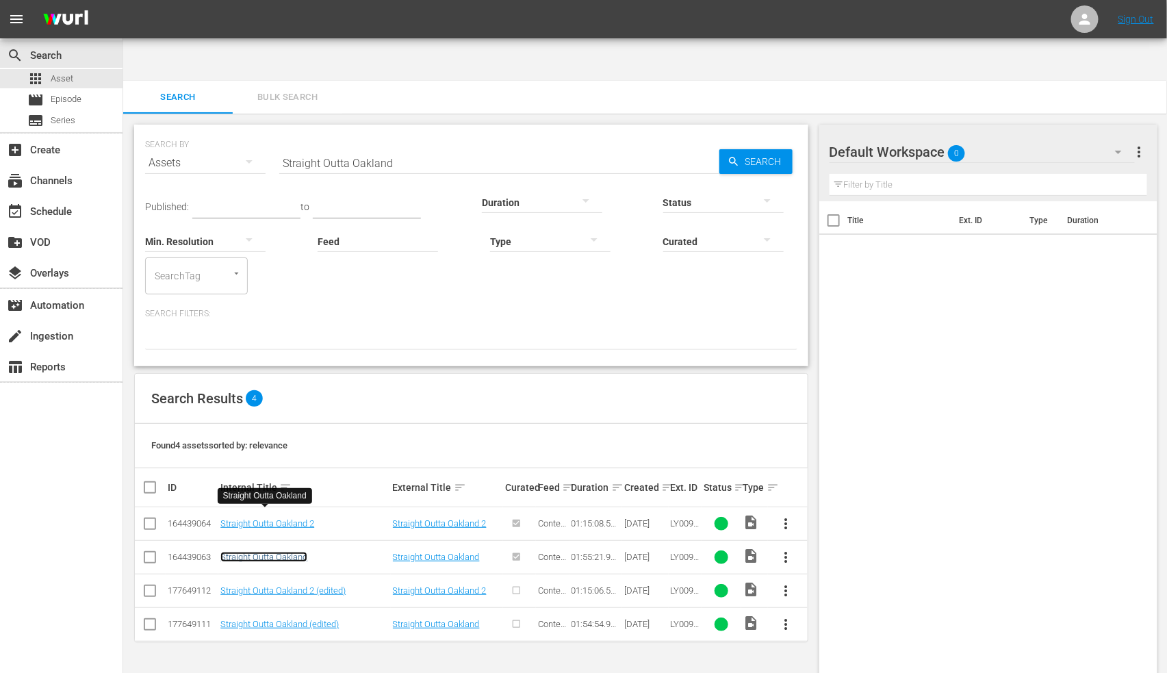
click at [282, 428] on link "Straight Outta Oakland" at bounding box center [263, 557] width 87 height 10
click at [279, 428] on link "Straight Outta Oakland (edited)" at bounding box center [279, 624] width 118 height 10
click at [290, 428] on link "Straight Outta Oakland 2" at bounding box center [267, 523] width 94 height 10
click at [281, 428] on link "Straight Outta Oakland 2 (edited)" at bounding box center [282, 590] width 125 height 10
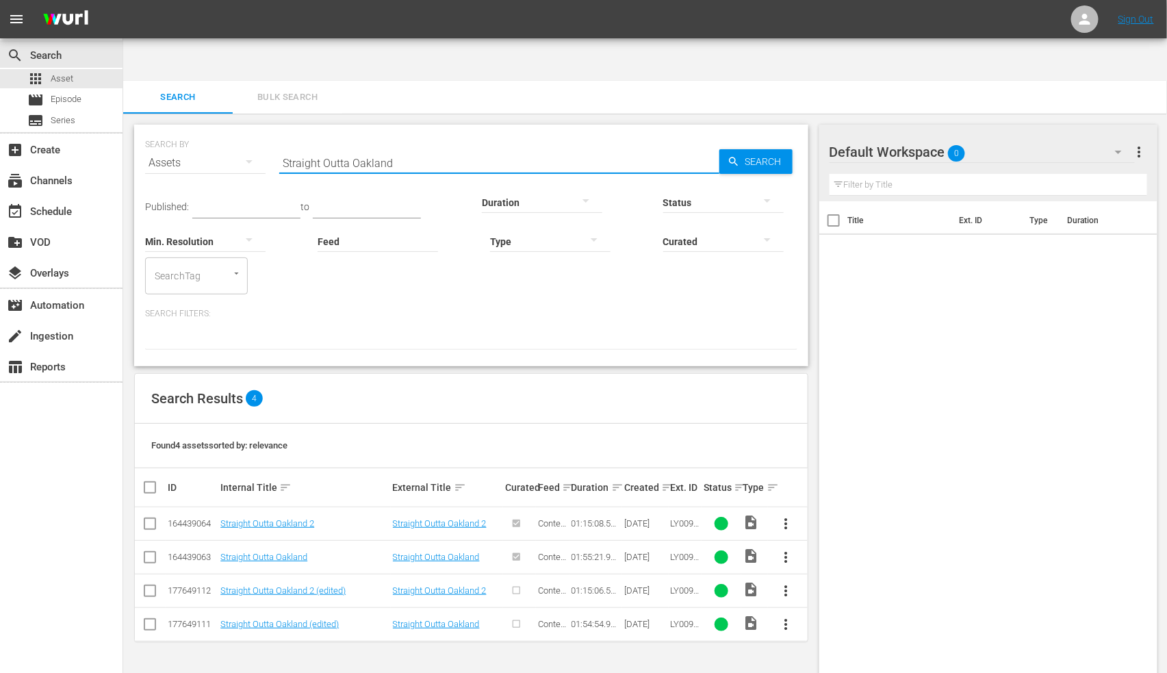
drag, startPoint x: 441, startPoint y: 121, endPoint x: 261, endPoint y: 121, distance: 179.3
click at [261, 130] on div "SEARCH BY Search By Assets Search ID, Title, Description, Keywords, or Category…" at bounding box center [471, 154] width 652 height 49
paste input "ugar Mommas"
type input "Sugar Mommas"
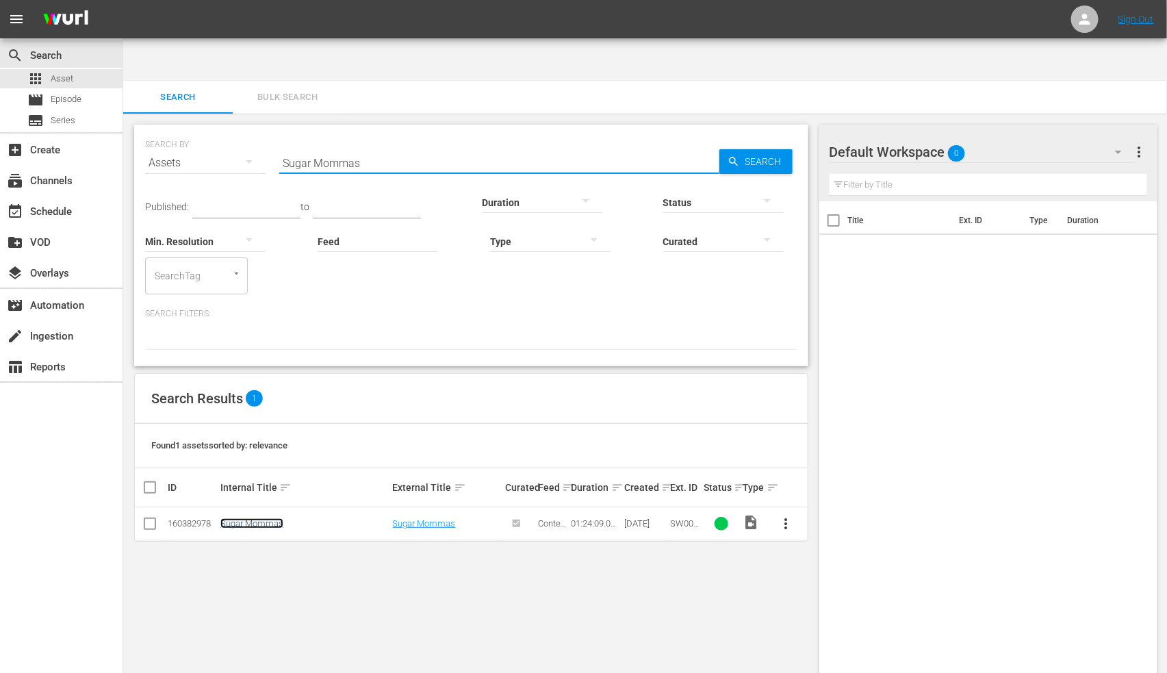
click at [261, 428] on link "Sugar Mommas" at bounding box center [251, 523] width 63 height 10
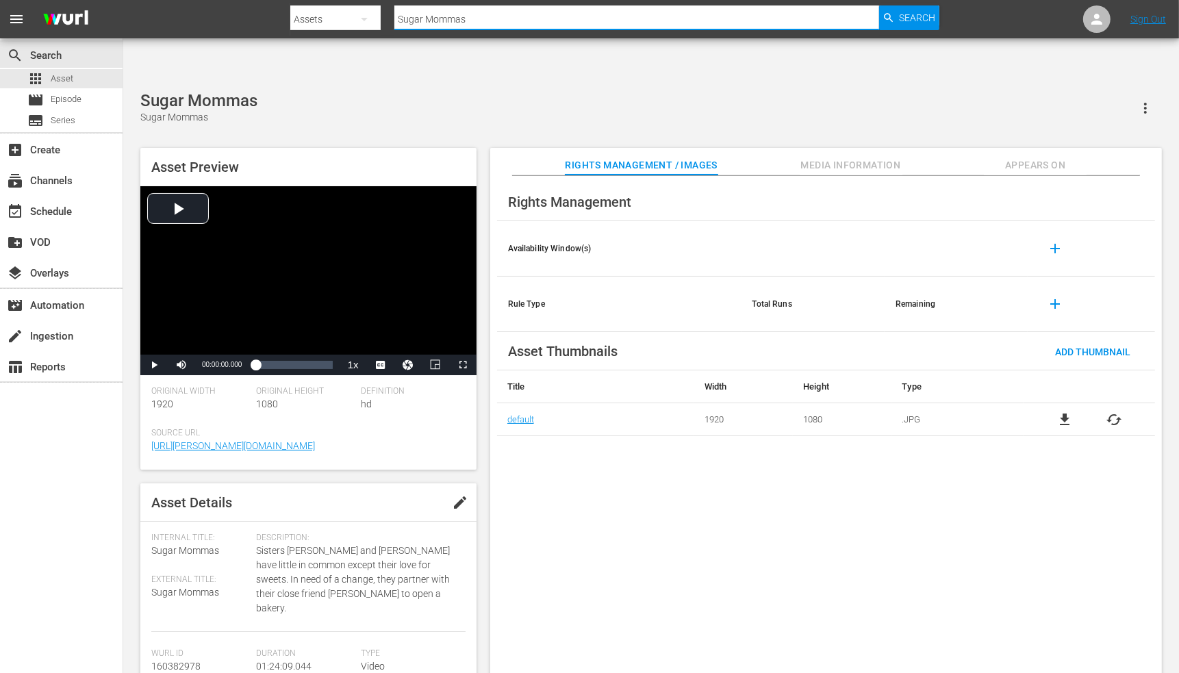
drag, startPoint x: 483, startPoint y: 18, endPoint x: 373, endPoint y: 14, distance: 110.3
click at [377, 5] on div "Search By Assets Search ID, Title, Description, Keywords, or Category Sugar Mom…" at bounding box center [614, 19] width 648 height 33
paste input "rviving The Game"
type input "Surviving The Game"
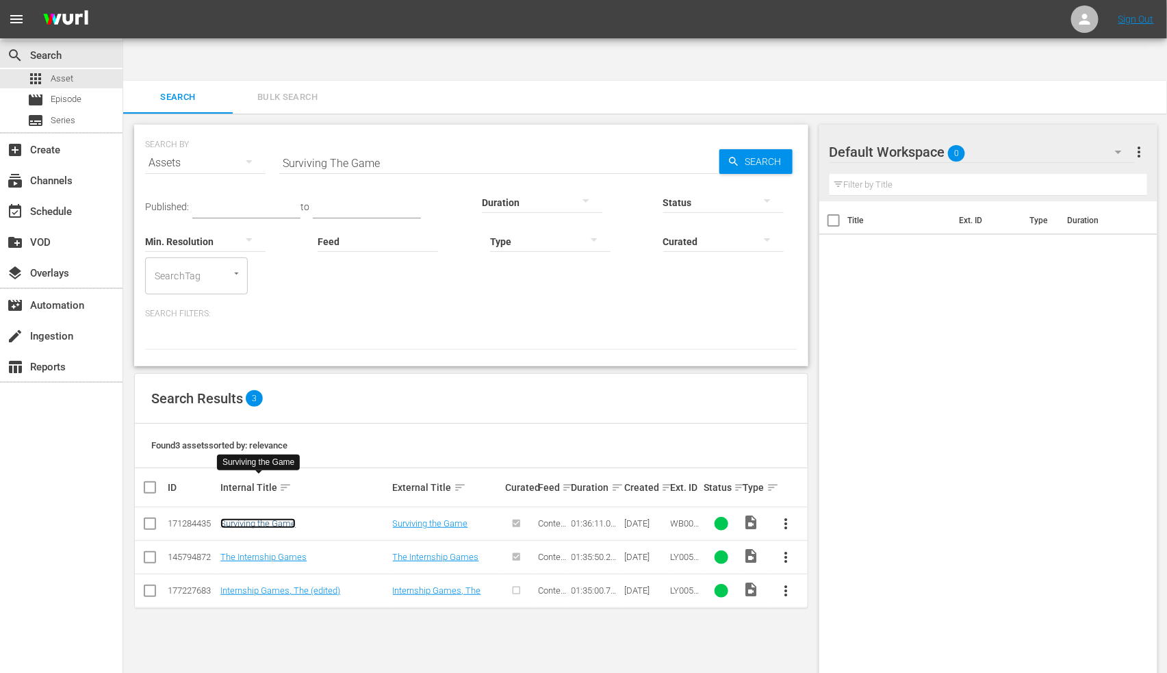
click at [289, 428] on link "Surviving the Game" at bounding box center [257, 523] width 75 height 10
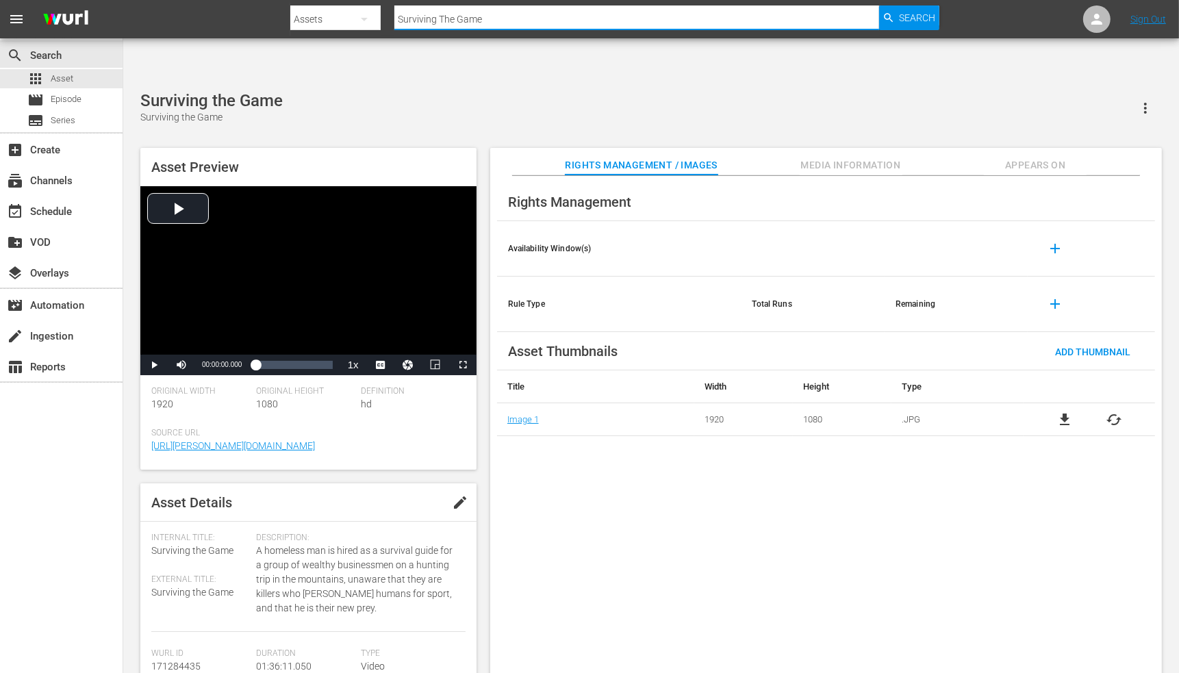
drag, startPoint x: 497, startPoint y: 31, endPoint x: 397, endPoint y: 31, distance: 99.9
click at [397, 31] on div "Search By Assets Search ID, Title, Description, Keywords, or Category Surviving…" at bounding box center [614, 19] width 648 height 33
paste input "witchin' The Script"
type input "Switchin' The Script"
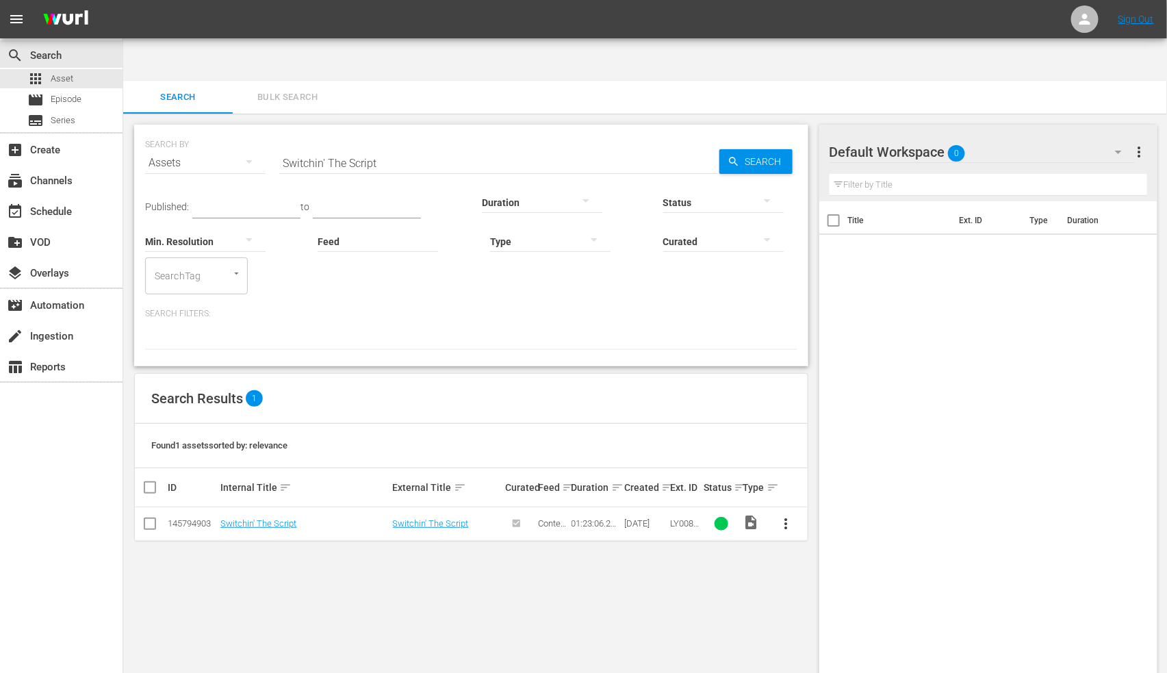
click at [245, 428] on td "Switchin' The Script" at bounding box center [304, 524] width 172 height 34
click at [246, 428] on link "Switchin' The Script" at bounding box center [258, 523] width 76 height 10
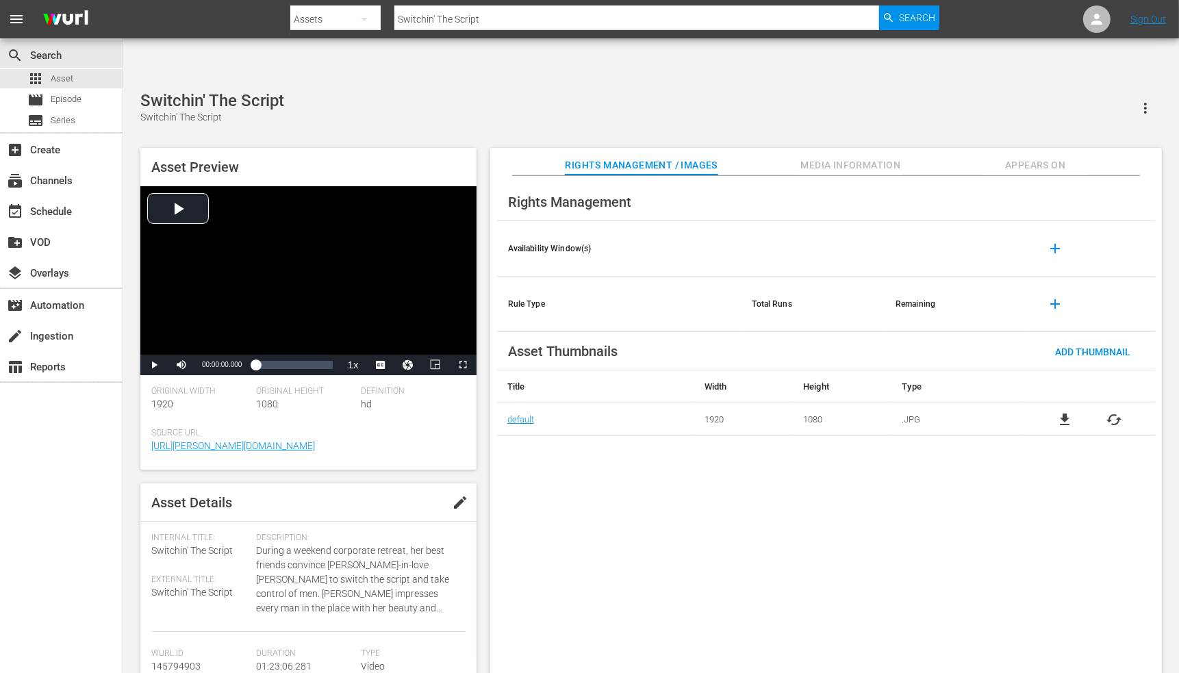
click at [515, 31] on div at bounding box center [614, 32] width 648 height 5
drag, startPoint x: 509, startPoint y: 18, endPoint x: 378, endPoint y: 21, distance: 130.8
click at [378, 21] on div "Search By Assets Search ID, Title, Description, Keywords, or Category Switchin'…" at bounding box center [614, 19] width 648 height 33
paste input "ordfish"
type input "Swordfish"
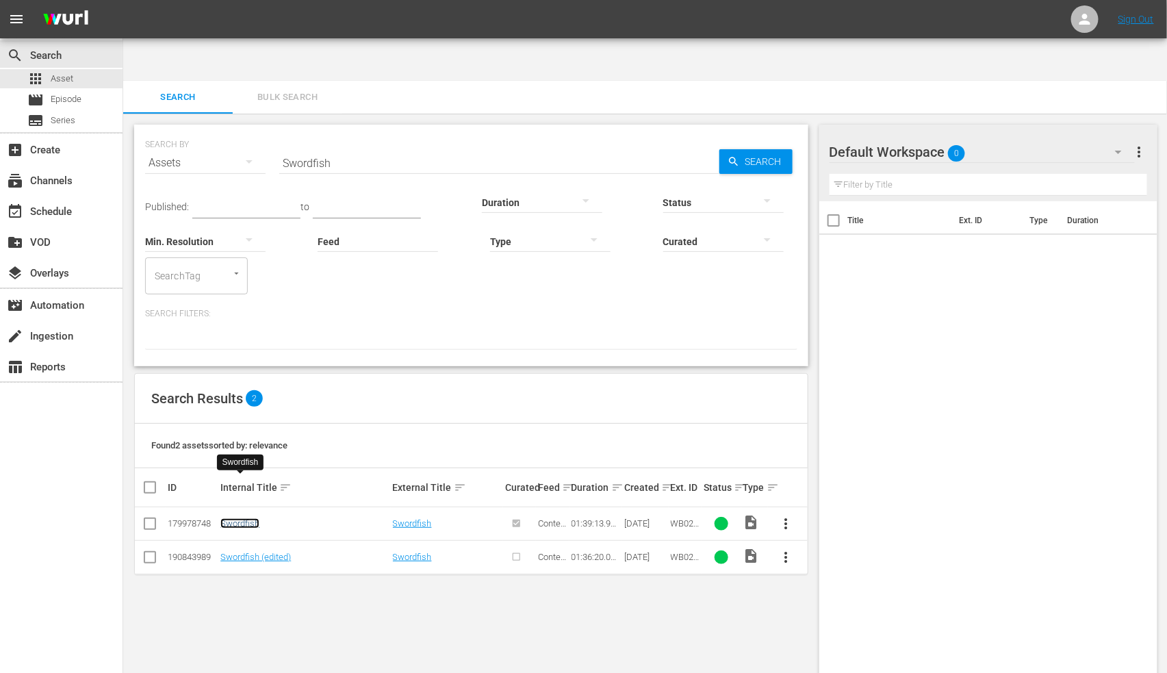
click at [242, 428] on link "Swordfish" at bounding box center [239, 523] width 39 height 10
click at [257, 428] on link "Swordfish (edited)" at bounding box center [255, 557] width 70 height 10
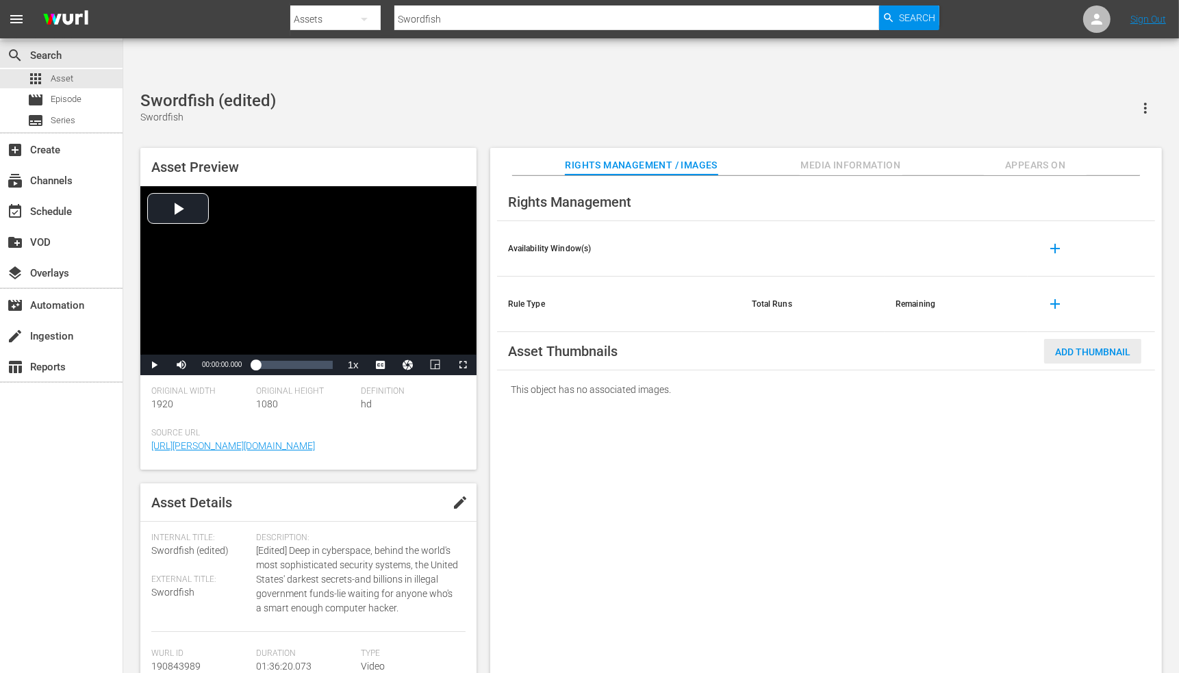
click at [806, 346] on span "Add Thumbnail" at bounding box center [1092, 351] width 97 height 11
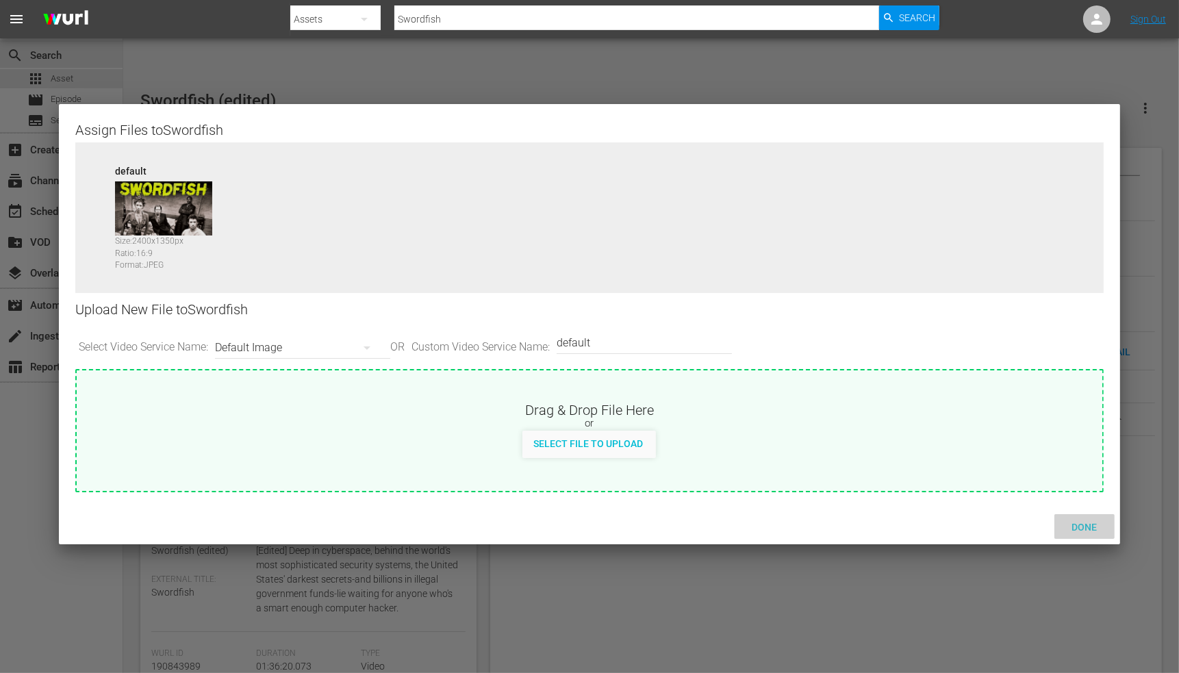
click at [806, 428] on span "Done" at bounding box center [1083, 527] width 47 height 11
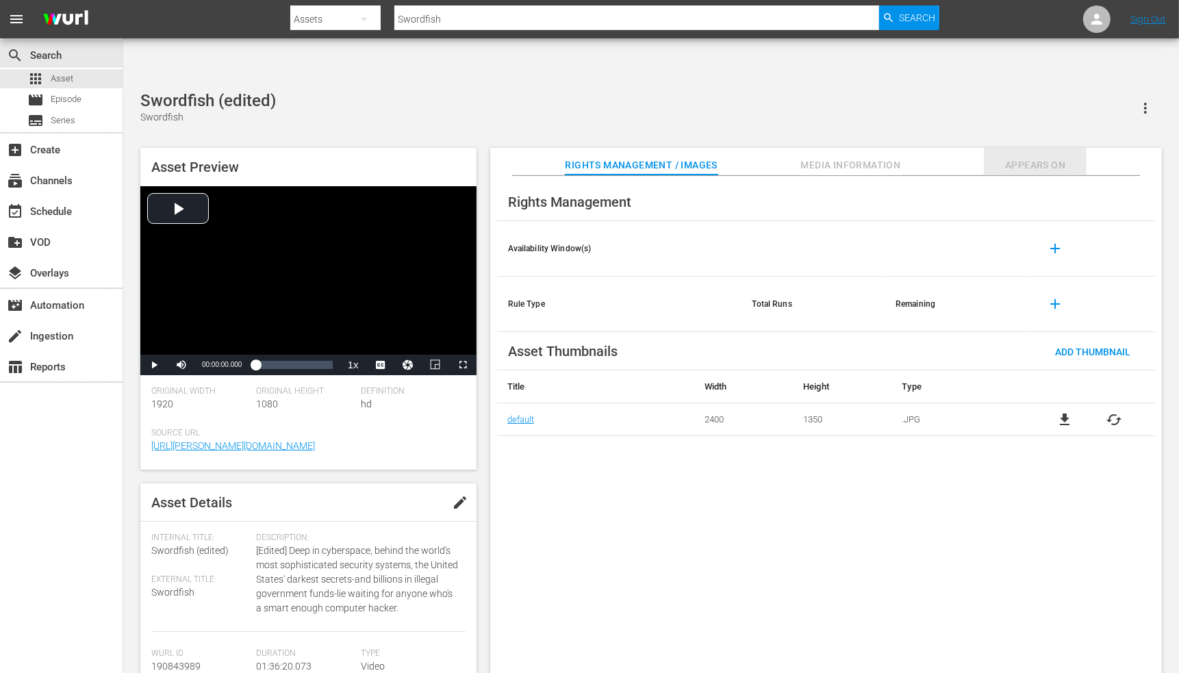
click at [806, 157] on span "Appears On" at bounding box center [1035, 165] width 103 height 17
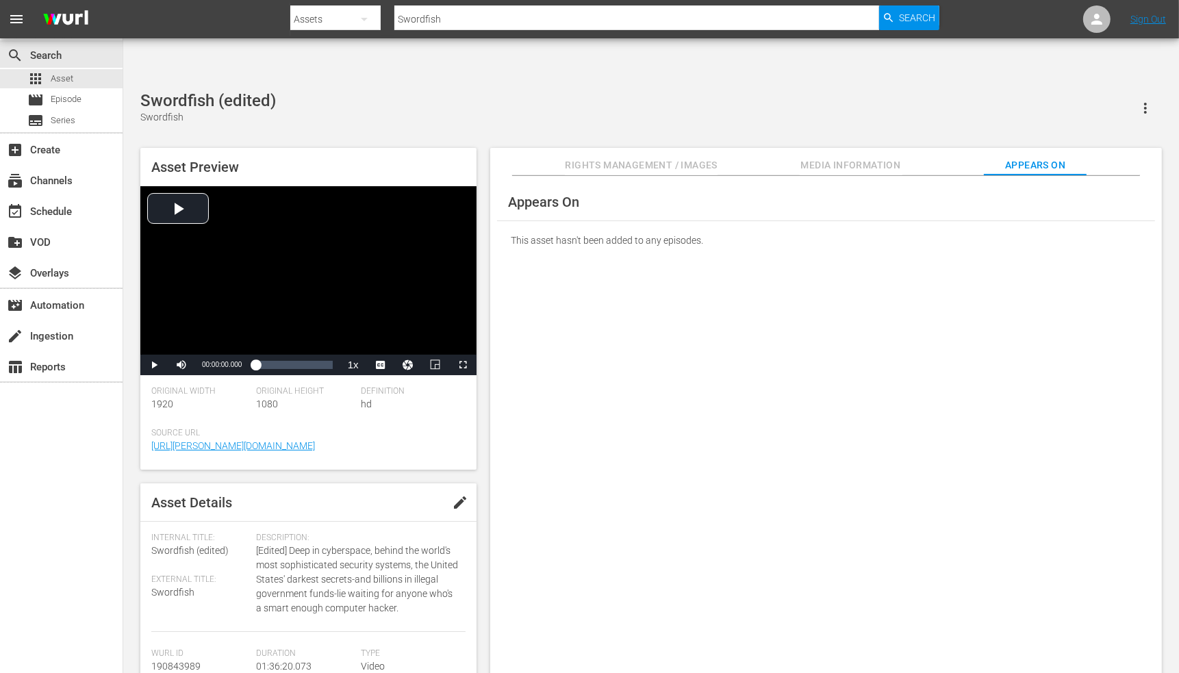
click at [806, 316] on div "Appears On This asset hasn't been added to any episodes." at bounding box center [825, 436] width 671 height 520
click at [676, 374] on div "Appears On This asset hasn't been added to any episodes." at bounding box center [825, 436] width 671 height 520
drag, startPoint x: 467, startPoint y: 23, endPoint x: 380, endPoint y: 16, distance: 87.2
click at [380, 16] on div "Search By Assets Search ID, Title, Description, Keywords, or Category Swordfish…" at bounding box center [614, 19] width 648 height 33
paste input "Talkin' Dirty After Dark"
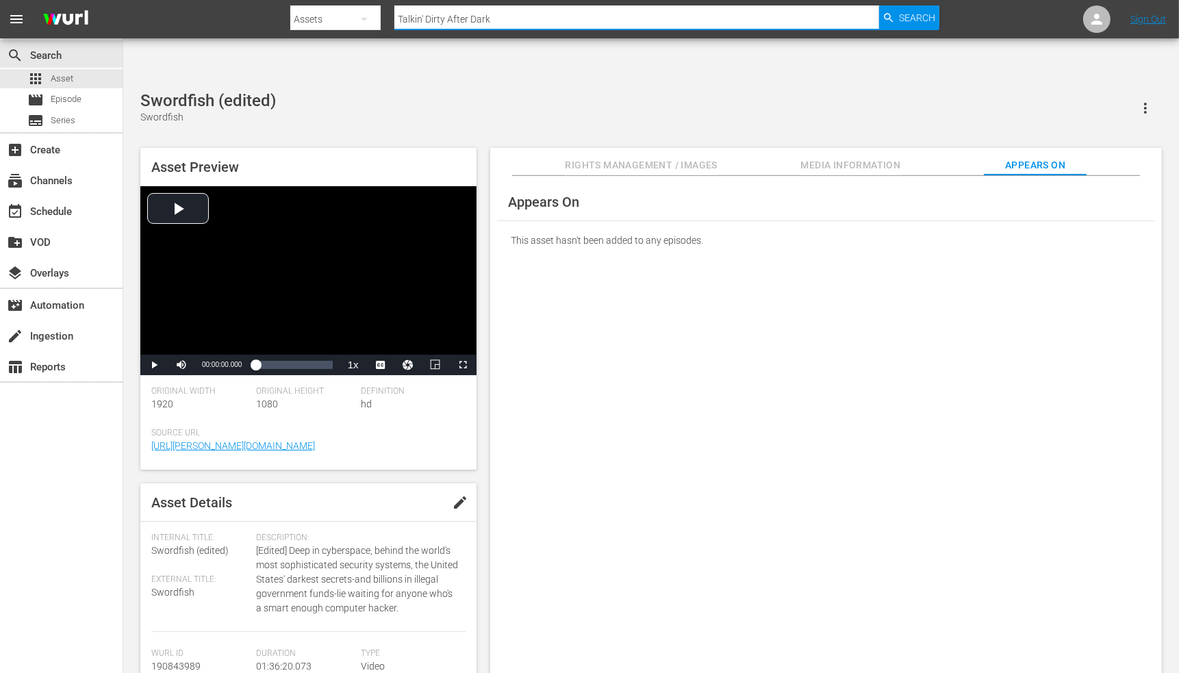
type input "Talkin' Dirty After Dark"
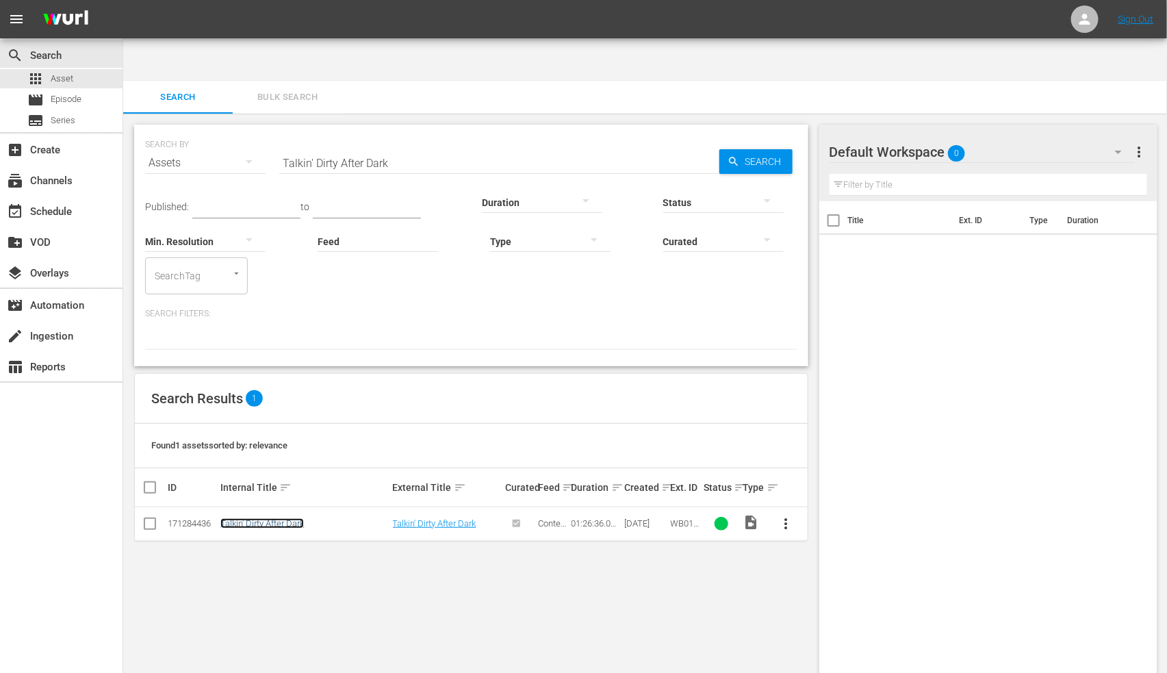
click at [255, 428] on link "Talkin' Dirty After Dark" at bounding box center [262, 523] width 84 height 10
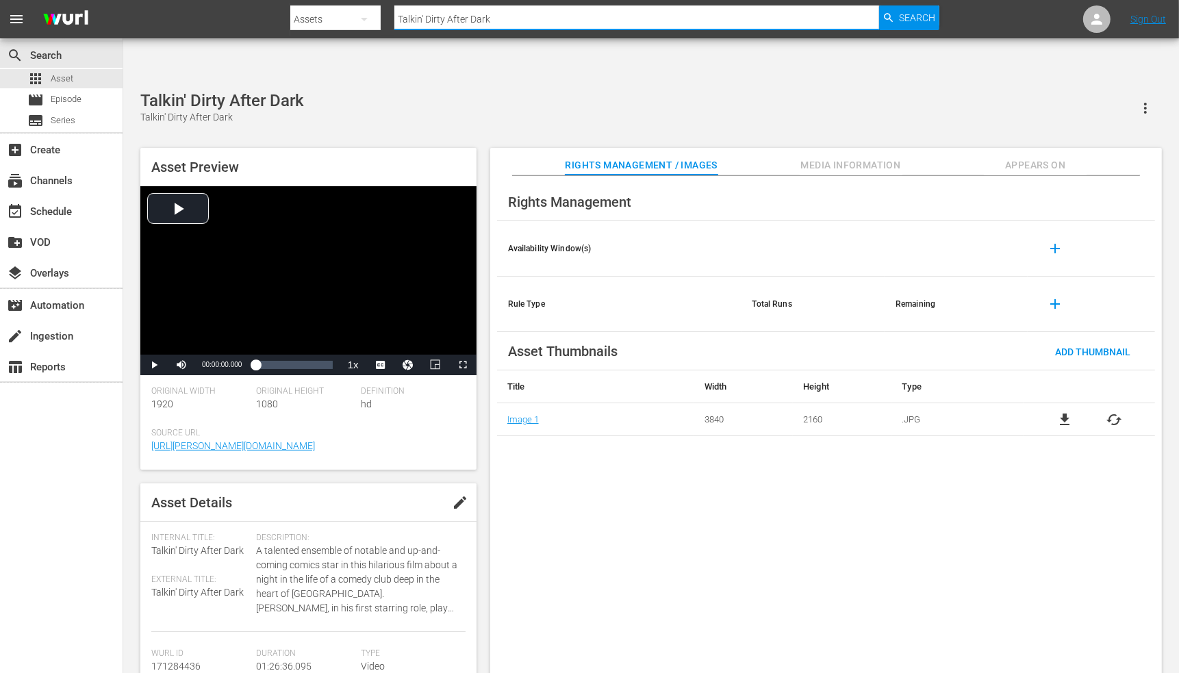
drag, startPoint x: 504, startPoint y: 19, endPoint x: 381, endPoint y: 16, distance: 123.2
click at [381, 16] on div "Search By Assets Search ID, Title, Description, Keywords, or Category Talkin' D…" at bounding box center [614, 19] width 648 height 33
paste input "exas City"
type input "Texas City"
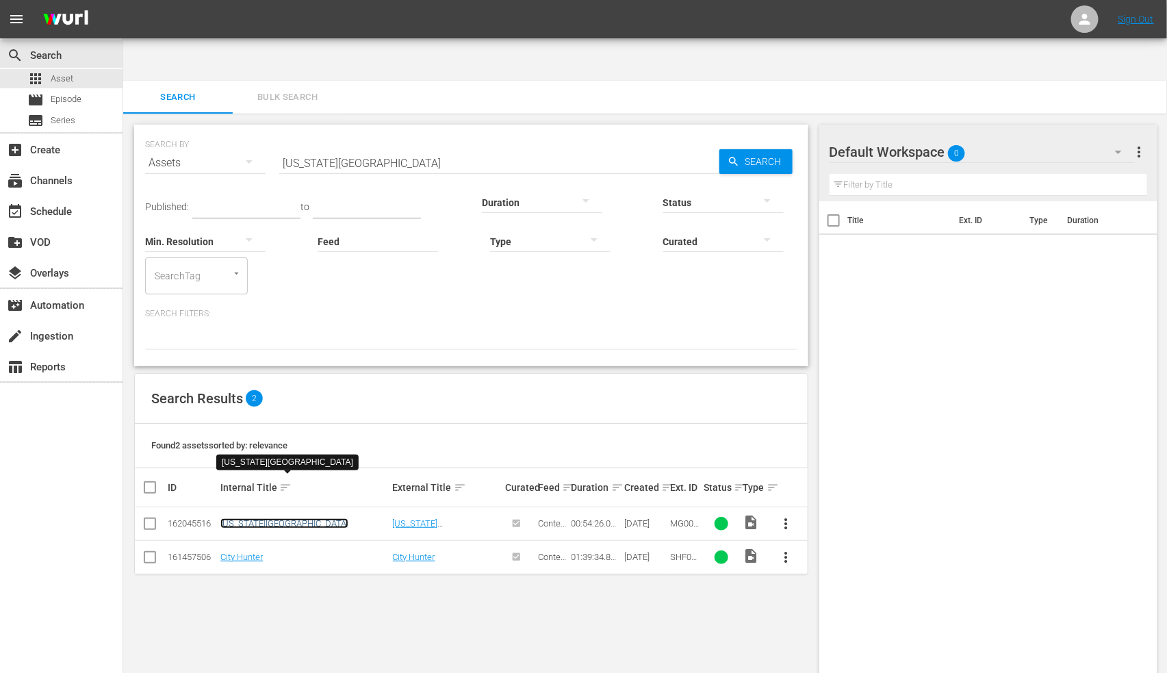
click at [251, 428] on link "Texas City" at bounding box center [284, 523] width 128 height 10
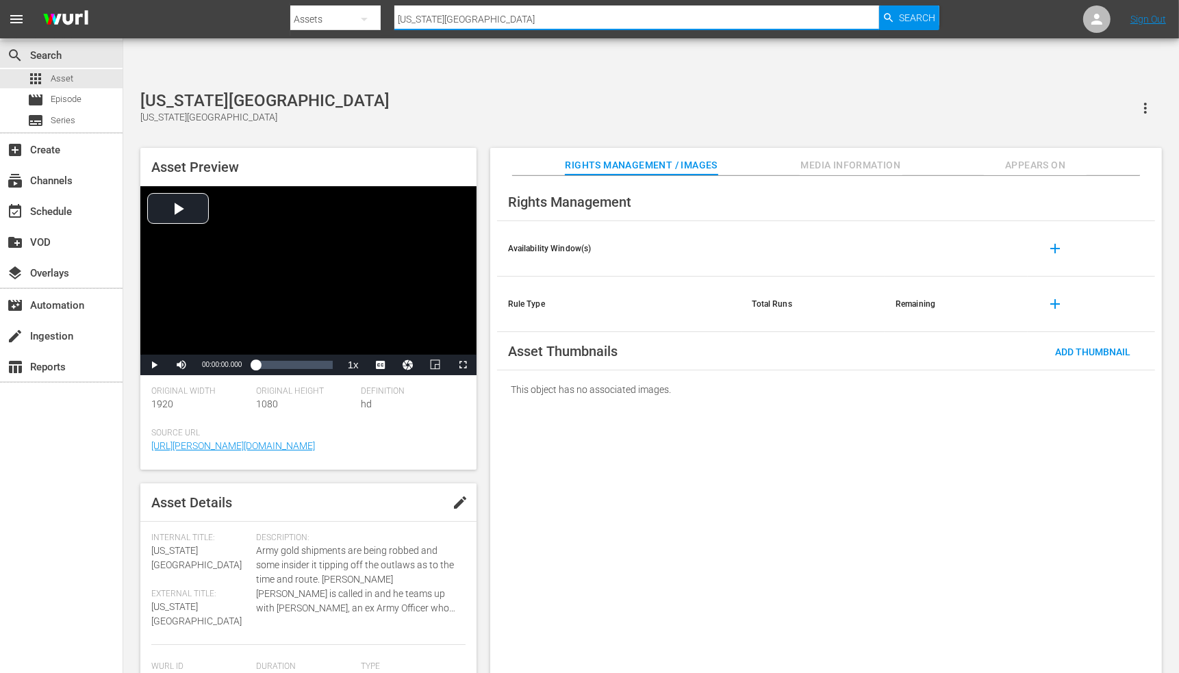
drag, startPoint x: 469, startPoint y: 21, endPoint x: 352, endPoint y: 23, distance: 116.4
click at [353, 22] on div "Search By Assets Search ID, Title, Description, Keywords, or Category Texas Cit…" at bounding box center [614, 19] width 648 height 33
paste input "Terror"
type input "Texas Terror"
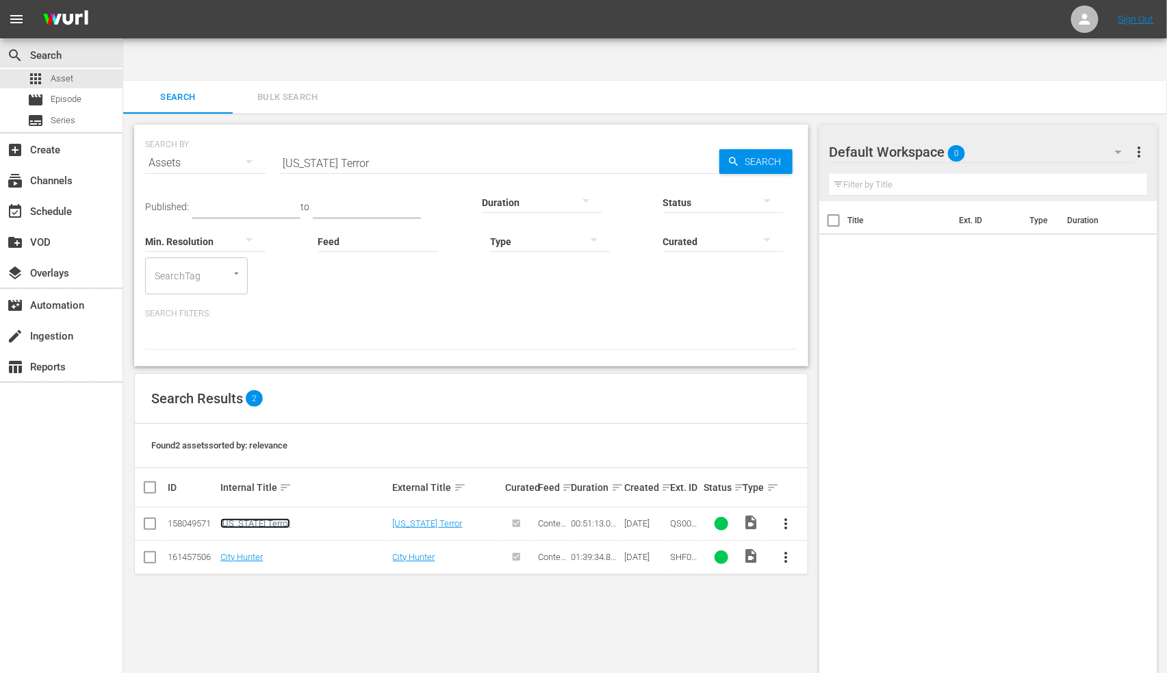
click at [235, 428] on link "Texas Terror" at bounding box center [255, 523] width 70 height 10
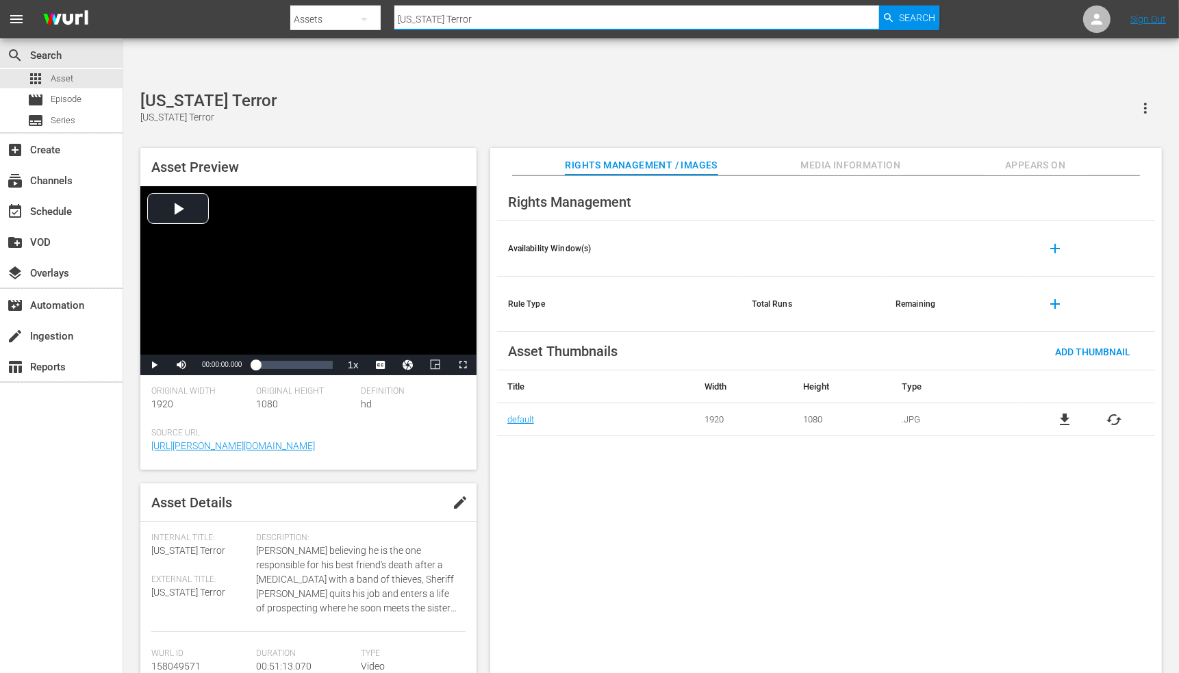
drag, startPoint x: 474, startPoint y: 24, endPoint x: 349, endPoint y: 25, distance: 125.3
click at [350, 16] on div "Search By Assets Search ID, Title, Description, Keywords, or Category Texas Ter…" at bounding box center [614, 19] width 648 height 33
paste input "Wildcats"
type input "Texas Wildcats"
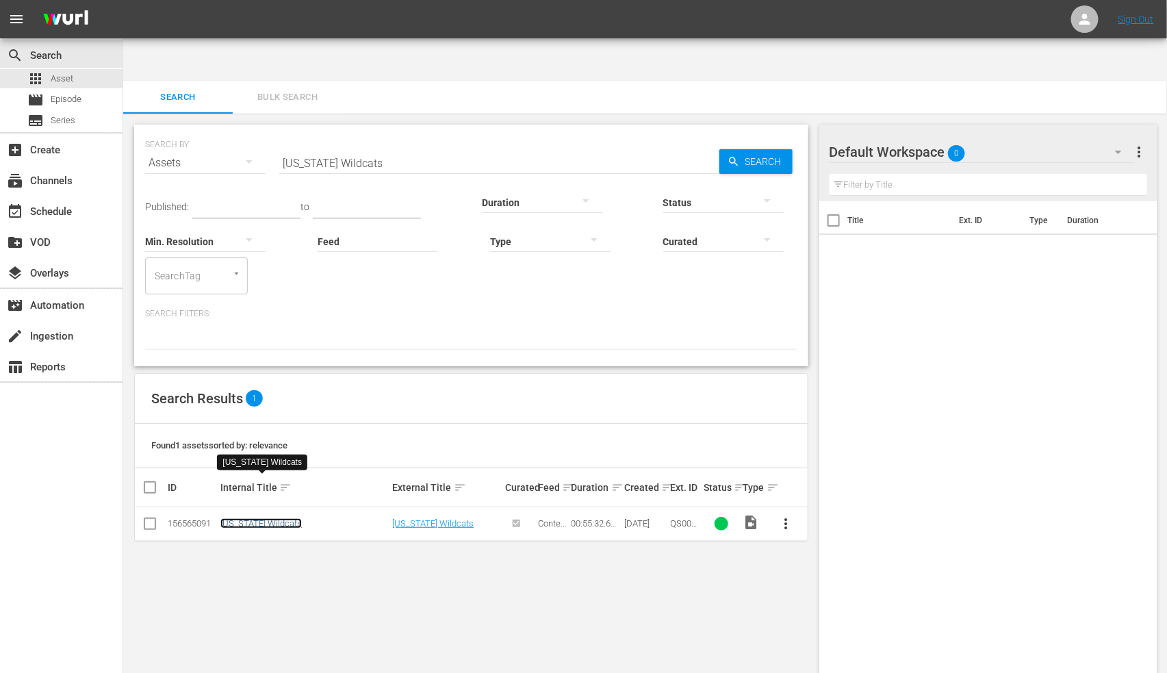
click at [242, 428] on link "Texas Wildcats" at bounding box center [260, 523] width 81 height 10
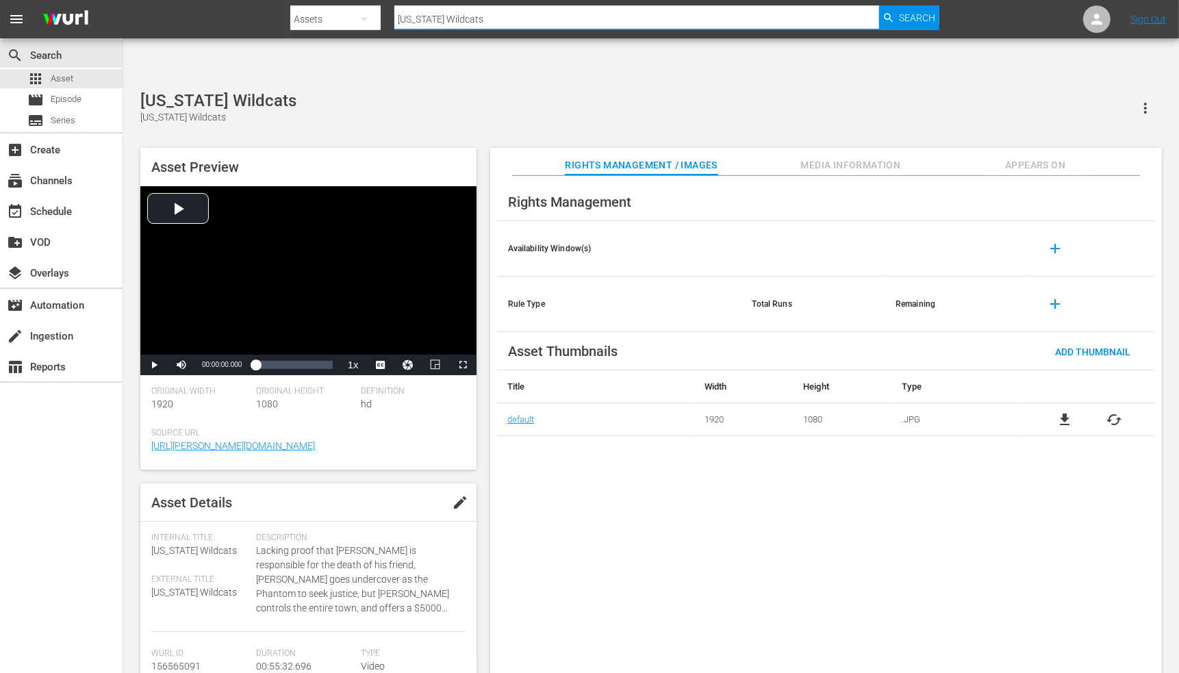
drag, startPoint x: 483, startPoint y: 28, endPoint x: 385, endPoint y: 17, distance: 98.5
click at [385, 17] on div "Search By Assets Search ID, Title, Description, Keywords, or Category Texas Wil…" at bounding box center [614, 19] width 648 height 33
paste input "hin Line Between Love And Hate"
type input "Thin Line Between Love And Hate"
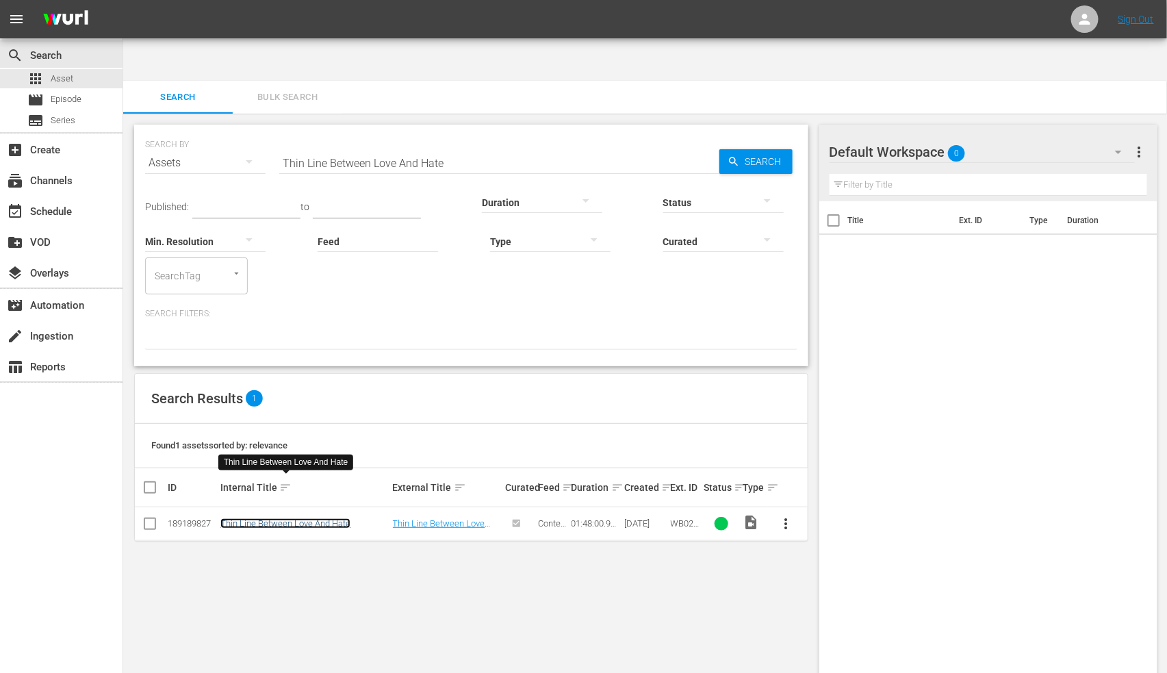
click at [337, 428] on link "Thin Line Between Love And Hate" at bounding box center [285, 523] width 130 height 10
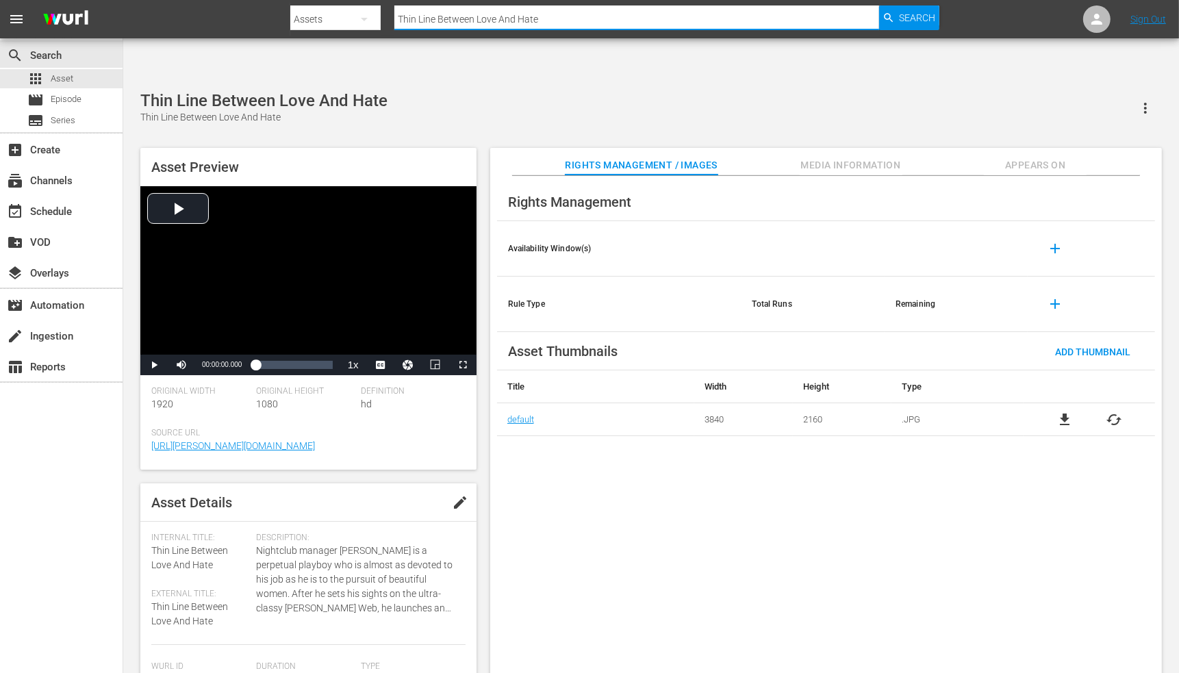
drag, startPoint x: 628, startPoint y: 22, endPoint x: 345, endPoint y: 18, distance: 283.4
click at [344, 19] on div "Search By Assets Search ID, Title, Description, Keywords, or Category Thin Line…" at bounding box center [614, 19] width 648 height 33
paste input "ree Desperate Men"
type input "Three Desperate Men"
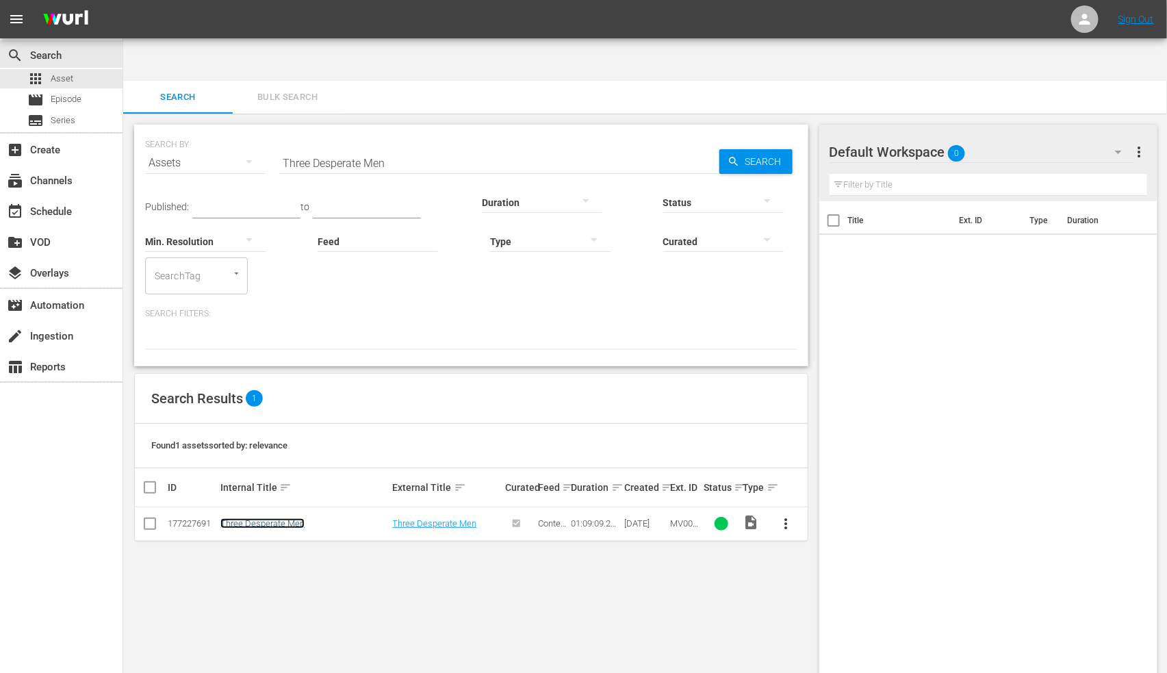
click at [292, 428] on link "Three Desperate Men" at bounding box center [262, 523] width 84 height 10
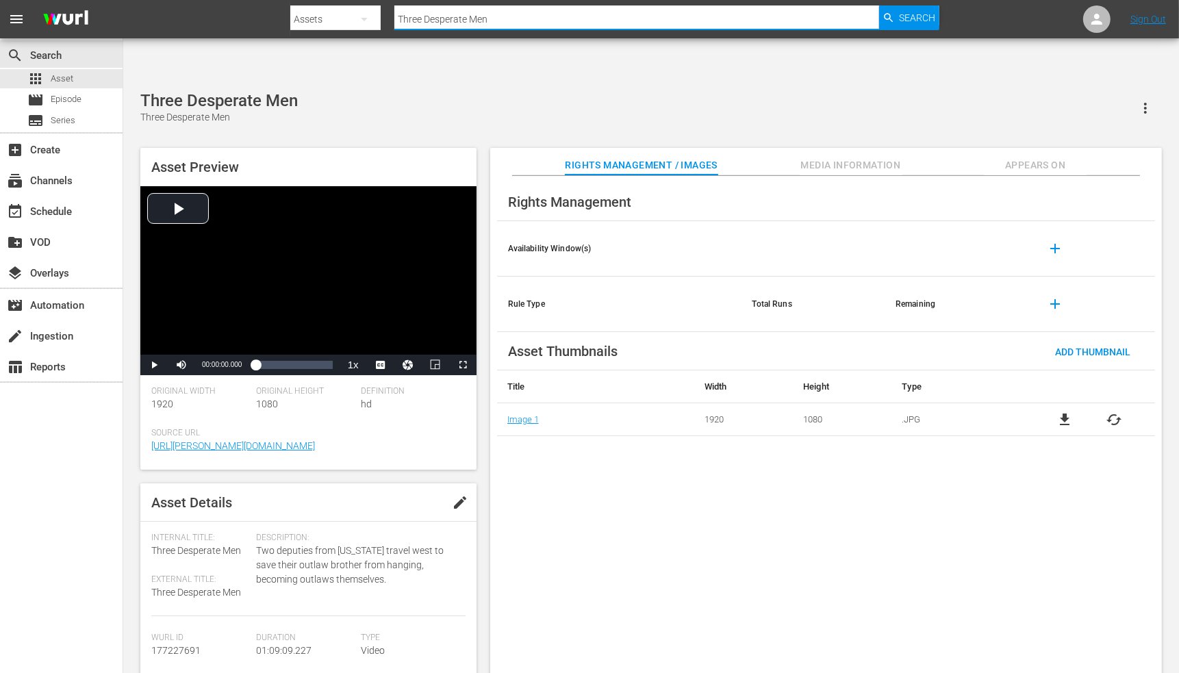
drag, startPoint x: 491, startPoint y: 18, endPoint x: 385, endPoint y: 18, distance: 106.8
click at [385, 18] on div "Search By Assets Search ID, Title, Description, Keywords, or Category Three Des…" at bounding box center [614, 19] width 648 height 33
paste input "Kings"
type input "Three Kings"
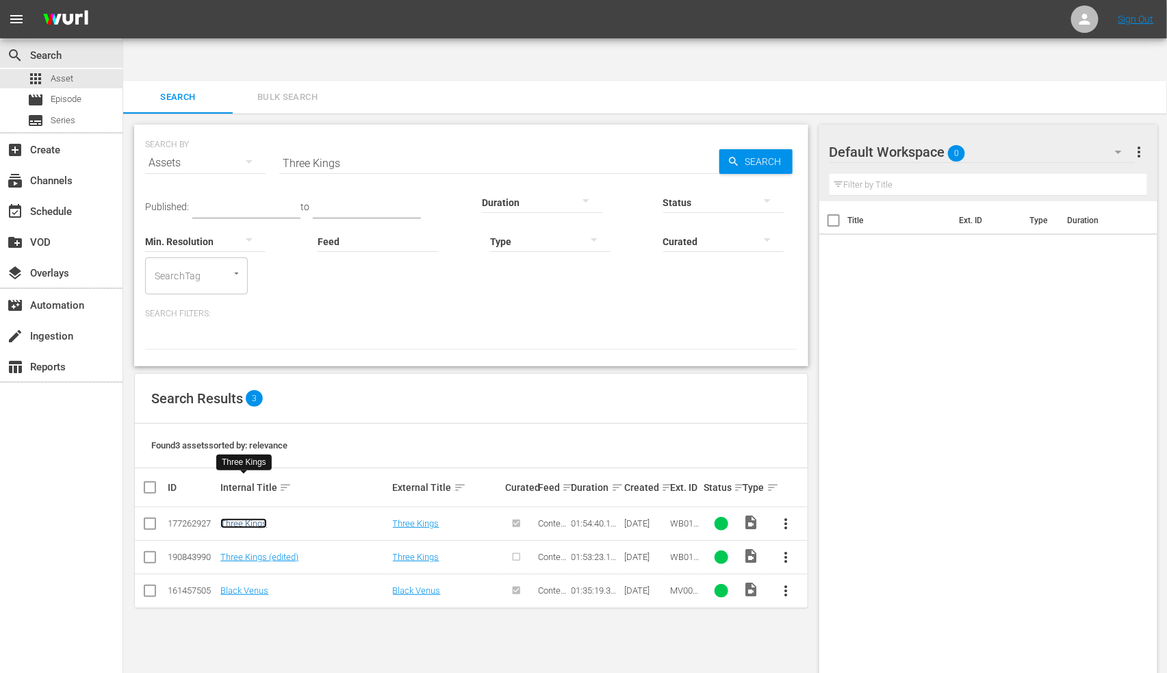
click at [250, 428] on link "Three Kings" at bounding box center [243, 523] width 47 height 10
click at [246, 428] on link "Three Kings (edited)" at bounding box center [259, 557] width 78 height 10
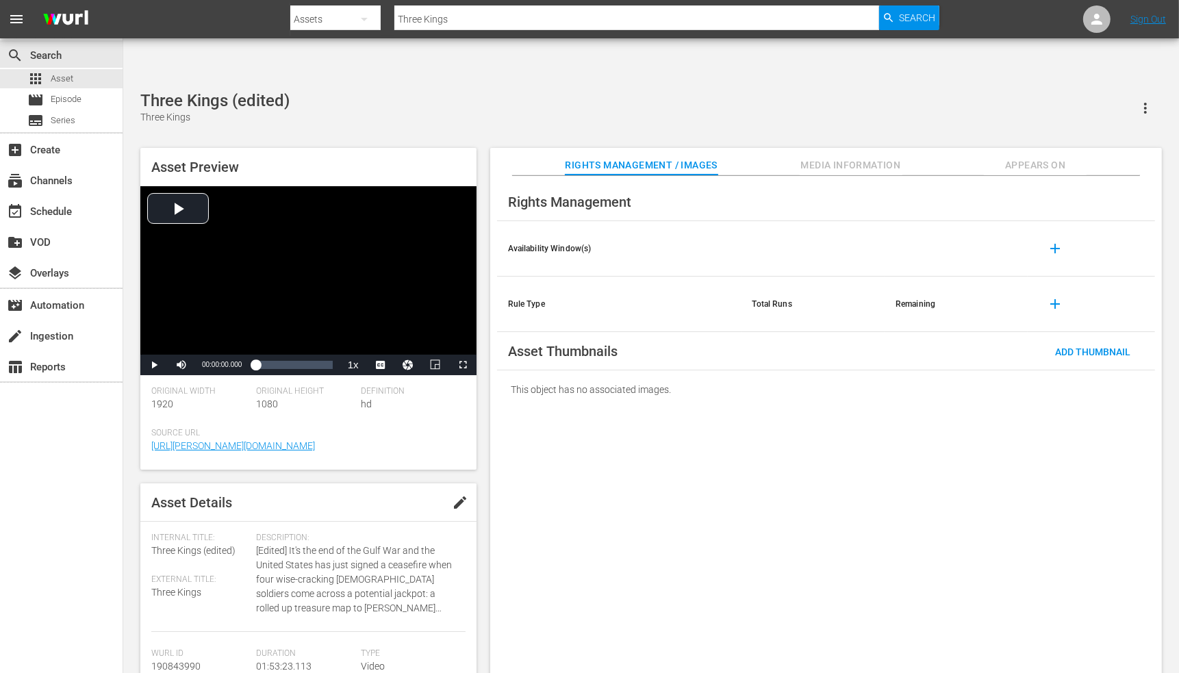
click at [806, 428] on div "Rights Management Availability Window(s) add Rule Type Total Runs Remaining add…" at bounding box center [825, 436] width 671 height 520
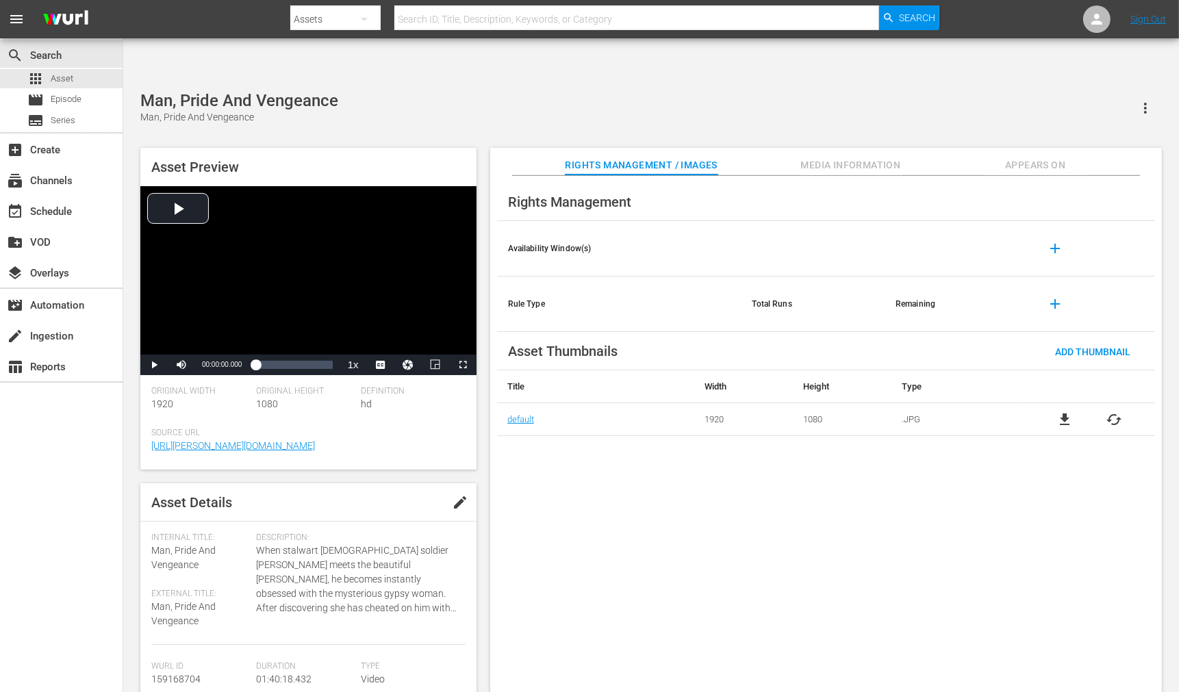
click at [515, 91] on div "Man, Pride And Vengeance Man, Pride And Vengeance" at bounding box center [650, 108] width 1021 height 34
click at [544, 465] on div "Rights Management Availability Window(s) add Rule Type Total Runs Remaining add…" at bounding box center [825, 445] width 671 height 539
click at [566, 474] on div "Rights Management Availability Window(s) add Rule Type Total Runs Remaining add…" at bounding box center [825, 445] width 671 height 539
click at [452, 494] on span "edit" at bounding box center [460, 502] width 16 height 16
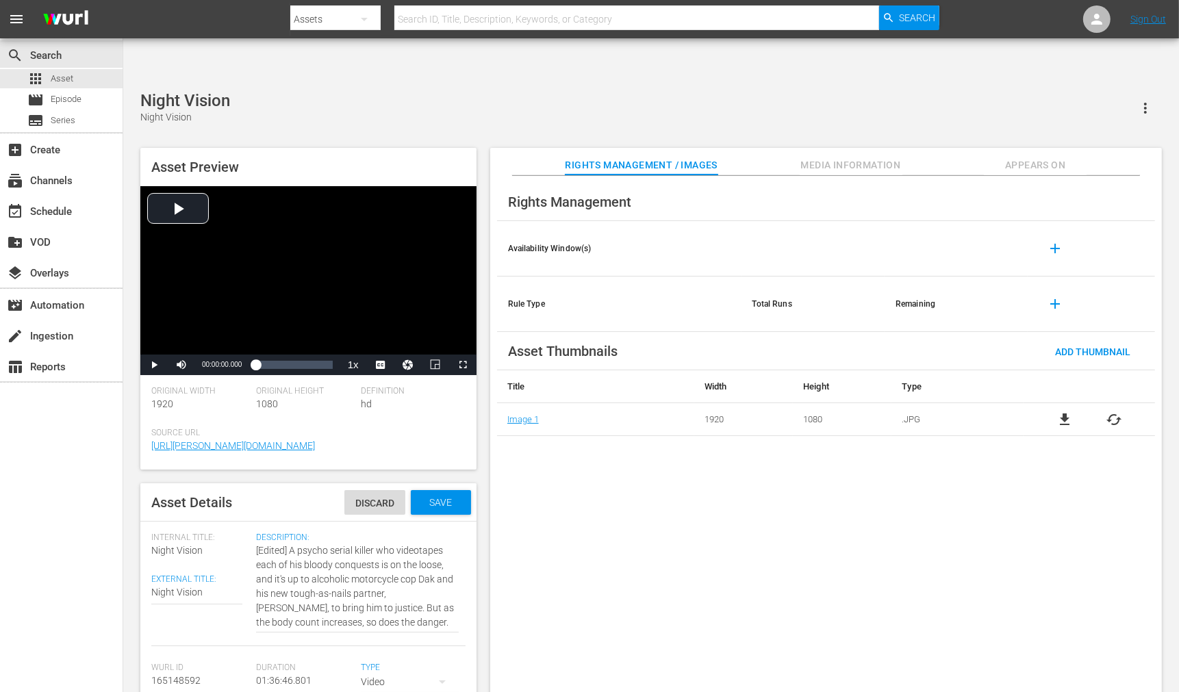
click at [181, 545] on span "Night Vision" at bounding box center [176, 550] width 51 height 11
click at [354, 498] on span "Discard" at bounding box center [374, 503] width 61 height 11
click at [866, 464] on div "Rights Management Availability Window(s) add Rule Type Total Runs Remaining add…" at bounding box center [825, 445] width 671 height 539
click at [877, 157] on span "Media Information" at bounding box center [850, 165] width 103 height 17
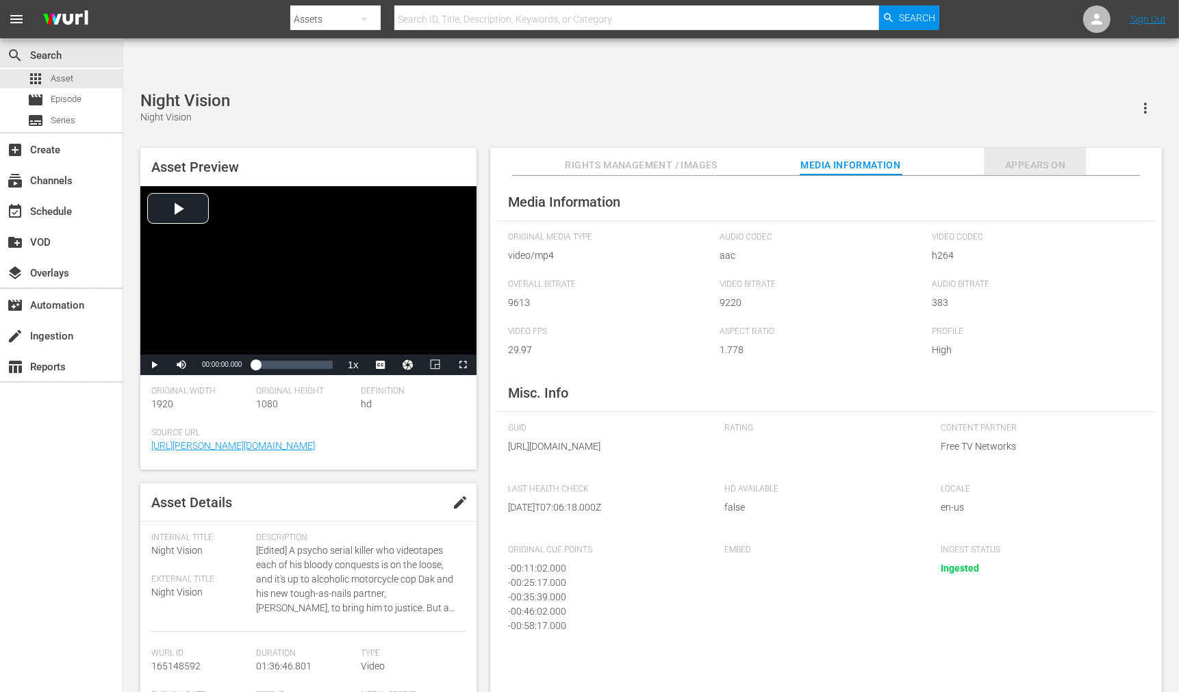
click at [1017, 157] on span "Appears On" at bounding box center [1035, 165] width 103 height 17
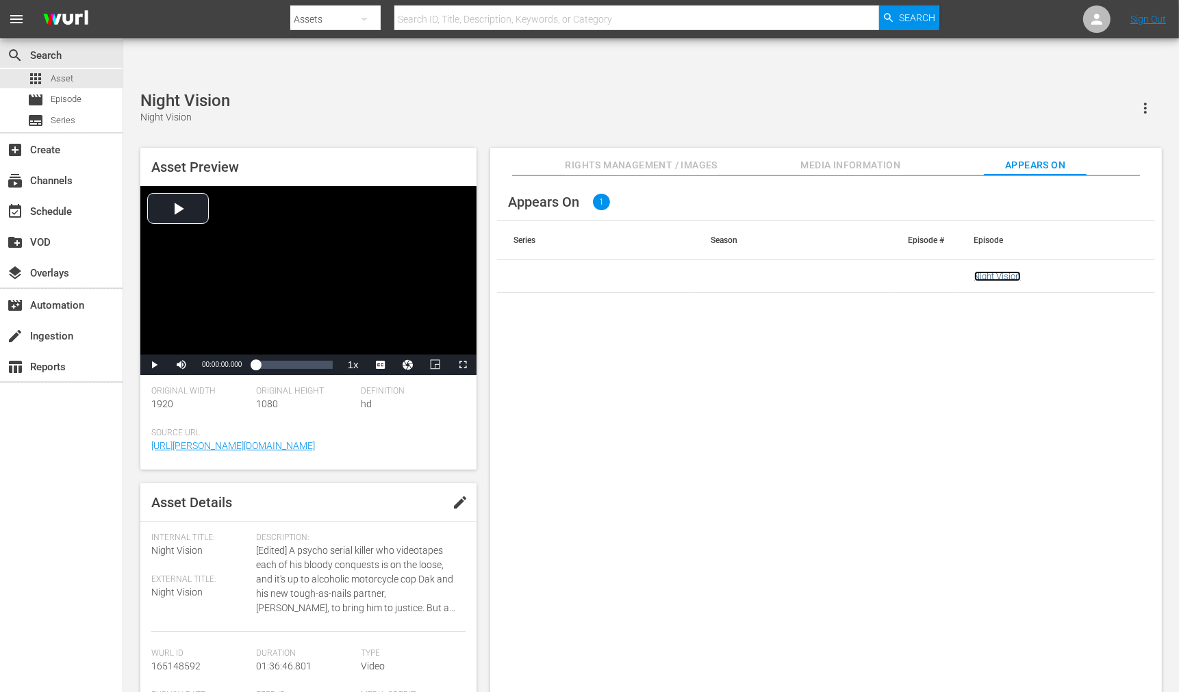
click at [997, 271] on link "Night Vision" at bounding box center [997, 276] width 47 height 10
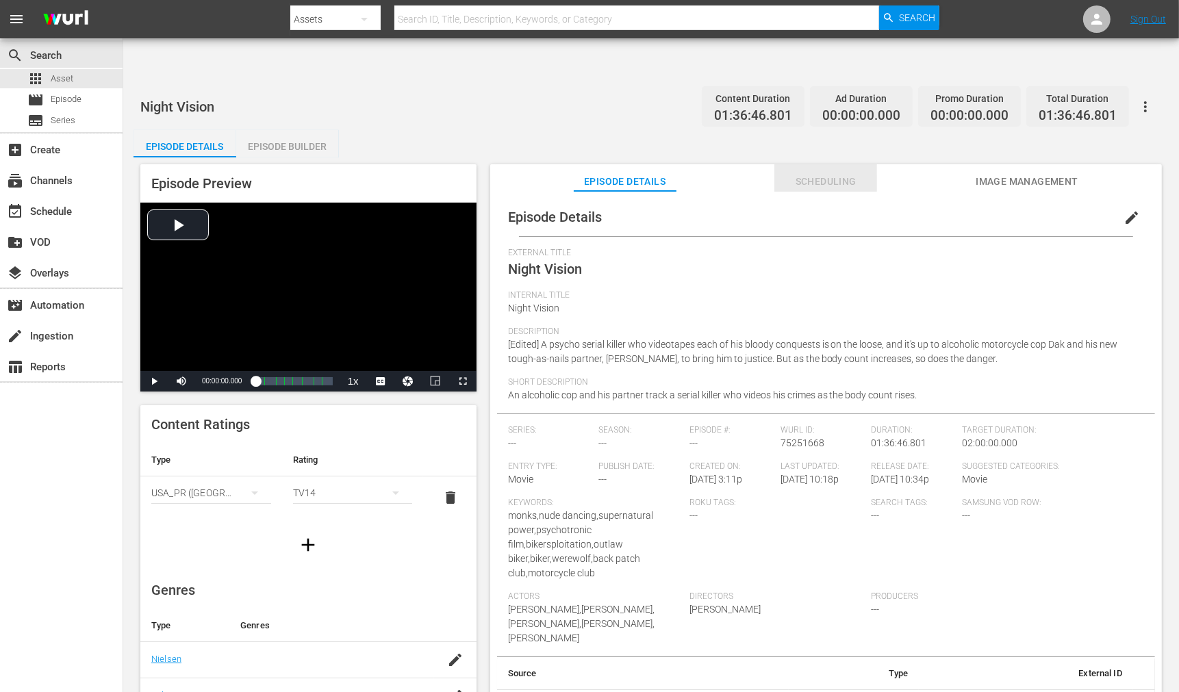
click at [832, 173] on span "Scheduling" at bounding box center [825, 181] width 103 height 17
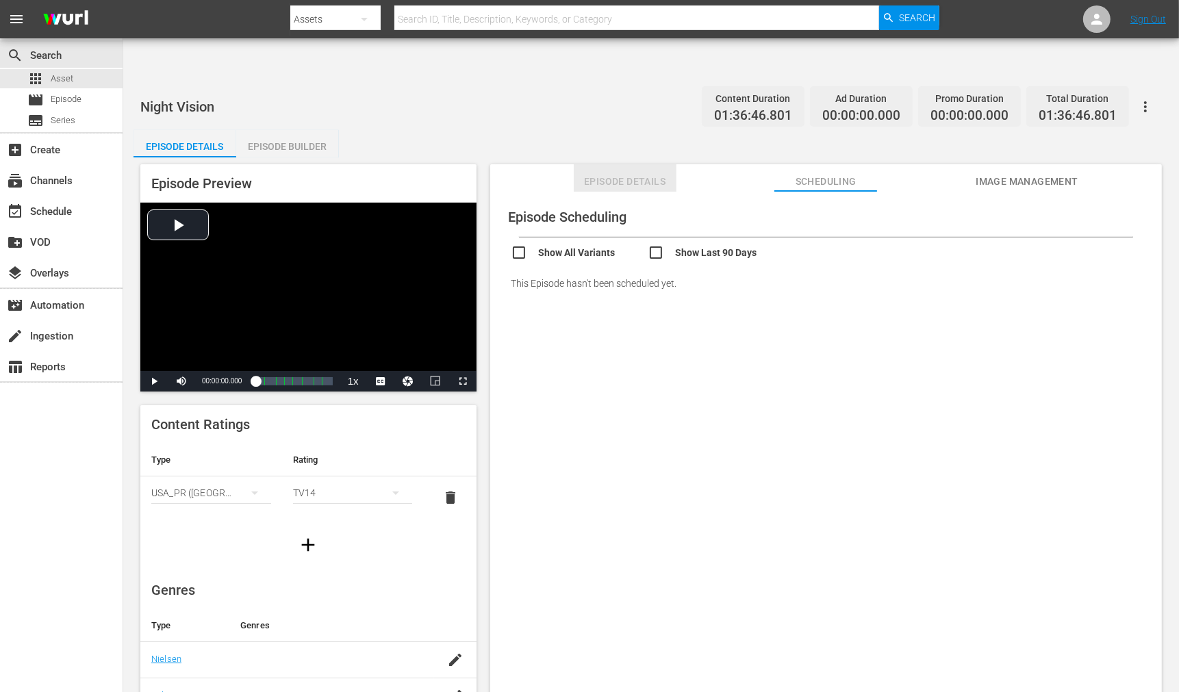
click at [611, 173] on span "Episode Details" at bounding box center [625, 181] width 103 height 17
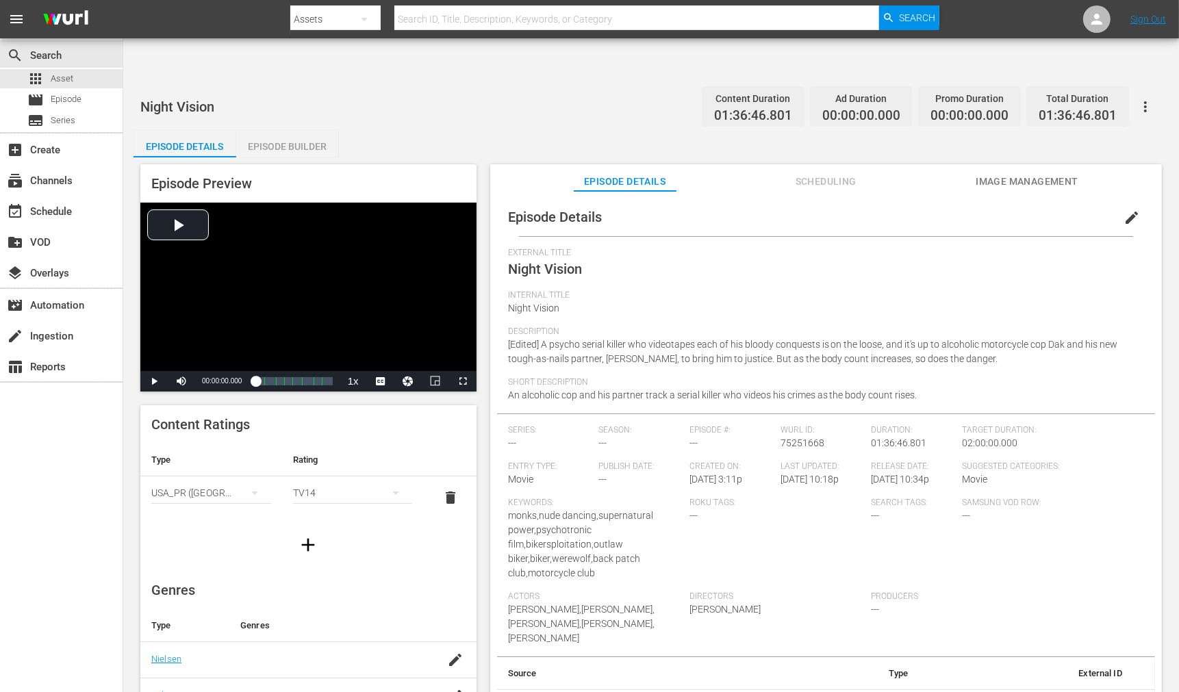
click at [1119, 201] on button "edit" at bounding box center [1131, 217] width 33 height 33
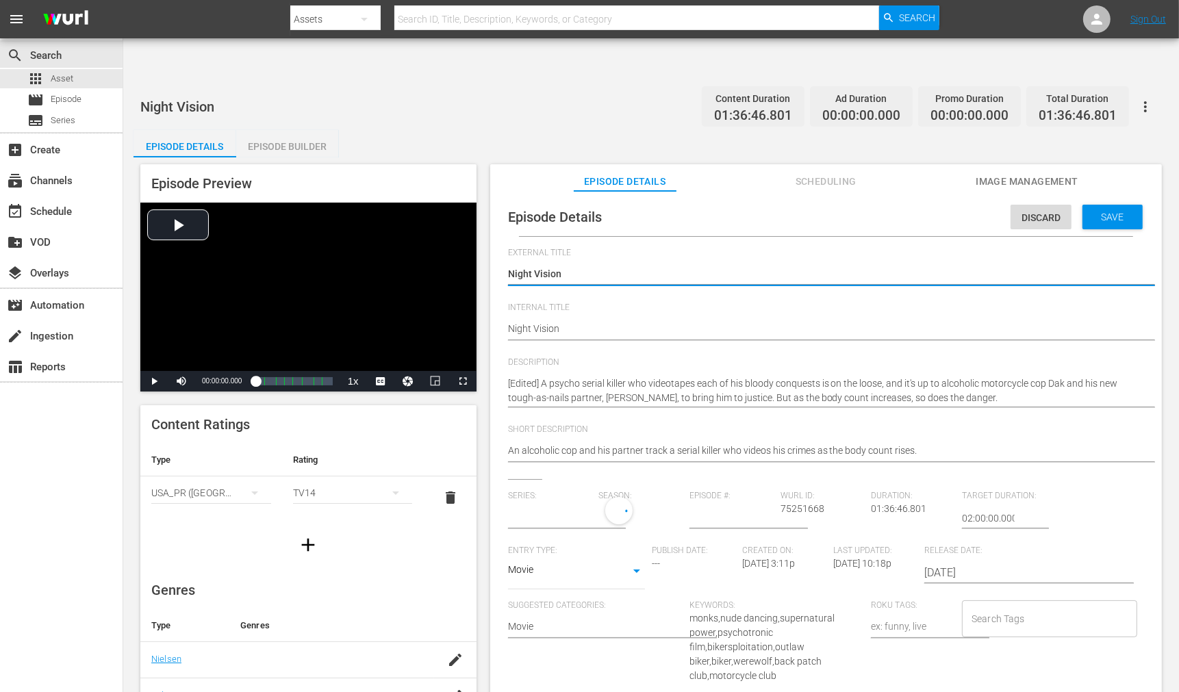
type input "No Series"
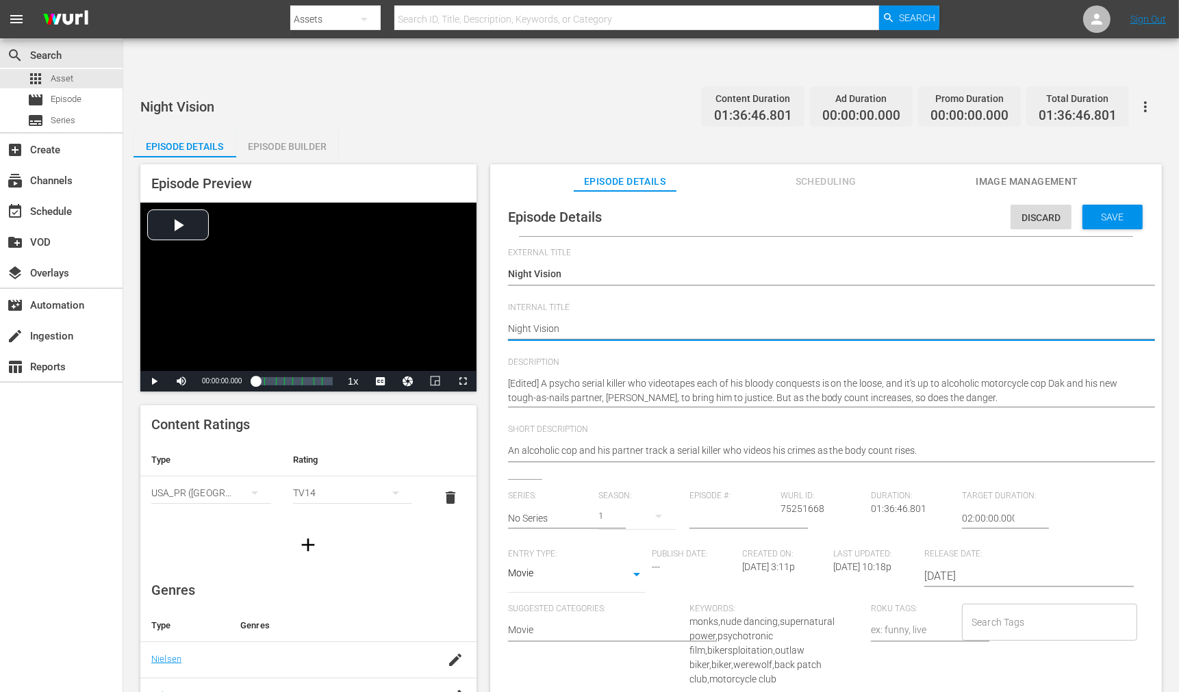
type textarea "Night Vision"
type textarea "Night Vision ("
type textarea "Night Vision (e"
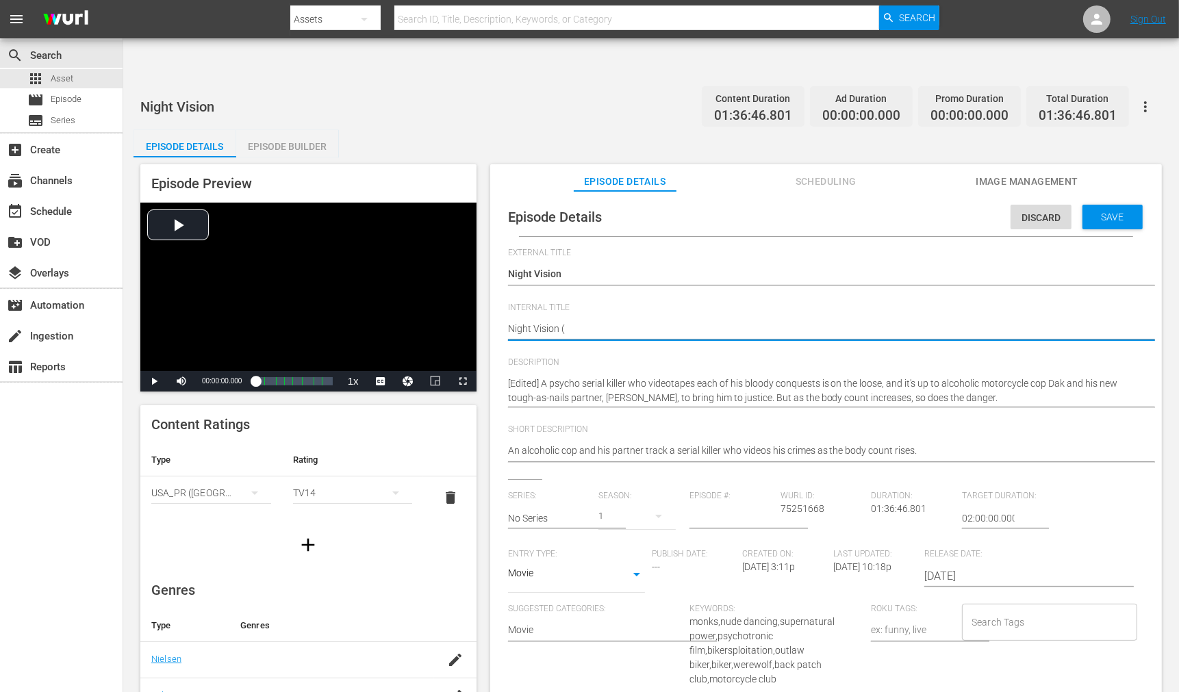
type textarea "Night Vision (e"
type textarea "Night Vision (ed"
type textarea "Night Vision (edi"
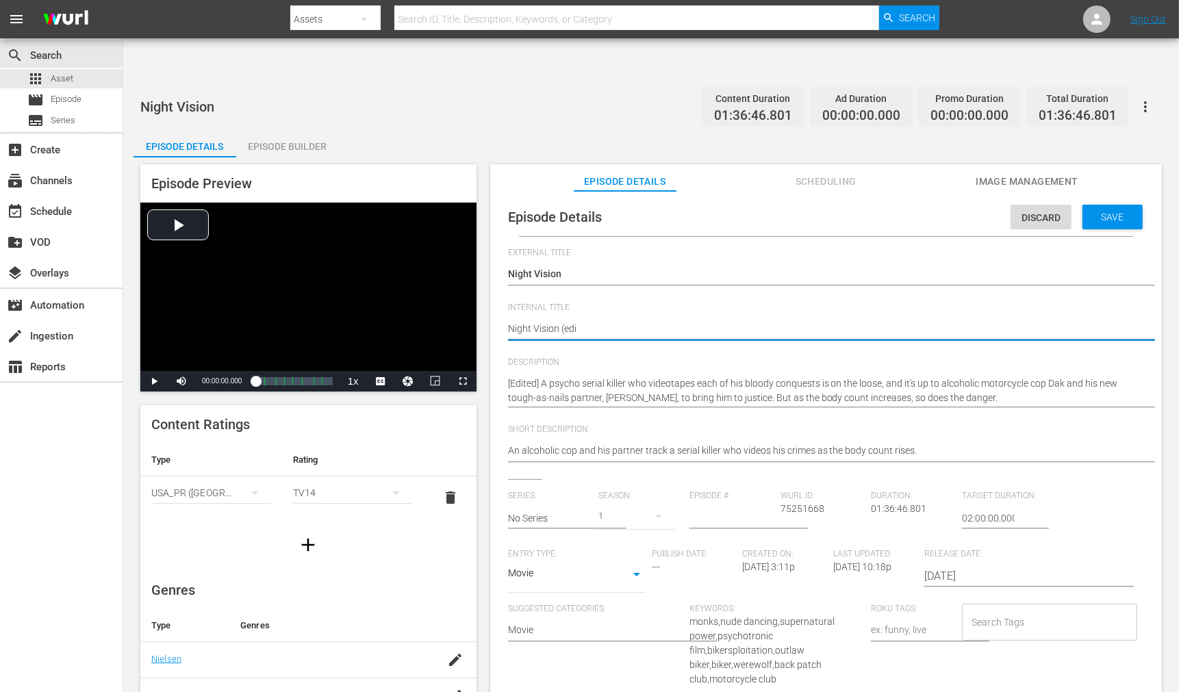
type textarea "Night Vision (edit"
type textarea "Night Vision (edite"
type textarea "Night Vision (edited"
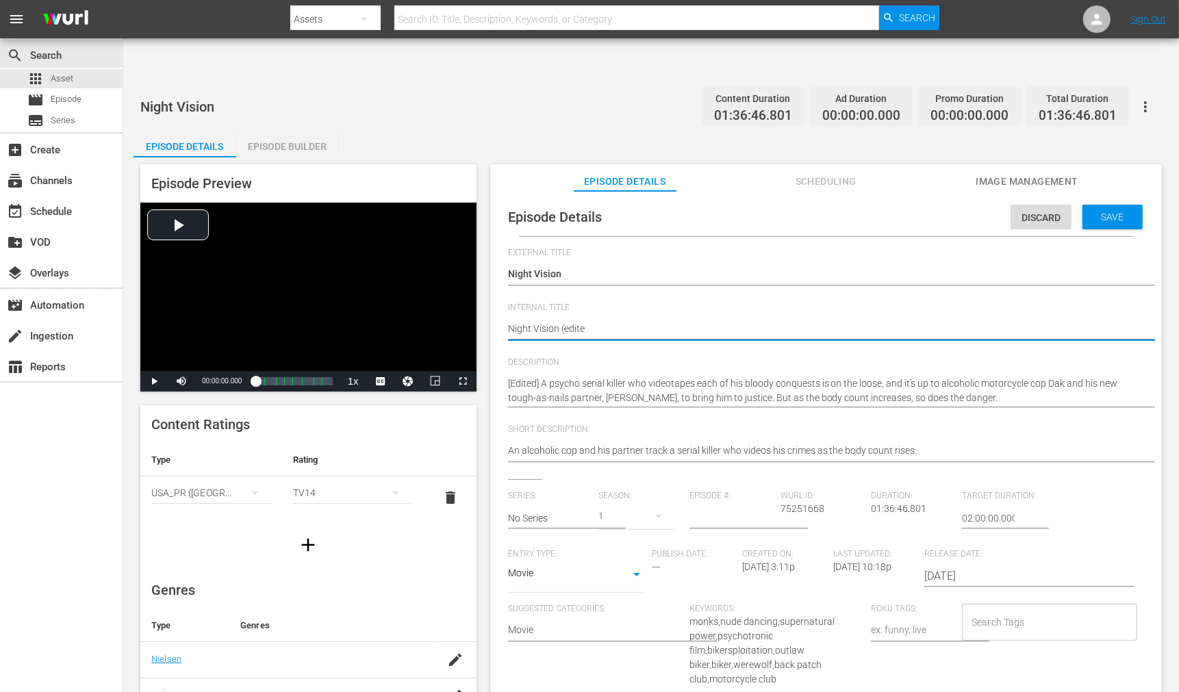
type textarea "Night Vision (edited"
type textarea "Night Vision (edited)"
click at [1112, 211] on span "Save" at bounding box center [1112, 216] width 44 height 11
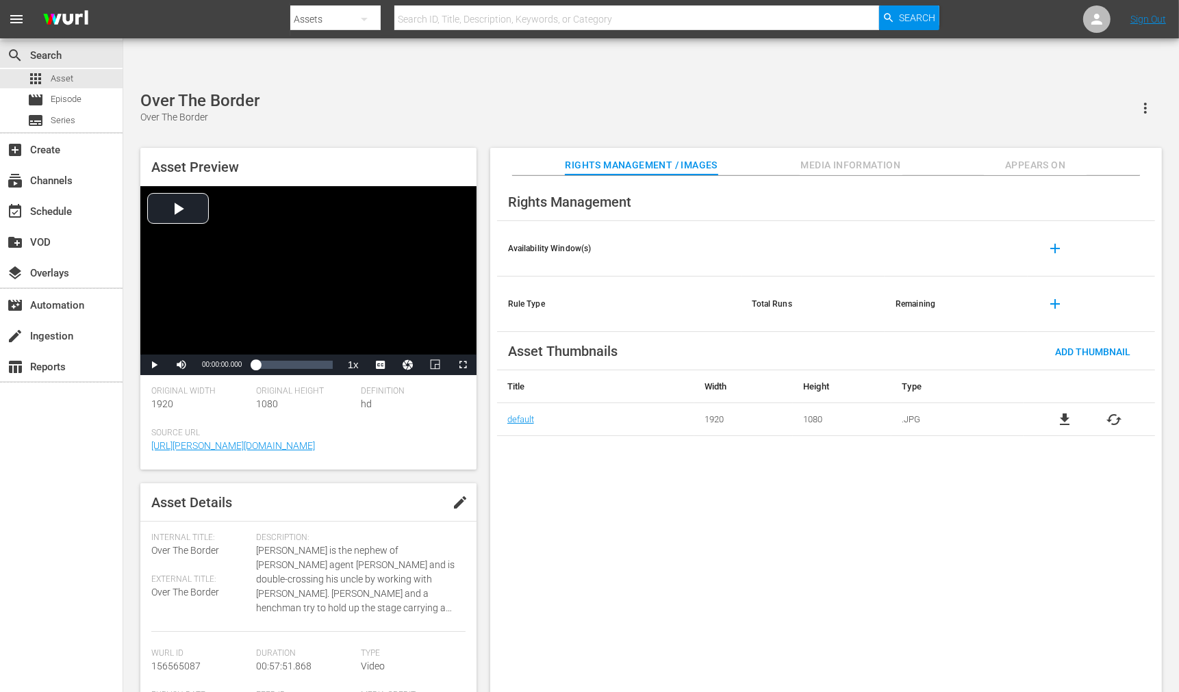
click at [515, 21] on input "text" at bounding box center [636, 19] width 485 height 33
drag, startPoint x: 546, startPoint y: 465, endPoint x: 548, endPoint y: 482, distance: 16.5
click at [546, 476] on div "Rights Management Availability Window(s) add Rule Type Total Runs Remaining add…" at bounding box center [825, 445] width 671 height 539
click at [419, 91] on div "Preacher's Kid Preacher's Kid" at bounding box center [650, 108] width 1021 height 34
click at [450, 17] on input "text" at bounding box center [636, 19] width 485 height 33
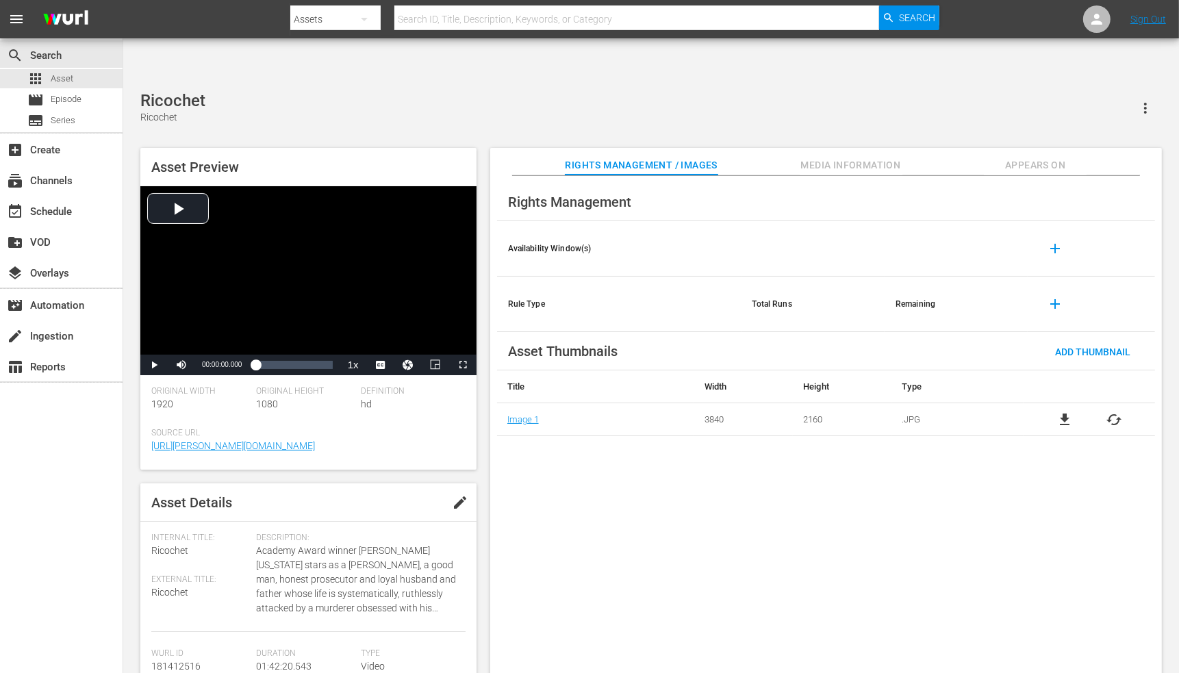
click at [522, 438] on div "Rights Management Availability Window(s) add Rule Type Total Runs Remaining add…" at bounding box center [825, 436] width 671 height 520
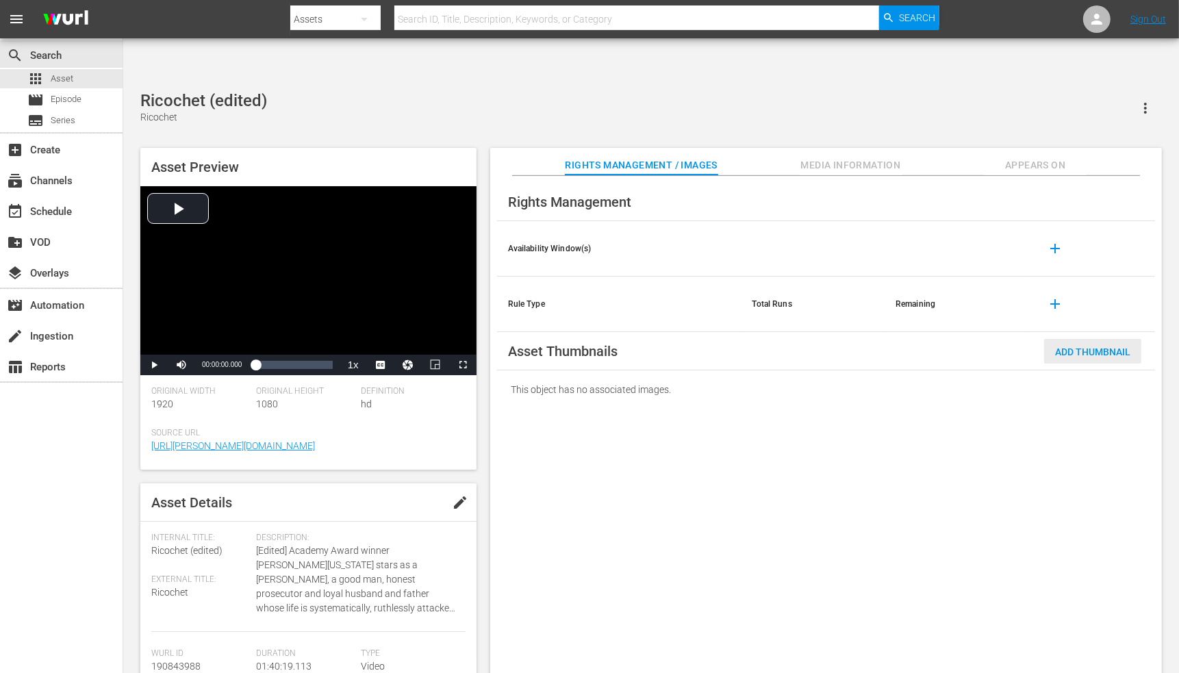
click at [1060, 346] on span "Add Thumbnail" at bounding box center [1092, 351] width 97 height 11
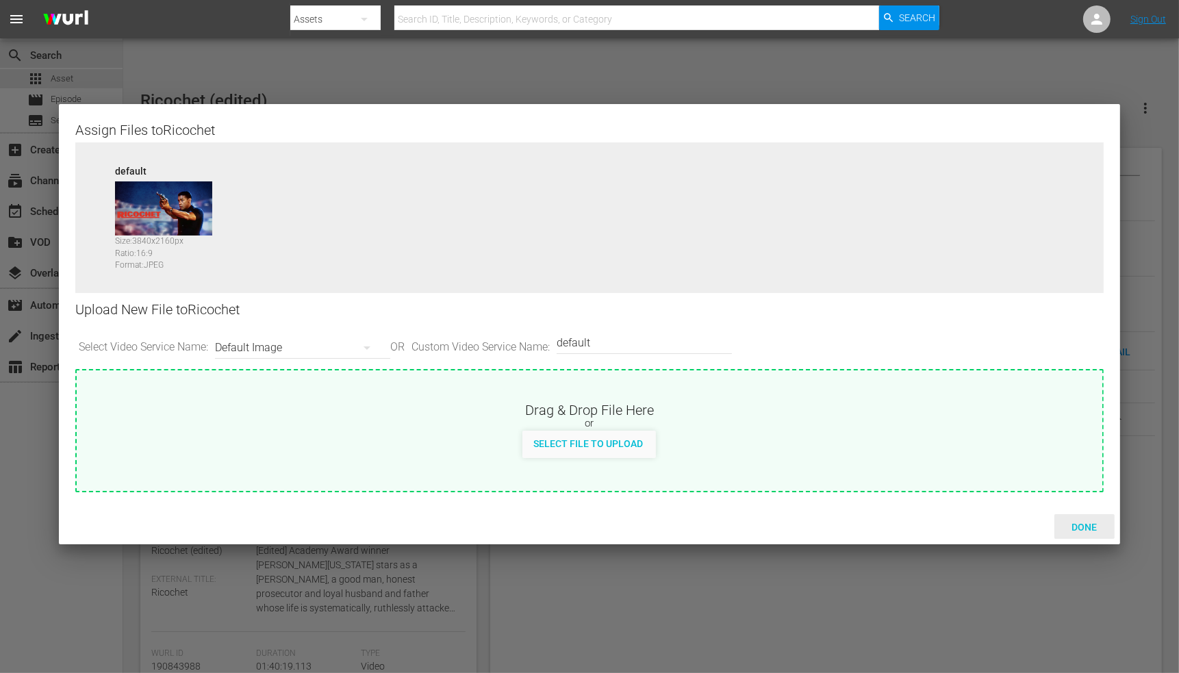
click at [1060, 527] on span "Done" at bounding box center [1083, 527] width 47 height 11
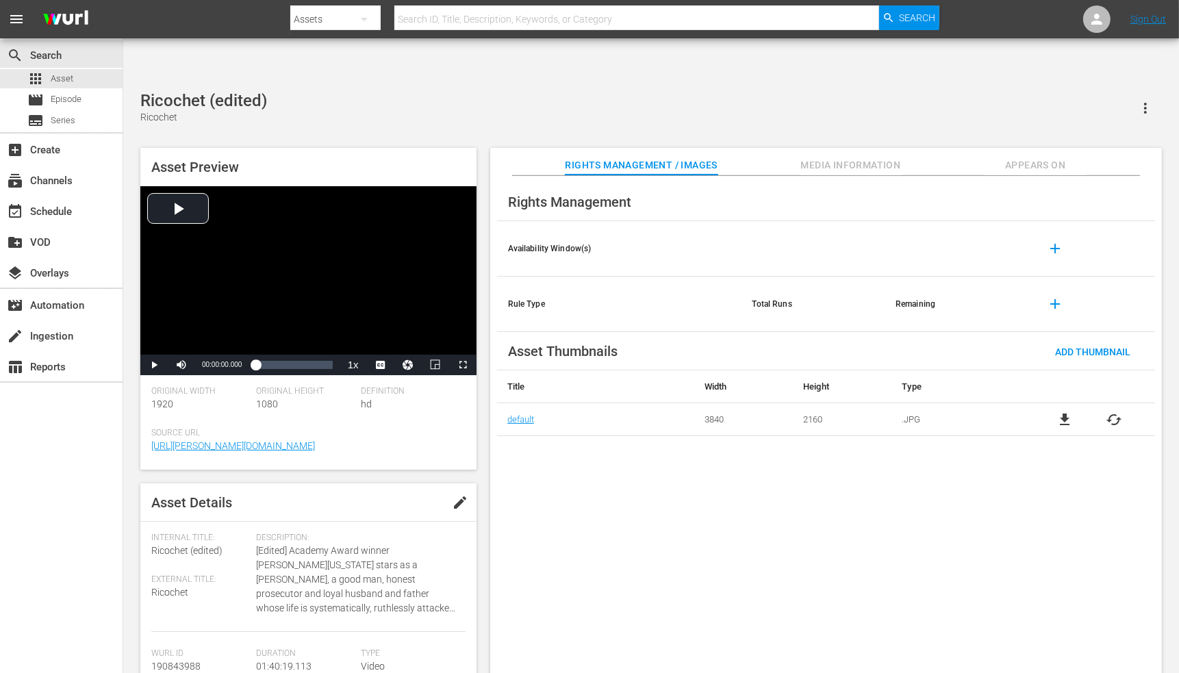
click at [1043, 157] on span "Appears On" at bounding box center [1035, 165] width 103 height 17
click at [344, 91] on div "Run, Man, Run Run, Man, Run" at bounding box center [650, 108] width 1021 height 34
click at [574, 91] on div "The Shooting The Shooting" at bounding box center [650, 108] width 1021 height 34
click at [552, 461] on div "Rights Management Availability Window(s) add Rule Type Total Runs Remaining add…" at bounding box center [825, 436] width 671 height 520
click at [530, 93] on div "Sisters Brothers, The (2018) The Sisters Brothers Asset Preview Video Player is…" at bounding box center [650, 389] width 1035 height 597
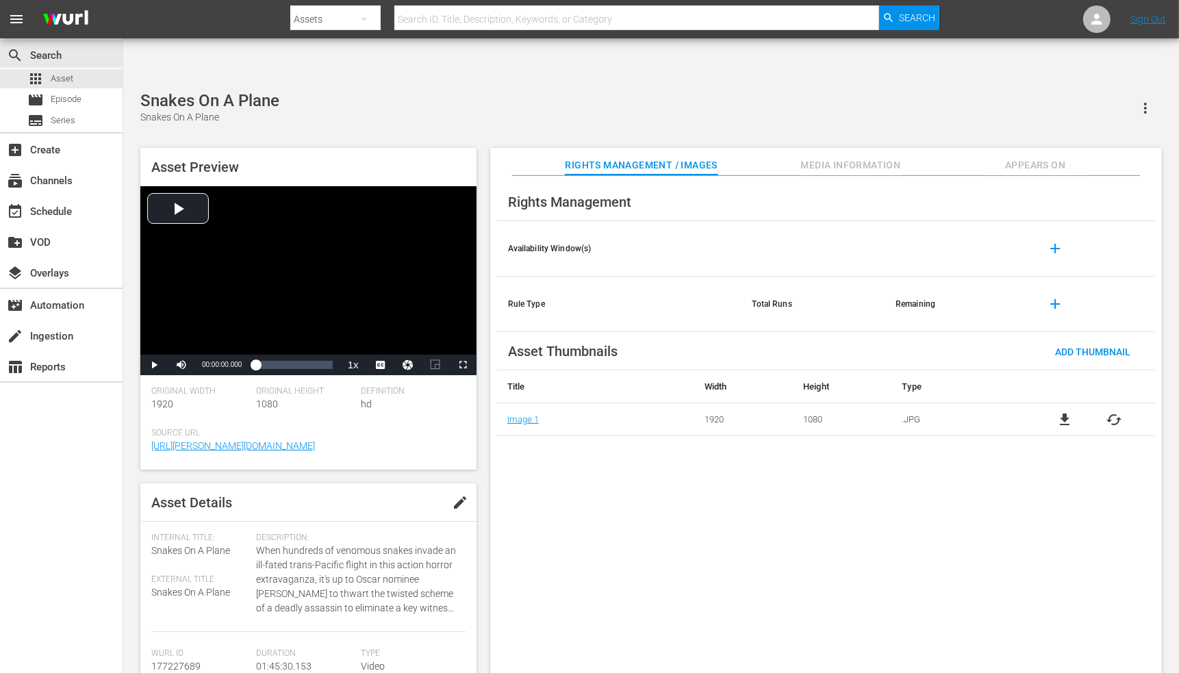
click at [519, 439] on div "Rights Management Availability Window(s) add Rule Type Total Runs Remaining add…" at bounding box center [825, 436] width 671 height 520
click at [519, 479] on div "Rights Management Availability Window(s) add Rule Type Total Runs Remaining add…" at bounding box center [825, 436] width 671 height 520
click at [546, 429] on div "Rights Management Availability Window(s) add Rule Type Total Runs Remaining add…" at bounding box center [825, 436] width 671 height 520
click at [587, 493] on div "Rights Management Availability Window(s) add Rule Type Total Runs Remaining add…" at bounding box center [825, 436] width 671 height 520
click at [565, 452] on div "Rights Management Availability Window(s) add Rule Type Total Runs Remaining add…" at bounding box center [825, 436] width 671 height 520
